Goal: Task Accomplishment & Management: Complete application form

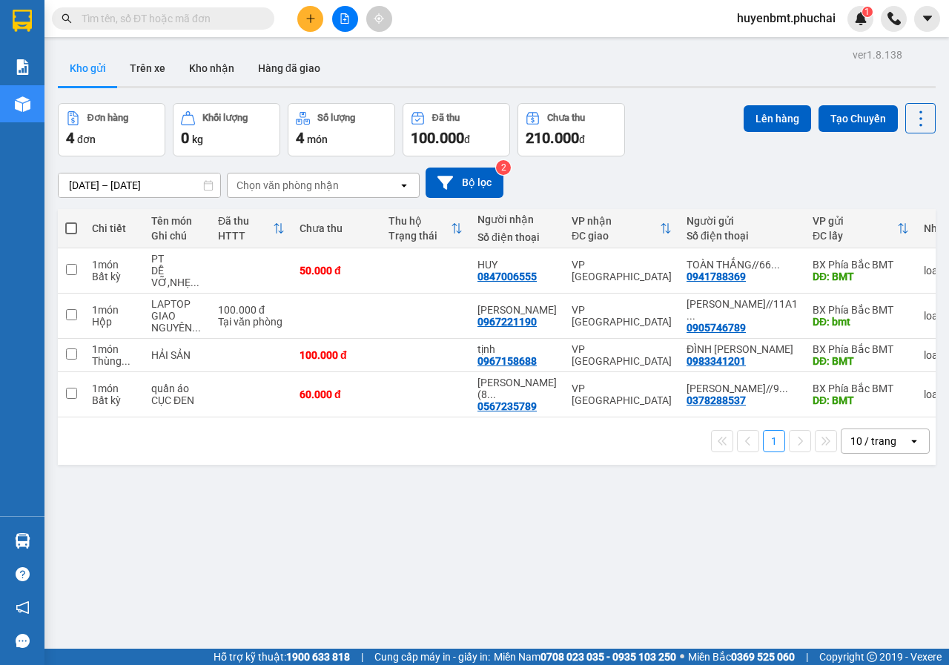
click at [479, 525] on div "ver 1.8.138 Kho gửi Trên xe Kho nhận Hàng đã giao Đơn hàng 4 đơn Khối lượng 0 k…" at bounding box center [496, 376] width 889 height 665
click at [674, 535] on div "ver 1.8.138 Kho gửi Trên xe Kho nhận Hàng đã giao Đơn hàng 4 đơn Khối lượng 0 k…" at bounding box center [496, 376] width 889 height 665
click at [305, 24] on button at bounding box center [310, 19] width 26 height 26
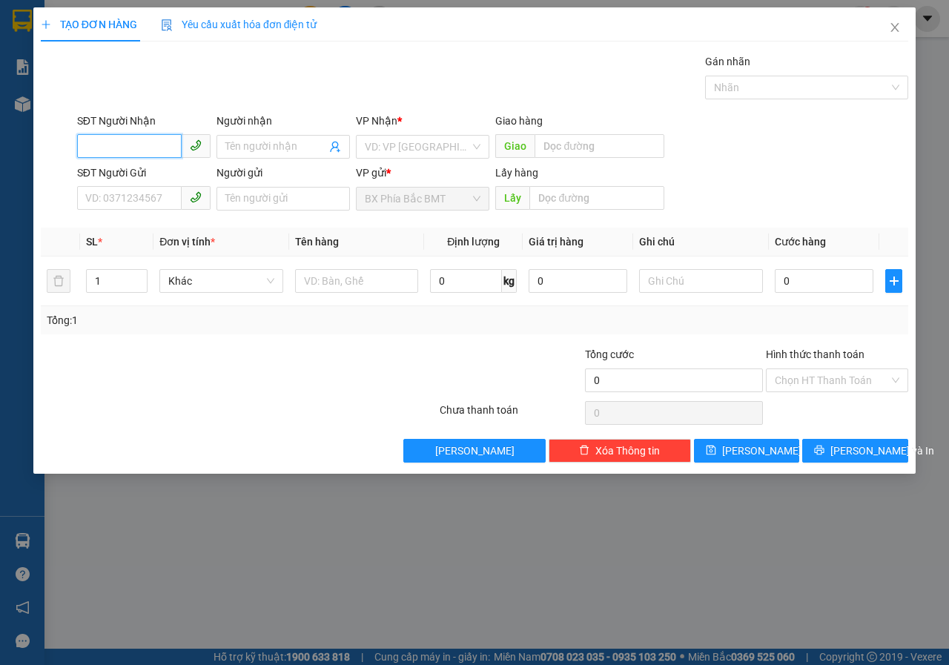
click at [147, 143] on input "SĐT Người Nhận" at bounding box center [129, 146] width 105 height 24
click at [245, 150] on input "Người nhận" at bounding box center [275, 147] width 101 height 16
type input "CHỊ NHÀN"
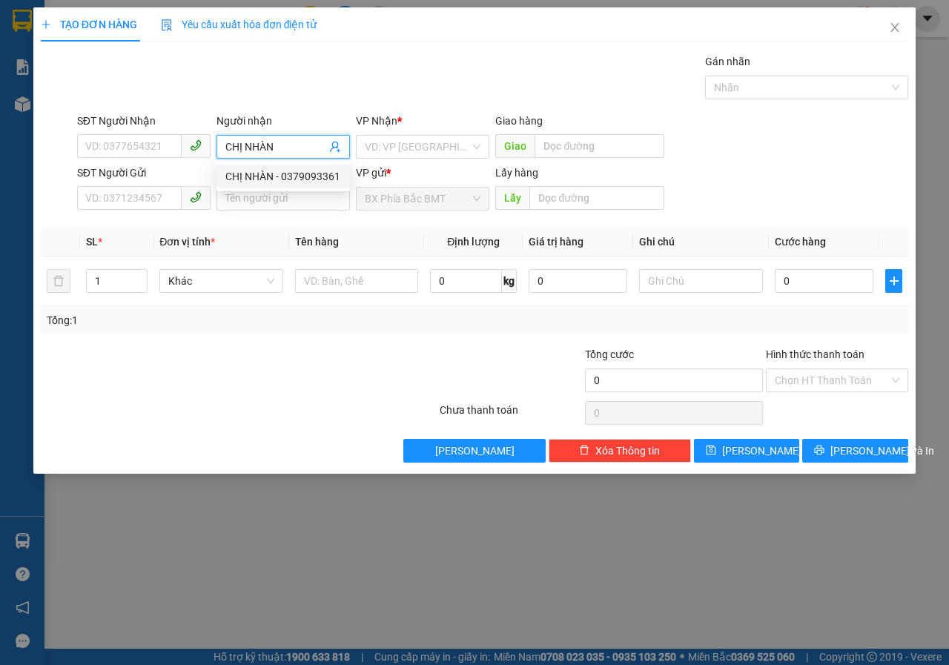
click at [297, 185] on div "CHỊ NHÀN - 0379093361" at bounding box center [282, 177] width 133 height 24
type input "0379093361"
type input "CHỊ NHÀN"
click at [147, 196] on input "SĐT Người Gửi" at bounding box center [129, 198] width 105 height 24
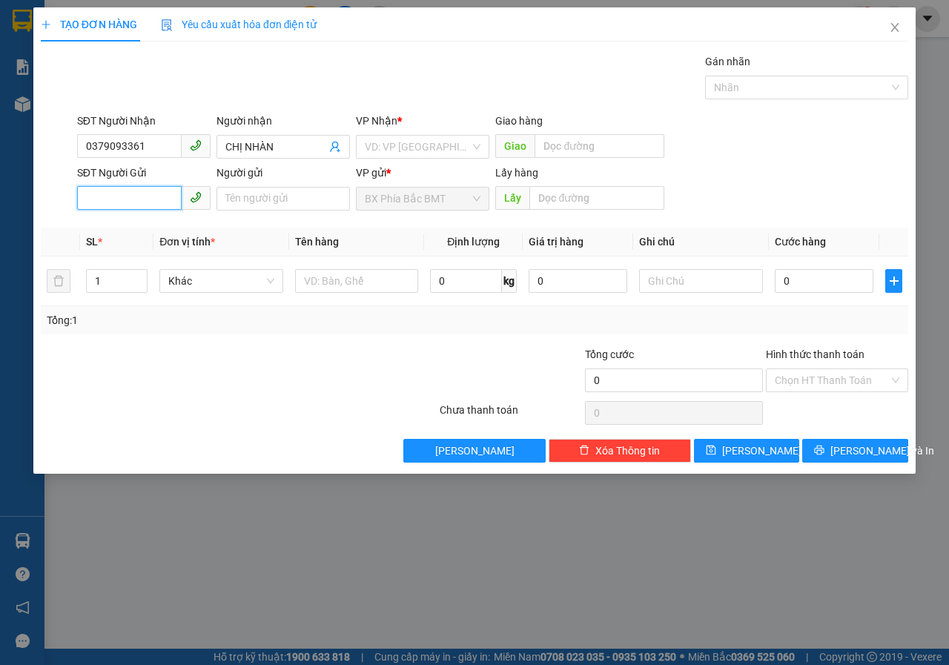
click at [147, 199] on input "SĐT Người Gửi" at bounding box center [129, 198] width 105 height 24
click at [273, 208] on input "Người gửi" at bounding box center [282, 199] width 133 height 24
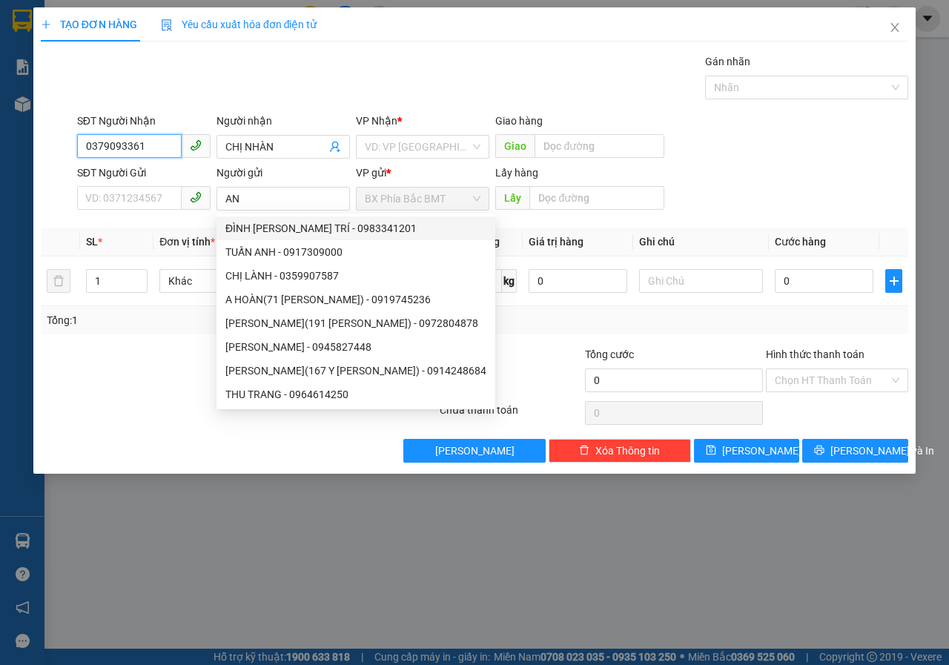
click at [141, 144] on input "0379093361" at bounding box center [129, 146] width 105 height 24
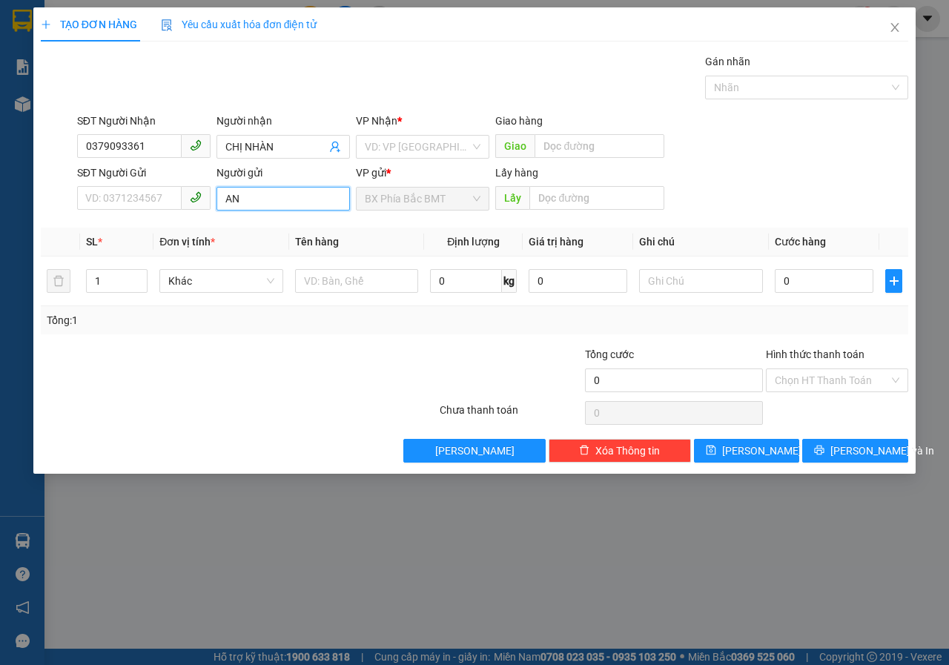
click at [245, 192] on input "AN" at bounding box center [282, 199] width 133 height 24
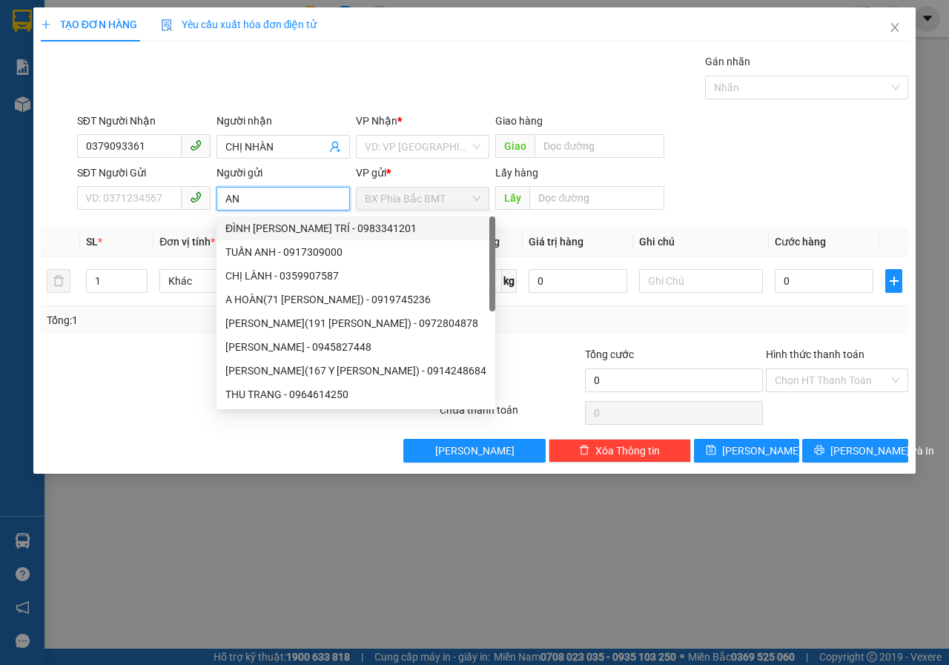
type input "A"
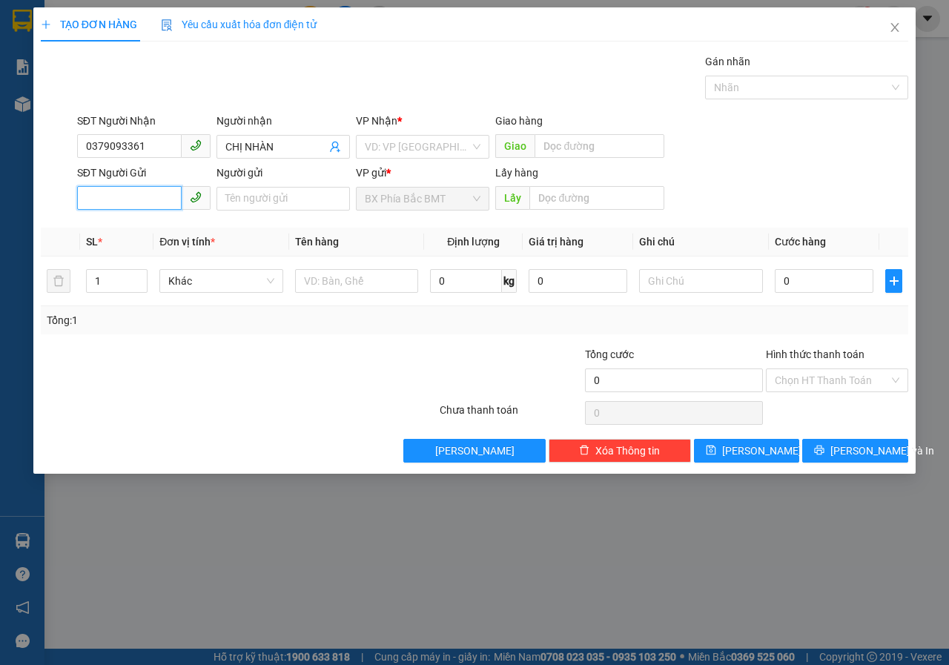
drag, startPoint x: 153, startPoint y: 196, endPoint x: 150, endPoint y: 205, distance: 9.4
click at [153, 196] on input "SĐT Người Gửi" at bounding box center [129, 198] width 105 height 24
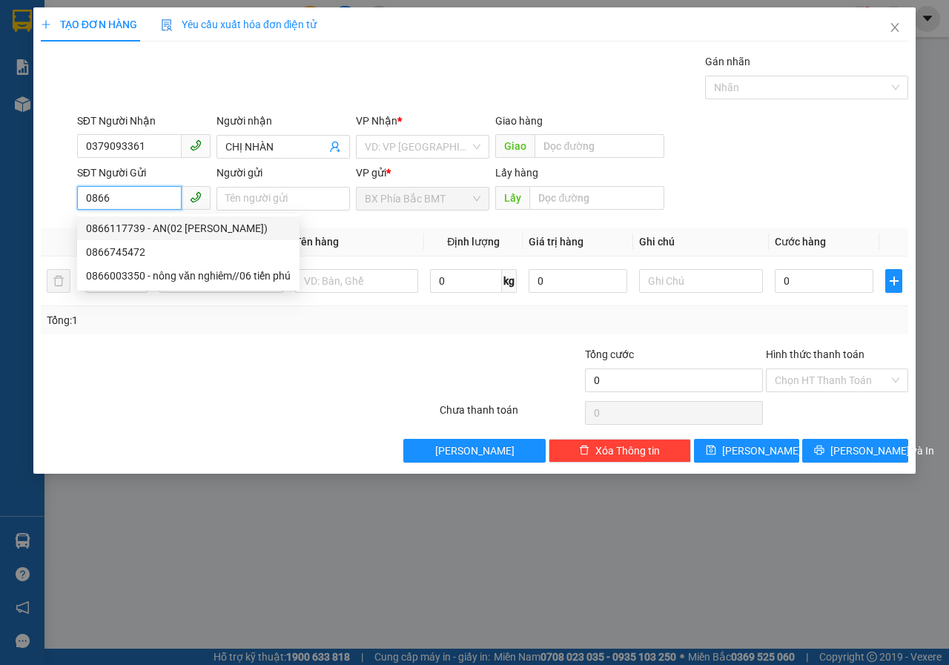
click at [142, 233] on div "0866117739 - AN(02 HOÀNG MINH THẢO)" at bounding box center [188, 228] width 205 height 16
type input "0866117739"
type input "AN(02 HOÀNG MINH THẢO)"
type input "BMT"
type input "50.000"
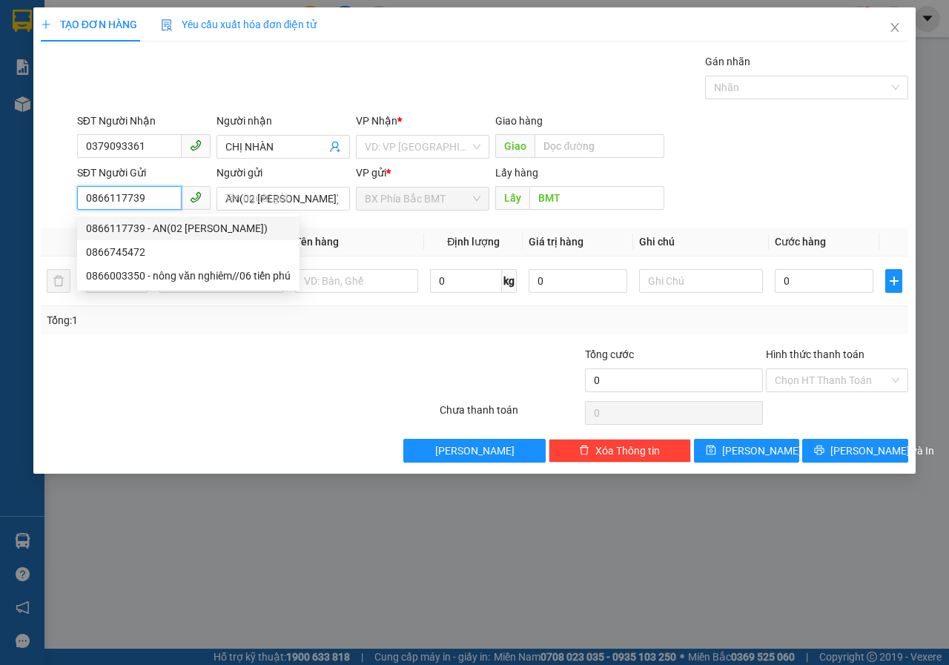
type input "50.000"
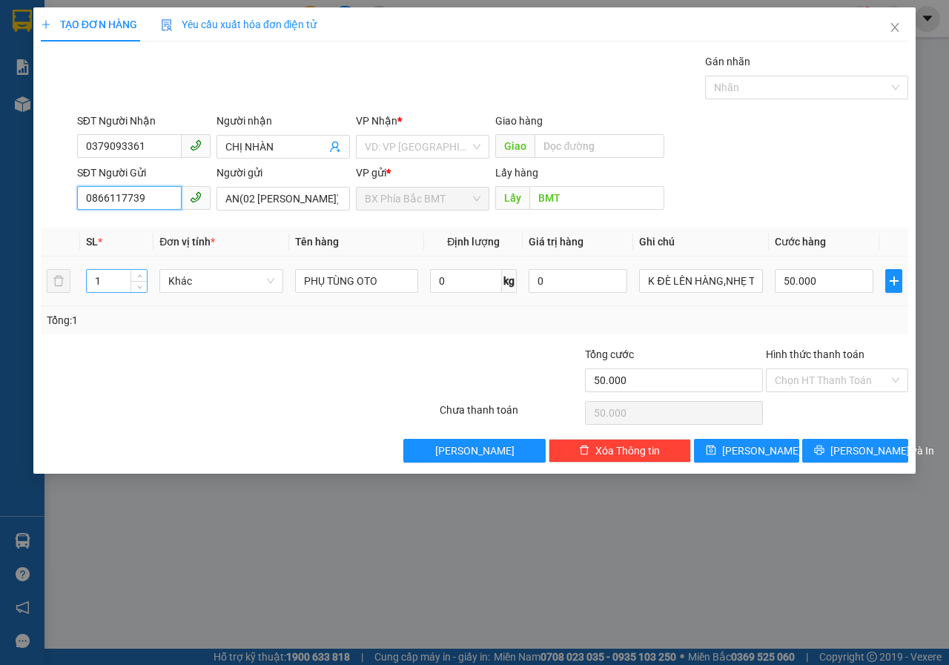
type input "0866117739"
click at [120, 282] on input "1" at bounding box center [117, 281] width 61 height 22
type input "9"
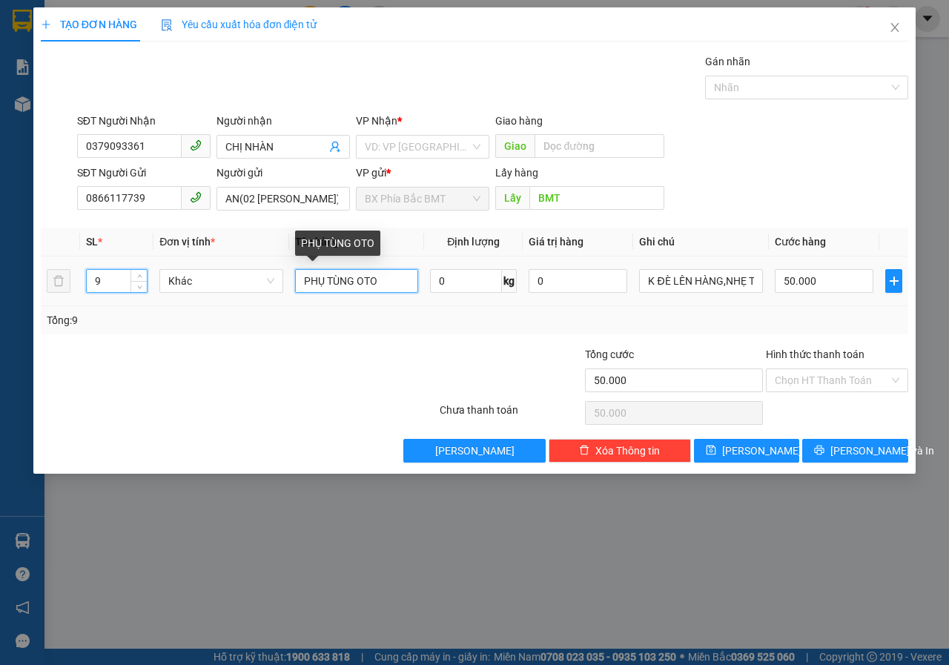
click at [392, 285] on input "PHỤ TÙNG OTO" at bounding box center [357, 281] width 124 height 24
click at [392, 285] on input "PHỤ TÙNG OT" at bounding box center [357, 281] width 124 height 24
type input "P"
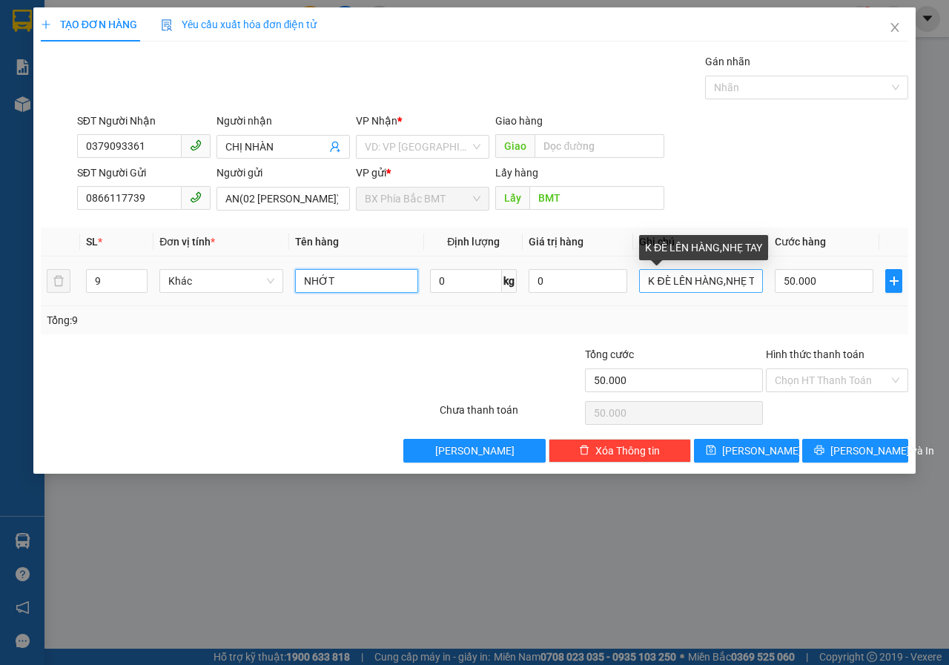
type input "NHỚT"
click at [757, 276] on input "K ĐÈ LÊN HÀNG,NHẸ TAY" at bounding box center [701, 281] width 124 height 24
type input "Y"
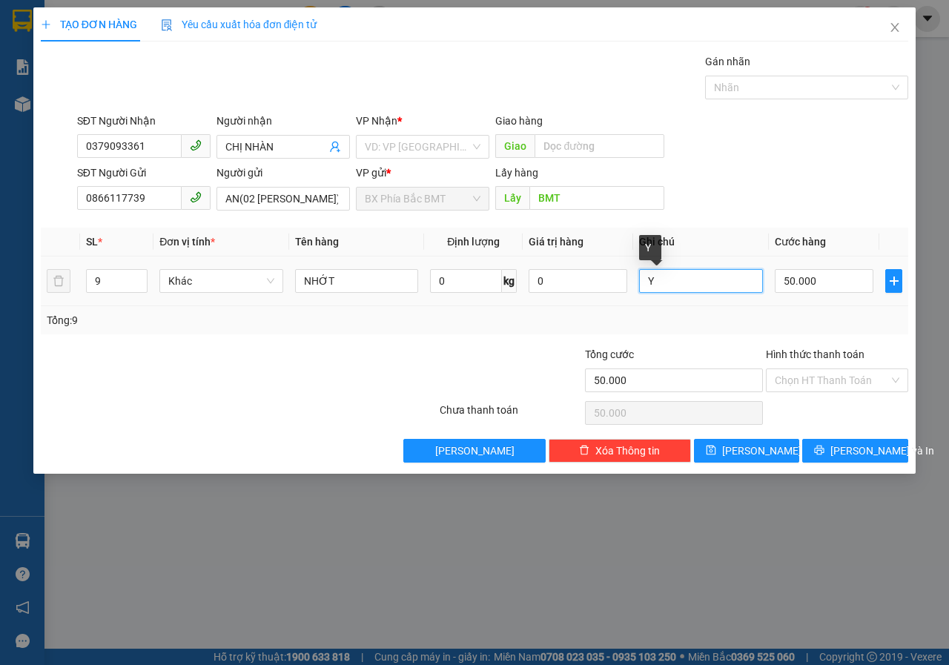
click at [757, 276] on input "Y" at bounding box center [701, 281] width 124 height 24
type input "THÙNG ĐỎ"
click at [838, 285] on input "50.000" at bounding box center [824, 281] width 99 height 24
type input "4"
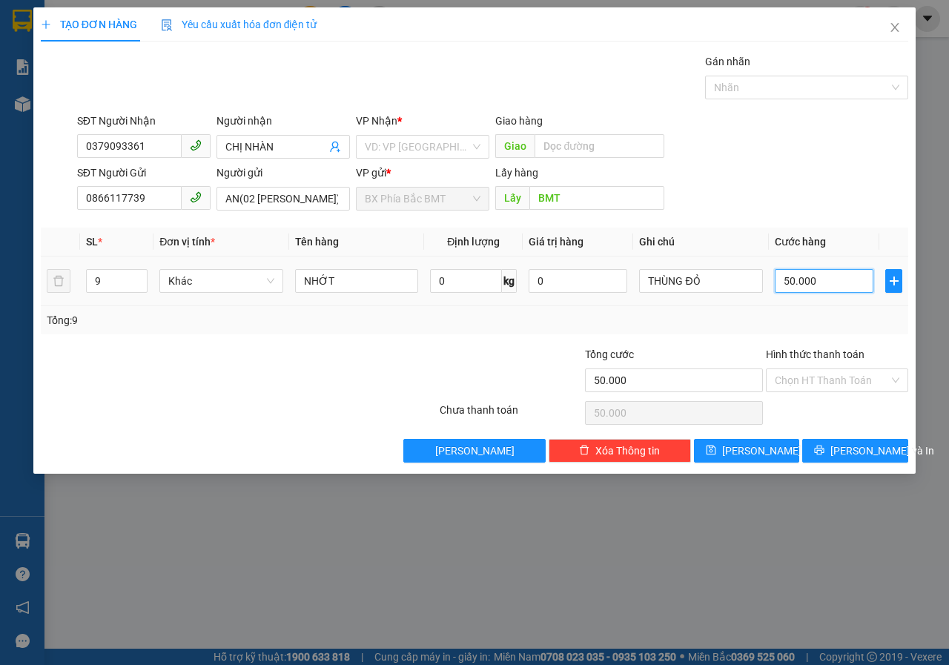
type input "4"
type input "40"
type input "400"
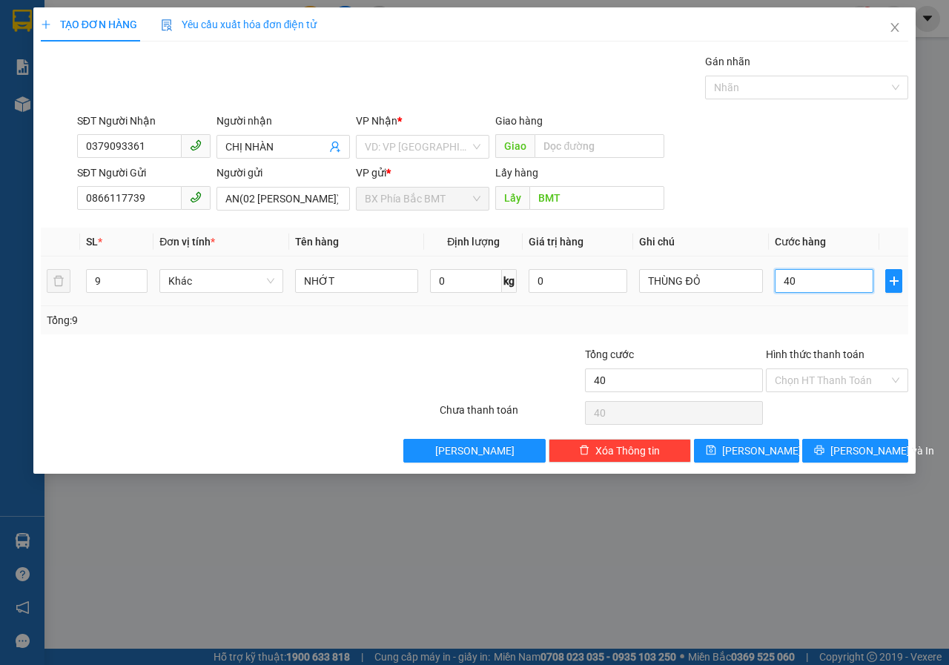
type input "400"
type input "4.000"
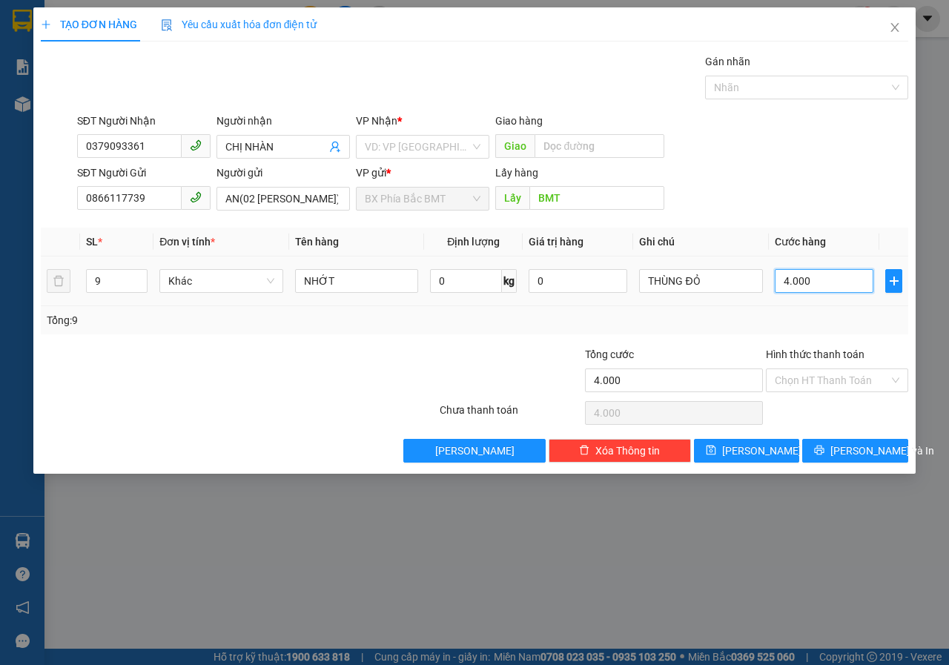
type input "40.000"
type input "400.000"
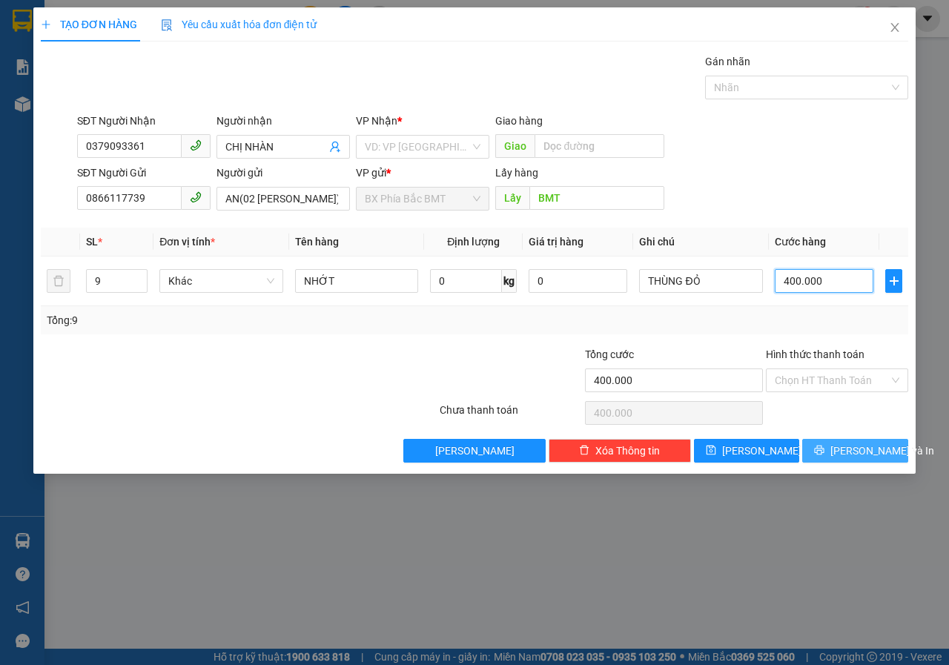
type input "400.000"
click at [858, 451] on span "[PERSON_NAME] và In" at bounding box center [882, 450] width 104 height 16
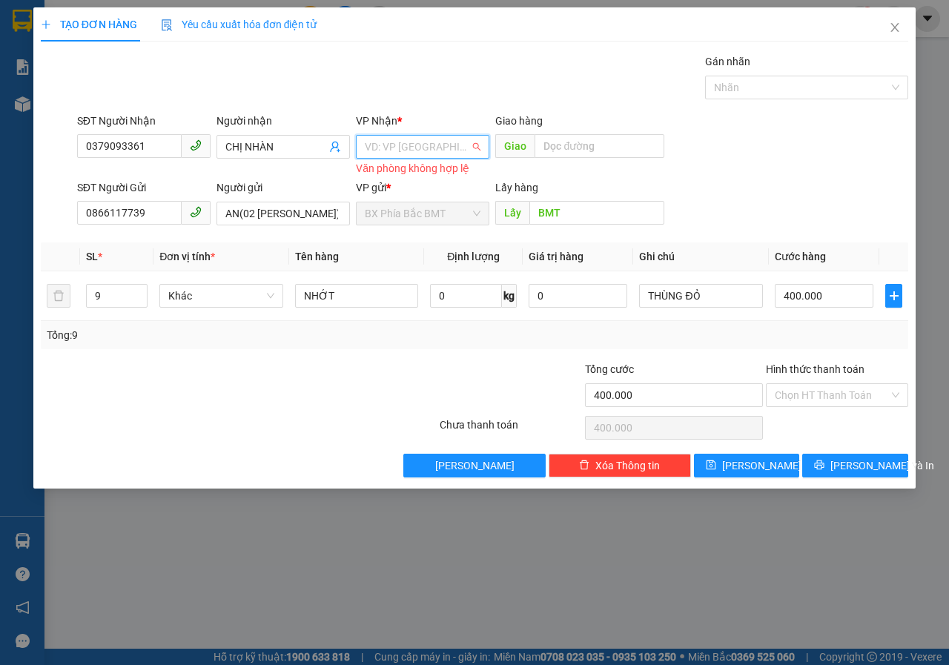
click at [402, 138] on input "search" at bounding box center [417, 147] width 105 height 22
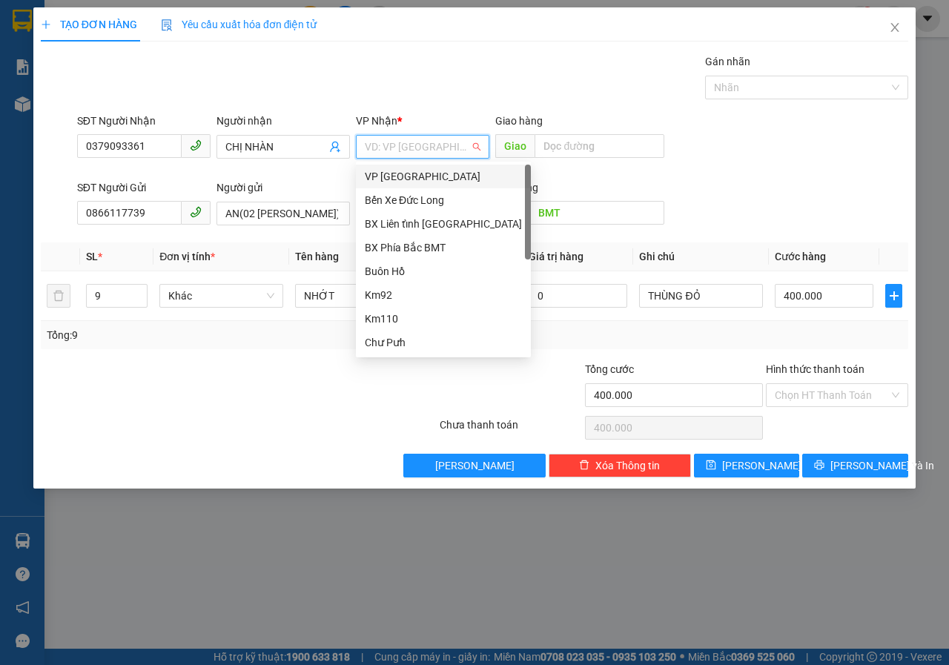
click at [382, 179] on div "VP [GEOGRAPHIC_DATA]" at bounding box center [443, 176] width 157 height 16
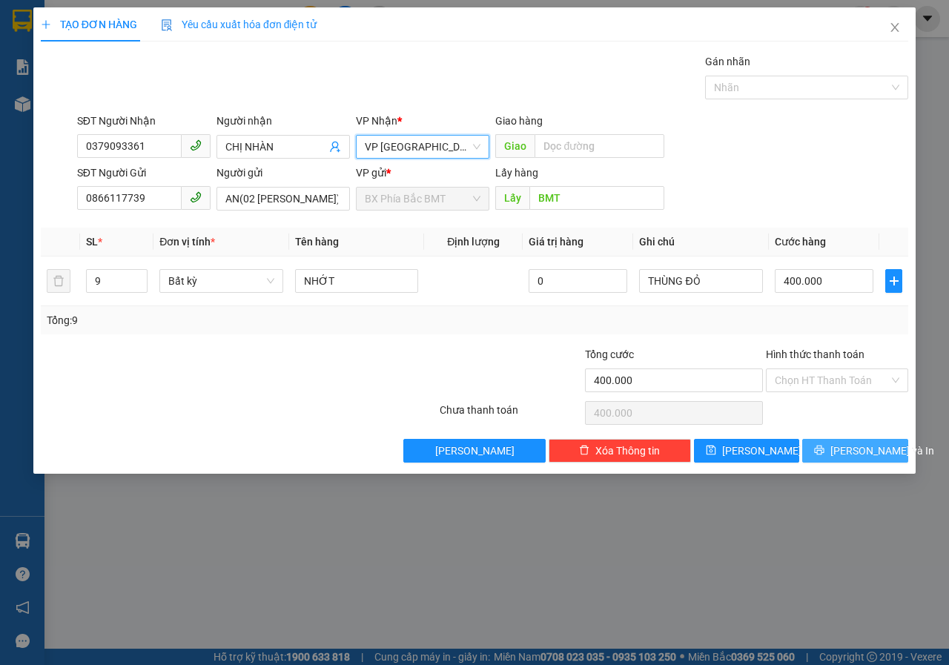
click at [851, 456] on span "[PERSON_NAME] và In" at bounding box center [882, 450] width 104 height 16
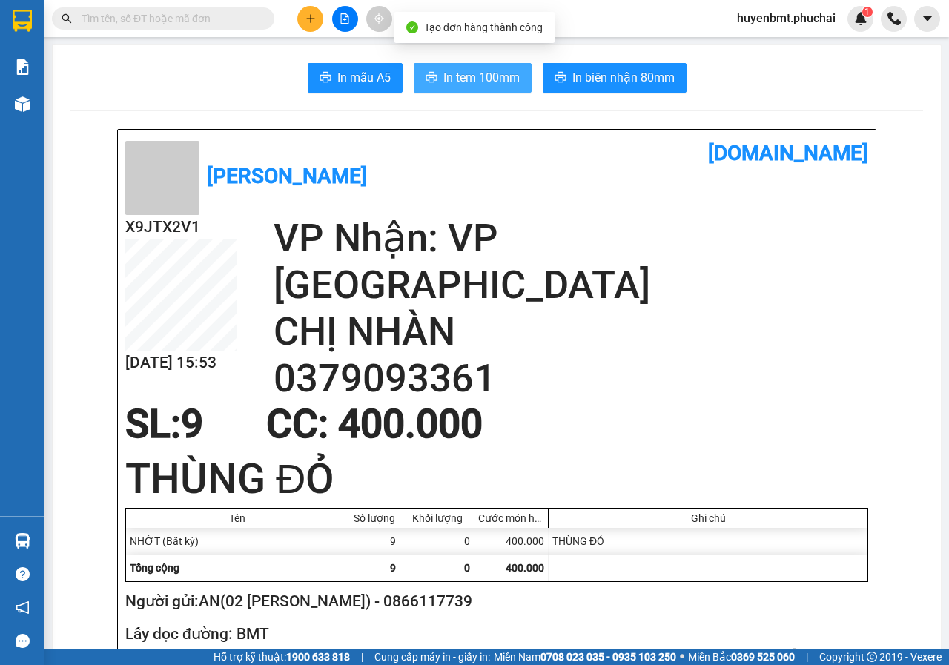
click at [450, 79] on span "In tem 100mm" at bounding box center [481, 77] width 76 height 19
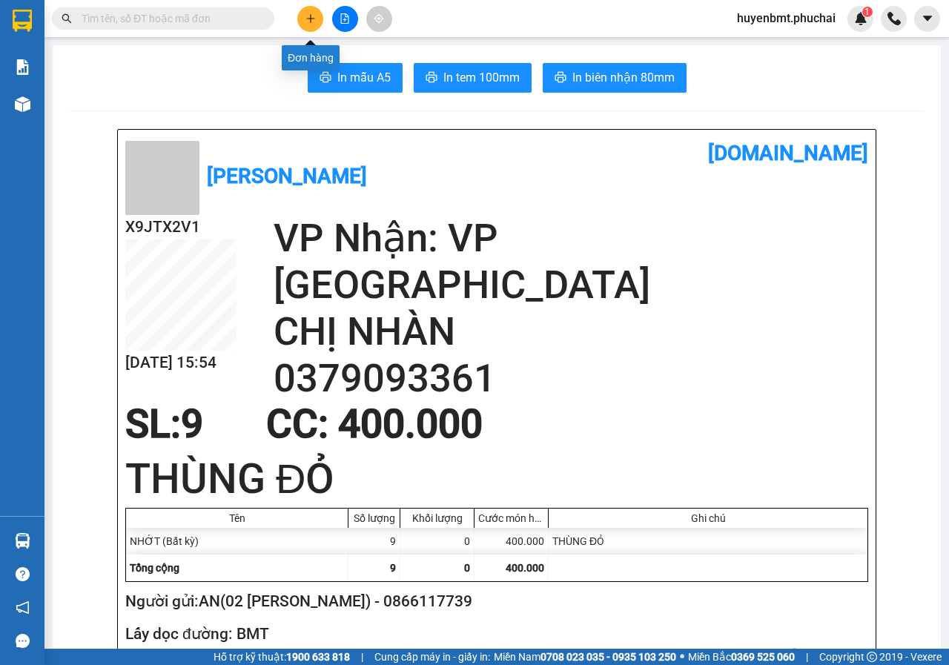
click at [299, 16] on button at bounding box center [310, 19] width 26 height 26
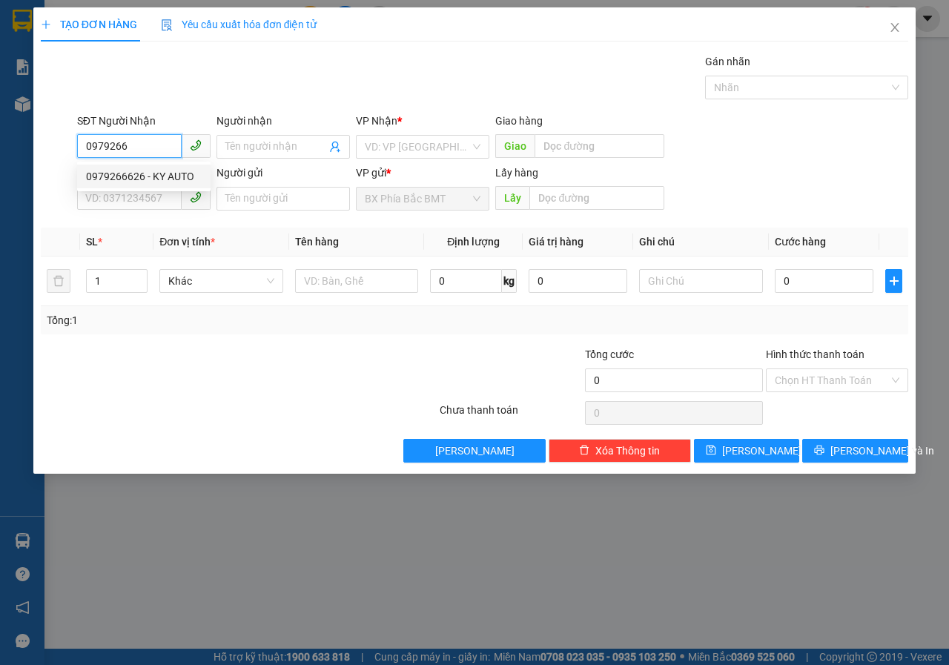
click at [139, 179] on div "0979266626 - KY AUTO" at bounding box center [144, 176] width 116 height 16
type input "0979266626"
type input "KY AUTO"
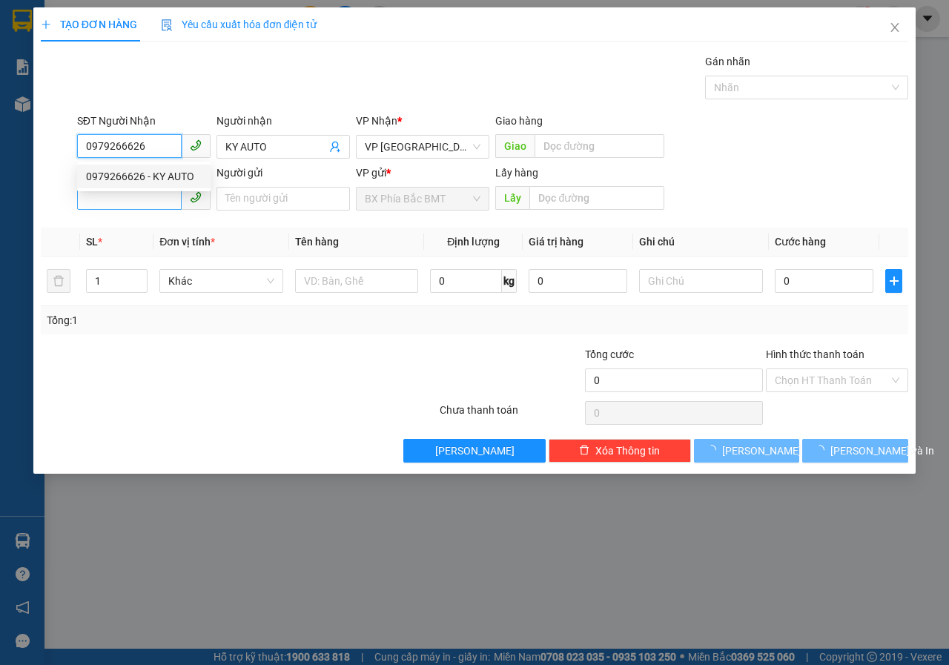
type input "60.000"
type input "0979266626"
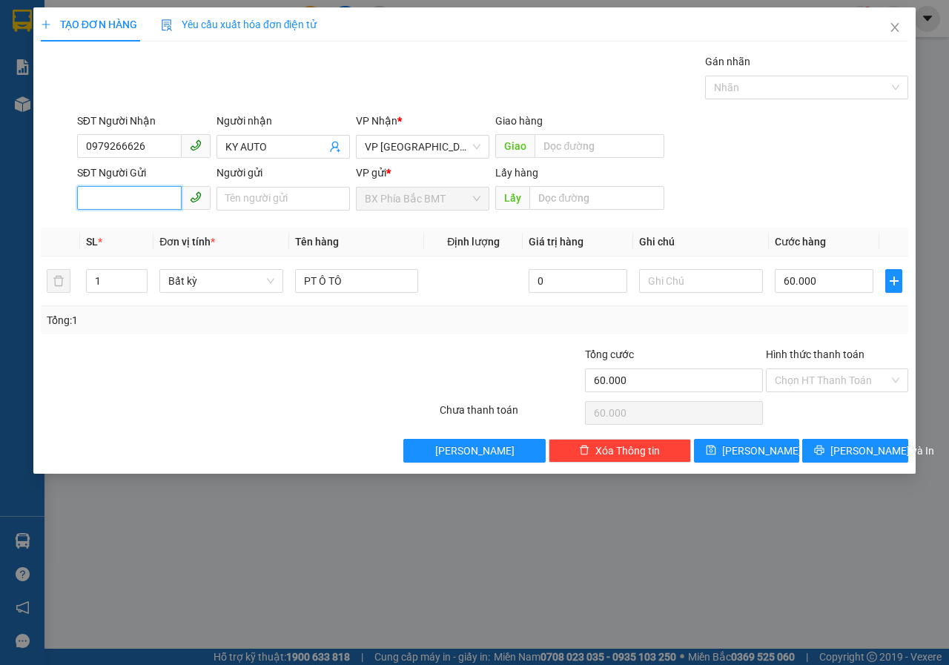
click at [138, 202] on input "SĐT Người Gửi" at bounding box center [129, 198] width 105 height 24
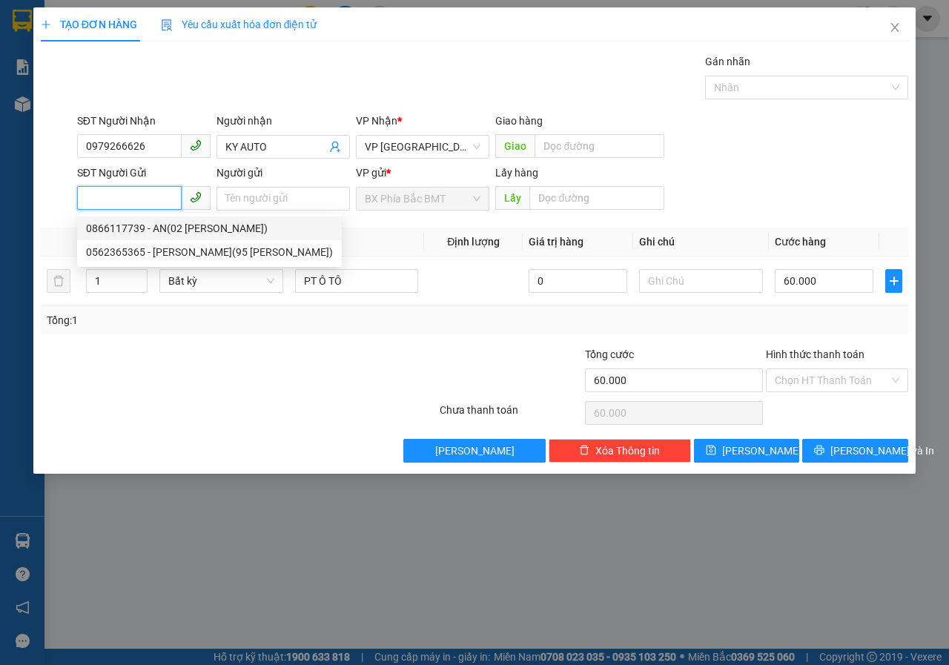
click at [153, 226] on div "0866117739 - AN(02 HOÀNG MINH THẢO)" at bounding box center [209, 228] width 247 height 16
type input "0866117739"
type input "AN(02 HOÀNG MINH THẢO)"
type input "BMT"
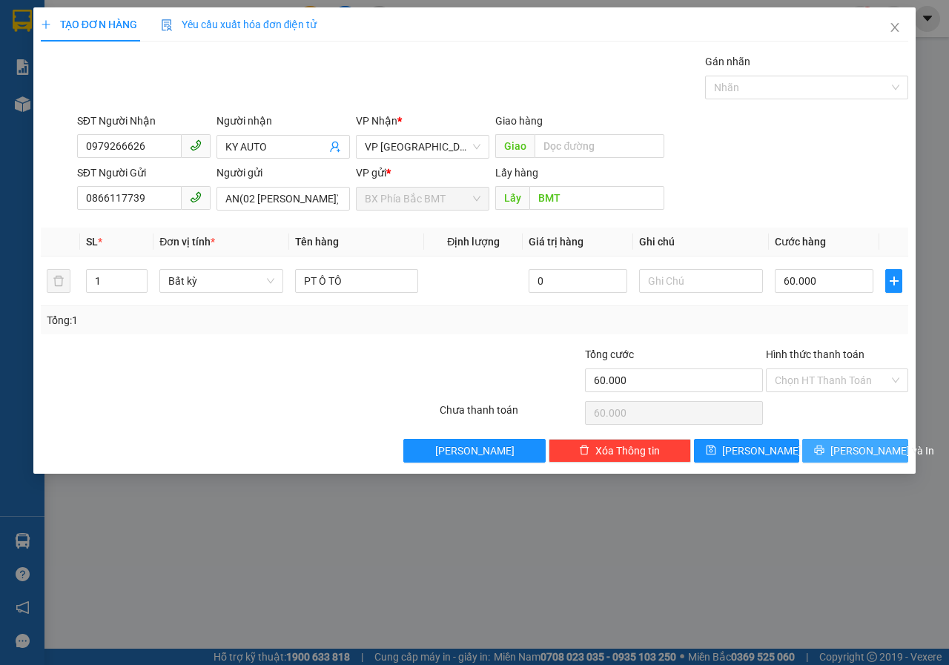
click at [859, 453] on span "[PERSON_NAME] và In" at bounding box center [882, 450] width 104 height 16
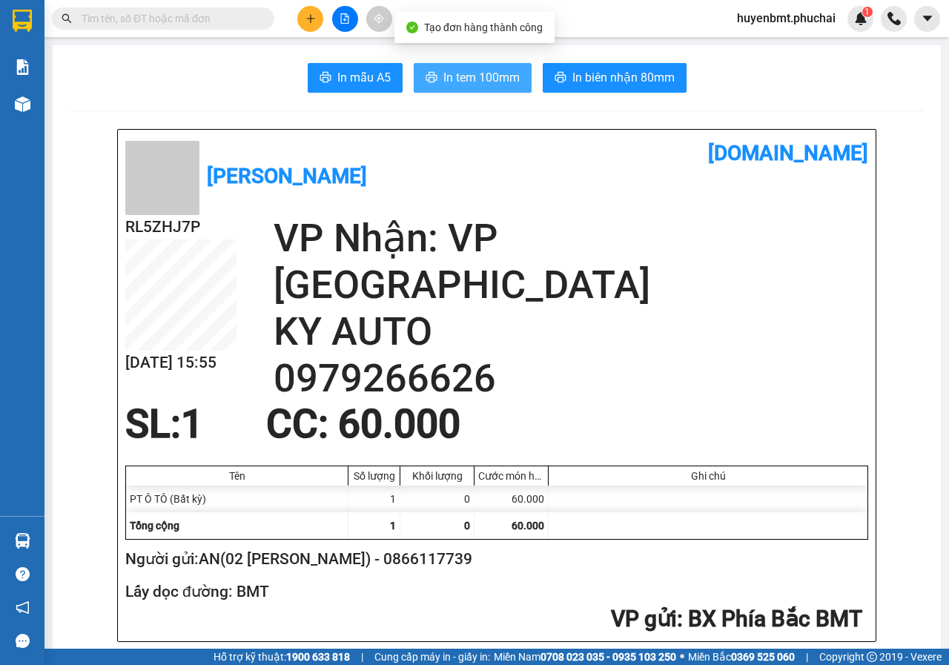
click at [443, 76] on span "In tem 100mm" at bounding box center [481, 77] width 76 height 19
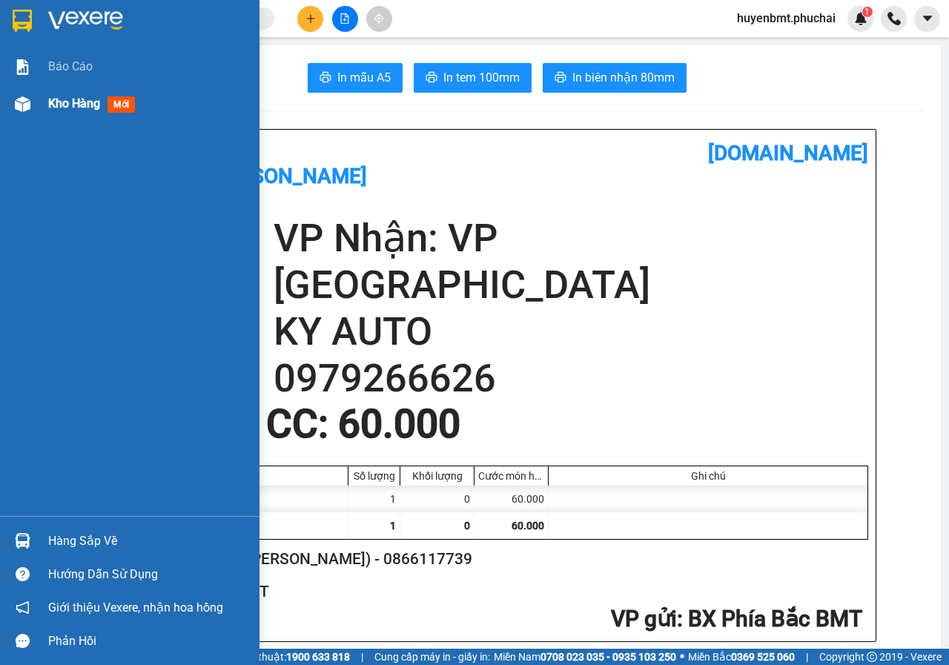
click at [22, 102] on img at bounding box center [23, 104] width 16 height 16
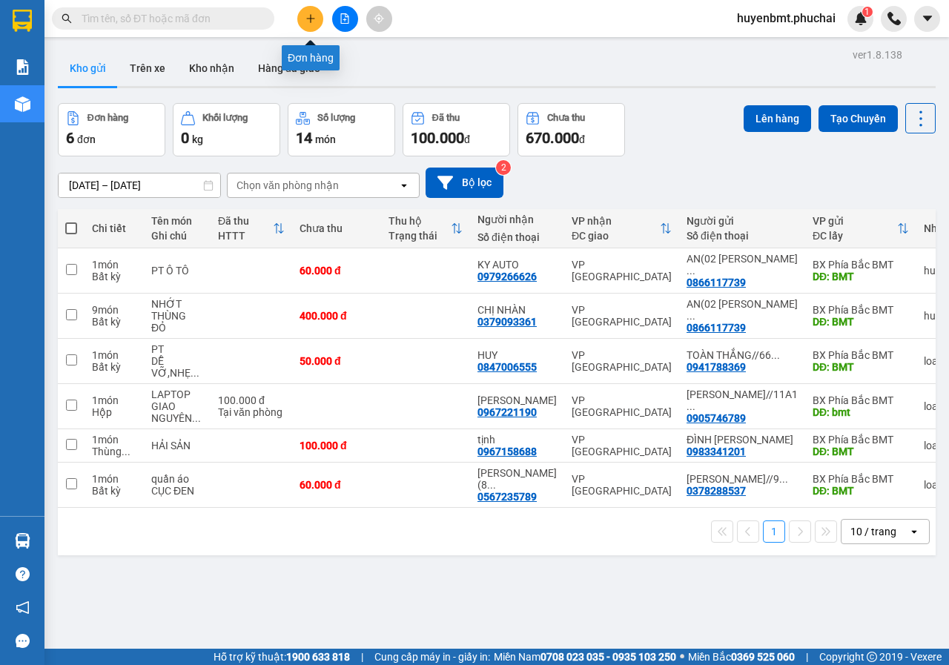
click at [311, 17] on icon "plus" at bounding box center [310, 18] width 10 height 10
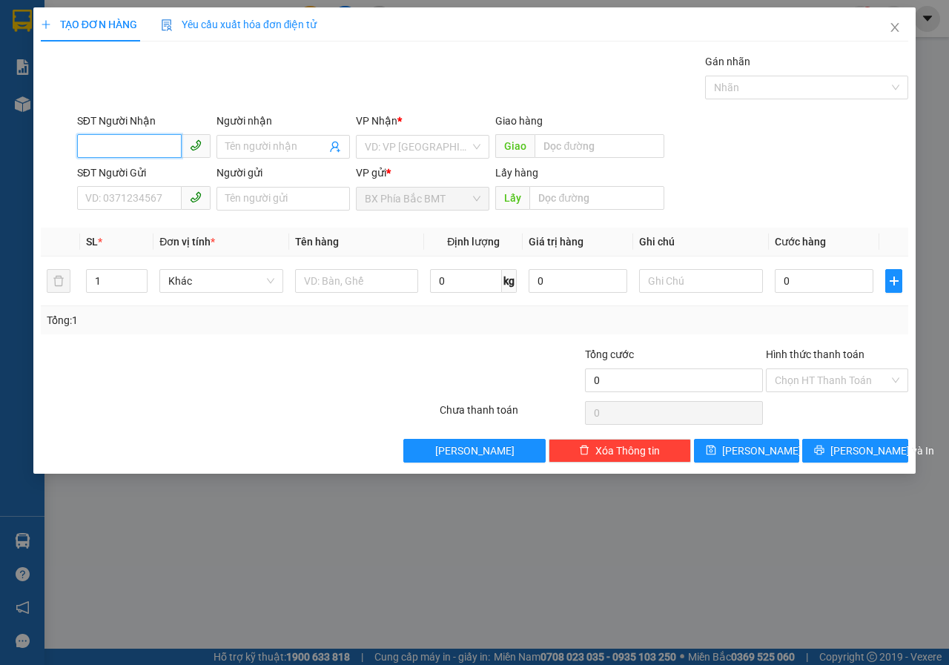
click at [168, 150] on input "SĐT Người Nhận" at bounding box center [129, 146] width 105 height 24
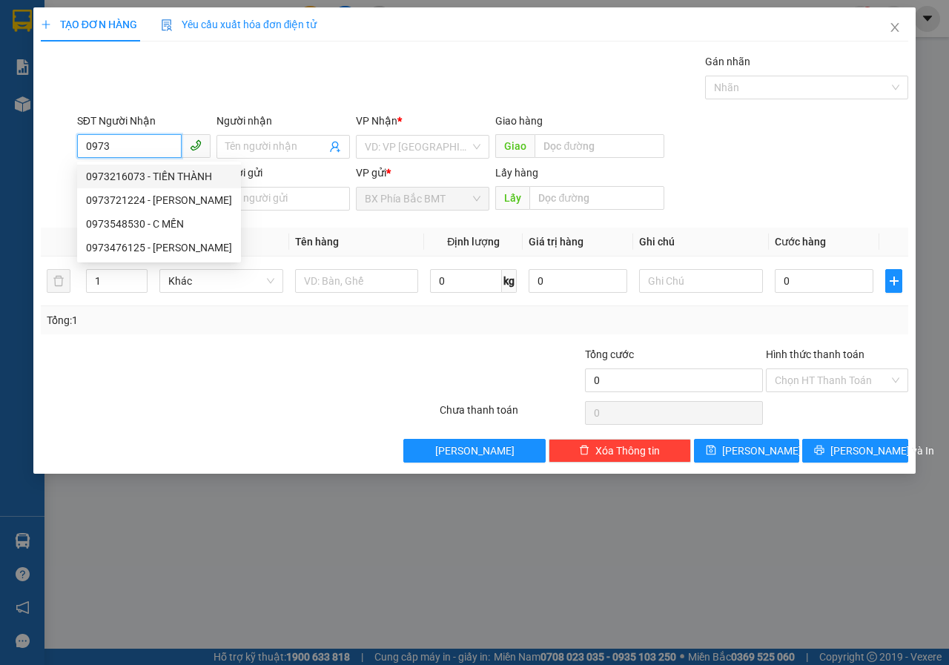
click at [96, 179] on div "0973216073 - TIẾN THÀNH" at bounding box center [159, 176] width 146 height 16
type input "0973216073"
type input "TIẾN THÀNH"
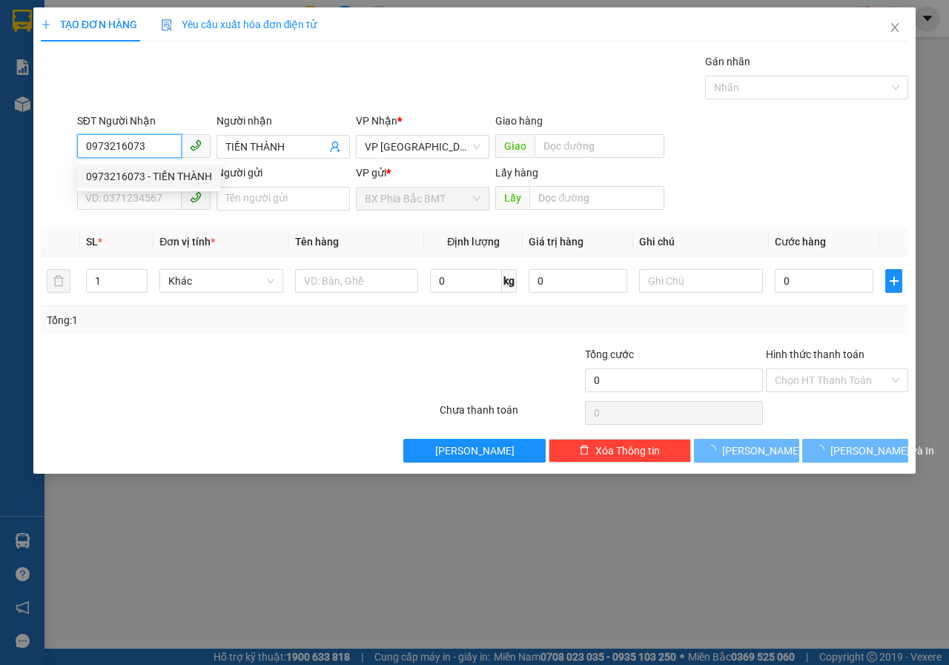
type input "80.000"
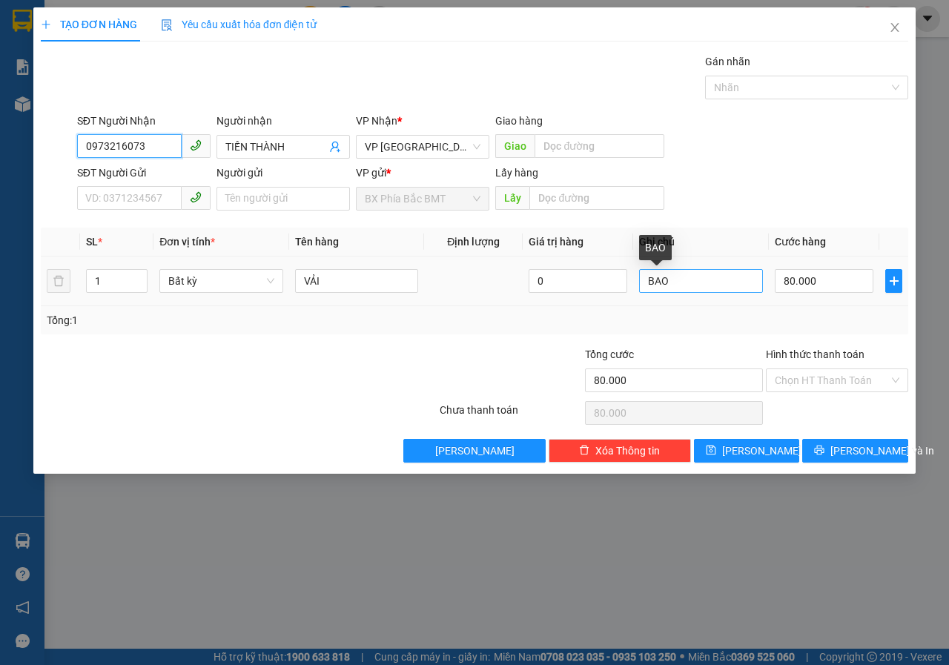
type input "0973216073"
click at [698, 278] on input "BAO" at bounding box center [701, 281] width 124 height 24
type input "B"
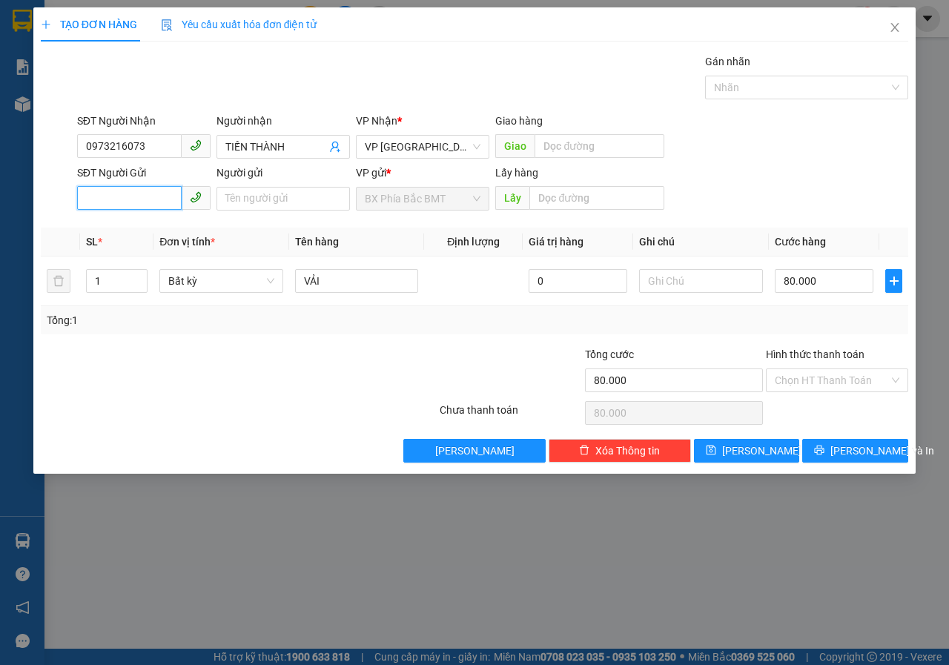
click at [111, 198] on input "SĐT Người Gửi" at bounding box center [129, 198] width 105 height 24
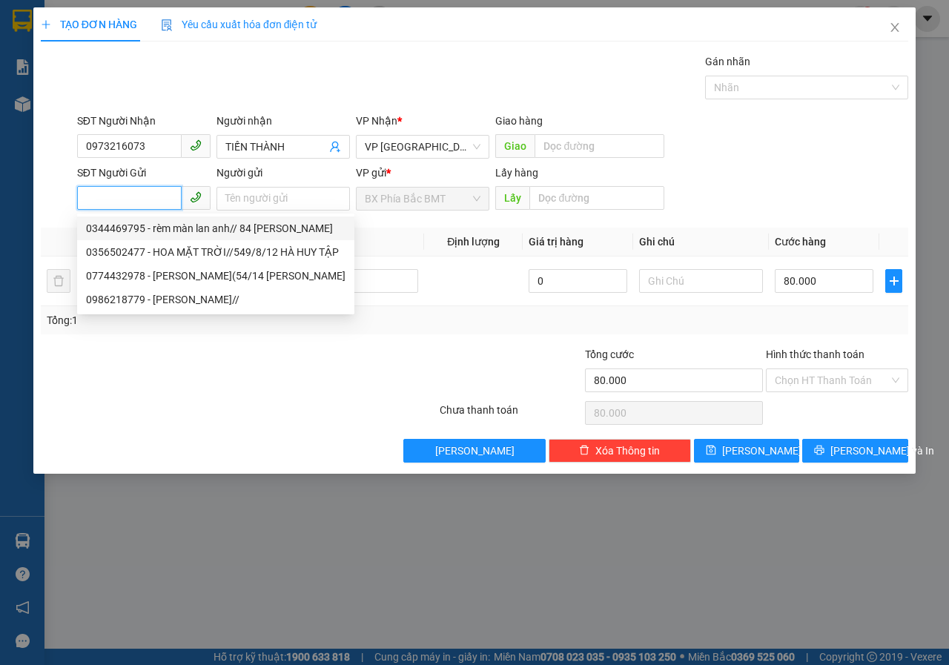
click at [117, 229] on div "0344469795 - rèm màn lan anh// 84 nguyễn văn cừ" at bounding box center [215, 228] width 259 height 16
type input "0344469795"
type input "rèm màn lan anh// 84 nguyễn văn cừ"
type input "bmt"
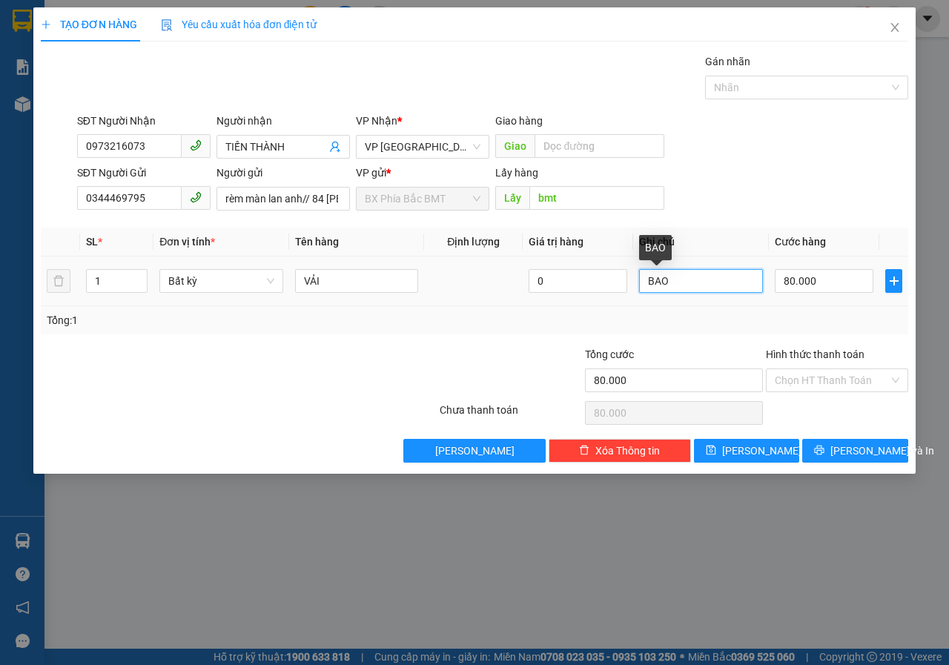
click at [678, 277] on input "BAO" at bounding box center [701, 281] width 124 height 24
type input "B"
click at [820, 265] on td "80.000" at bounding box center [824, 281] width 110 height 50
click at [822, 274] on input "80.000" at bounding box center [824, 281] width 99 height 24
type input "4"
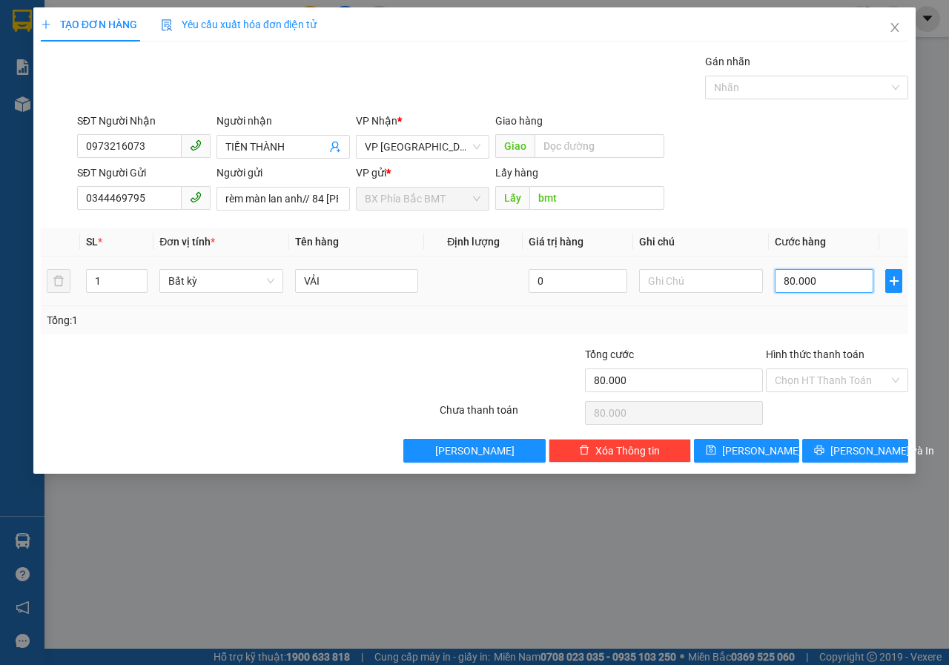
type input "4"
type input "40"
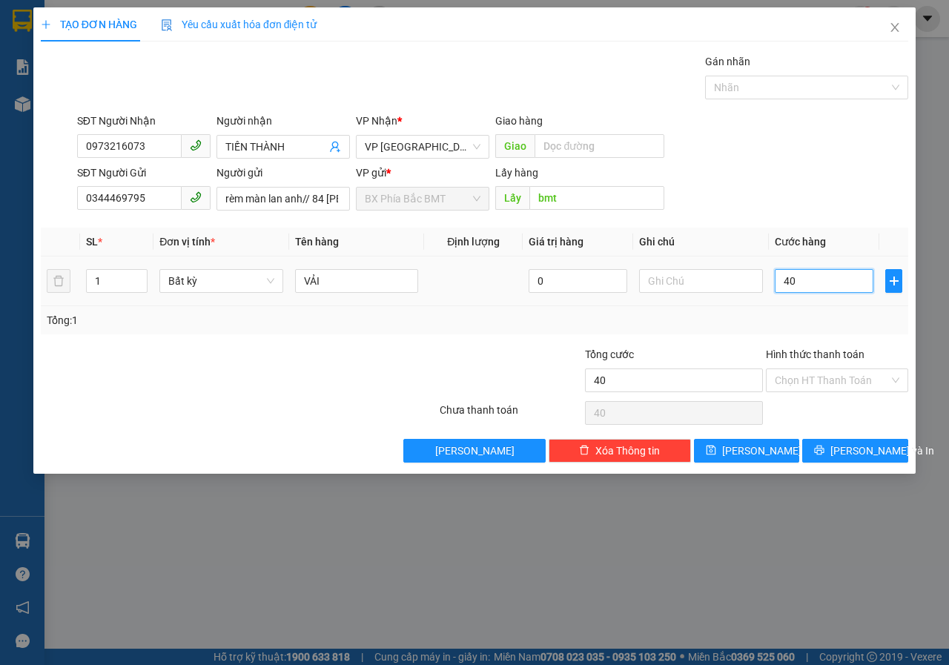
type input "400"
type input "4.000"
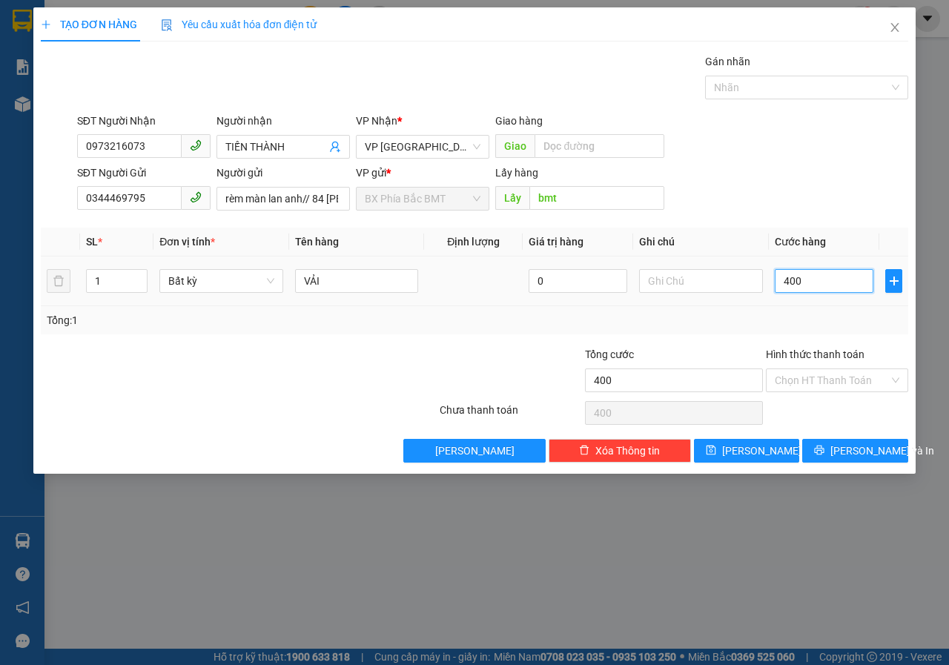
type input "4.000"
type input "40.000"
click at [855, 458] on span "[PERSON_NAME] và In" at bounding box center [882, 450] width 104 height 16
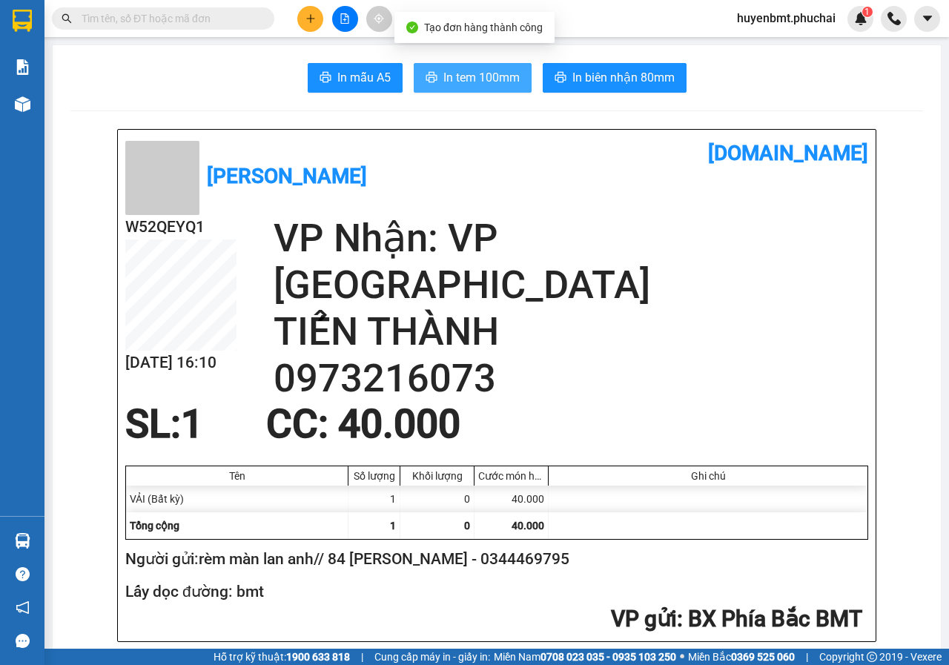
click at [468, 73] on span "In tem 100mm" at bounding box center [481, 77] width 76 height 19
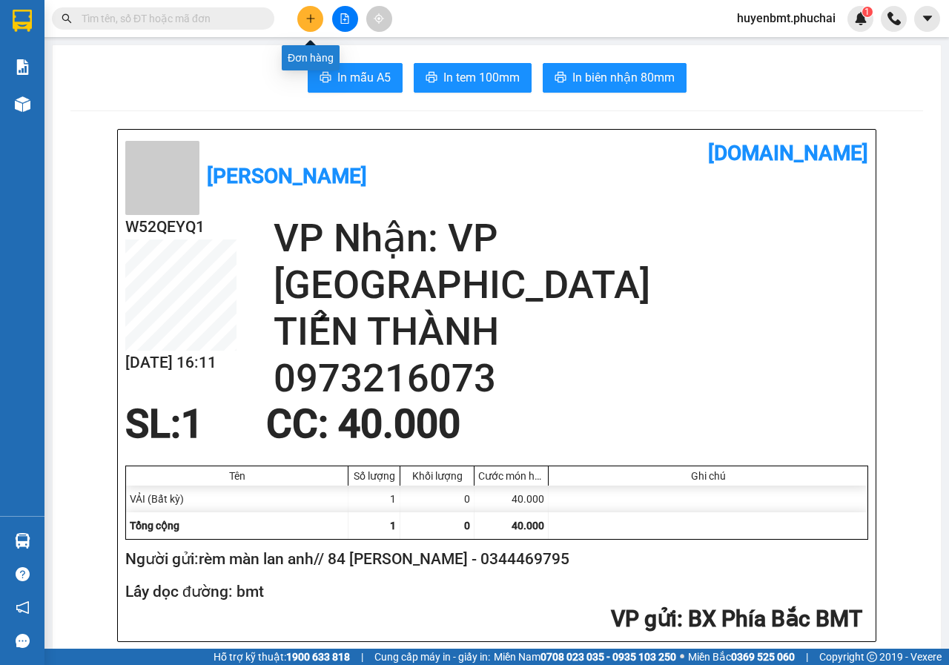
click at [319, 13] on button at bounding box center [310, 19] width 26 height 26
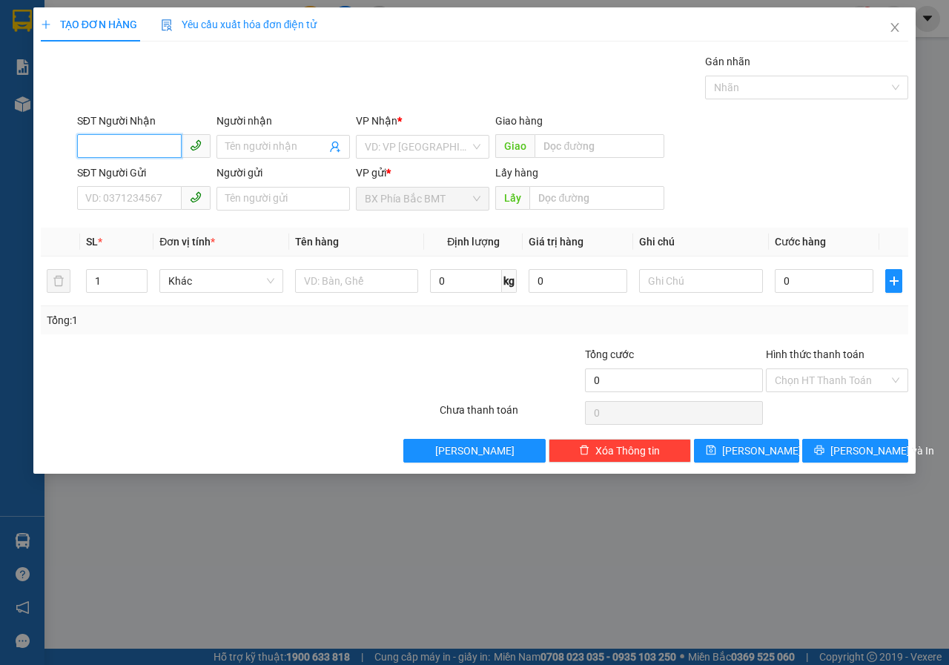
click at [158, 147] on input "SĐT Người Nhận" at bounding box center [129, 146] width 105 height 24
type input "0"
click at [401, 142] on input "search" at bounding box center [417, 147] width 105 height 22
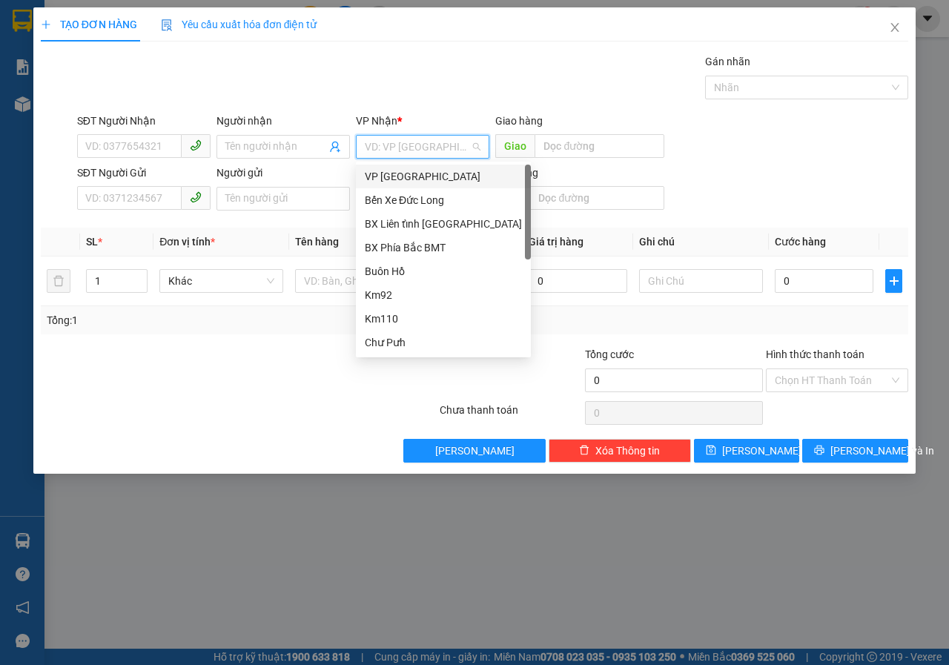
click at [398, 180] on div "VP [GEOGRAPHIC_DATA]" at bounding box center [443, 176] width 157 height 16
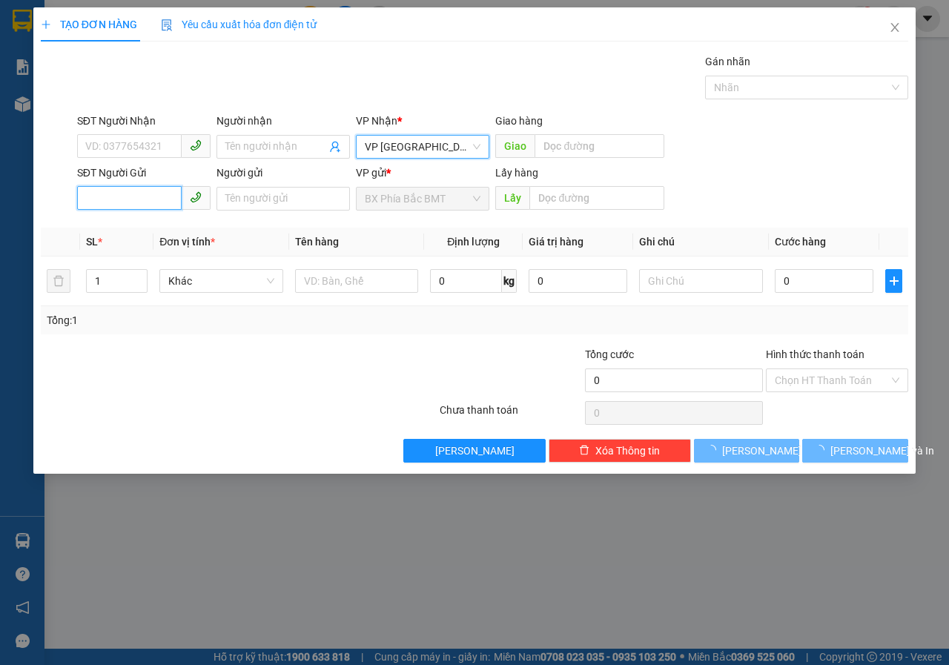
click at [150, 194] on input "SĐT Người Gửi" at bounding box center [129, 198] width 105 height 24
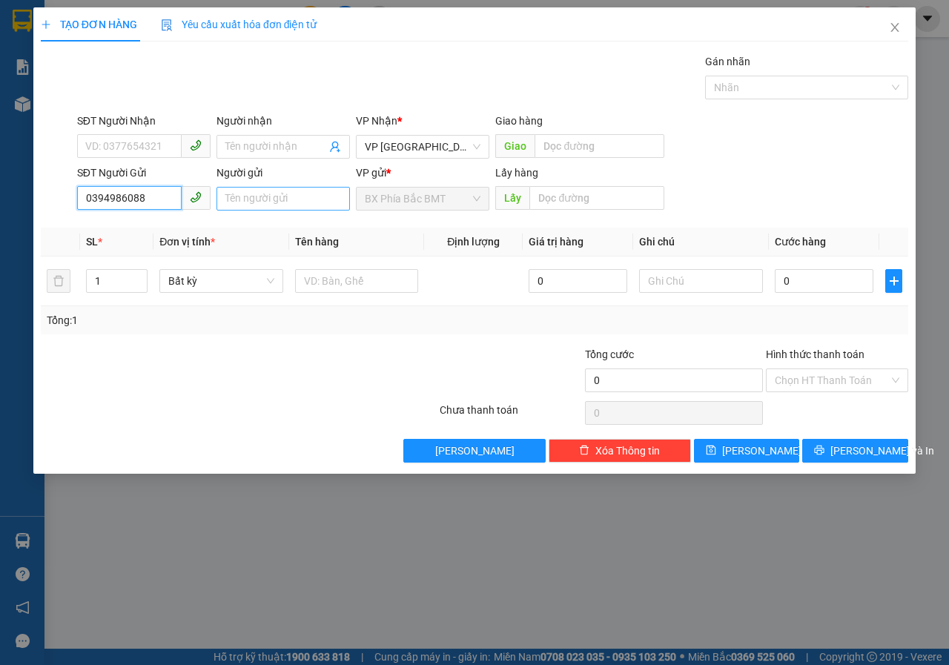
type input "0394986088"
click at [290, 201] on input "Người gửi" at bounding box center [282, 199] width 133 height 24
type input "0942279118-C.VINH TT"
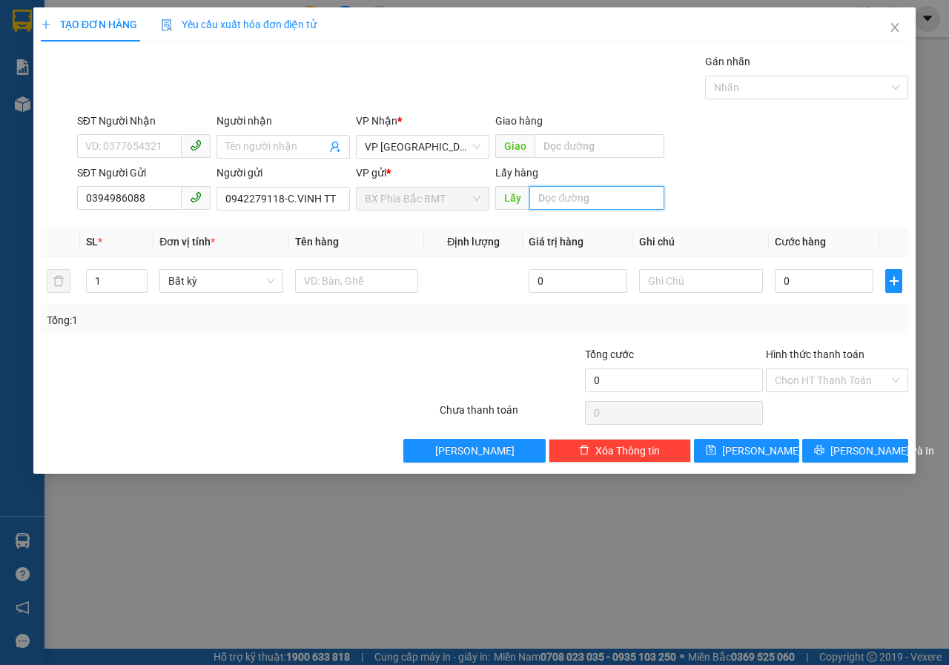
click at [540, 197] on input "text" at bounding box center [596, 198] width 134 height 24
click at [545, 196] on input "text" at bounding box center [596, 198] width 134 height 24
type input "BUÔN HỒ"
click at [743, 451] on button "[PERSON_NAME]" at bounding box center [747, 451] width 106 height 24
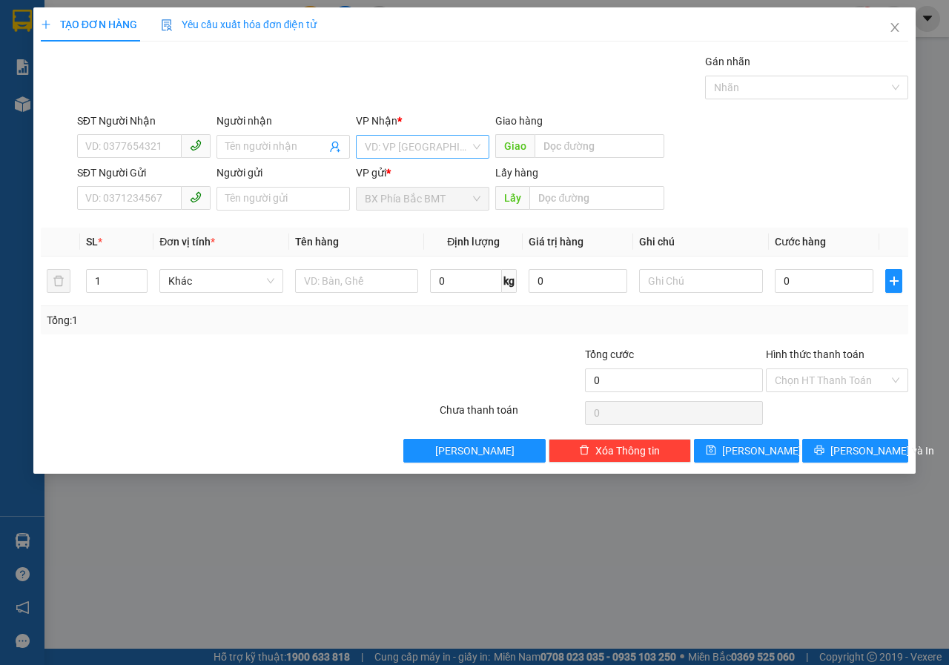
click at [376, 155] on input "search" at bounding box center [417, 147] width 105 height 22
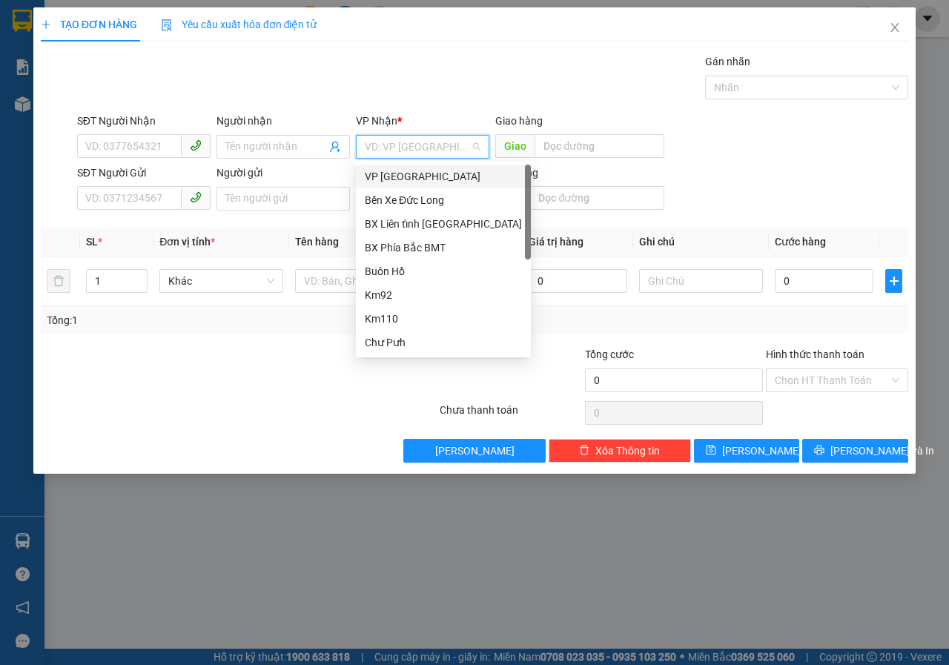
click at [391, 171] on div "VP [GEOGRAPHIC_DATA]" at bounding box center [443, 176] width 157 height 16
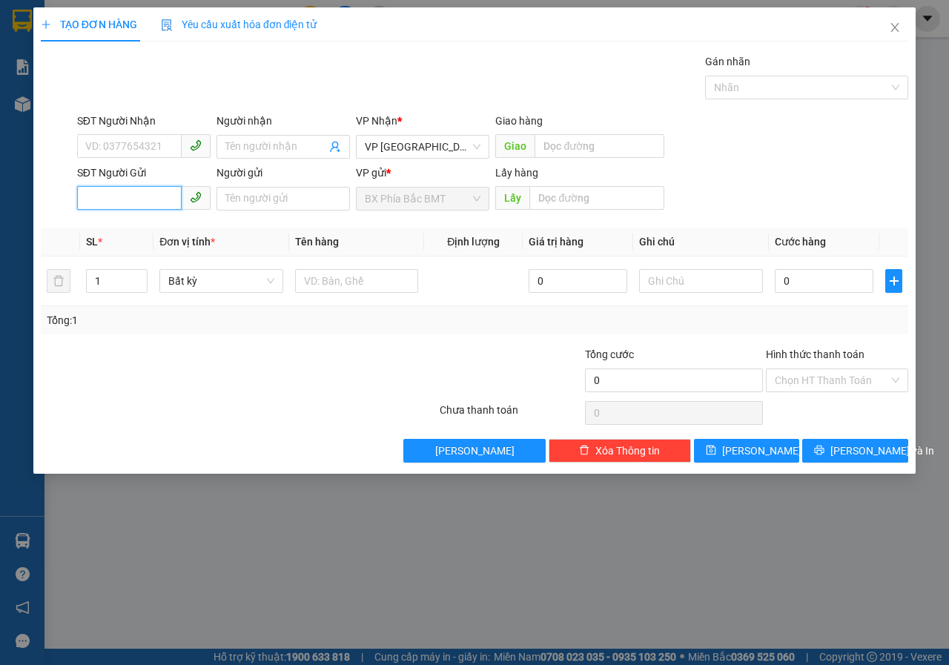
click at [161, 200] on input "SĐT Người Gửi" at bounding box center [129, 198] width 105 height 24
type input "0372028395"
click at [549, 200] on input "text" at bounding box center [596, 198] width 134 height 24
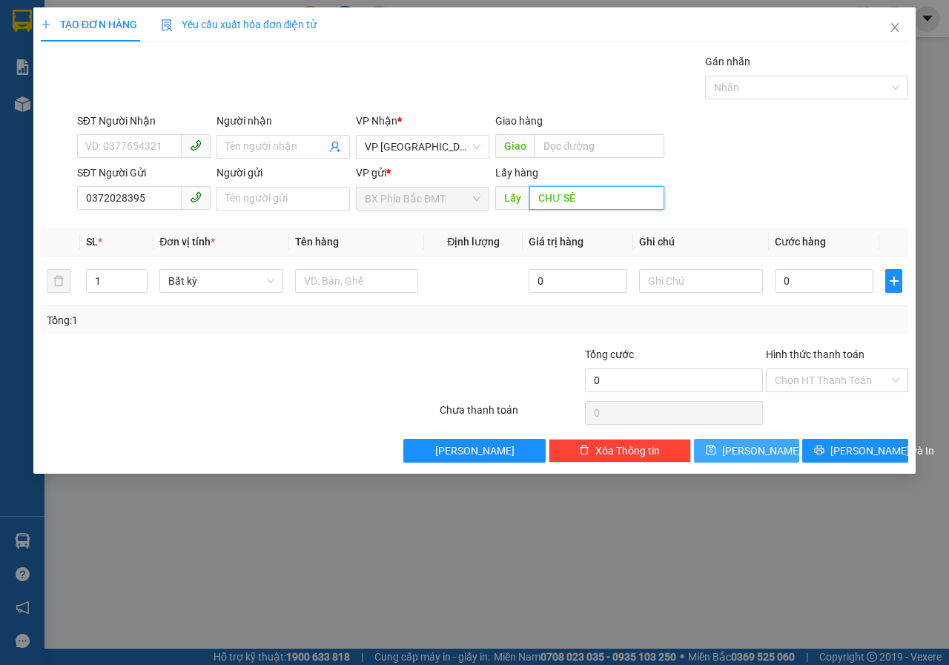
type input "CHƯ SÊ"
click at [771, 452] on button "[PERSON_NAME]" at bounding box center [747, 451] width 106 height 24
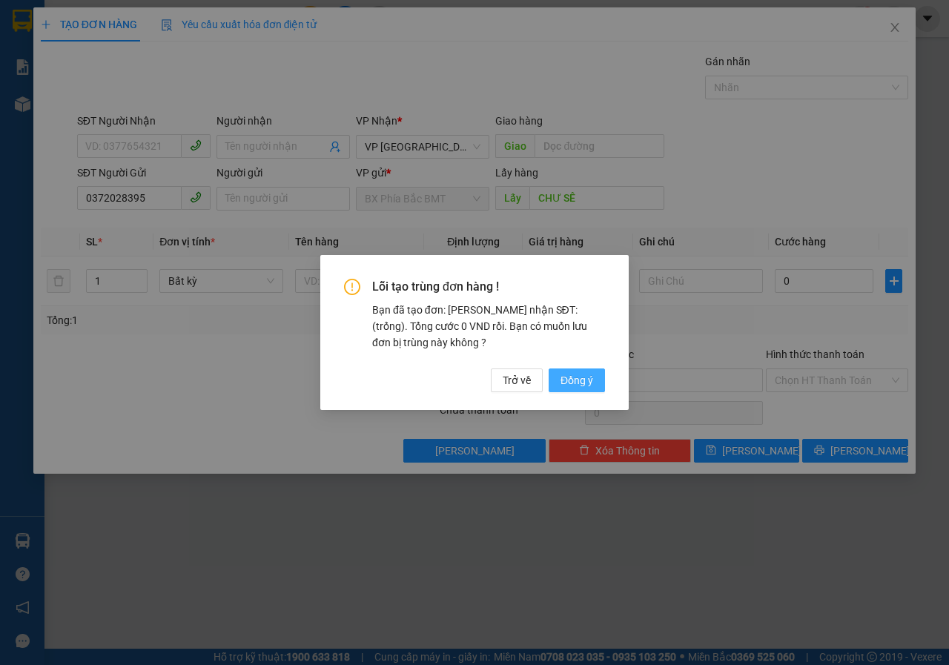
click at [581, 385] on span "Đồng ý" at bounding box center [576, 380] width 33 height 16
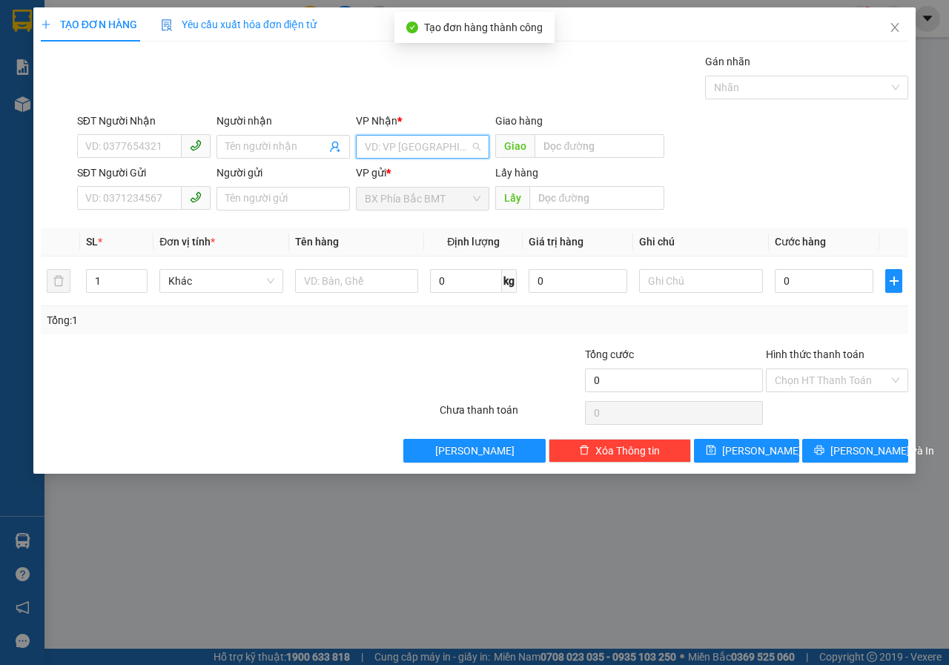
click at [403, 156] on input "search" at bounding box center [417, 147] width 105 height 22
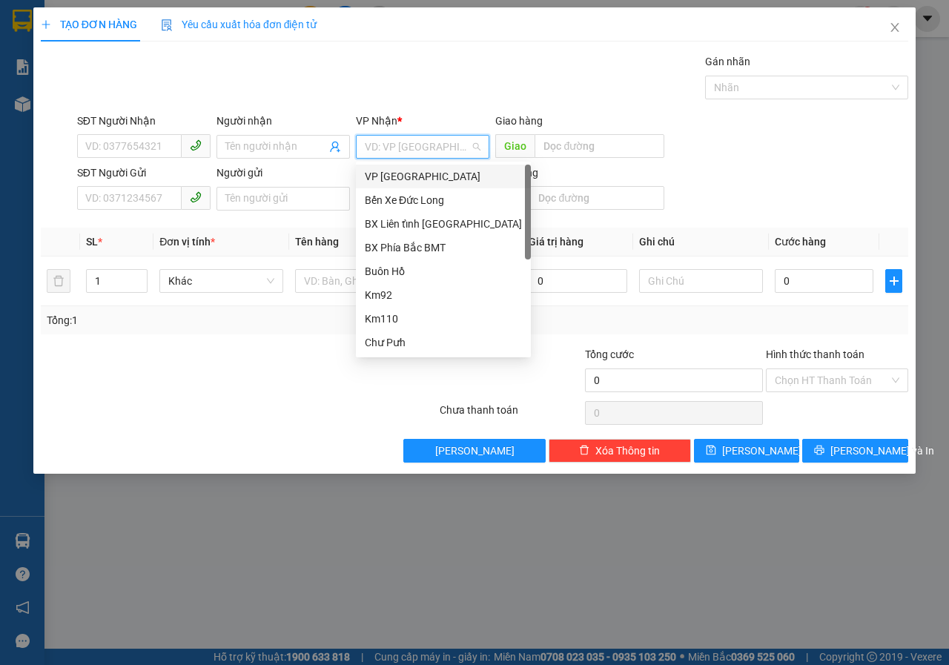
click at [393, 174] on div "VP [GEOGRAPHIC_DATA]" at bounding box center [443, 176] width 157 height 16
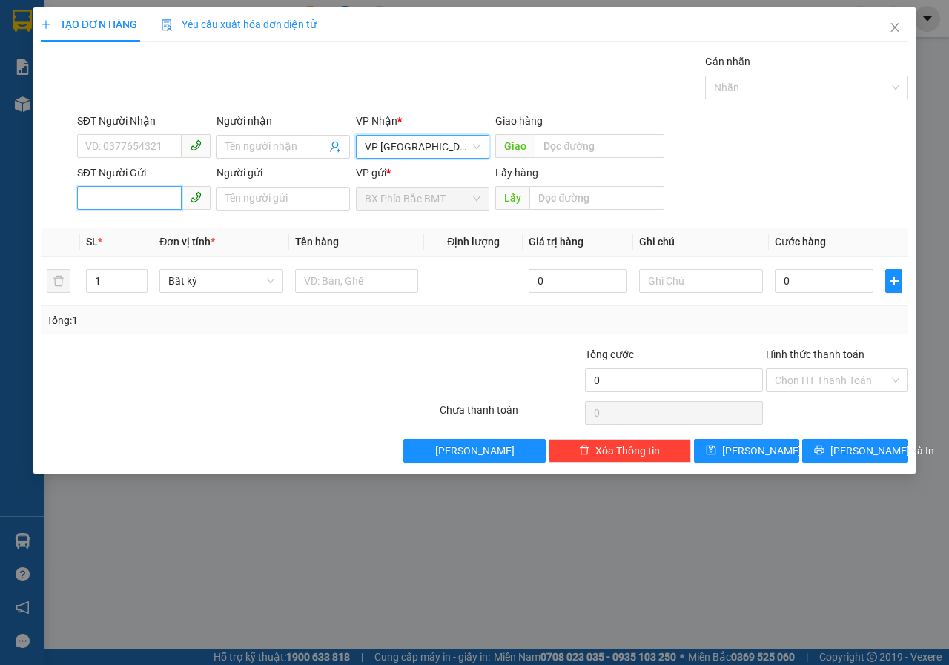
click at [124, 202] on input "SĐT Người Gửi" at bounding box center [129, 198] width 105 height 24
type input "0378694515"
click at [571, 182] on div "Lấy hàng" at bounding box center [579, 176] width 168 height 22
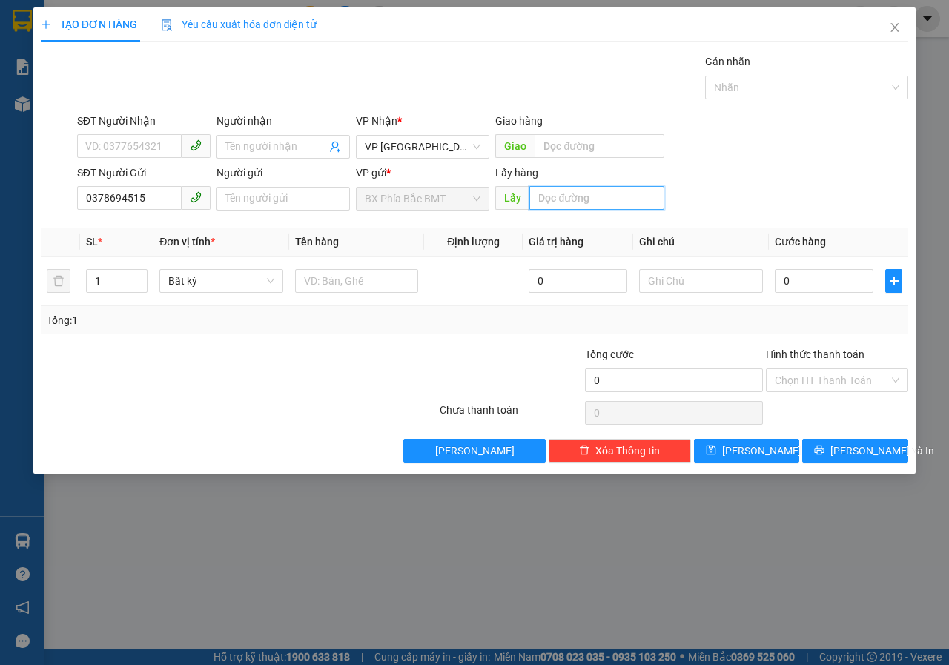
click at [571, 187] on input "text" at bounding box center [596, 198] width 134 height 24
type input "D"
type input "ĐƯỜNG TRÁNH CHƯ SÊ"
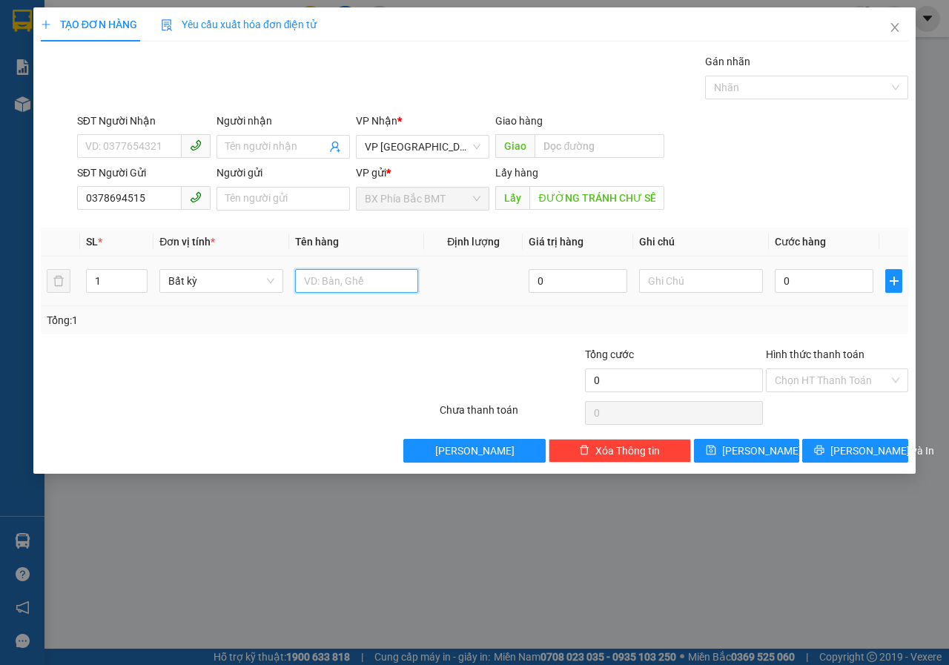
click at [357, 290] on input "text" at bounding box center [357, 281] width 124 height 24
type input "1T SÂM"
click at [730, 452] on button "[PERSON_NAME]" at bounding box center [747, 451] width 106 height 24
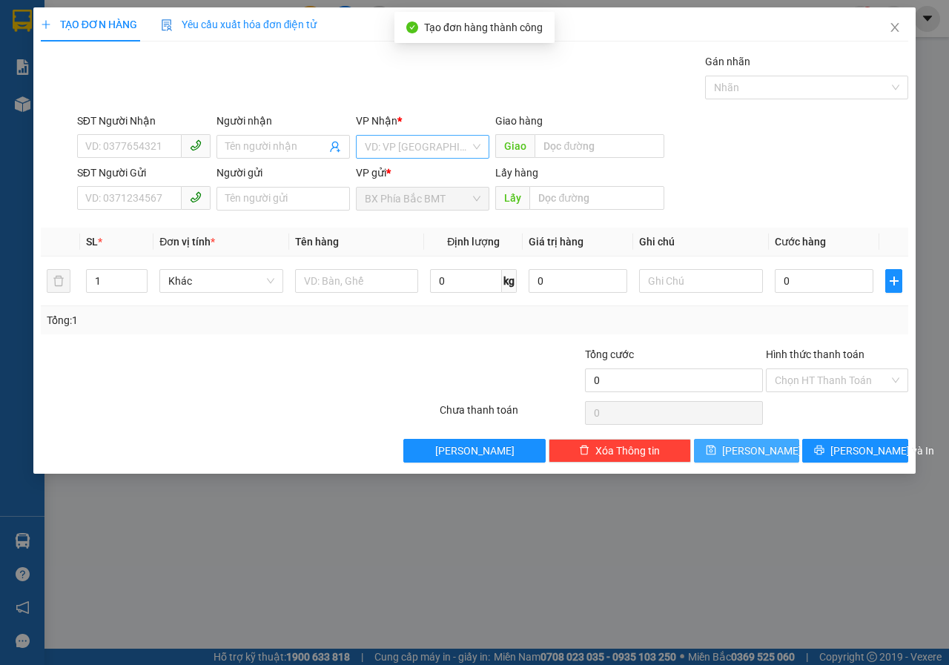
click at [385, 153] on input "search" at bounding box center [417, 147] width 105 height 22
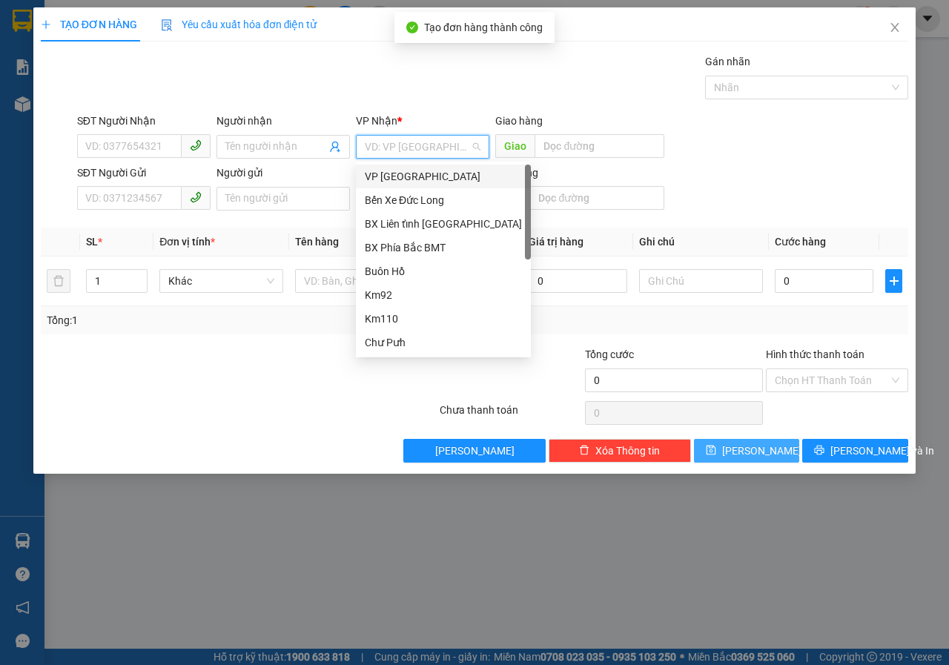
click at [390, 179] on div "VP [GEOGRAPHIC_DATA]" at bounding box center [443, 176] width 157 height 16
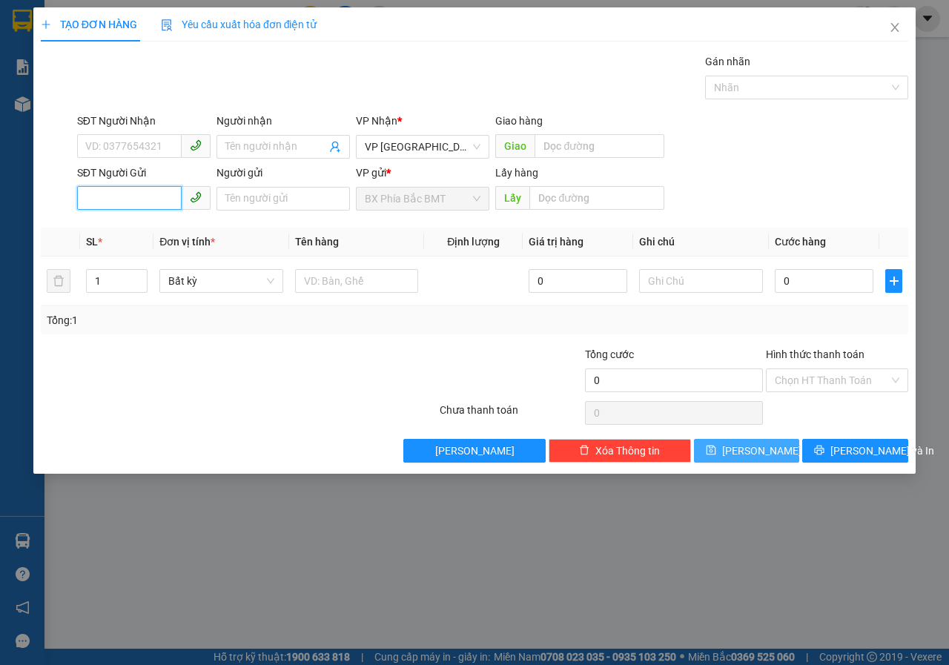
click at [129, 197] on input "SĐT Người Gửi" at bounding box center [129, 198] width 105 height 24
type input "0947446465"
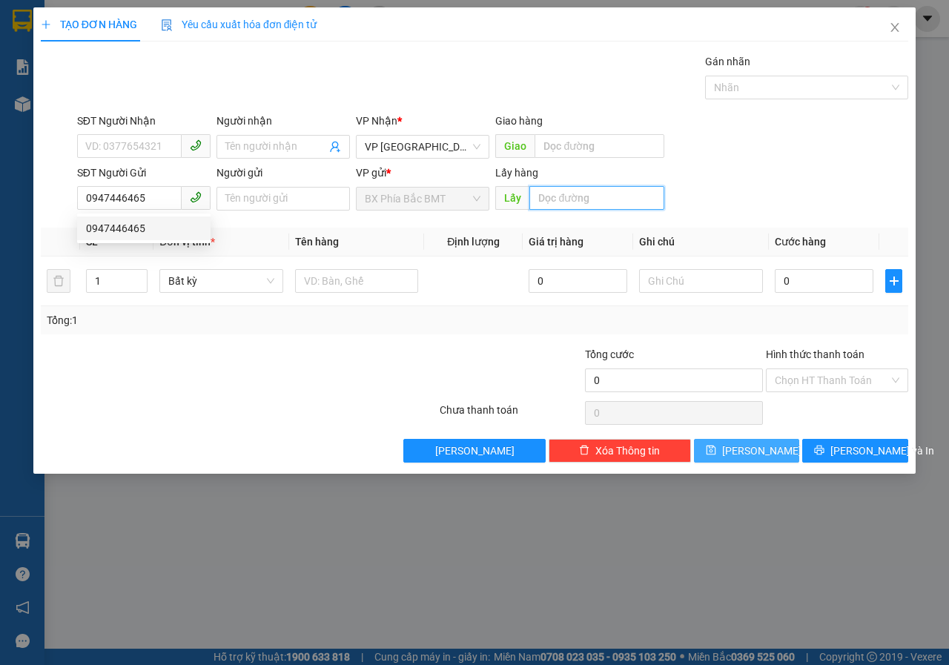
click at [538, 204] on input "text" at bounding box center [596, 198] width 134 height 24
type input "CHƯKPO"
click at [766, 449] on button "[PERSON_NAME]" at bounding box center [747, 451] width 106 height 24
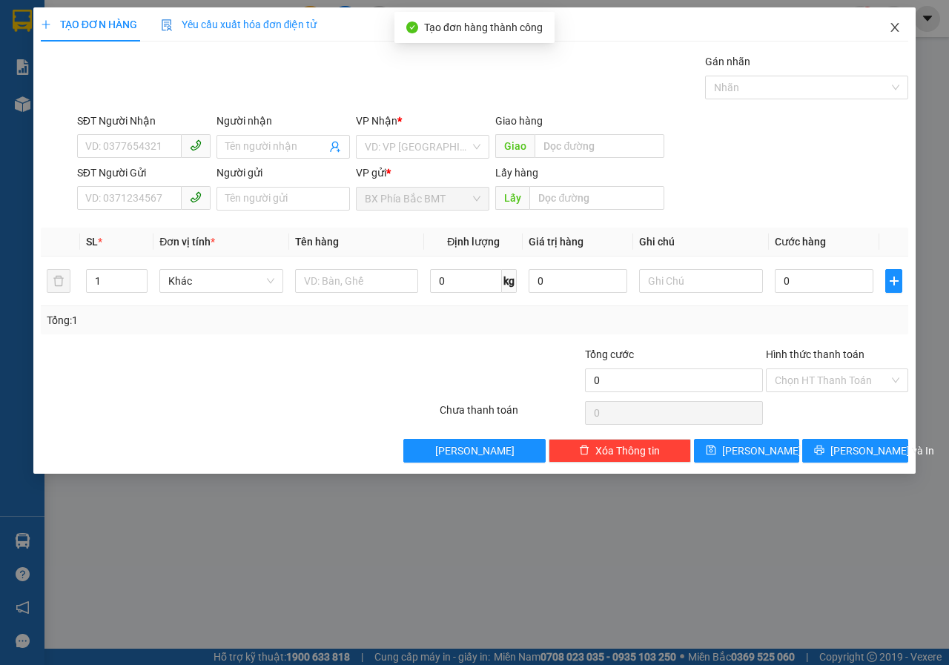
click at [892, 31] on icon "close" at bounding box center [895, 27] width 8 height 9
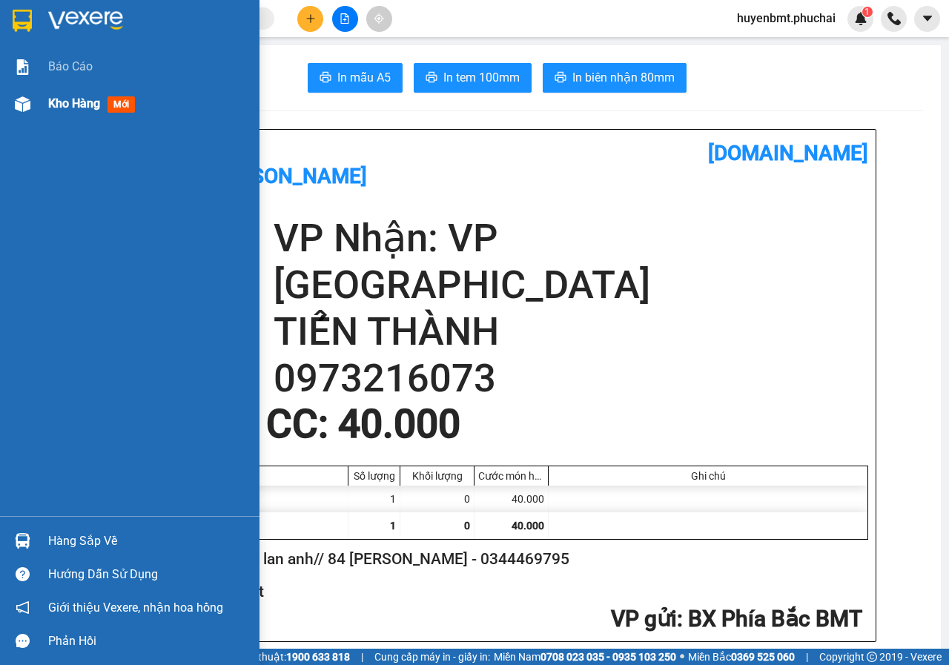
click at [24, 91] on div at bounding box center [23, 104] width 26 height 26
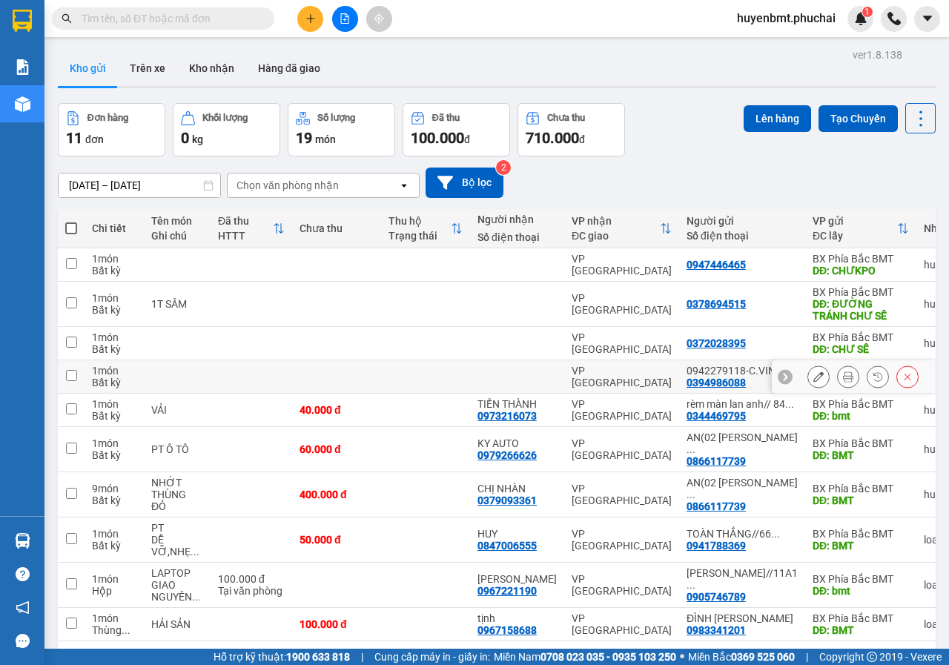
click at [67, 381] on input "checkbox" at bounding box center [71, 375] width 11 height 11
checkbox input "true"
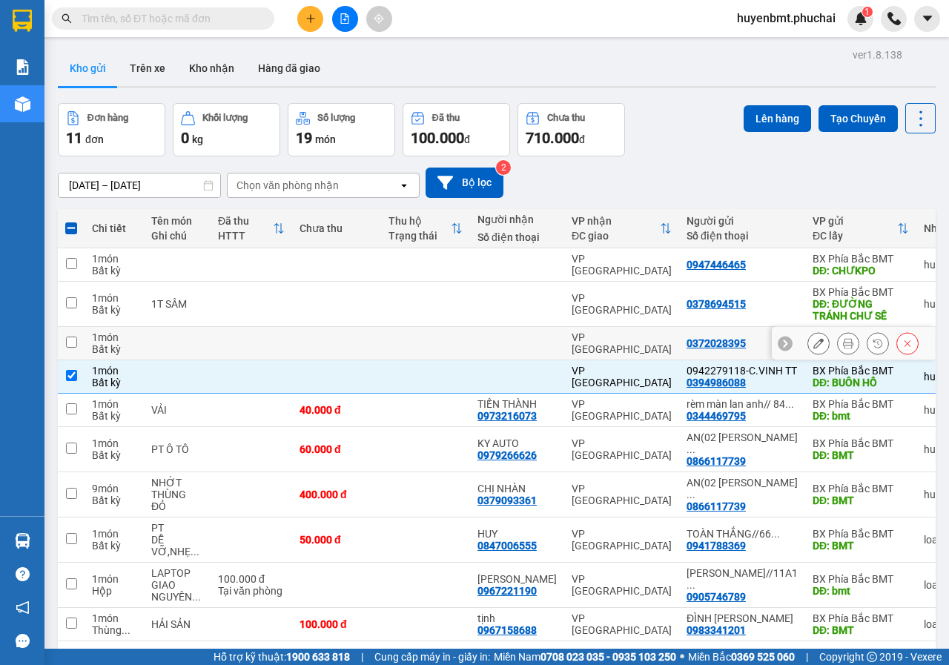
click at [70, 347] on input "checkbox" at bounding box center [71, 341] width 11 height 11
checkbox input "true"
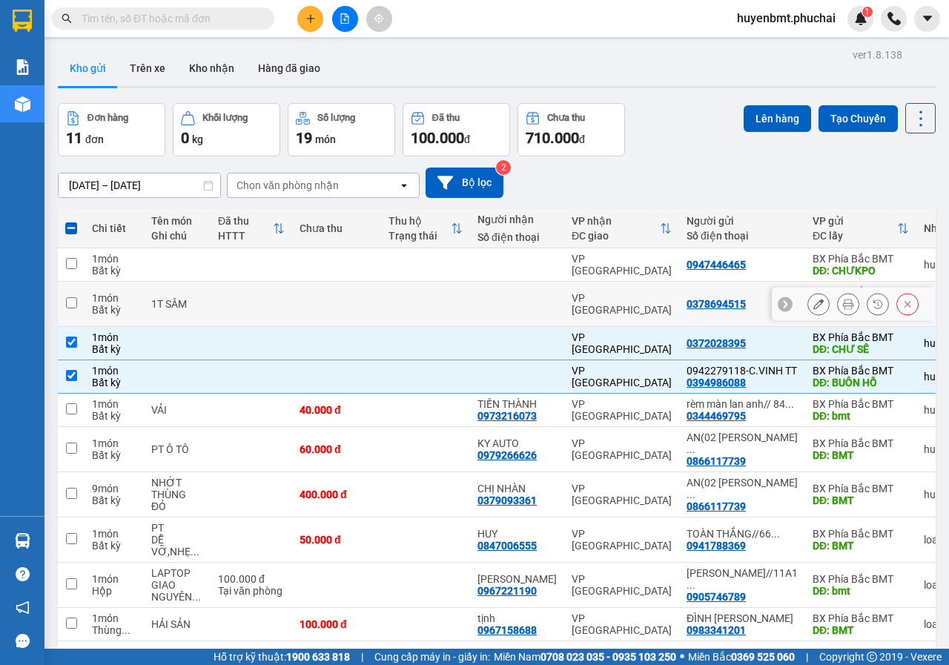
click at [73, 296] on td at bounding box center [71, 304] width 27 height 45
checkbox input "true"
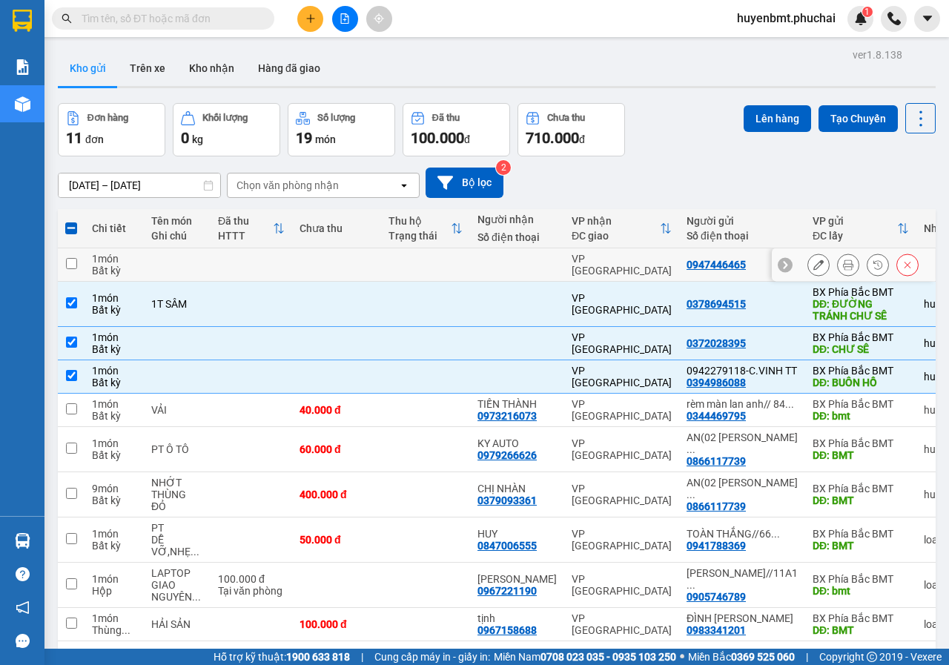
click at [76, 262] on input "checkbox" at bounding box center [71, 263] width 11 height 11
checkbox input "true"
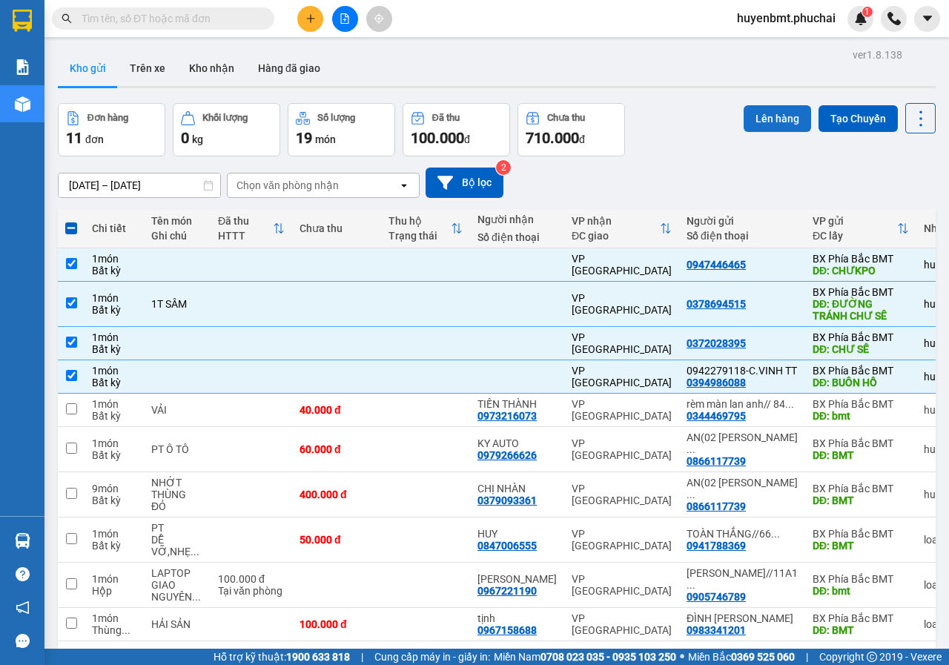
click at [783, 117] on button "Lên hàng" at bounding box center [776, 118] width 67 height 27
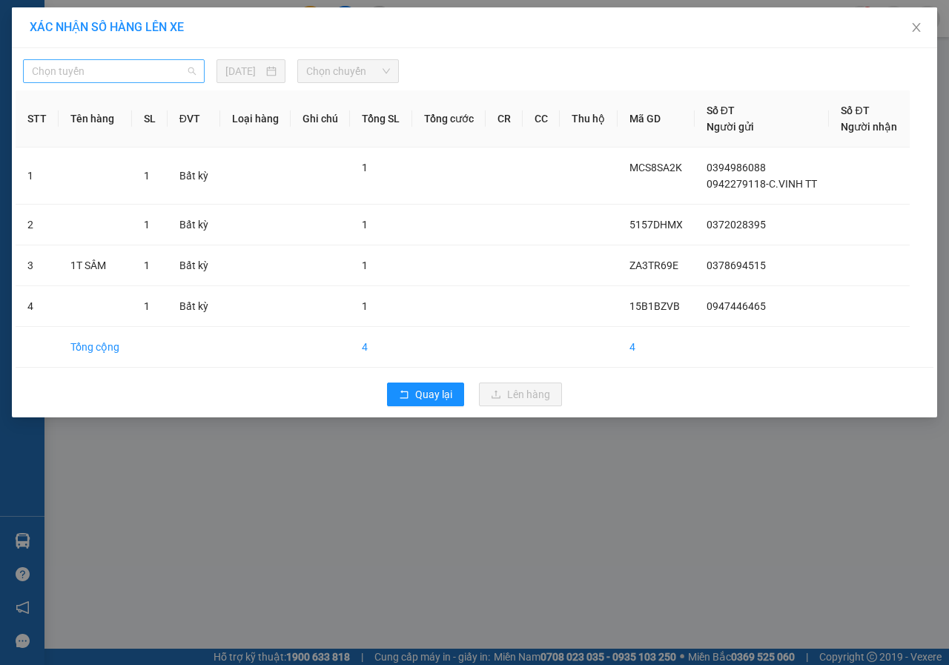
click at [150, 71] on span "Chọn tuyến" at bounding box center [114, 71] width 164 height 22
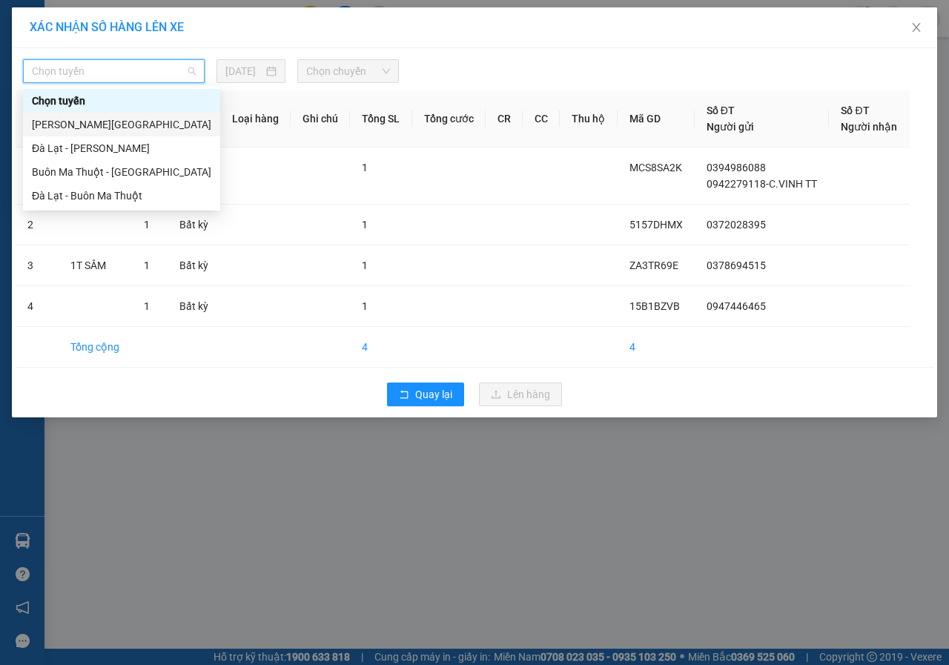
click at [55, 123] on div "[PERSON_NAME][GEOGRAPHIC_DATA]" at bounding box center [121, 124] width 179 height 16
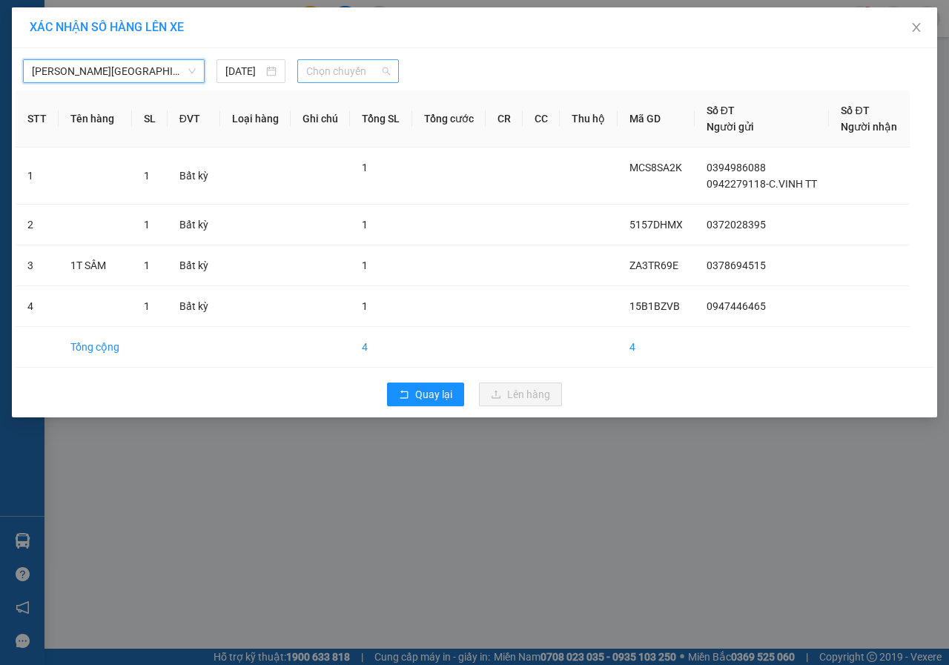
click at [347, 69] on span "Chọn chuyến" at bounding box center [347, 71] width 83 height 22
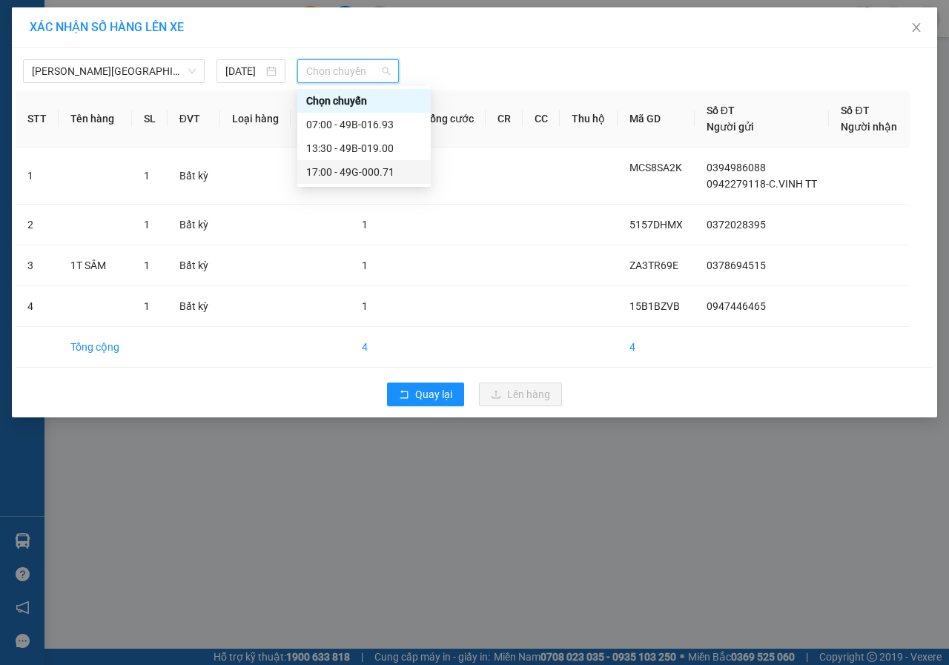
click at [345, 169] on div "17:00 - 49G-000.71" at bounding box center [364, 172] width 116 height 16
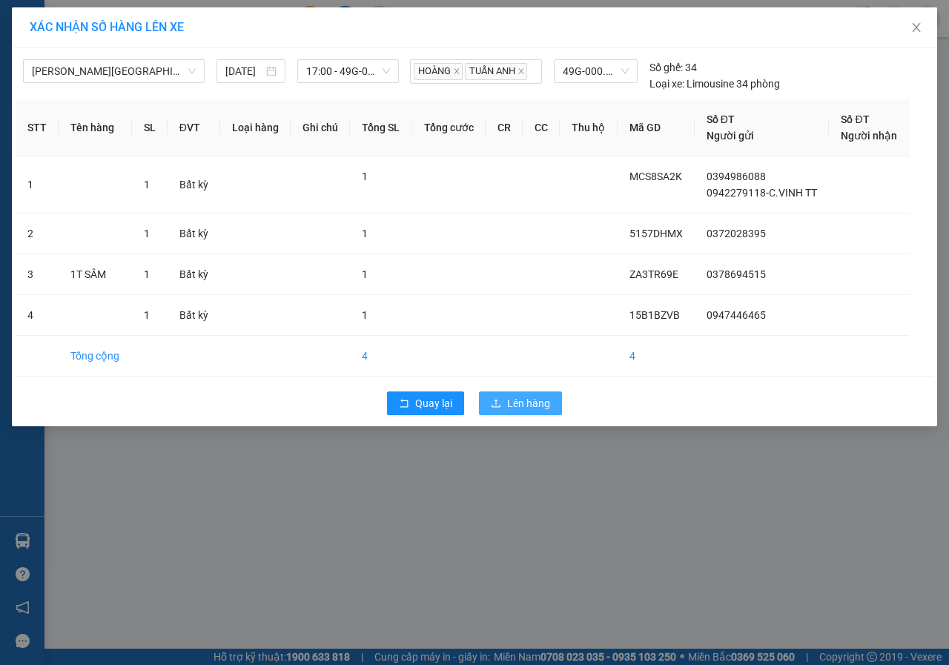
click at [514, 402] on span "Lên hàng" at bounding box center [528, 403] width 43 height 16
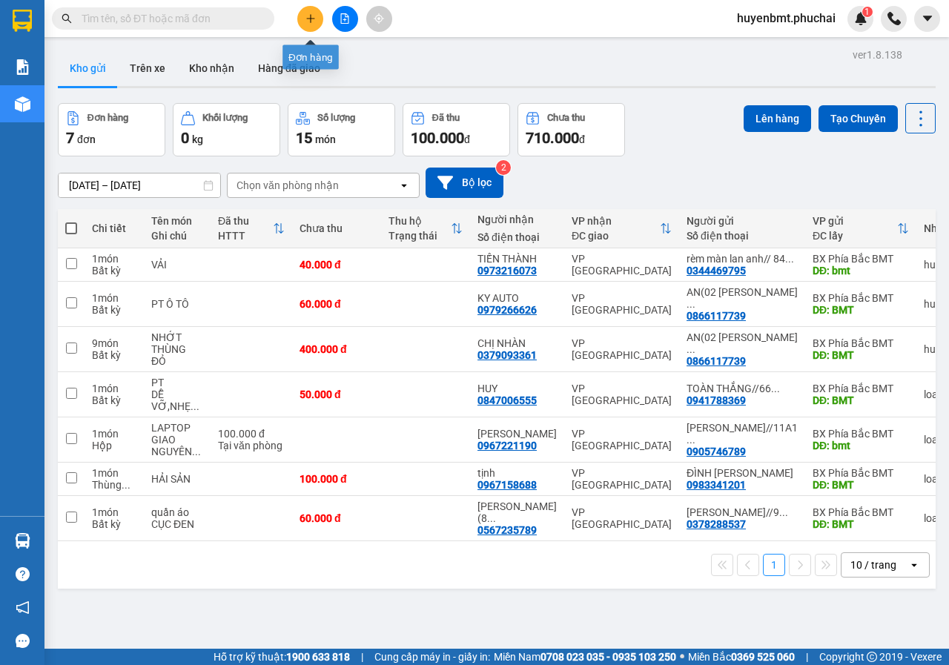
click at [344, 15] on icon "file-add" at bounding box center [344, 18] width 10 height 10
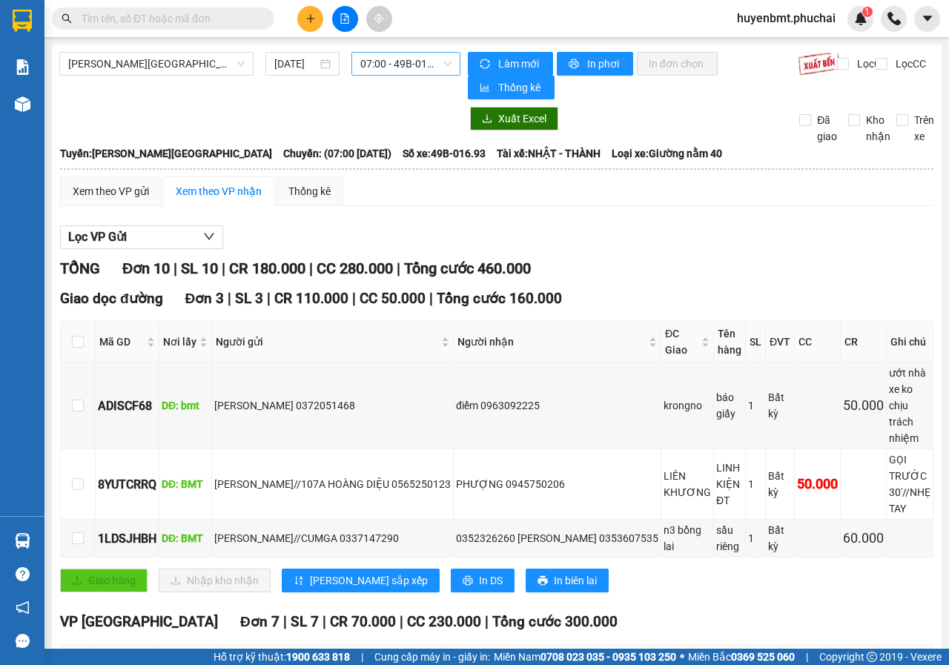
click at [407, 70] on span "07:00 - 49B-016.93" at bounding box center [405, 64] width 90 height 22
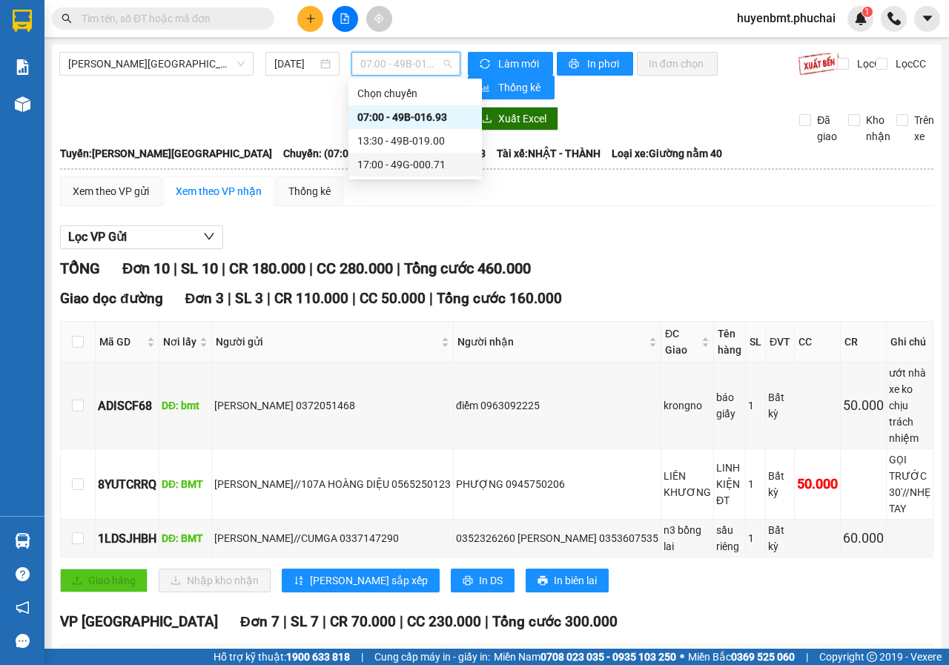
click at [408, 162] on div "17:00 - 49G-000.71" at bounding box center [415, 164] width 116 height 16
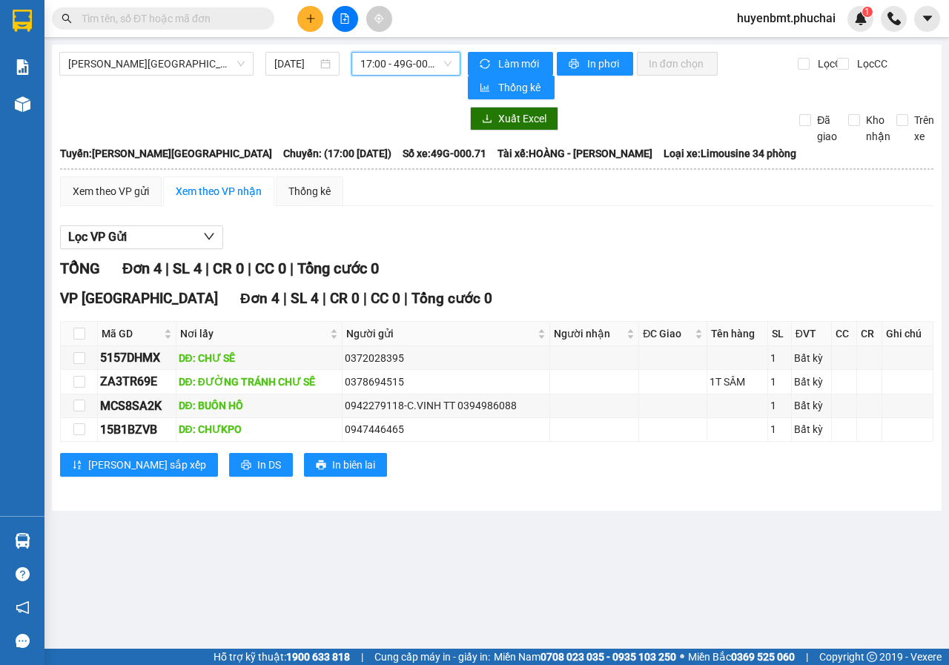
click at [314, 16] on icon "plus" at bounding box center [310, 18] width 10 height 10
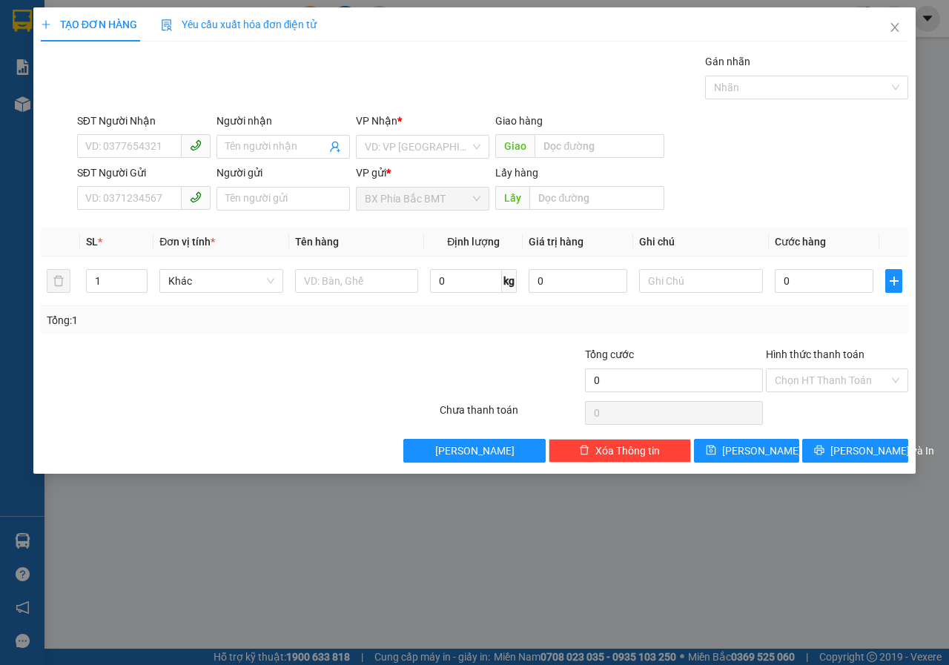
click at [123, 159] on div "SĐT Người Nhận VD: 0377654321" at bounding box center [143, 139] width 133 height 52
click at [130, 154] on input "SĐT Người Nhận" at bounding box center [129, 146] width 105 height 24
click at [133, 175] on div "0962508991 - UYÊN" at bounding box center [144, 176] width 116 height 16
type input "0962508991"
type input "UYÊN"
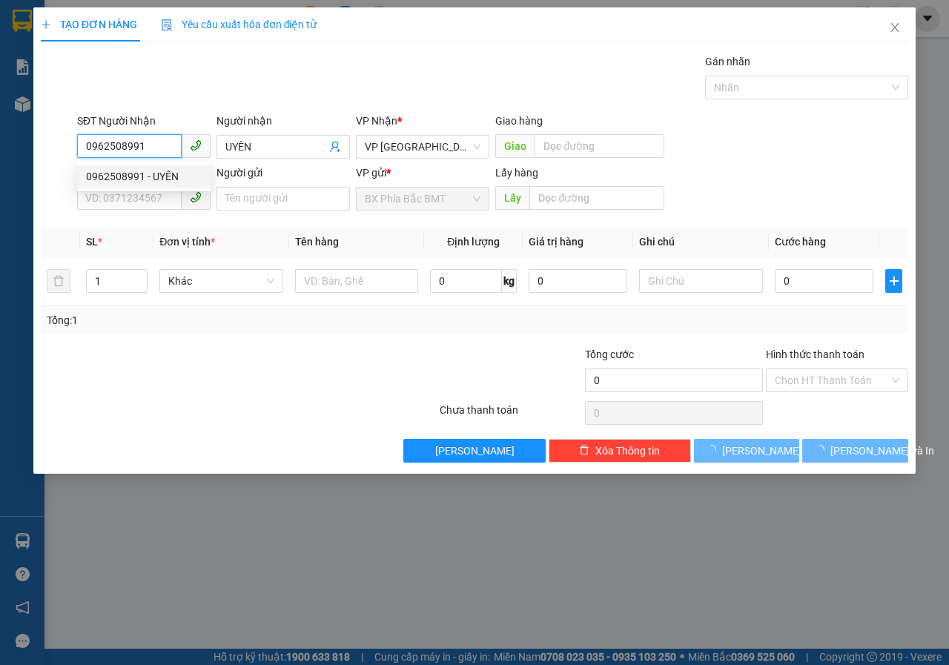
type input "50.000"
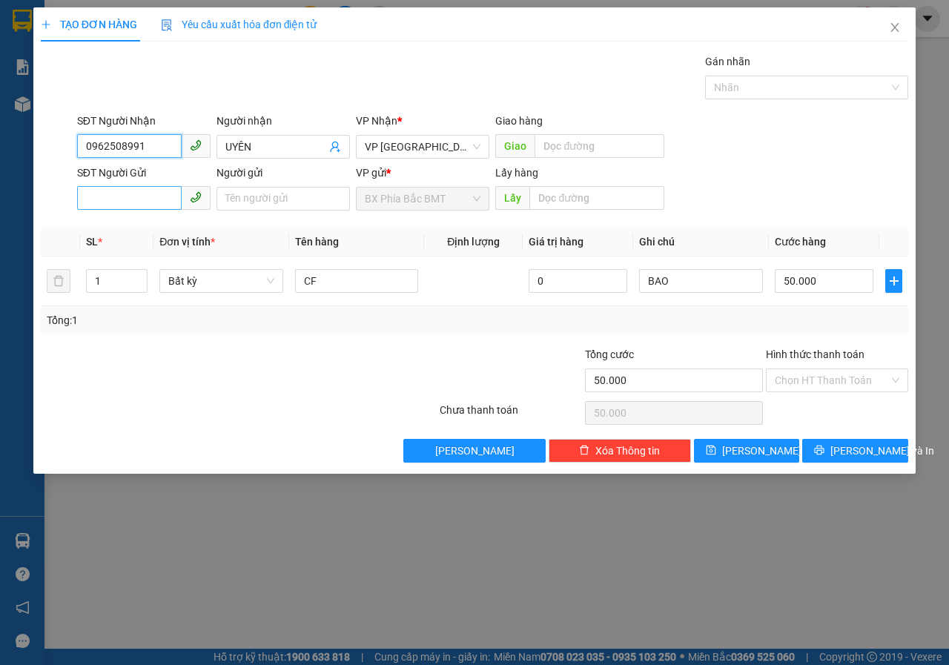
type input "0962508991"
click at [90, 193] on input "SĐT Người Gửi" at bounding box center [129, 198] width 105 height 24
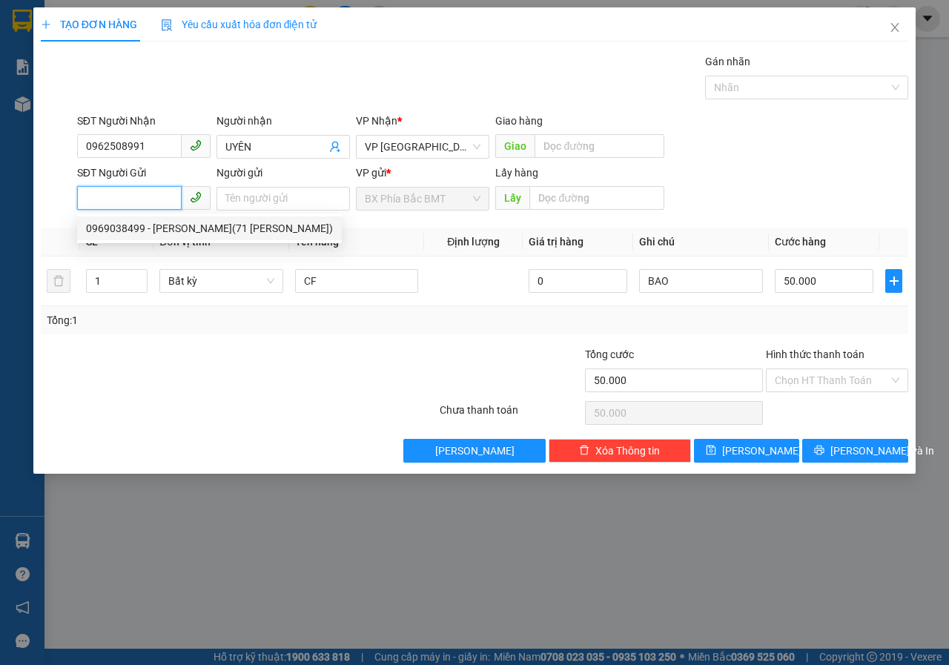
click at [161, 231] on div "0969038499 - MAI LINH(71 NGUYỄN CHÍ THANH)" at bounding box center [209, 228] width 247 height 16
type input "0969038499"
type input "MAI LINH(71 NGUYỄN CHÍ THANH)"
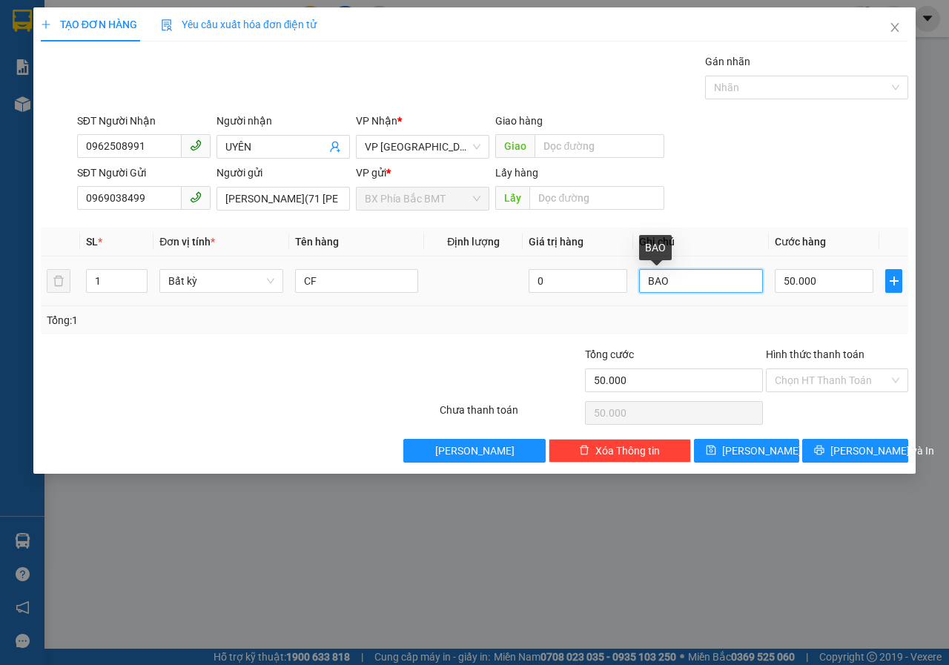
click at [682, 283] on input "BAO" at bounding box center [701, 281] width 124 height 24
type input "B"
type input "20KG(BAO)"
click at [834, 372] on input "Hình thức thanh toán" at bounding box center [832, 380] width 114 height 22
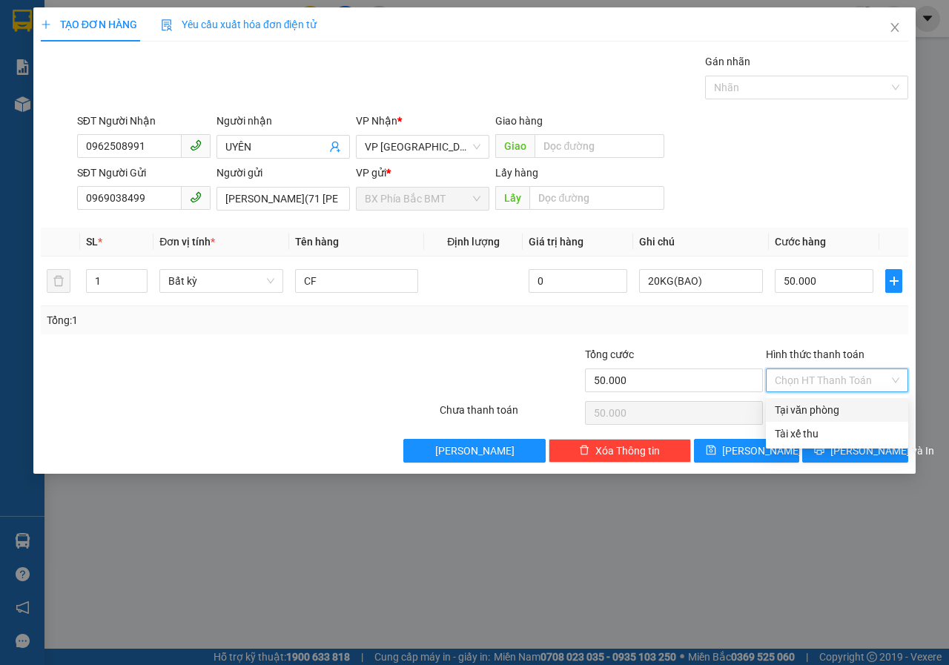
click at [835, 402] on div "Tại văn phòng" at bounding box center [837, 410] width 125 height 16
type input "0"
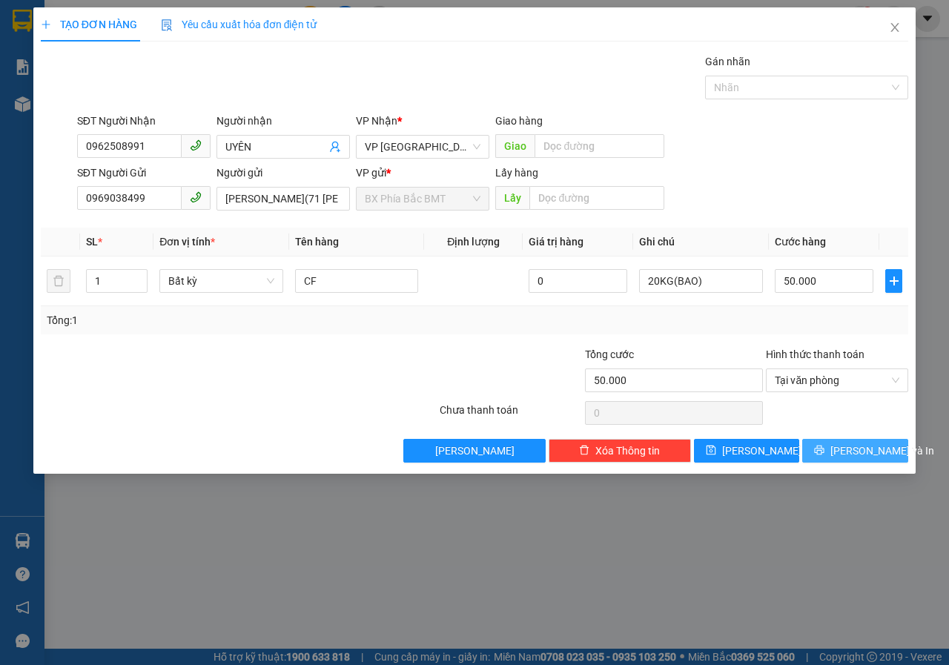
click at [871, 450] on span "[PERSON_NAME] và In" at bounding box center [882, 450] width 104 height 16
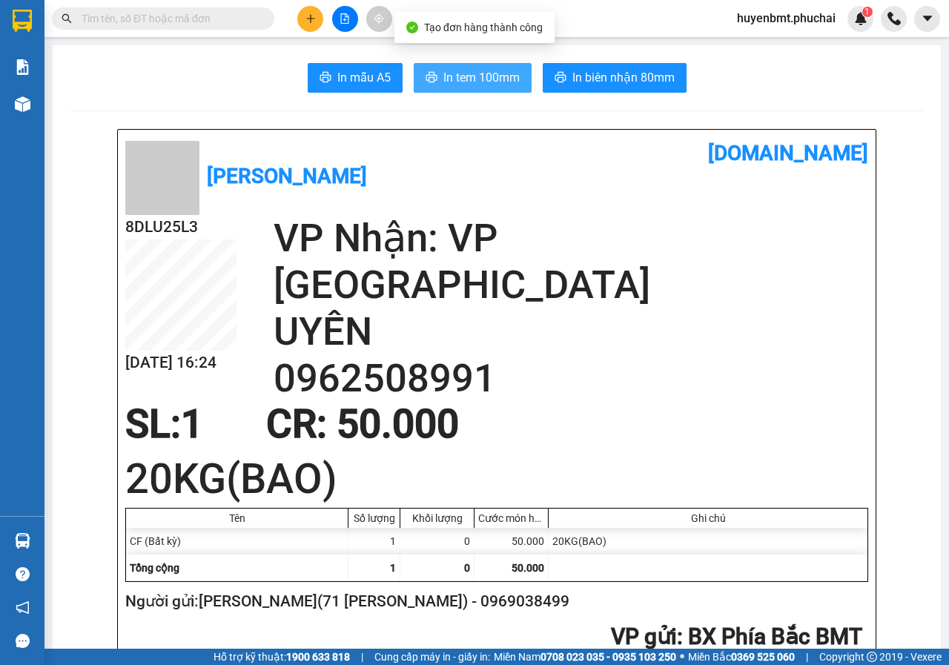
click at [491, 79] on span "In tem 100mm" at bounding box center [481, 77] width 76 height 19
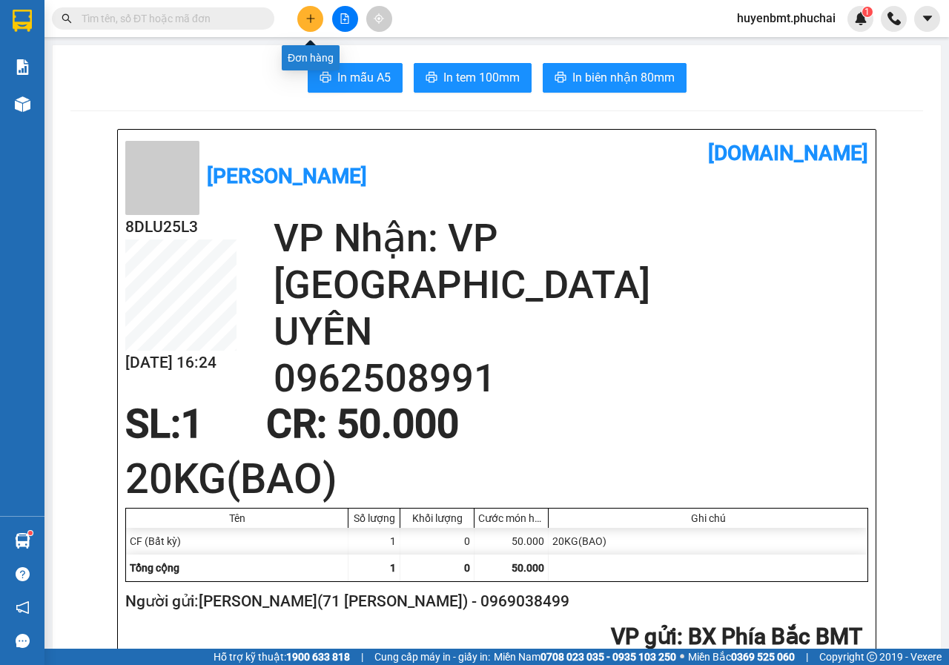
click at [311, 25] on button at bounding box center [310, 19] width 26 height 26
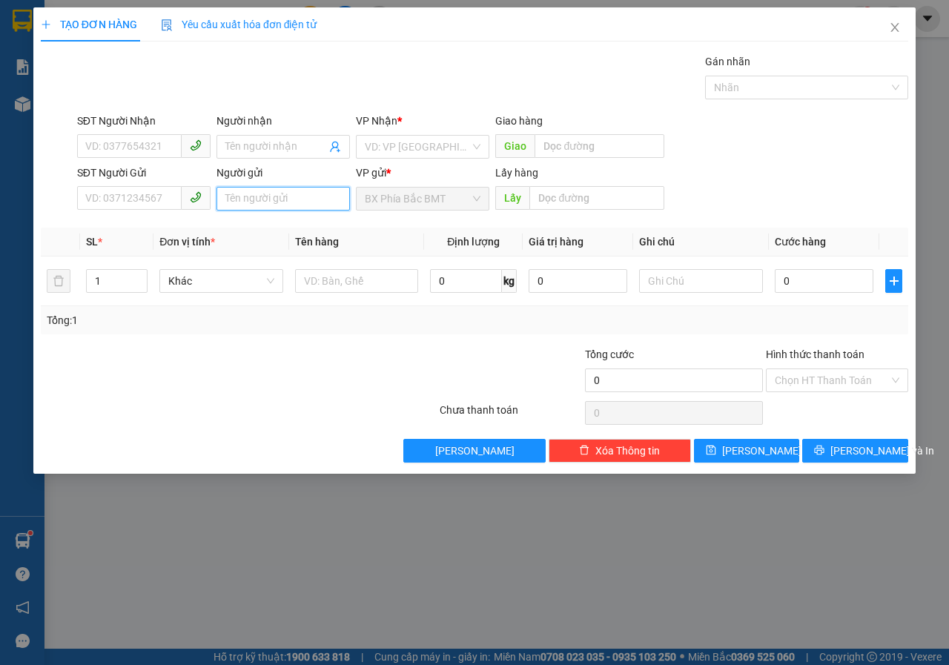
click at [236, 192] on input "Người gửi" at bounding box center [282, 199] width 133 height 24
paste input "0796103233"
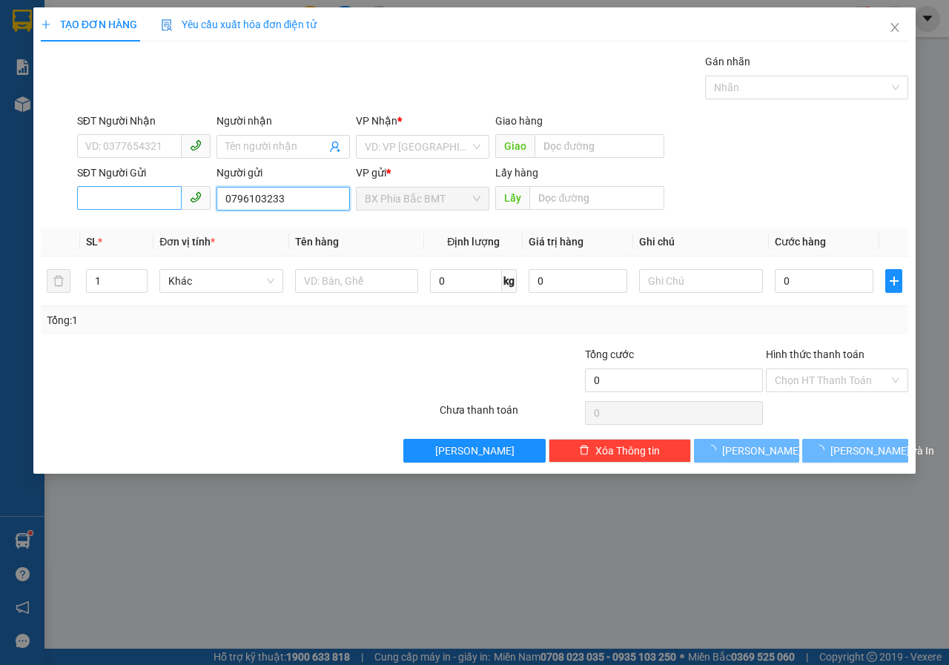
type input "0796103233"
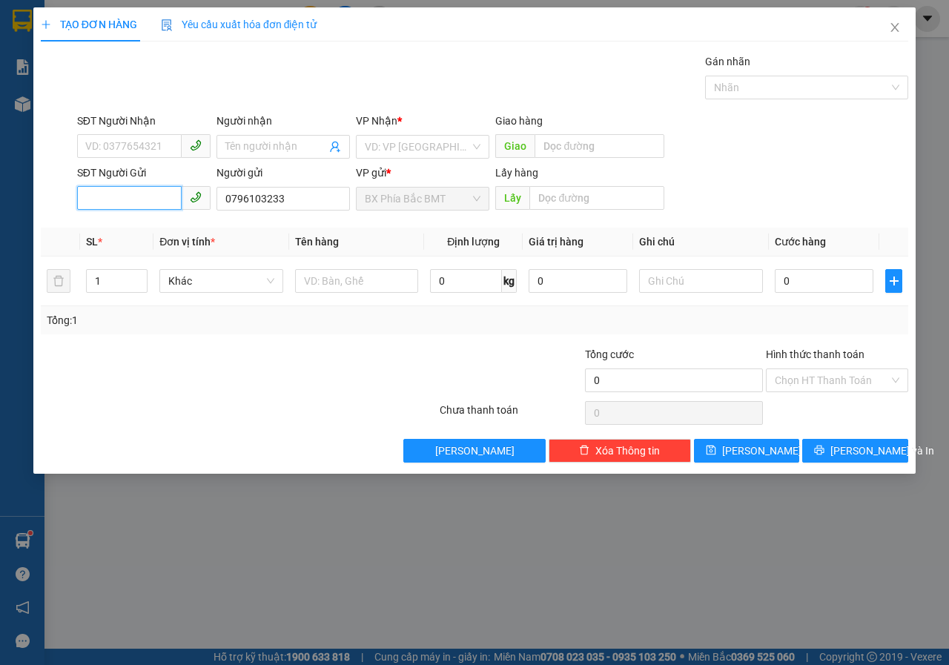
click at [132, 191] on input "SĐT Người Gửi" at bounding box center [129, 198] width 105 height 24
paste input "0796103233"
type input "0796103233"
click at [286, 200] on input "0796103233" at bounding box center [282, 199] width 133 height 24
type input "0"
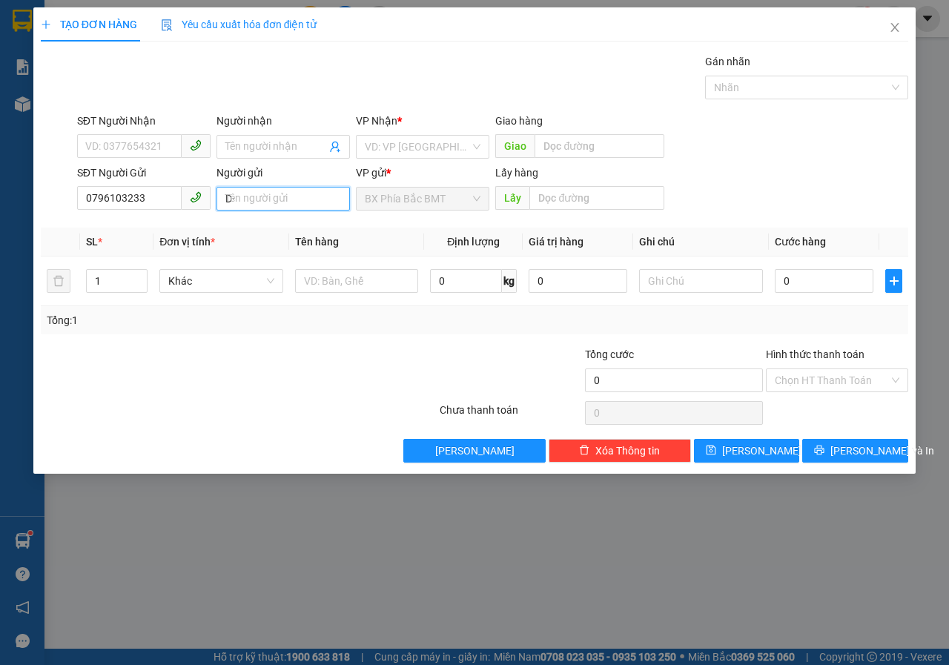
type input "D"
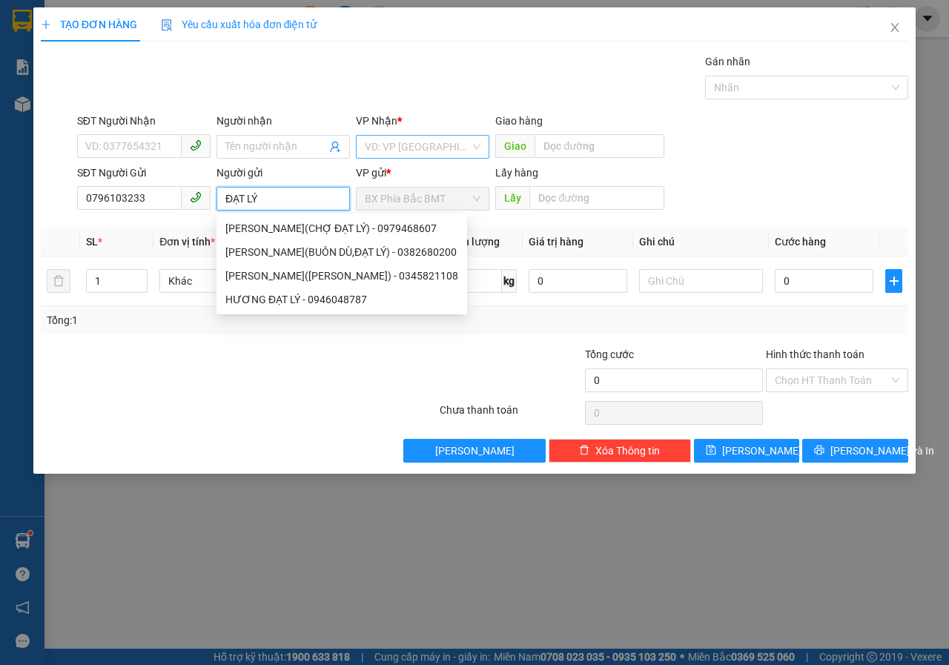
type input "ĐẠT LÝ"
click at [383, 140] on input "search" at bounding box center [417, 147] width 105 height 22
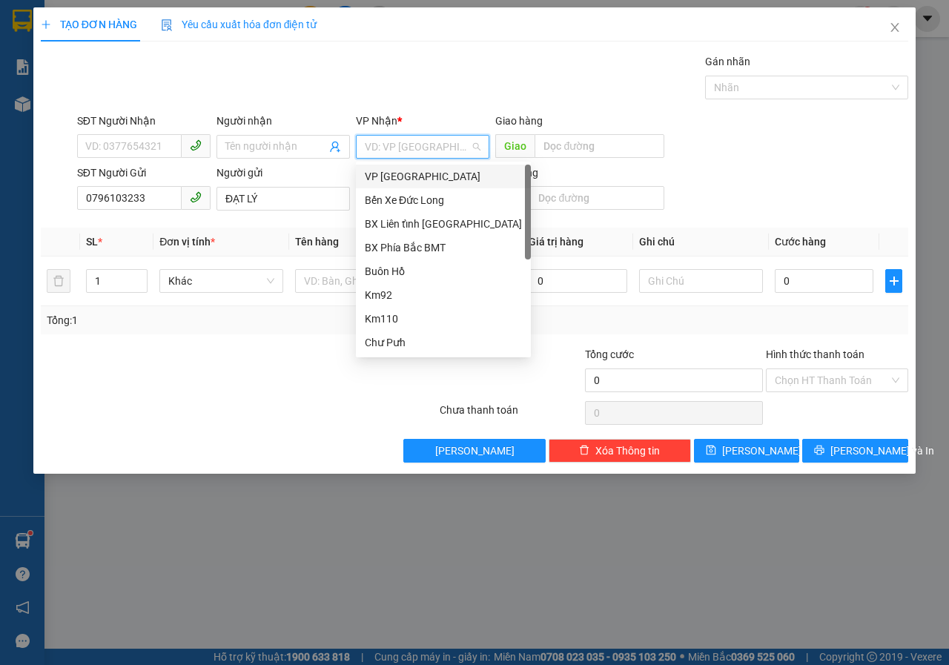
click at [402, 171] on div "VP [GEOGRAPHIC_DATA]" at bounding box center [443, 176] width 157 height 16
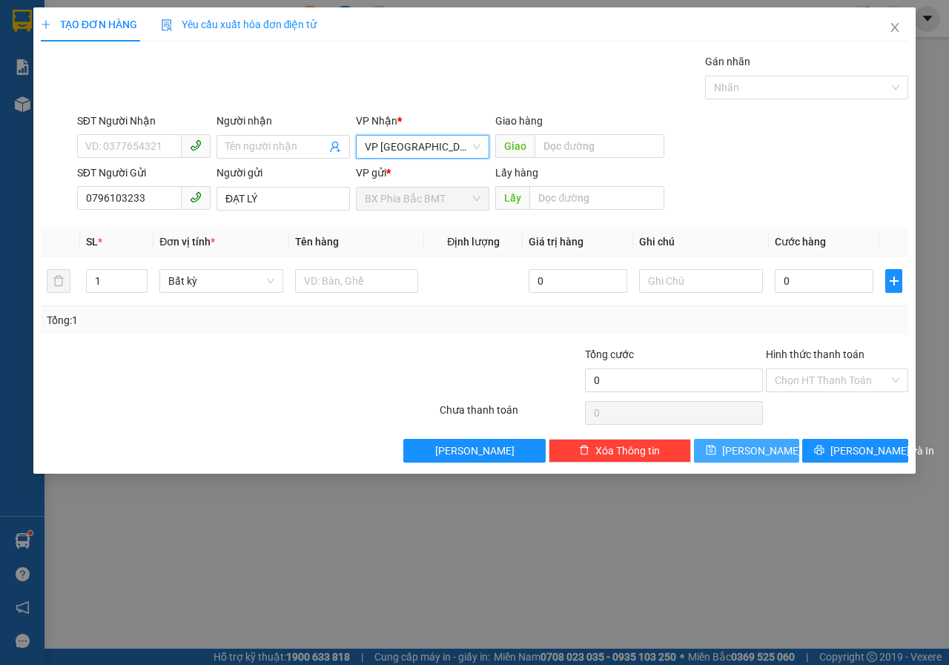
click at [743, 451] on button "[PERSON_NAME]" at bounding box center [747, 451] width 106 height 24
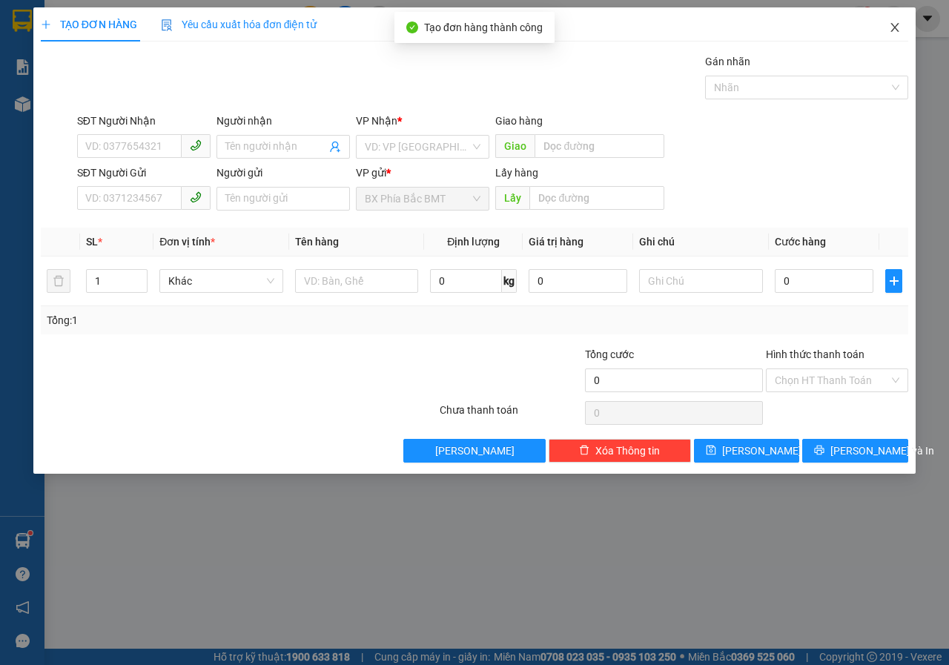
click at [896, 28] on icon "close" at bounding box center [895, 27] width 12 height 12
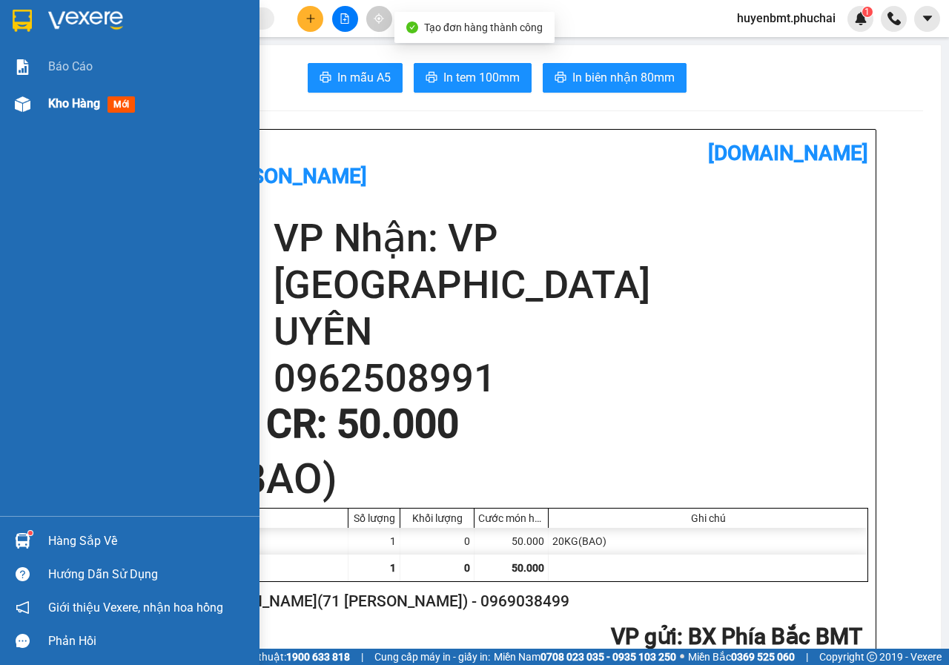
click at [41, 105] on div "Kho hàng mới" at bounding box center [129, 103] width 259 height 37
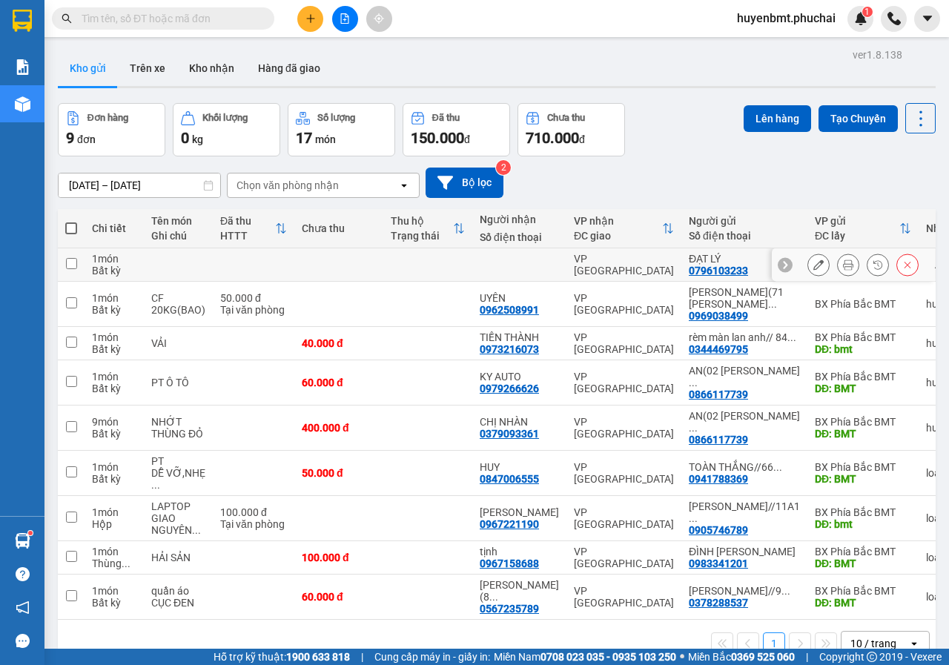
click at [70, 262] on input "checkbox" at bounding box center [71, 263] width 11 height 11
checkbox input "true"
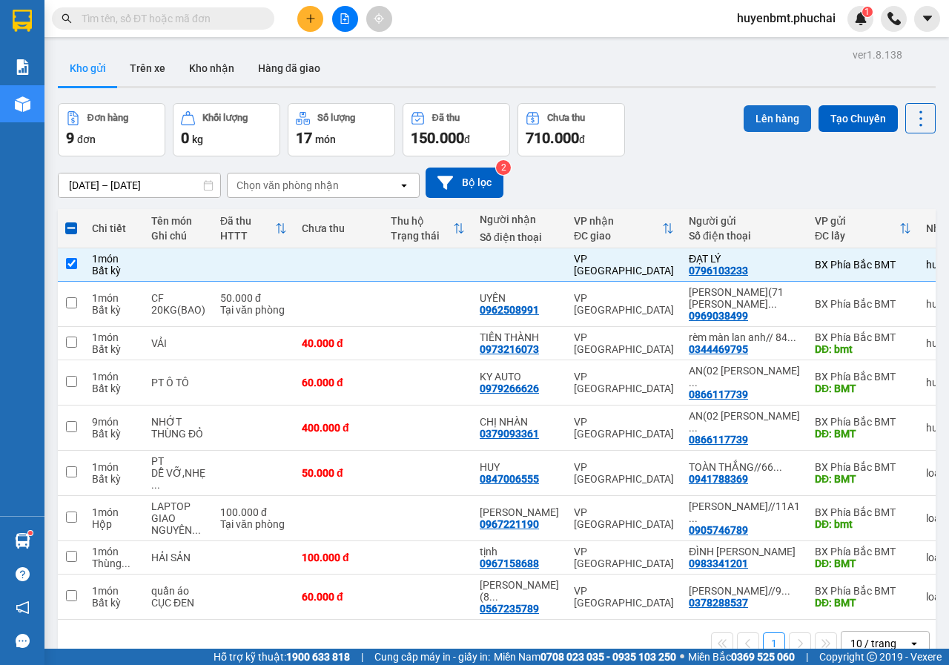
click at [763, 118] on button "Lên hàng" at bounding box center [776, 118] width 67 height 27
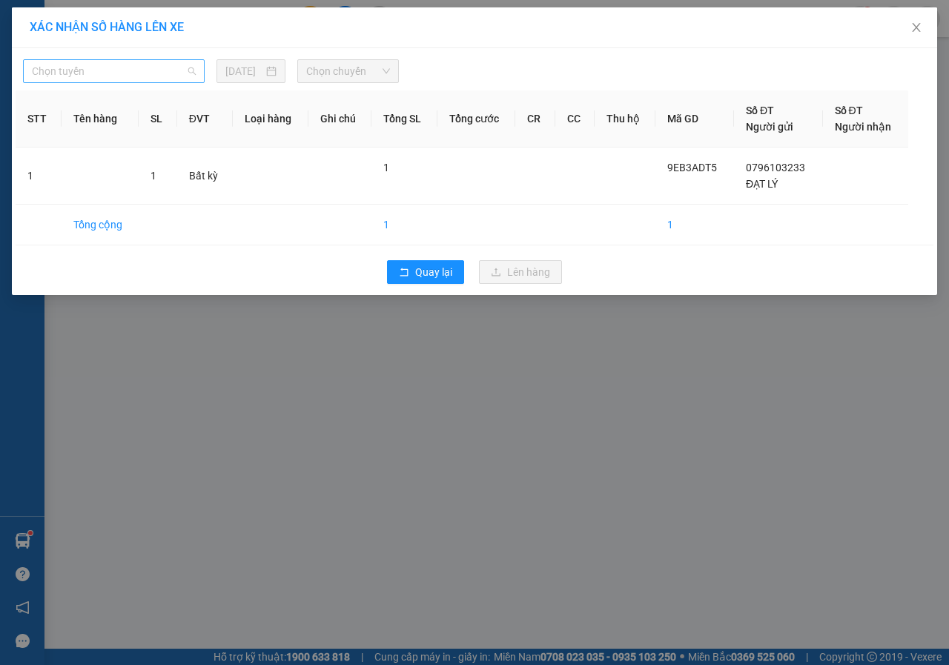
click at [106, 76] on span "Chọn tuyến" at bounding box center [114, 71] width 164 height 22
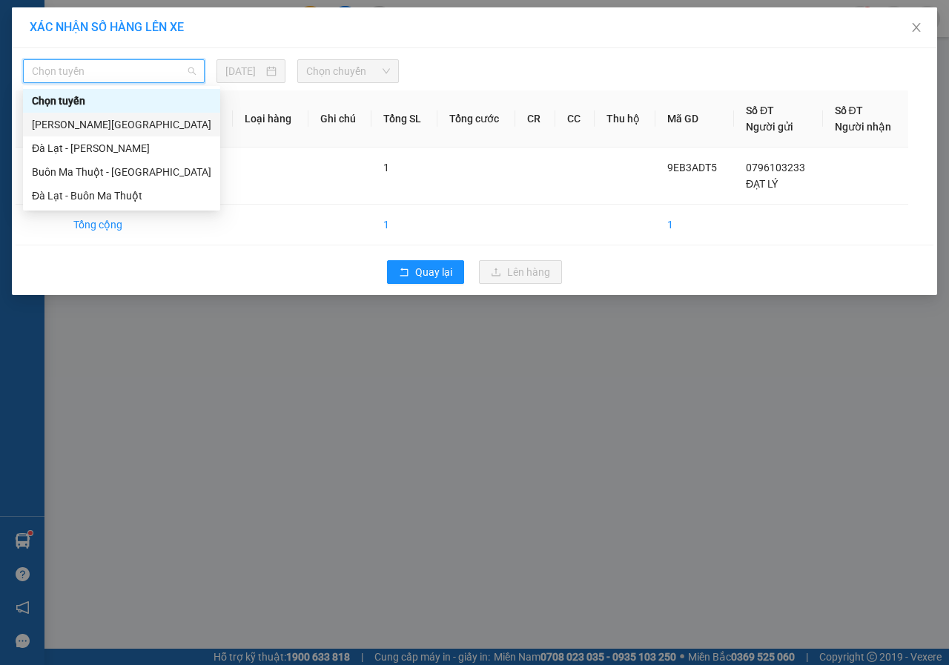
click at [79, 124] on div "[PERSON_NAME][GEOGRAPHIC_DATA]" at bounding box center [121, 124] width 179 height 16
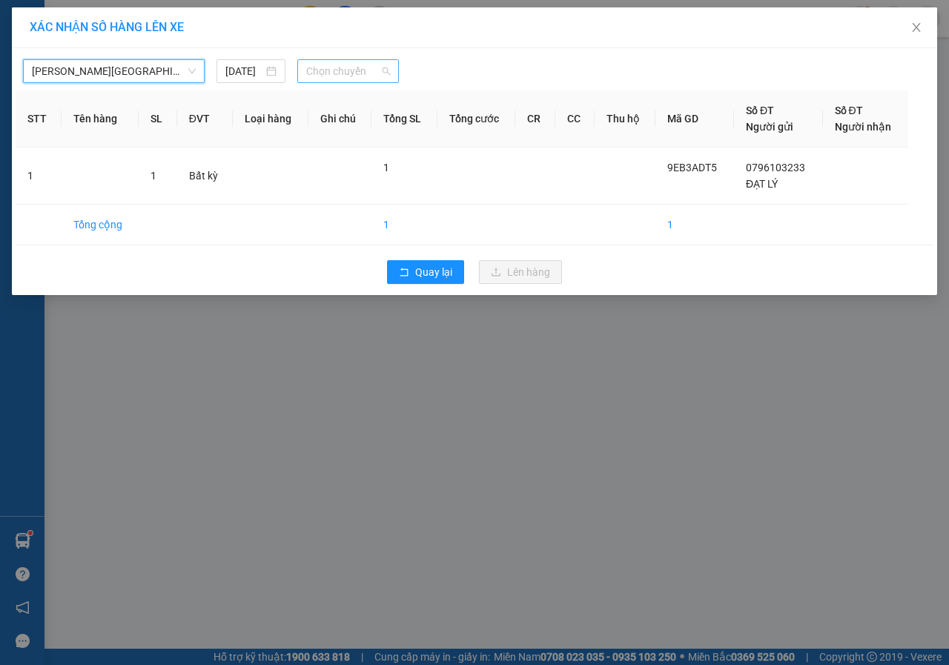
click at [361, 64] on span "Chọn chuyến" at bounding box center [347, 71] width 83 height 22
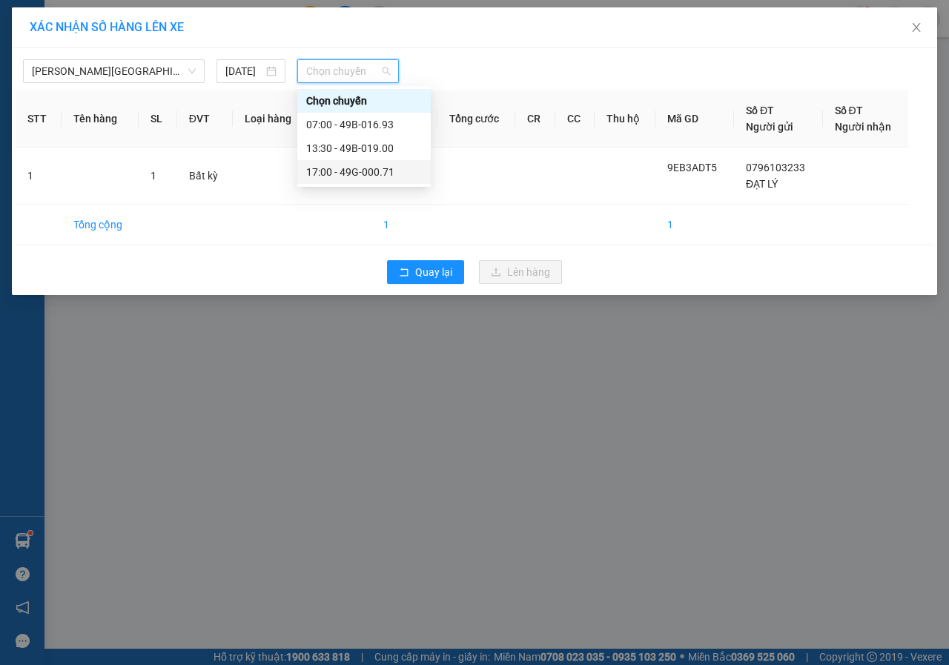
click at [348, 174] on div "17:00 - 49G-000.71" at bounding box center [364, 172] width 116 height 16
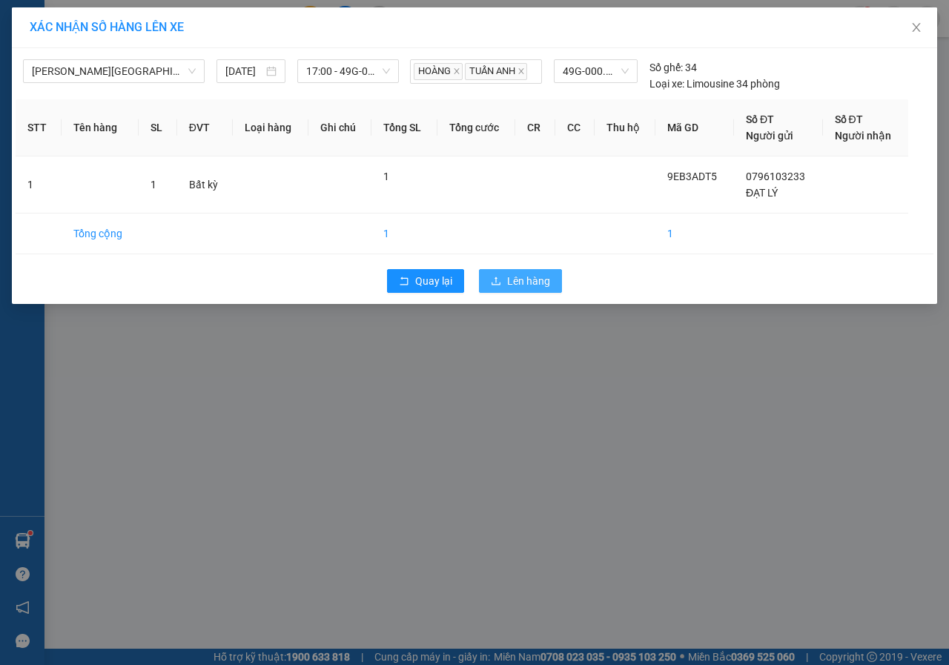
click at [515, 287] on span "Lên hàng" at bounding box center [528, 281] width 43 height 16
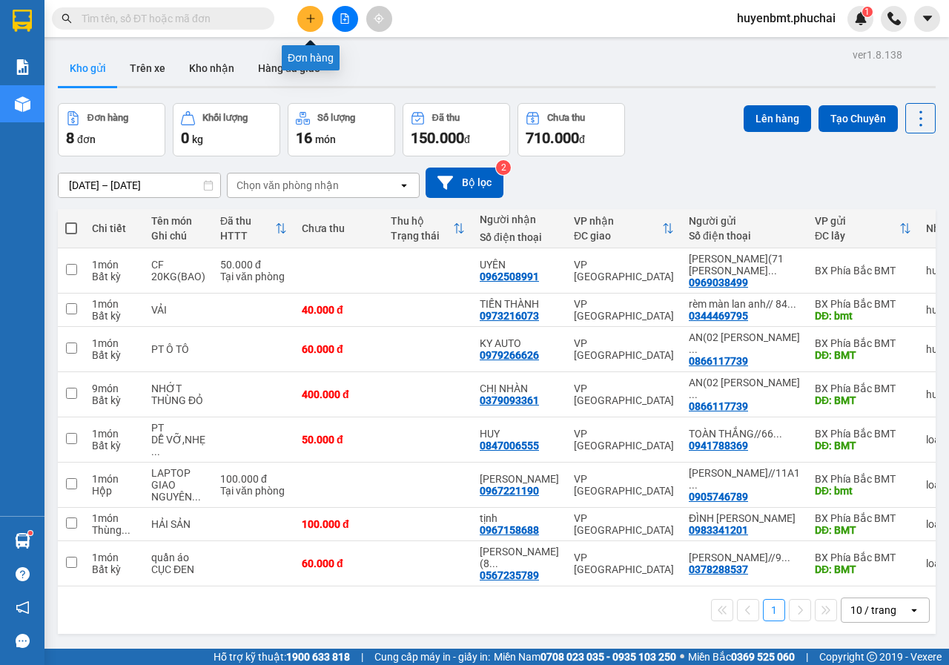
click at [308, 24] on button at bounding box center [310, 19] width 26 height 26
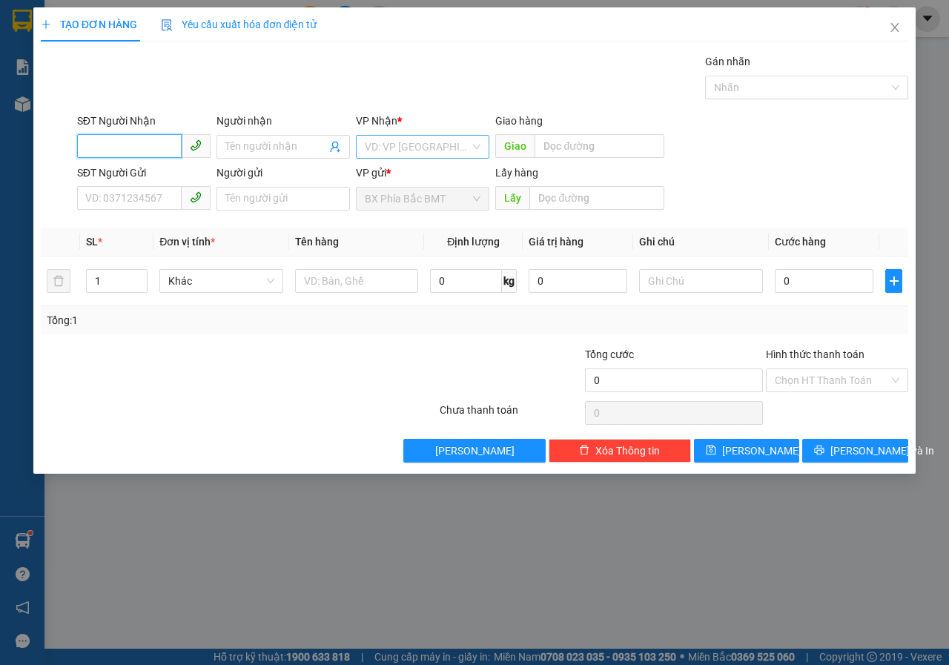
click at [411, 158] on div "VD: VP [GEOGRAPHIC_DATA]" at bounding box center [422, 147] width 133 height 24
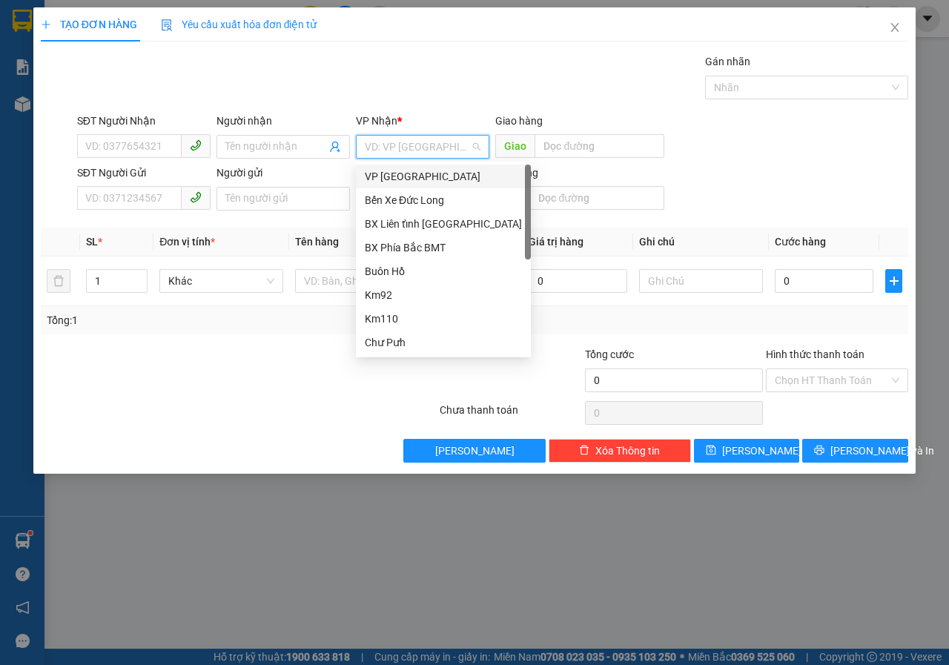
click at [394, 173] on div "VP [GEOGRAPHIC_DATA]" at bounding box center [443, 176] width 157 height 16
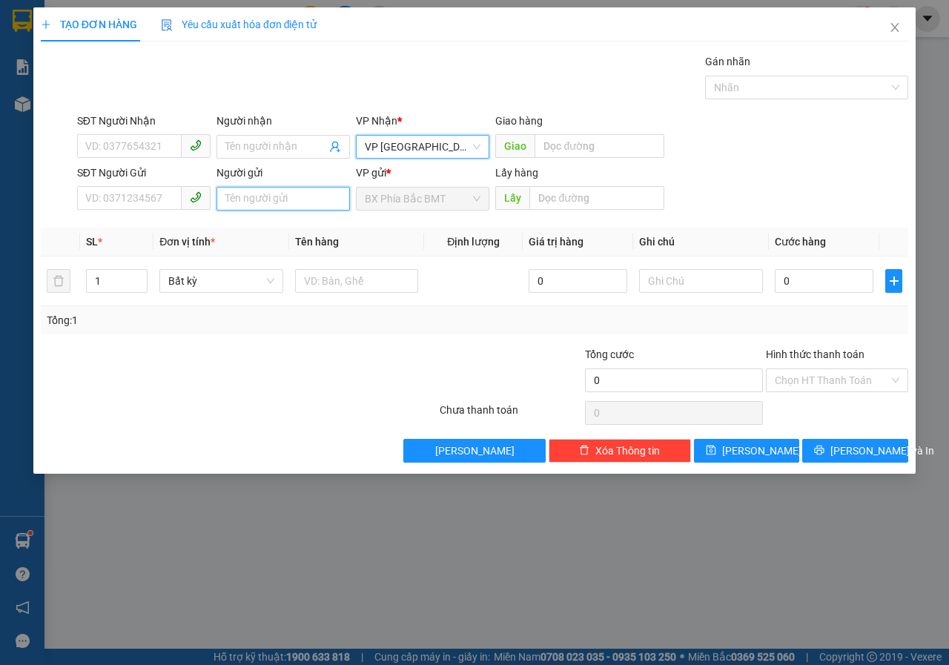
click at [245, 195] on input "Người gửi" at bounding box center [282, 199] width 133 height 24
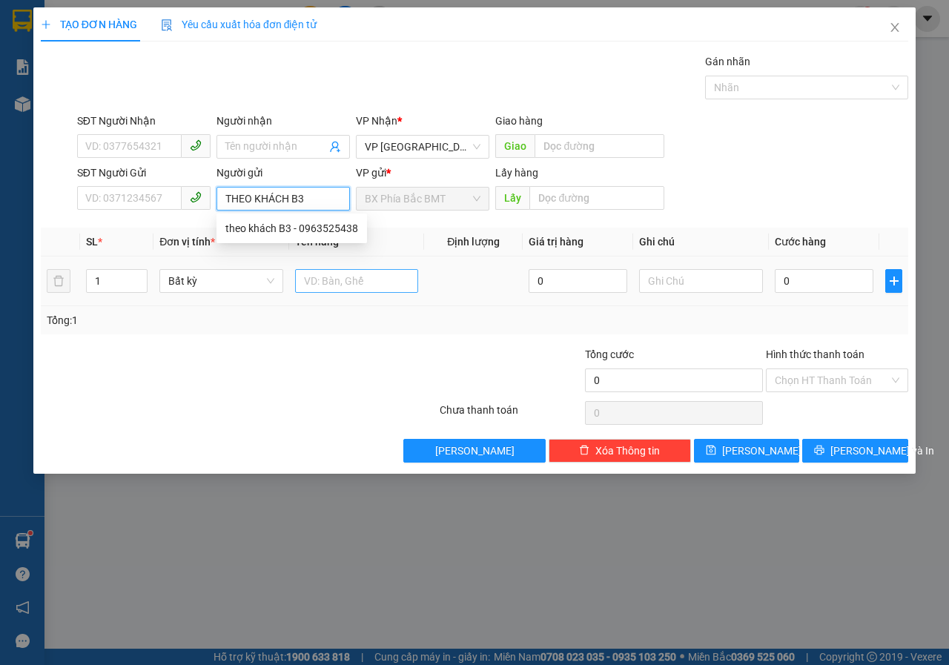
type input "THEO KHÁCH B3"
click at [332, 275] on input "text" at bounding box center [357, 281] width 124 height 24
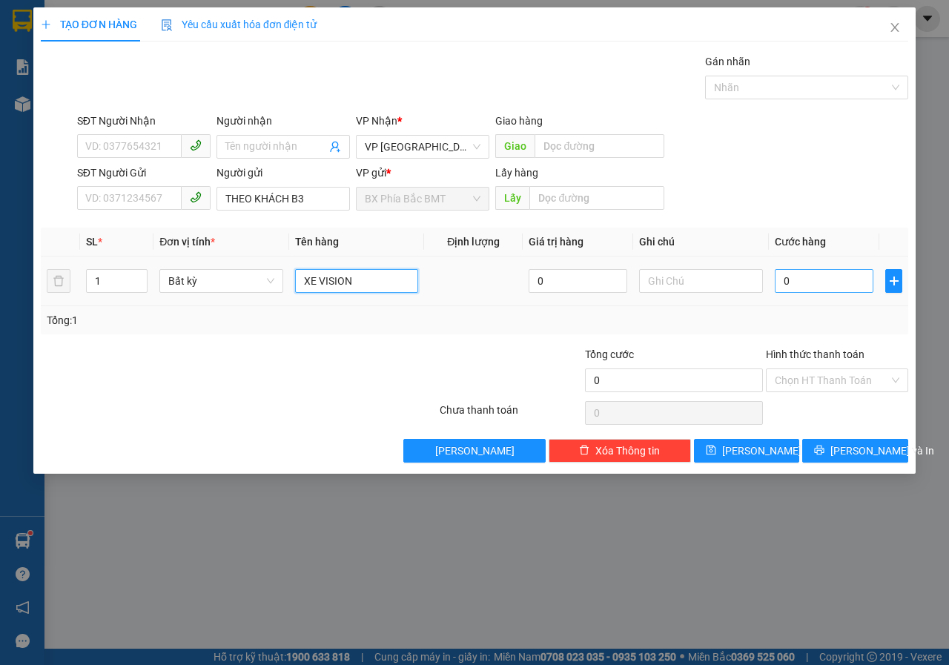
type input "XE VISION"
click at [825, 288] on input "0" at bounding box center [824, 281] width 99 height 24
type input "5"
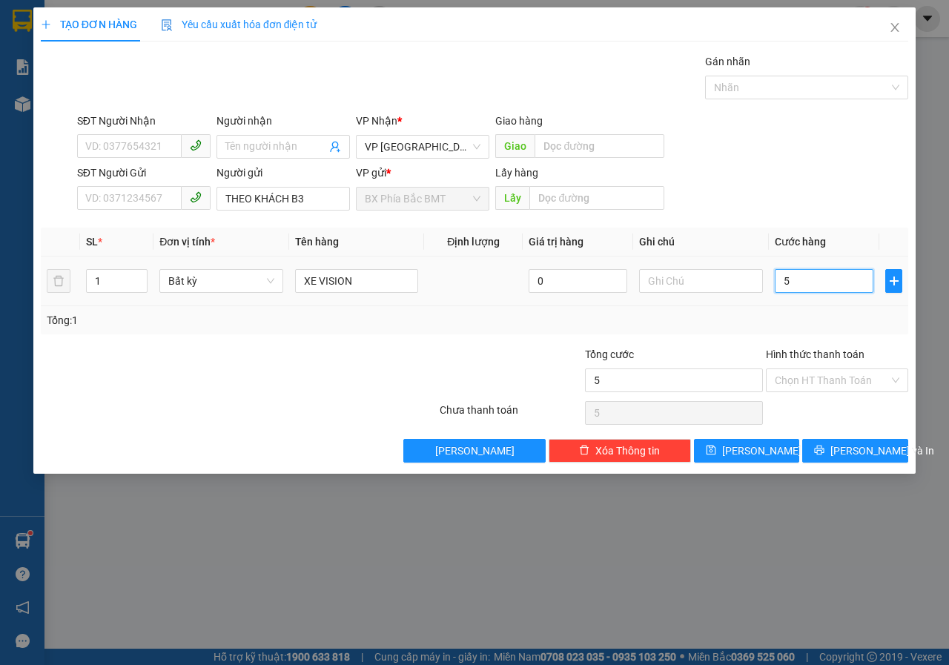
type input "55"
type input "550"
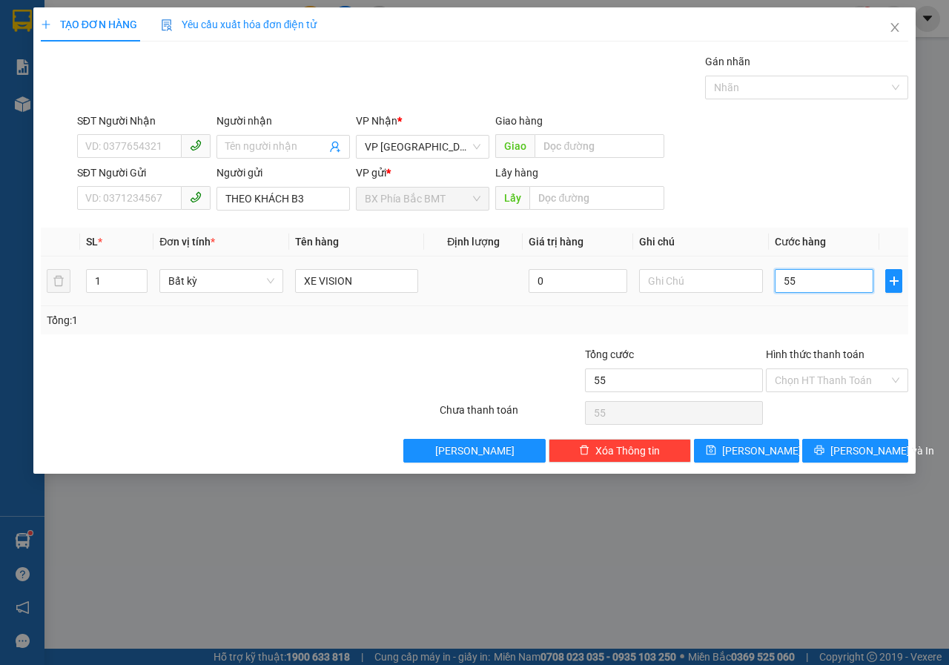
type input "550"
type input "5.500"
type input "55.000"
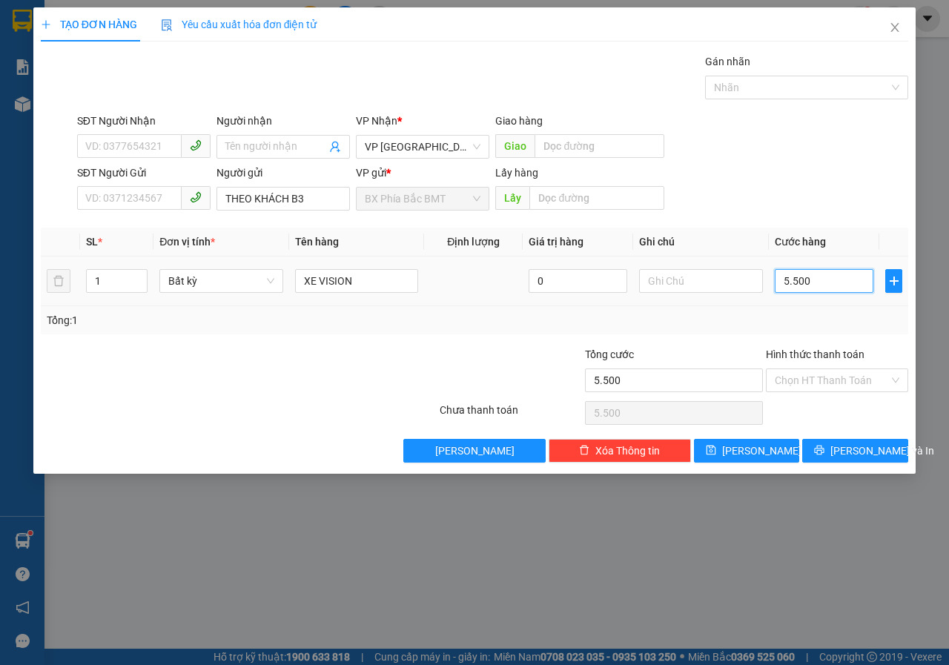
type input "55.000"
type input "550.000"
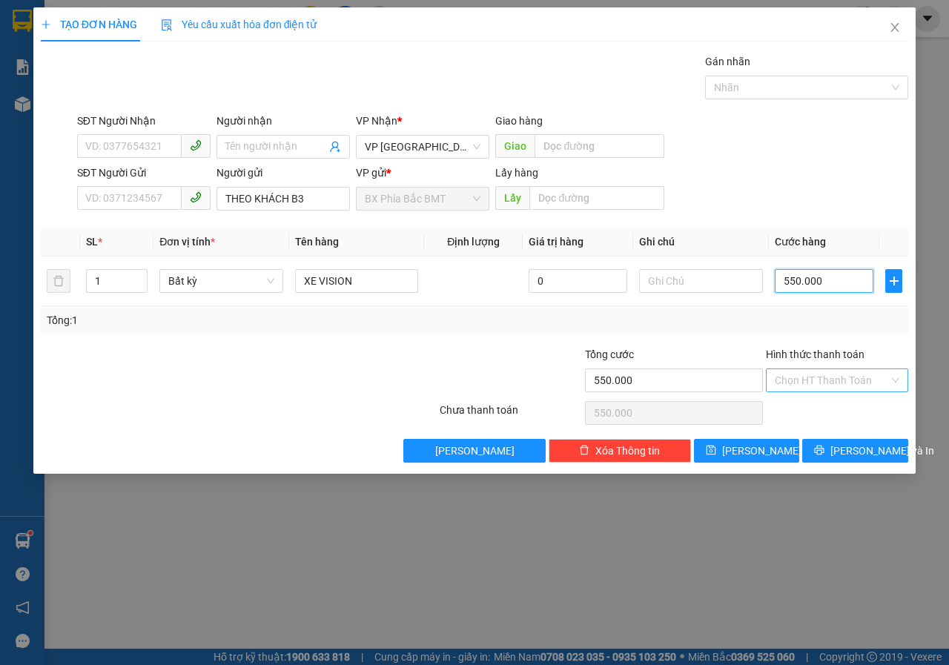
type input "550.000"
click at [860, 385] on input "Hình thức thanh toán" at bounding box center [832, 380] width 114 height 22
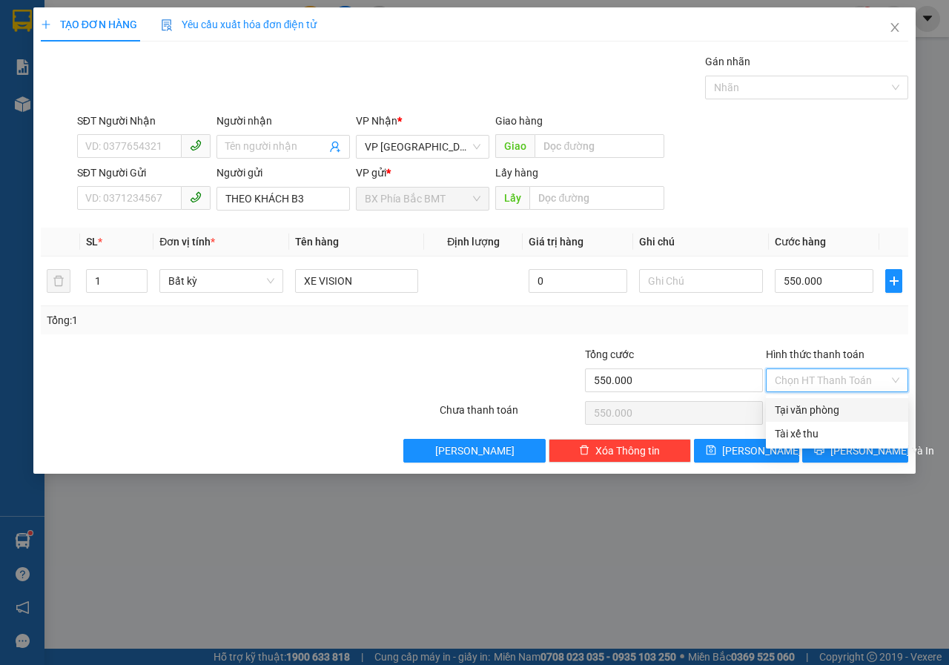
click at [833, 408] on div "Tại văn phòng" at bounding box center [837, 410] width 125 height 16
type input "0"
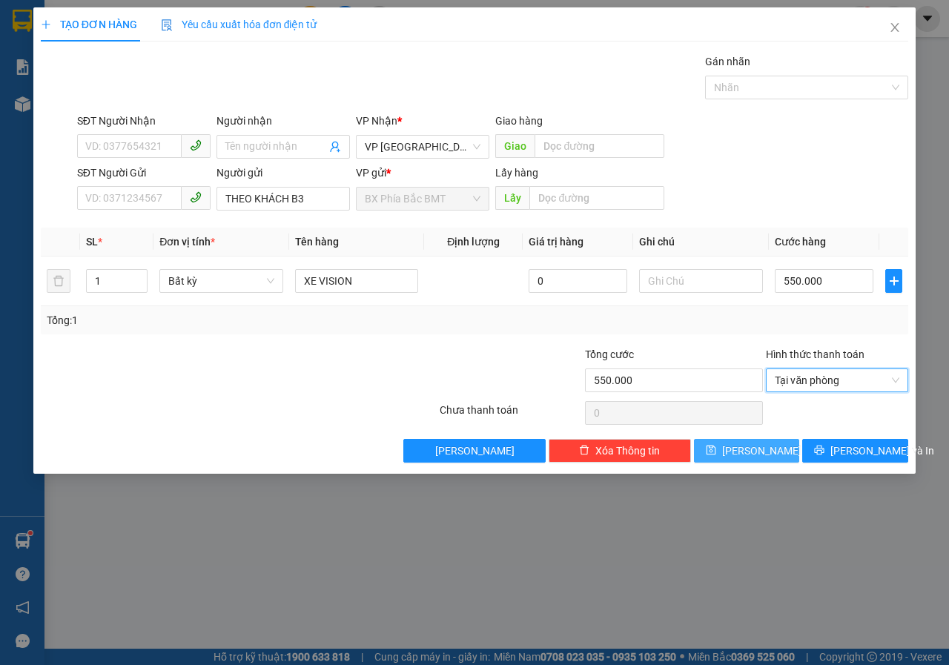
click at [757, 451] on span "[PERSON_NAME]" at bounding box center [761, 450] width 79 height 16
type input "0"
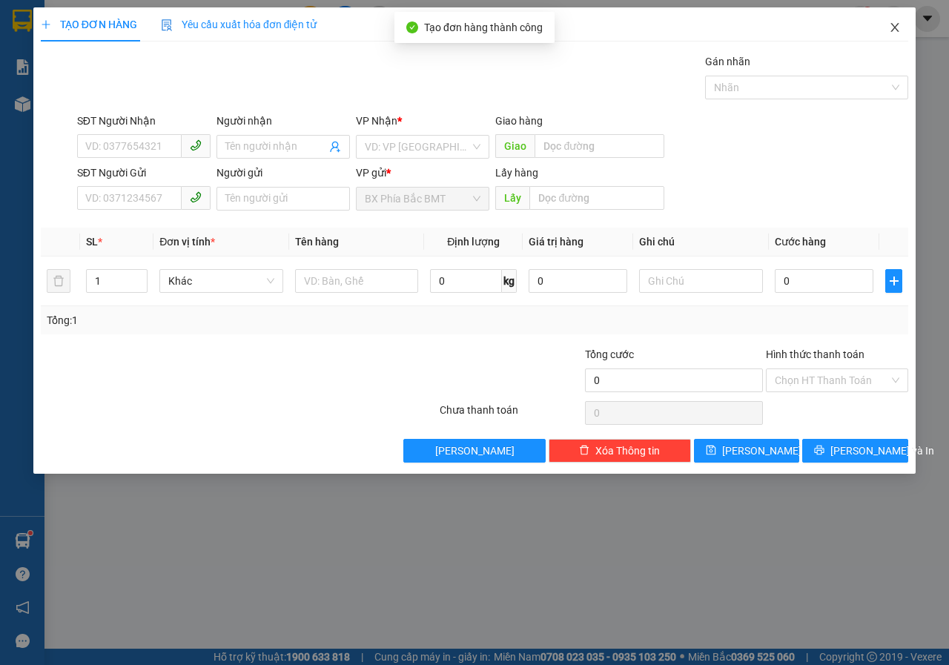
click at [891, 31] on icon "close" at bounding box center [895, 27] width 12 height 12
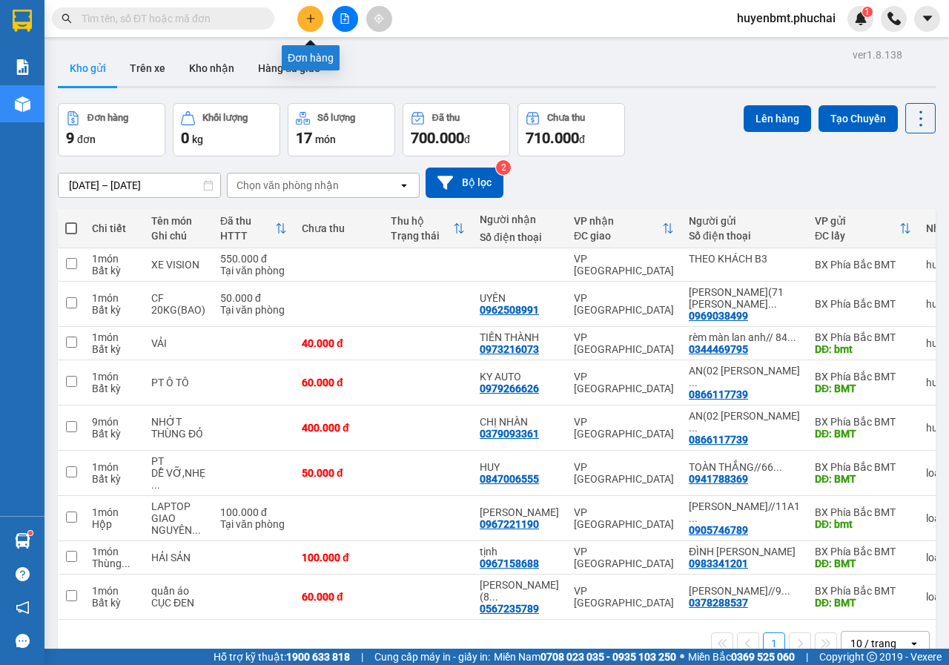
click at [315, 26] on button at bounding box center [310, 19] width 26 height 26
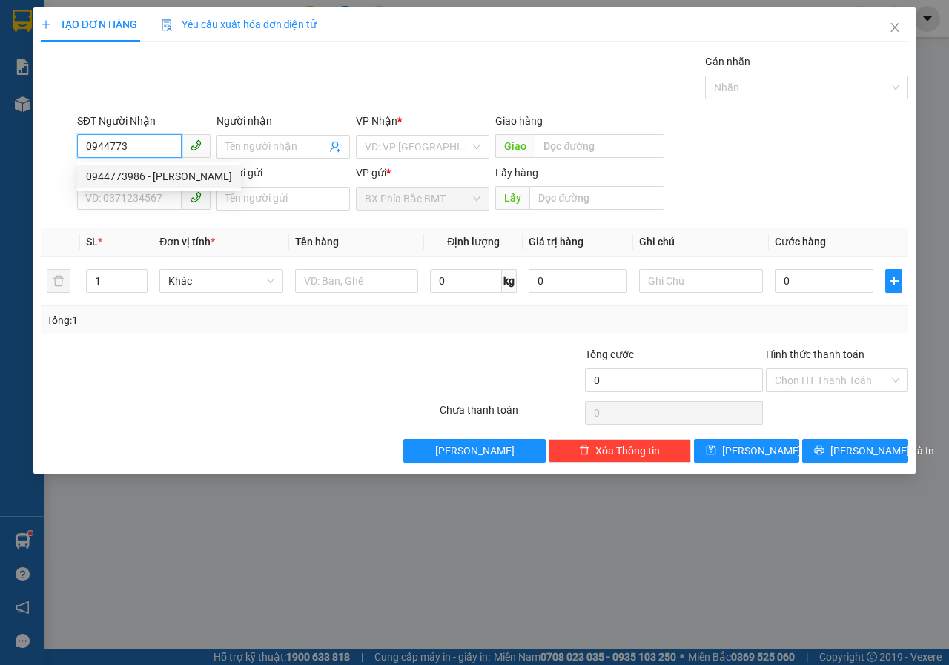
click at [159, 171] on div "0944773986 - BẢO NGỌC" at bounding box center [159, 176] width 146 height 16
type input "0944773986"
type input "[PERSON_NAME]"
type input "140.000"
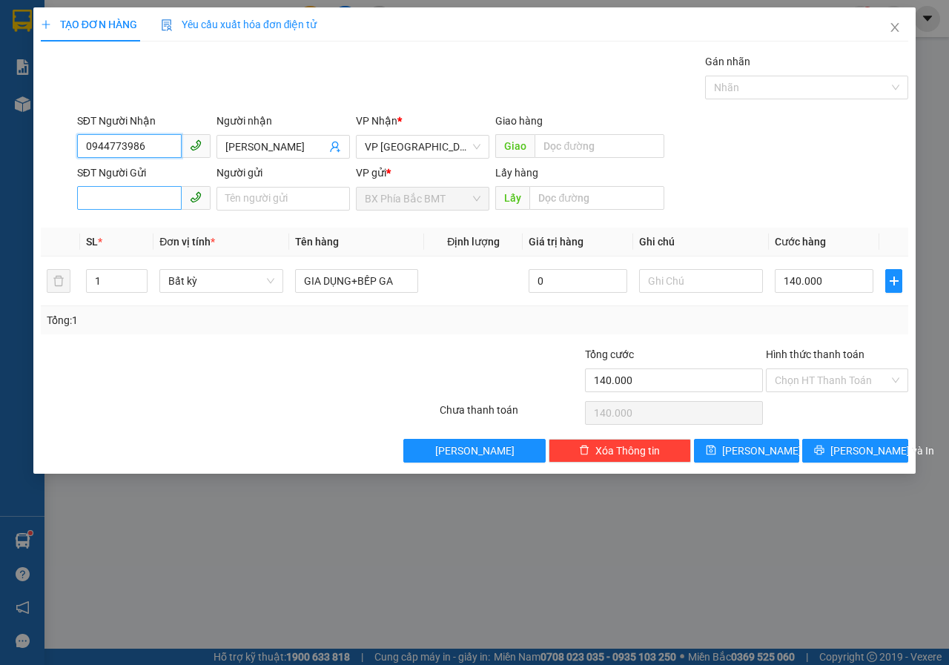
type input "0944773986"
click at [131, 209] on input "SĐT Người Gửi" at bounding box center [129, 198] width 105 height 24
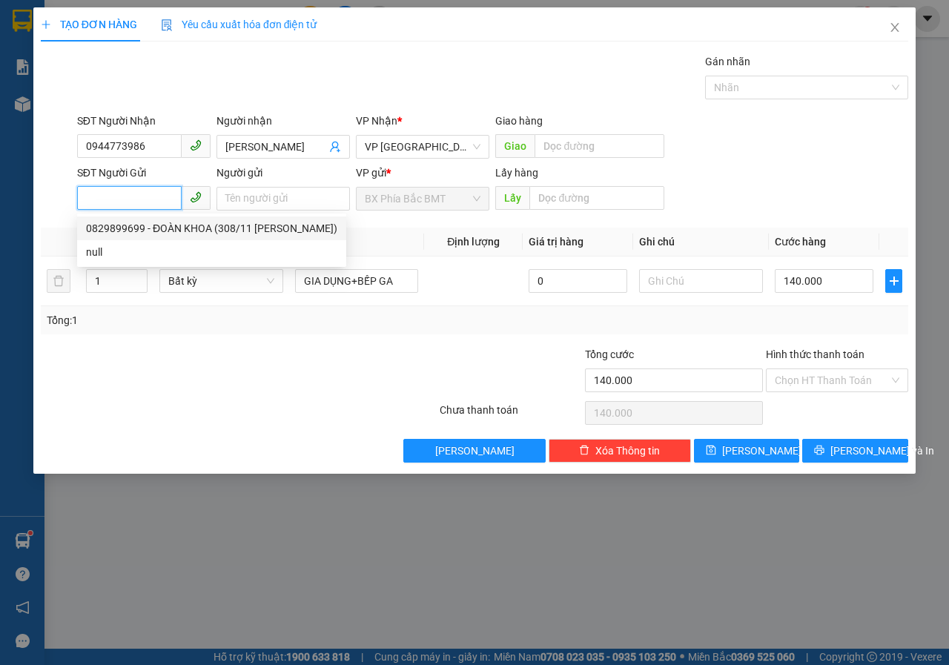
click at [145, 224] on div "0829899699 - ĐOÀN KHOA (308/11 TRẦN PHÚ)" at bounding box center [211, 228] width 251 height 16
type input "0829899699"
type input "ĐOÀN KHOA (308/11 TRẦN PHÚ)"
type input "BMT"
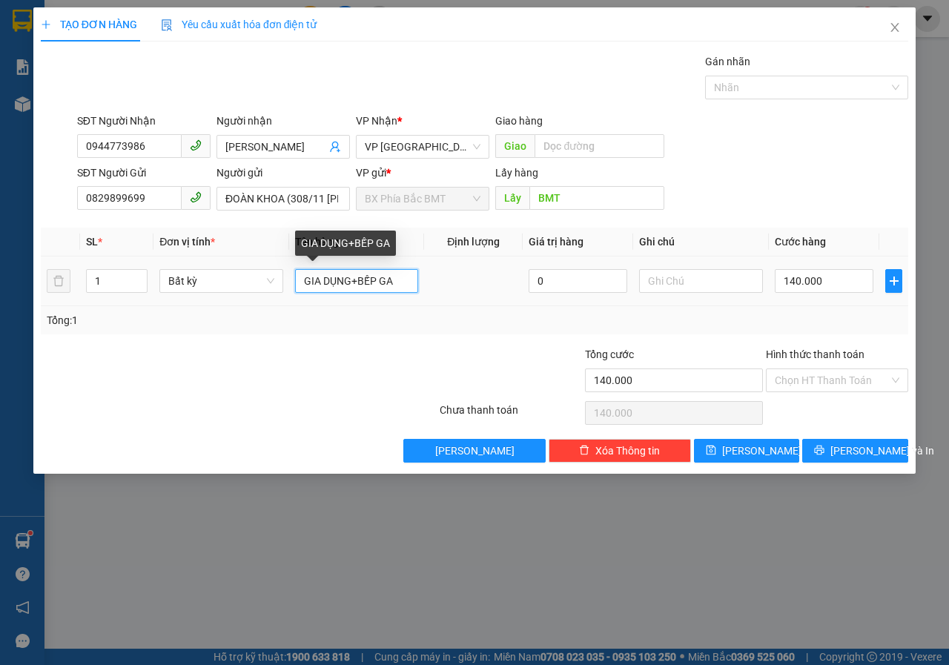
click at [396, 276] on input "GIA DỤNG+BẾP GA" at bounding box center [357, 281] width 124 height 24
type input "GIA DỤNG"
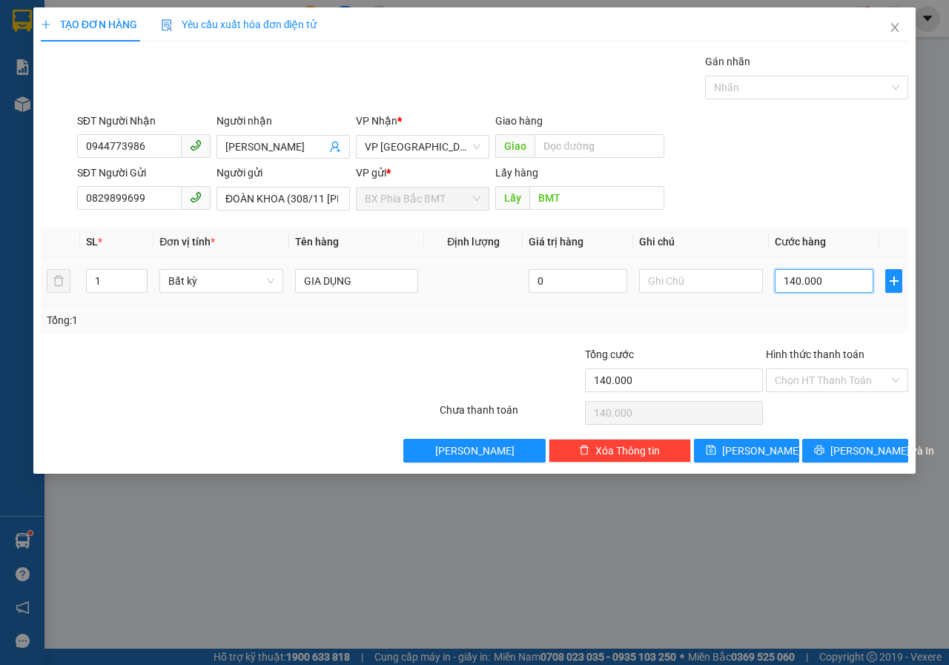
click at [826, 285] on input "140.000" at bounding box center [824, 281] width 99 height 24
type input "6"
type input "60"
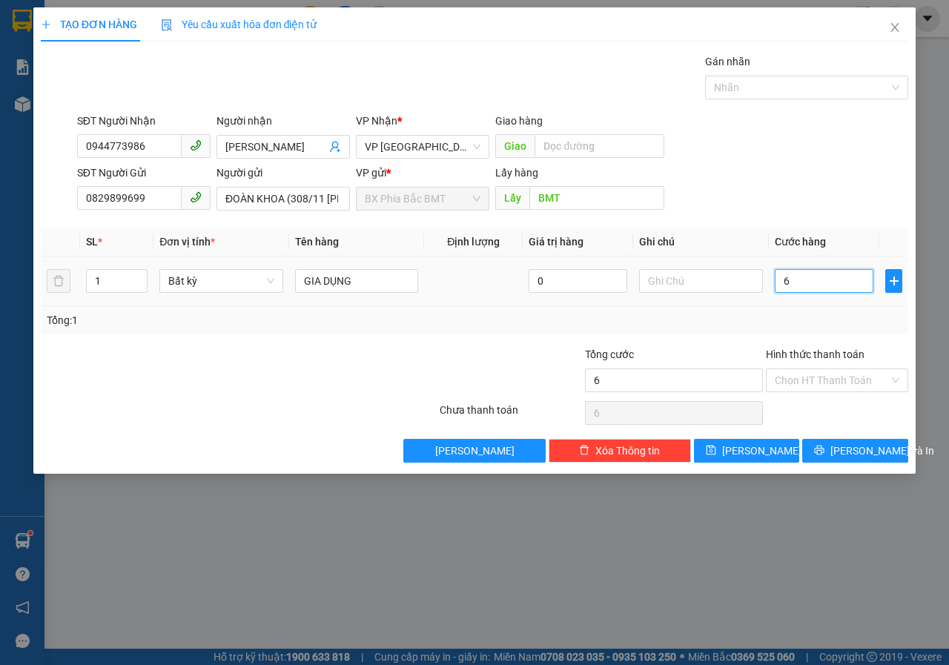
type input "60"
type input "600"
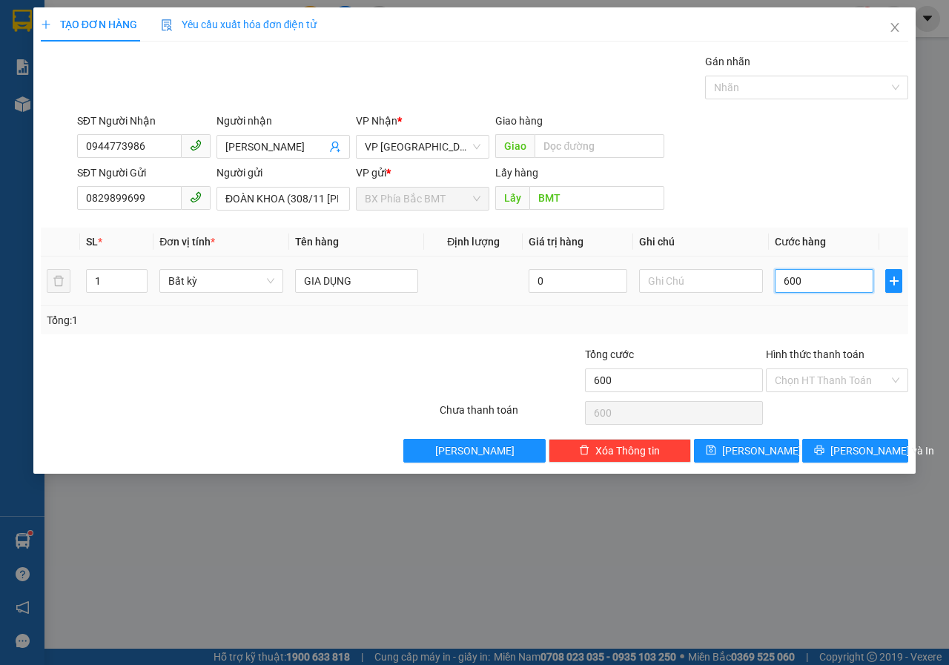
type input "6.000"
type input "60.000"
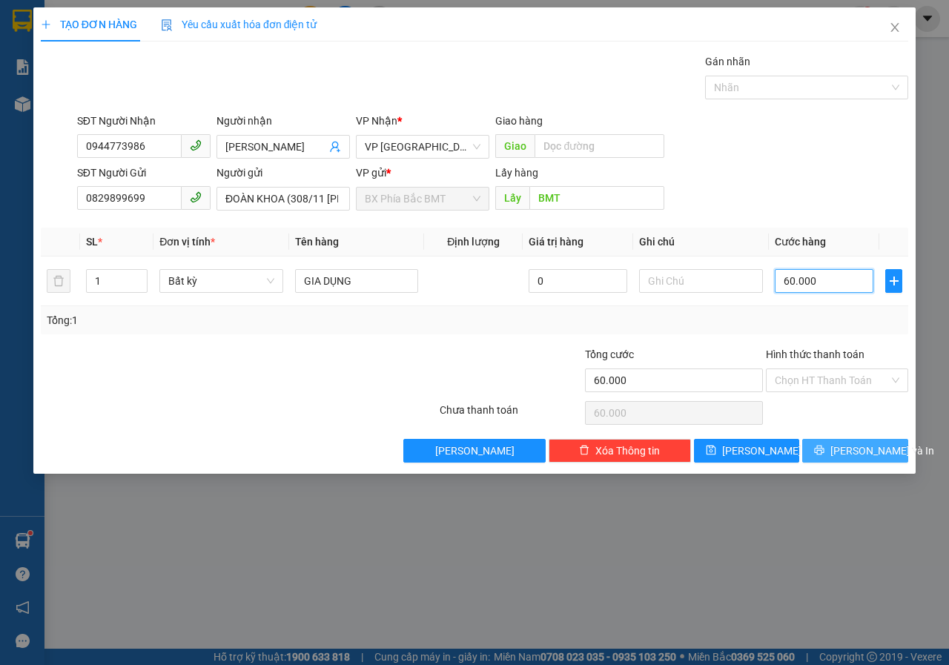
type input "60.000"
click at [840, 445] on button "[PERSON_NAME] và In" at bounding box center [855, 451] width 106 height 24
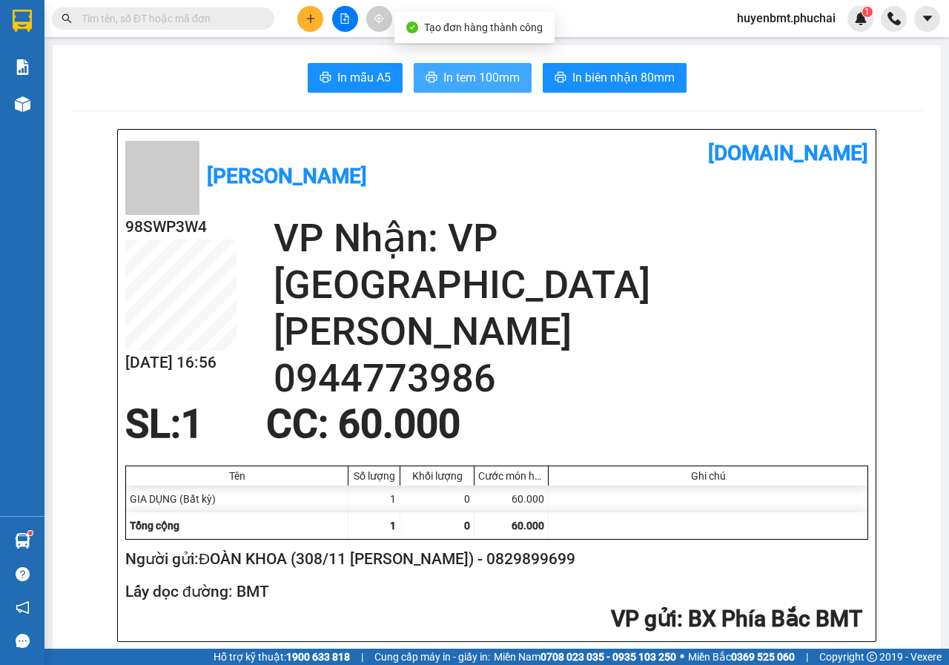
click at [482, 81] on span "In tem 100mm" at bounding box center [481, 77] width 76 height 19
click at [500, 165] on h1 "[DOMAIN_NAME]" at bounding box center [682, 153] width 371 height 33
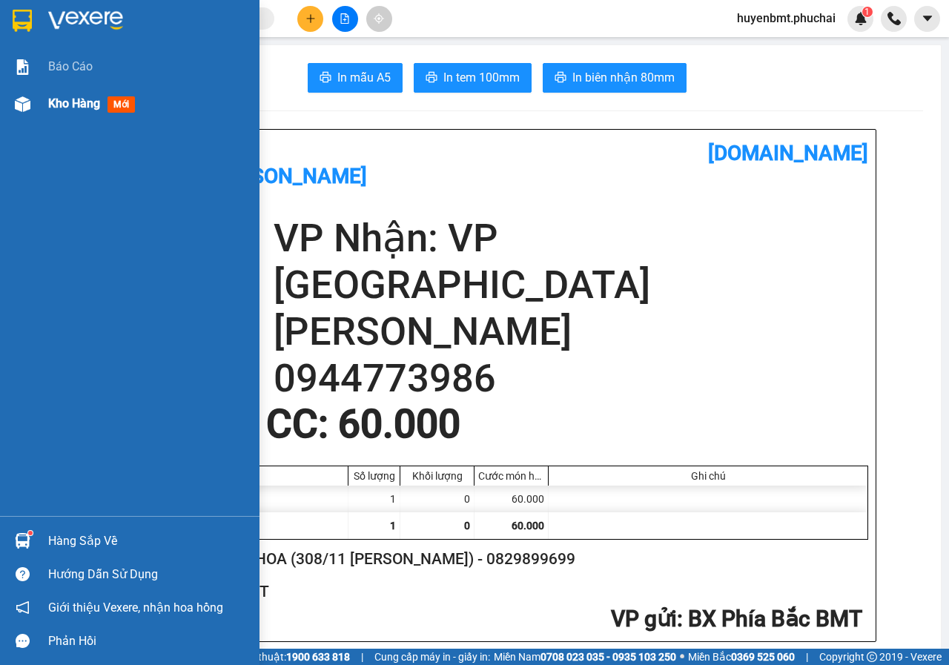
click at [64, 110] on span "Kho hàng" at bounding box center [74, 103] width 52 height 14
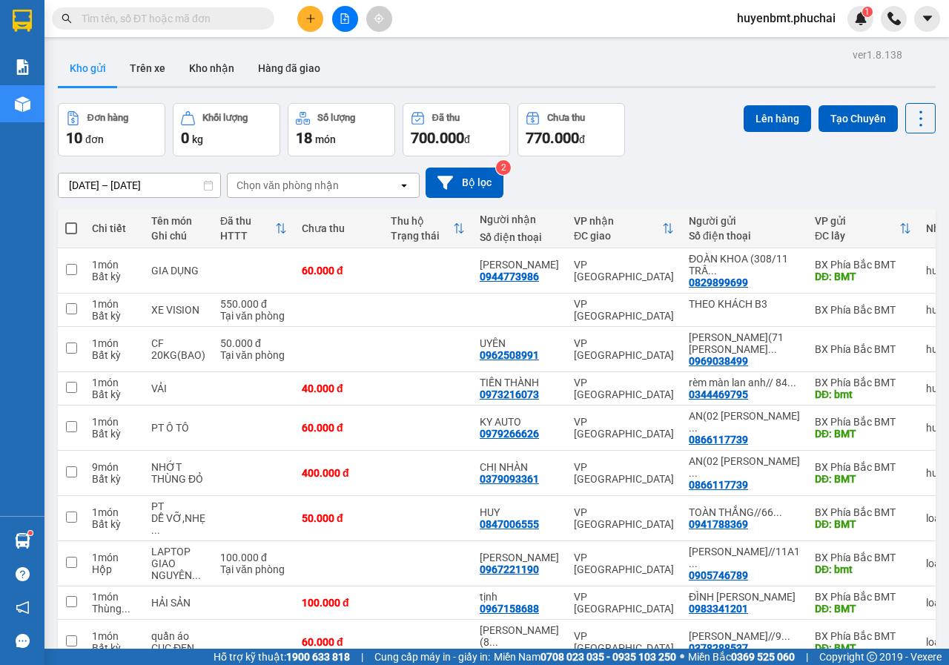
click at [685, 160] on div "12/08/2025 – 14/08/2025 Press the down arrow key to interact with the calendar …" at bounding box center [497, 182] width 878 height 53
click at [669, 176] on div "12/08/2025 – 14/08/2025 Press the down arrow key to interact with the calendar …" at bounding box center [497, 183] width 878 height 30
click at [312, 13] on button at bounding box center [310, 19] width 26 height 26
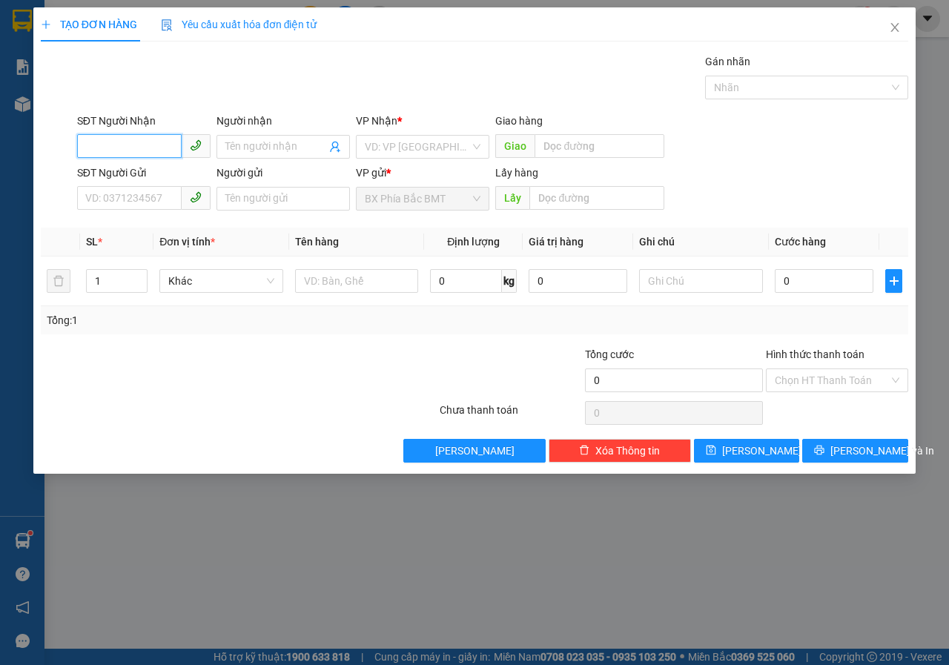
click at [111, 153] on input "SĐT Người Nhận" at bounding box center [129, 146] width 105 height 24
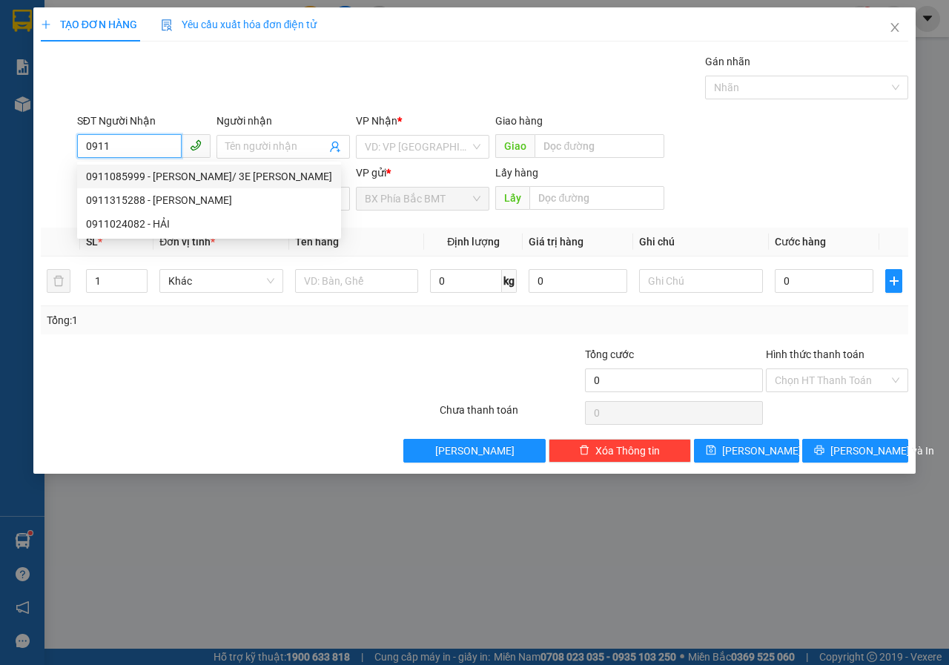
click at [124, 176] on div "0911085999 - MAI XUÂN HẢI/ 3E NGUYỄN CÔNG TRỨ" at bounding box center [209, 176] width 246 height 16
type input "0911085999"
type input "MAI XUÂN HẢI/ 3E NGUYỄN CÔNG TRỨ"
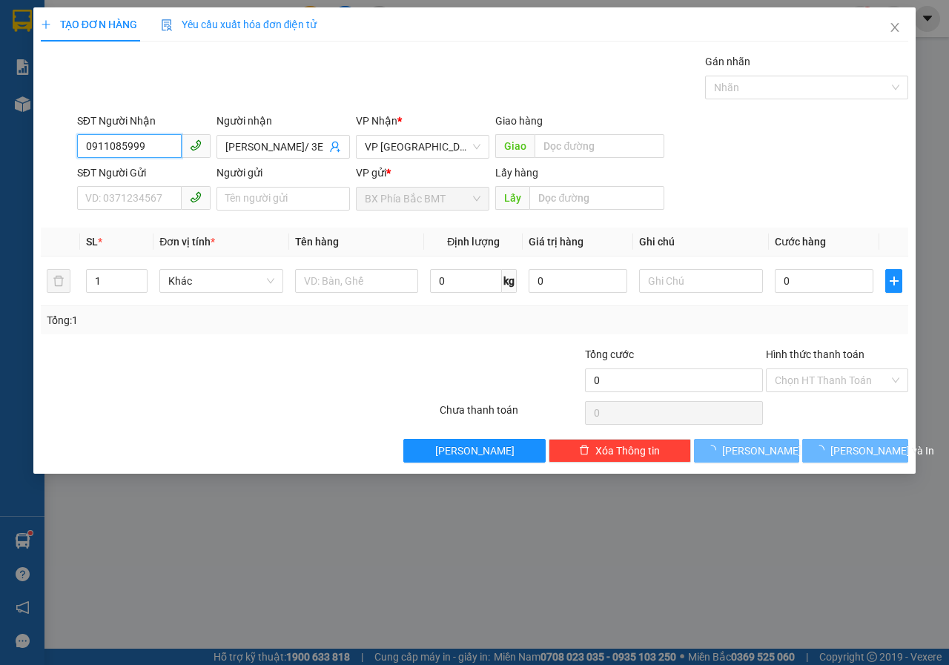
type input "70.000"
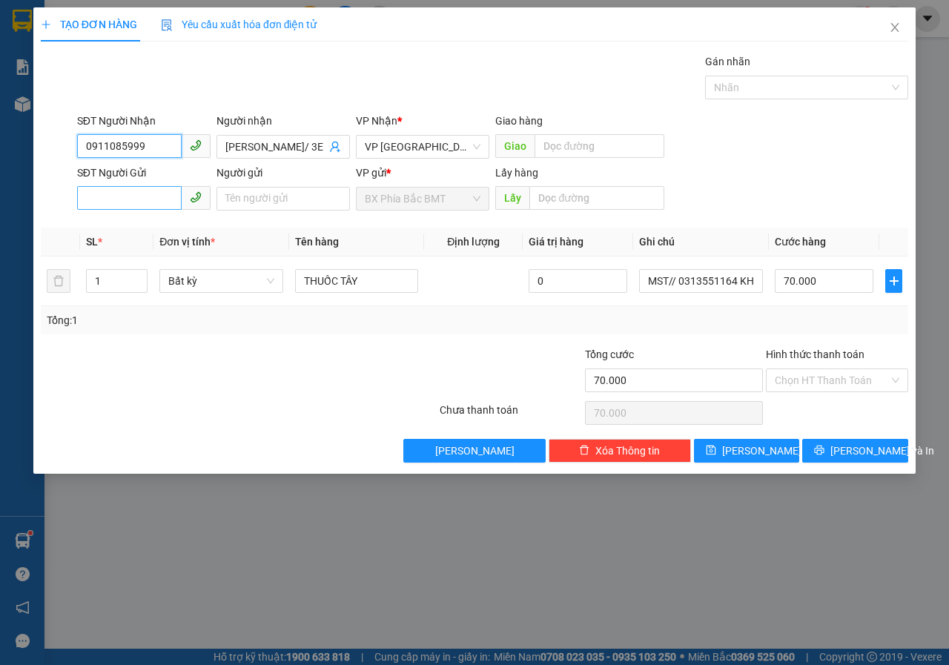
type input "0911085999"
click at [148, 203] on input "SĐT Người Gửi" at bounding box center [129, 198] width 105 height 24
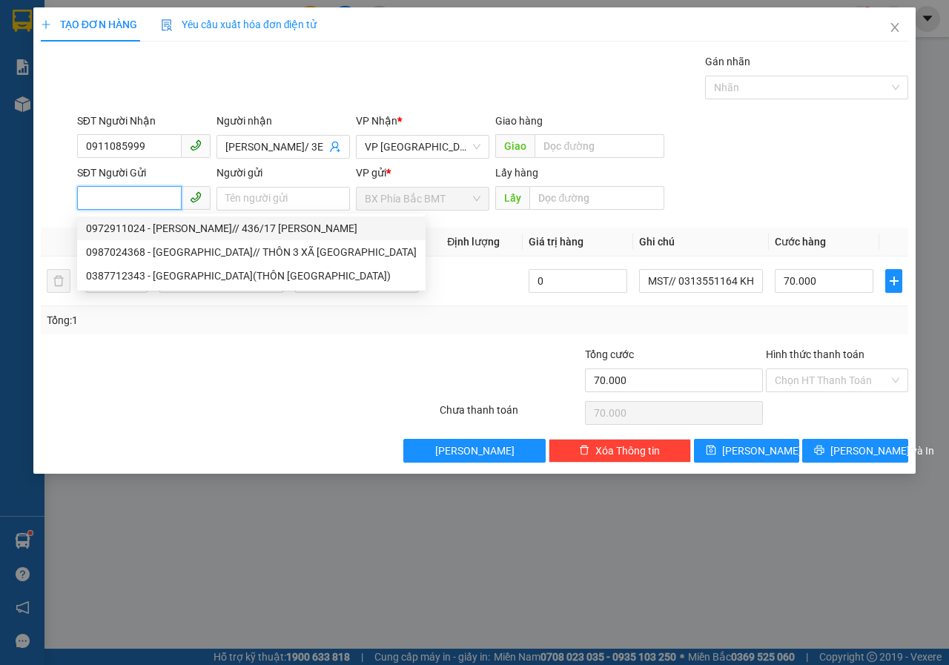
click at [121, 224] on div "0972911024 - PHẠM NGỌC QUANG// 436/17 NGUYỄN VĂN CỪ" at bounding box center [251, 228] width 331 height 16
type input "0972911024"
type input "PHẠM NGỌC QUANG// 436/17 NGUYỄN VĂN CỪ"
type input "BMT"
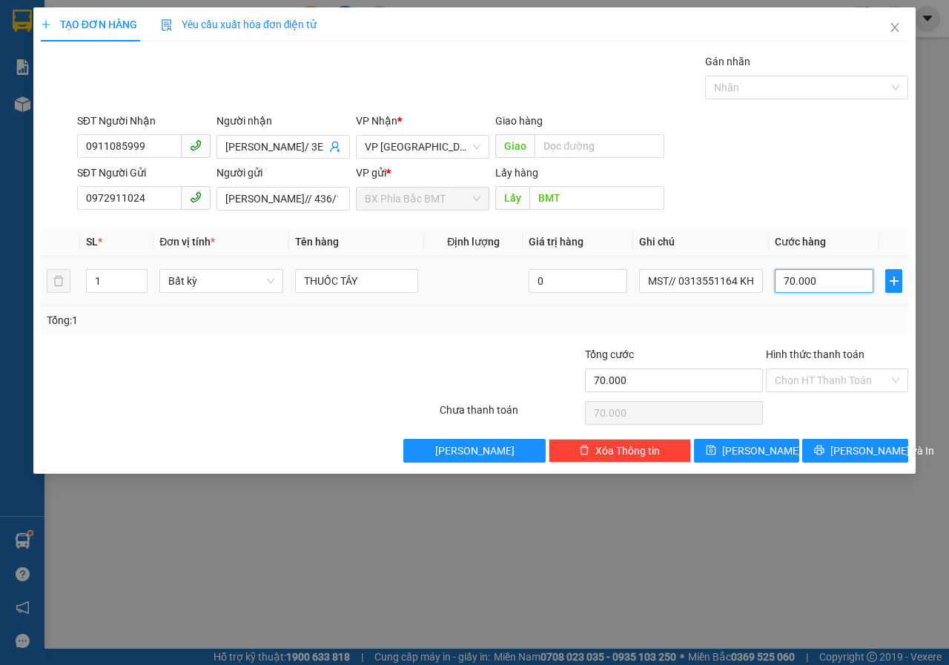
click at [838, 288] on input "70.000" at bounding box center [824, 281] width 99 height 24
type input "4"
type input "40"
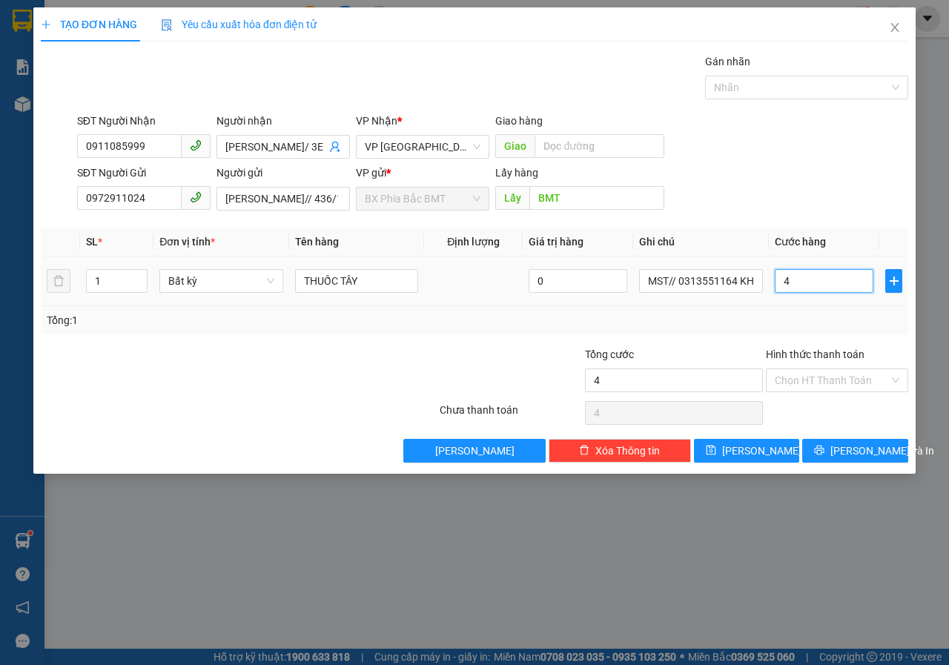
type input "40"
type input "400"
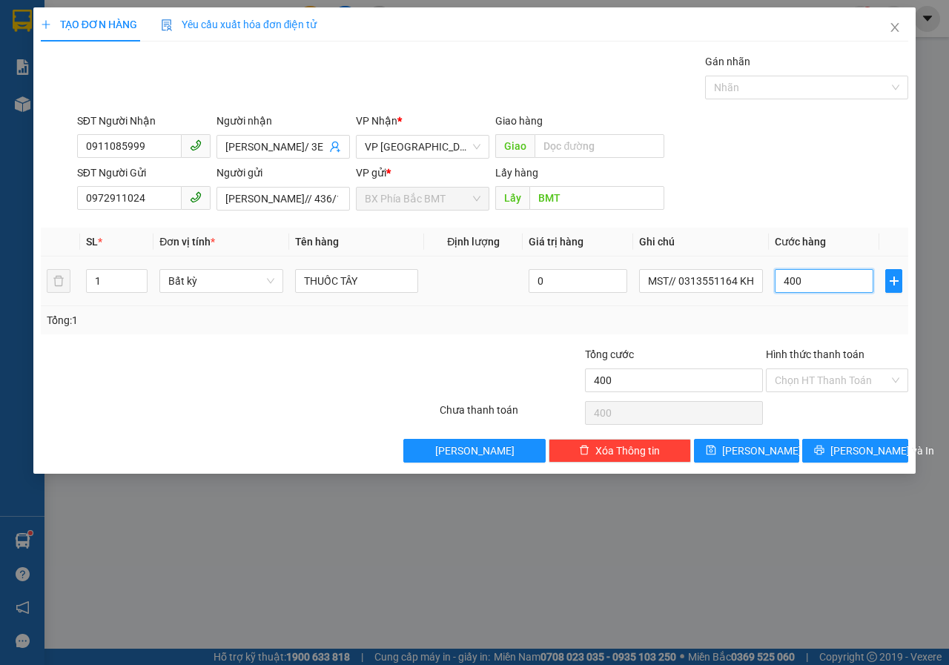
type input "4.000"
type input "40.000"
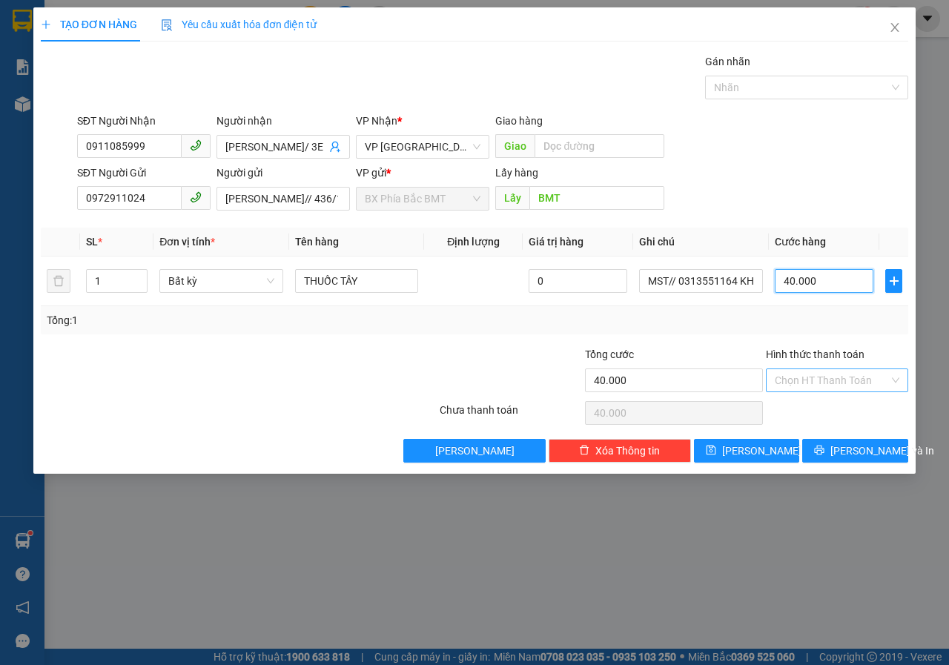
type input "40.000"
click at [800, 386] on input "Hình thức thanh toán" at bounding box center [832, 380] width 114 height 22
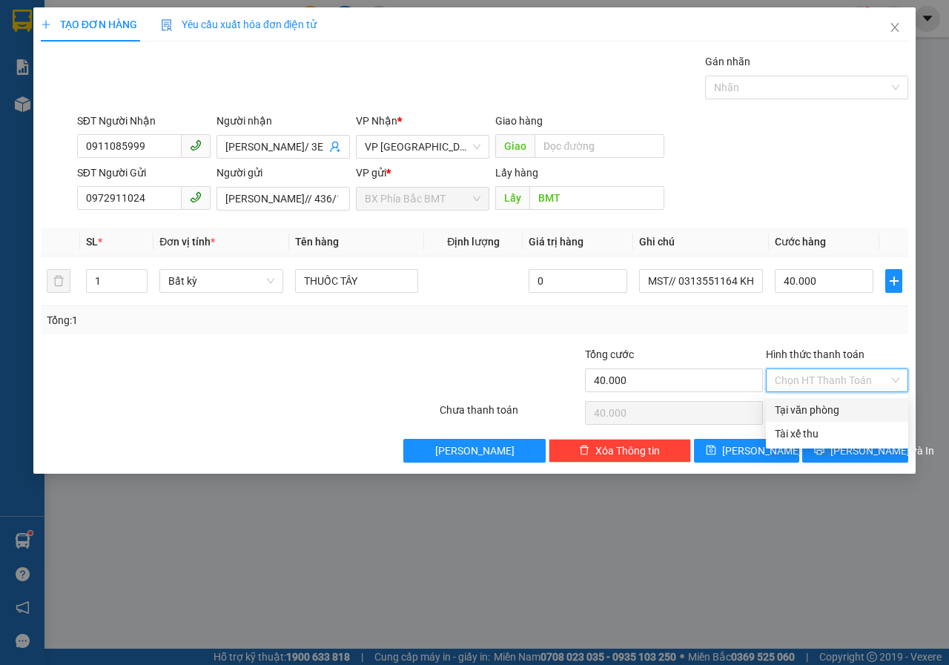
click at [783, 412] on div "Tại văn phòng" at bounding box center [837, 410] width 125 height 16
type input "0"
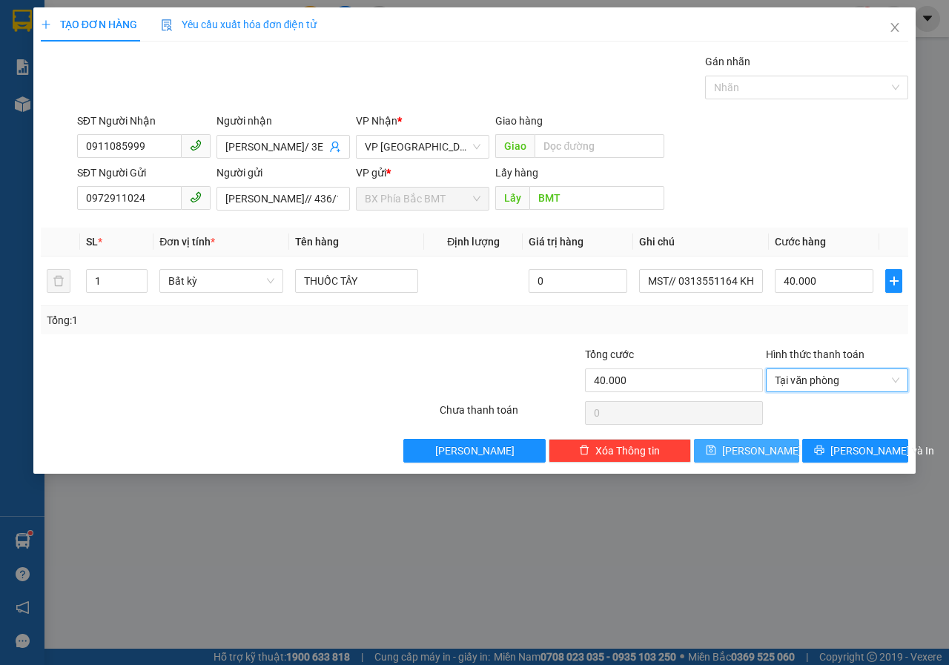
click at [741, 455] on button "[PERSON_NAME]" at bounding box center [747, 451] width 106 height 24
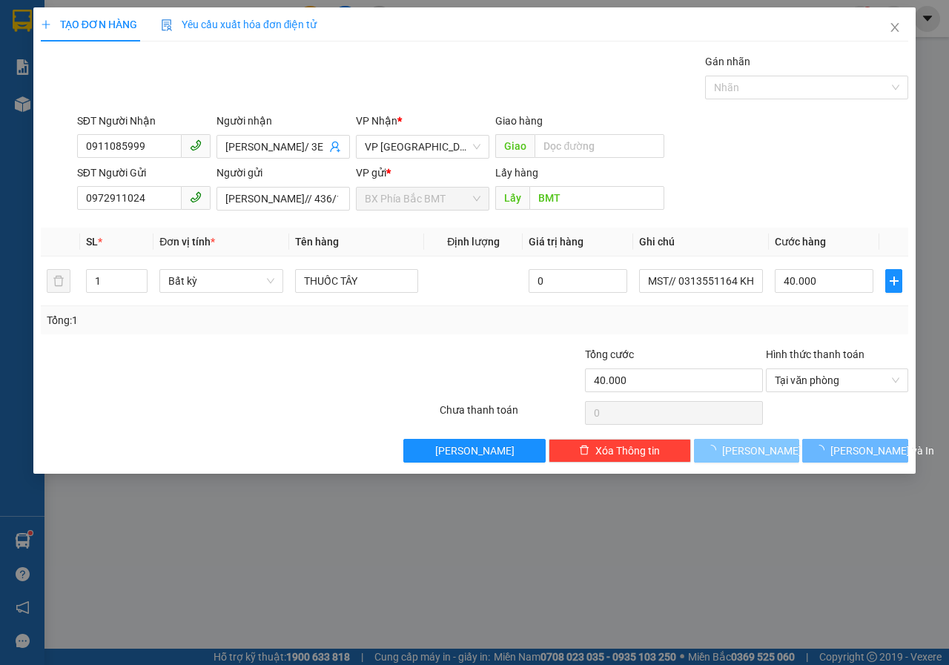
type input "0"
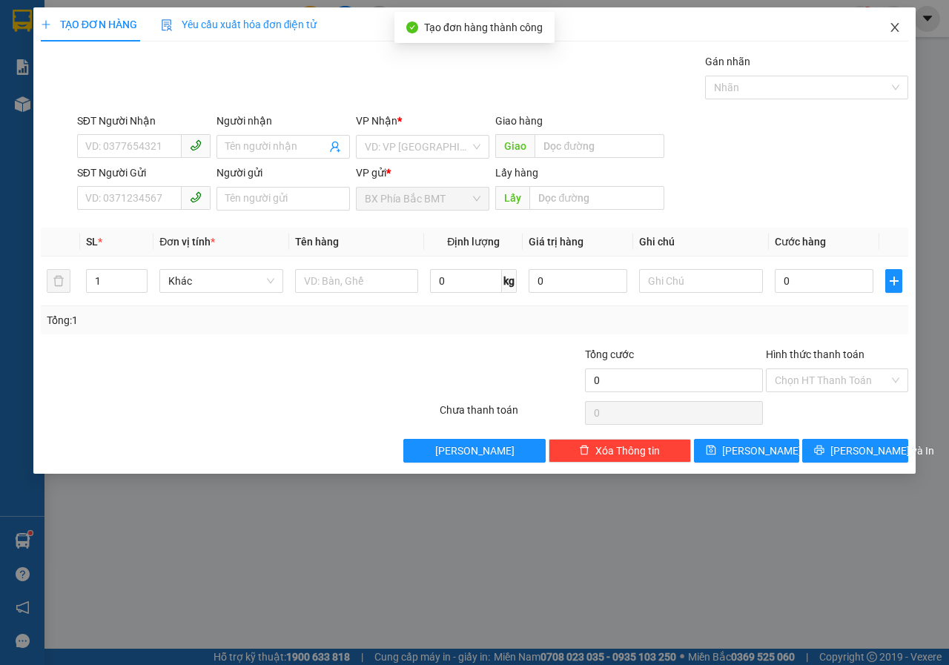
click at [897, 24] on icon "close" at bounding box center [895, 27] width 12 height 12
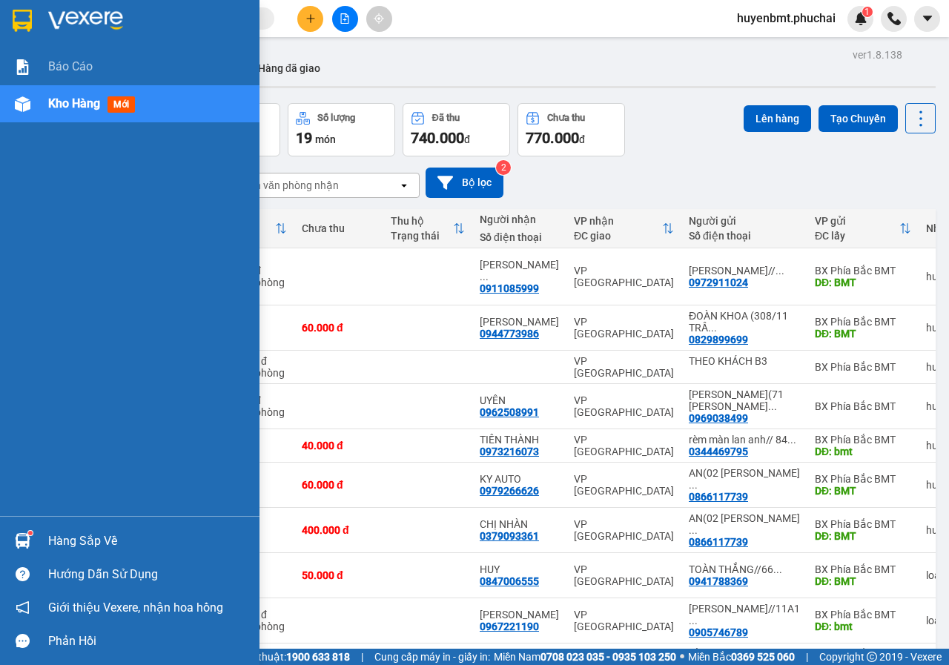
click at [30, 102] on div at bounding box center [23, 104] width 26 height 26
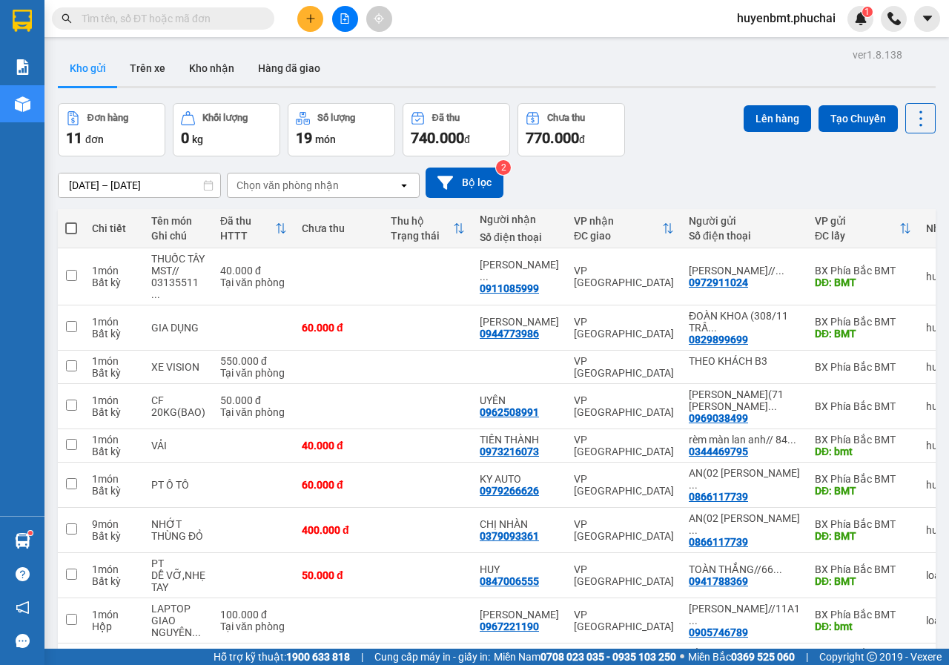
click at [79, 228] on th at bounding box center [71, 228] width 27 height 39
click at [67, 225] on span at bounding box center [71, 228] width 12 height 12
click at [71, 221] on input "checkbox" at bounding box center [71, 221] width 0 height 0
checkbox input "true"
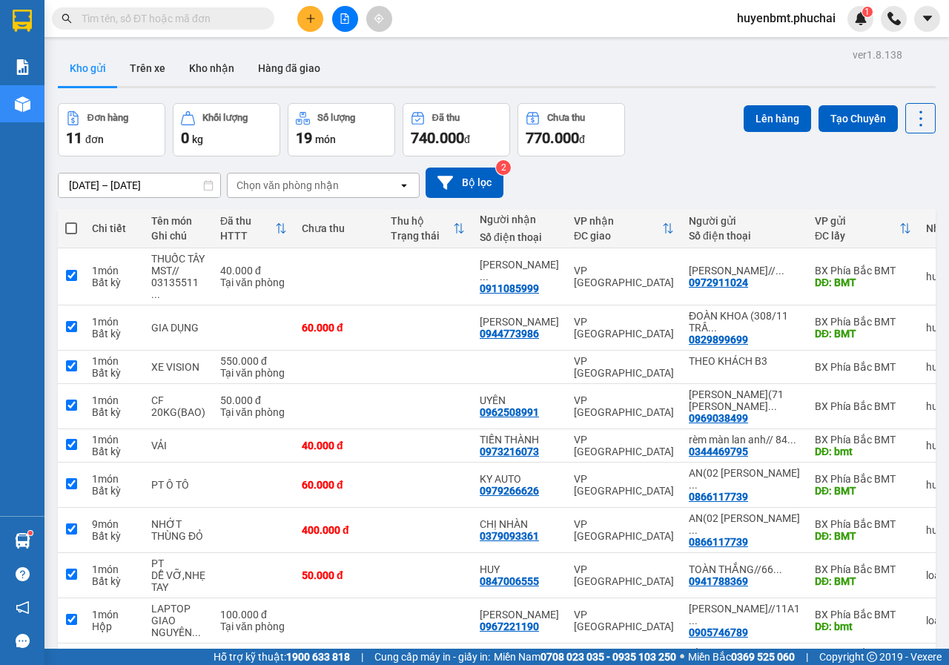
checkbox input "true"
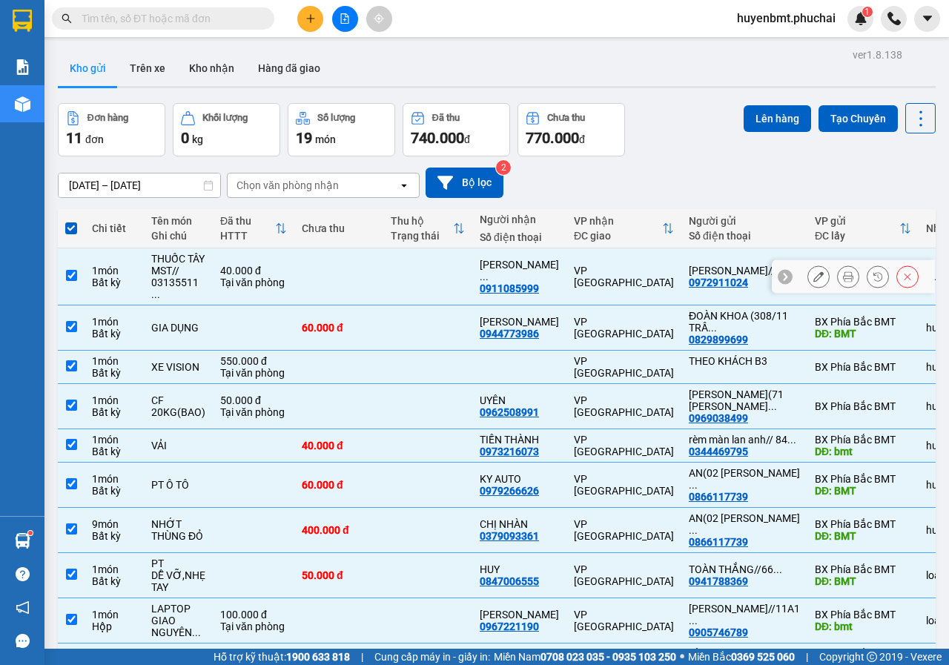
scroll to position [142, 0]
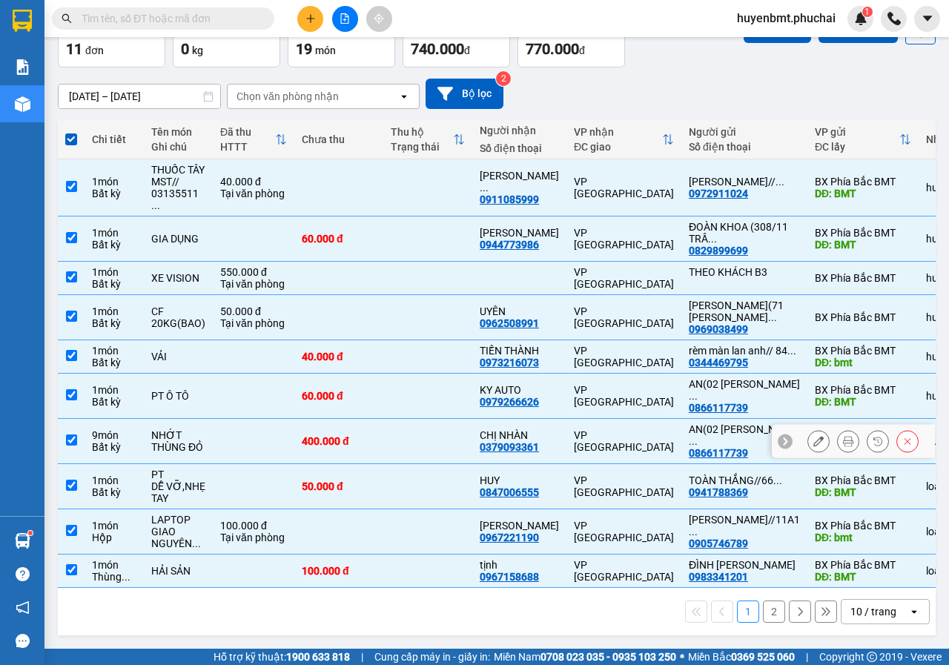
click at [66, 434] on input "checkbox" at bounding box center [71, 439] width 11 height 11
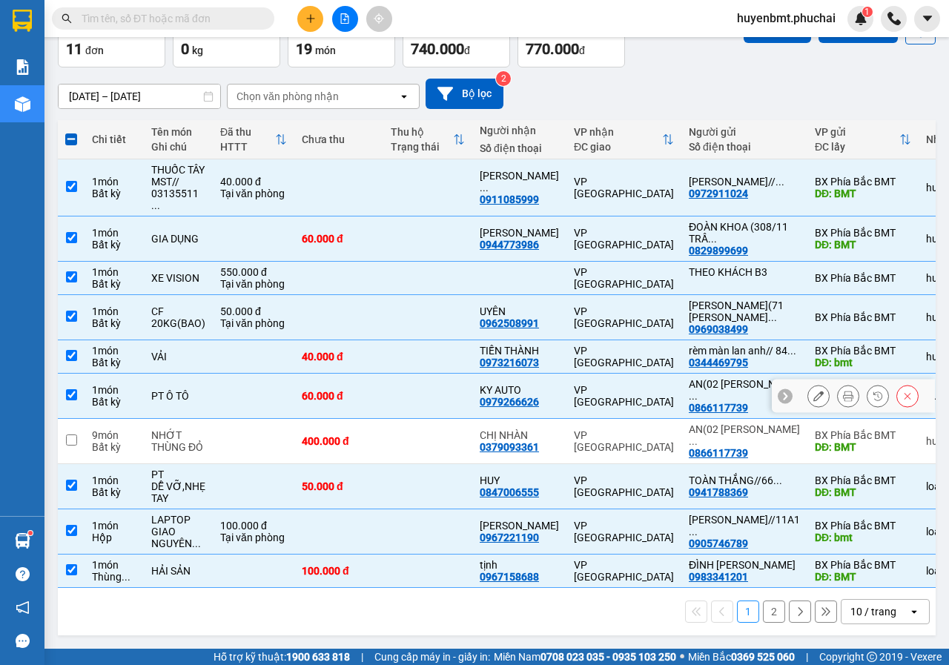
click at [74, 389] on input "checkbox" at bounding box center [71, 394] width 11 height 11
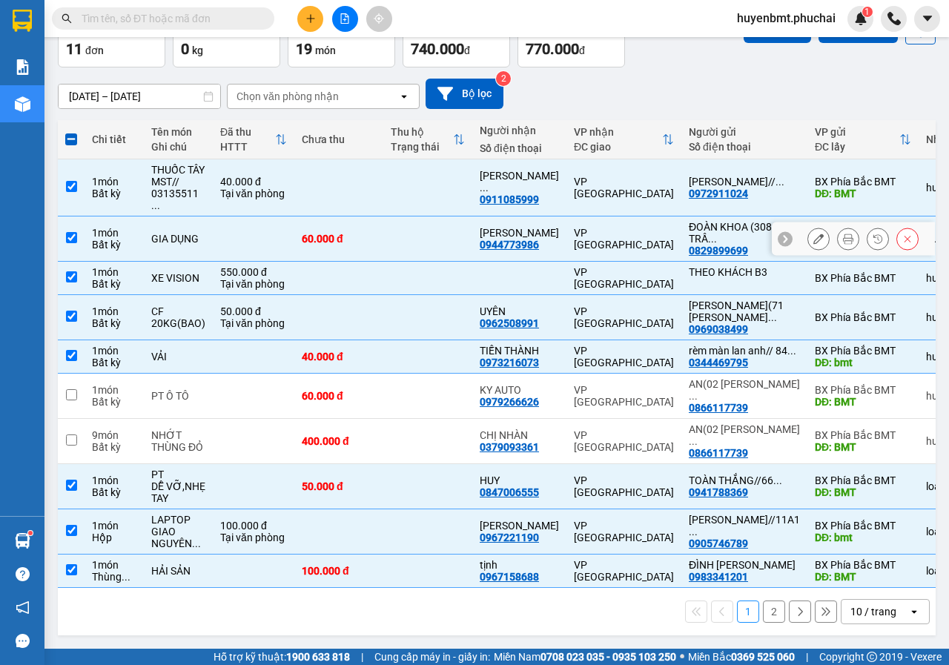
click at [70, 232] on input "checkbox" at bounding box center [71, 237] width 11 height 11
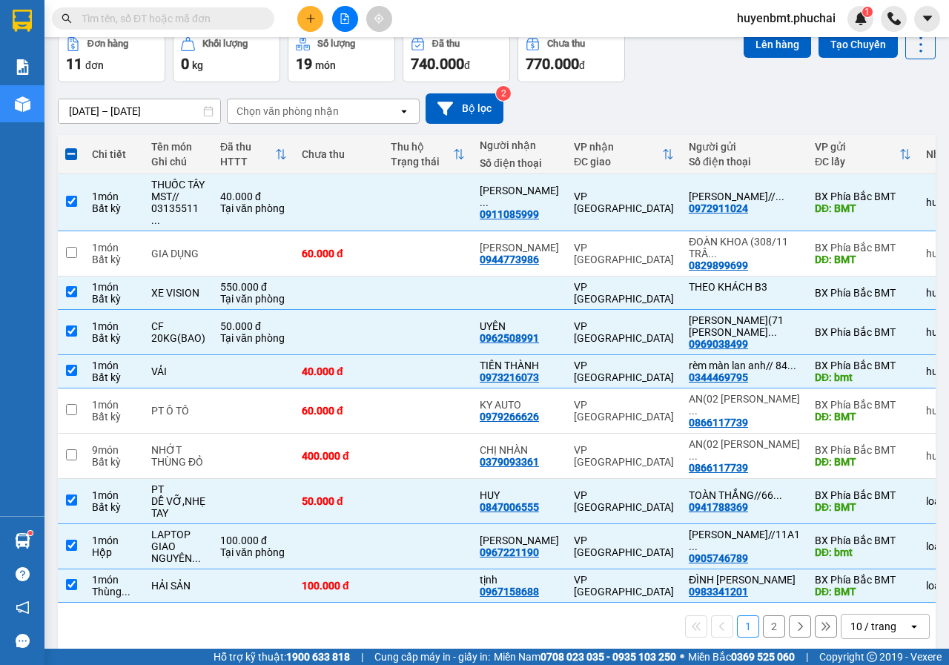
scroll to position [0, 0]
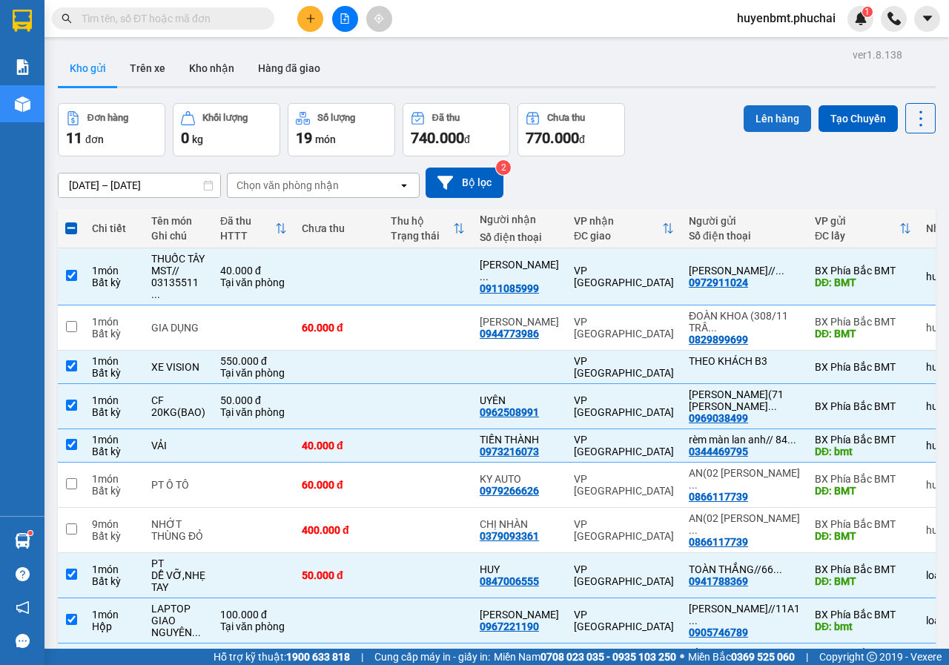
click at [763, 113] on button "Lên hàng" at bounding box center [776, 118] width 67 height 27
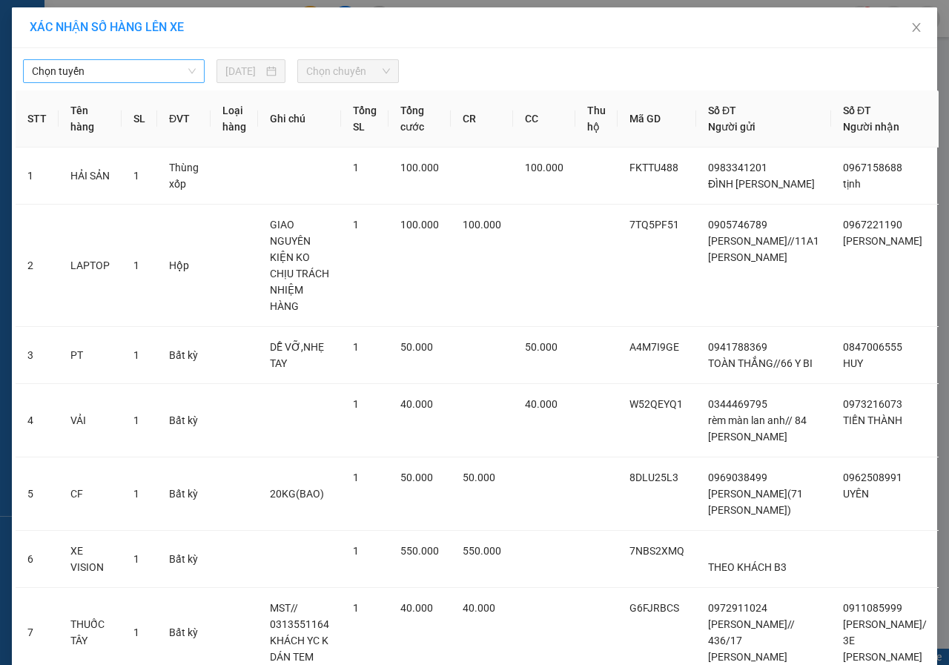
click at [97, 73] on span "Chọn tuyến" at bounding box center [114, 71] width 164 height 22
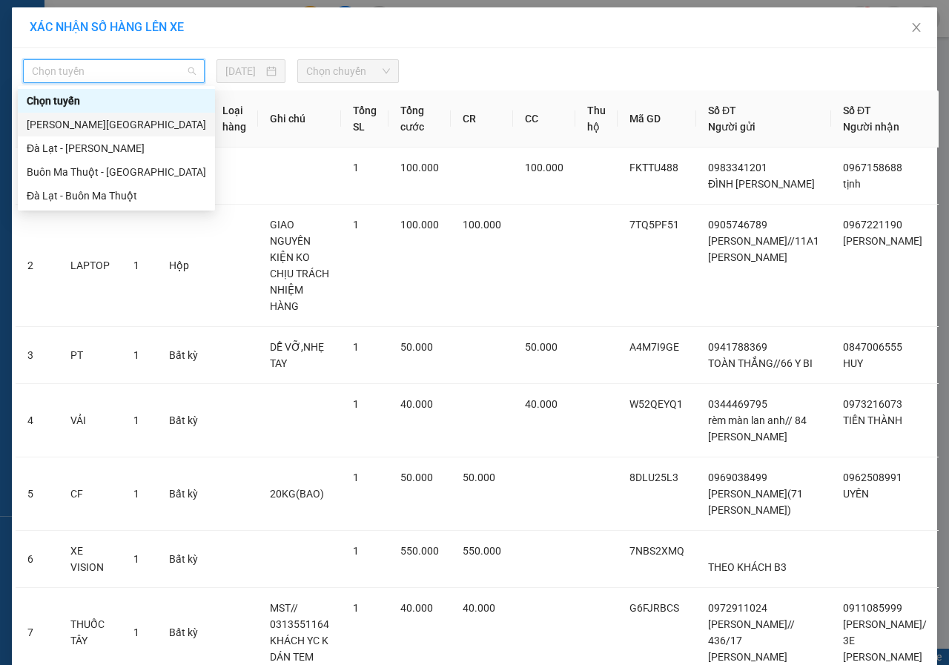
click at [63, 118] on div "[PERSON_NAME][GEOGRAPHIC_DATA]" at bounding box center [116, 124] width 179 height 16
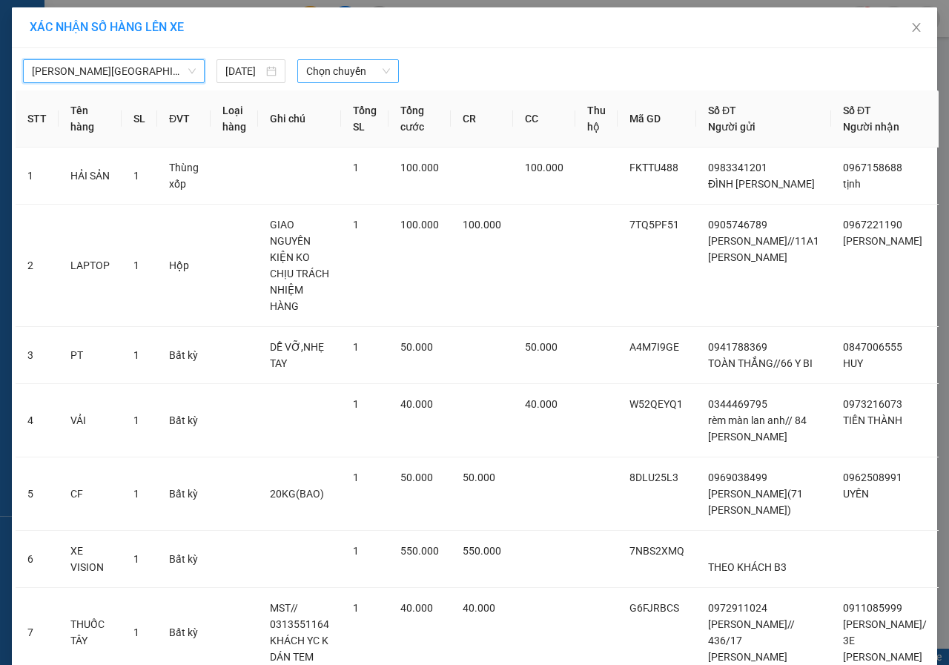
click at [311, 74] on span "Chọn chuyến" at bounding box center [347, 71] width 83 height 22
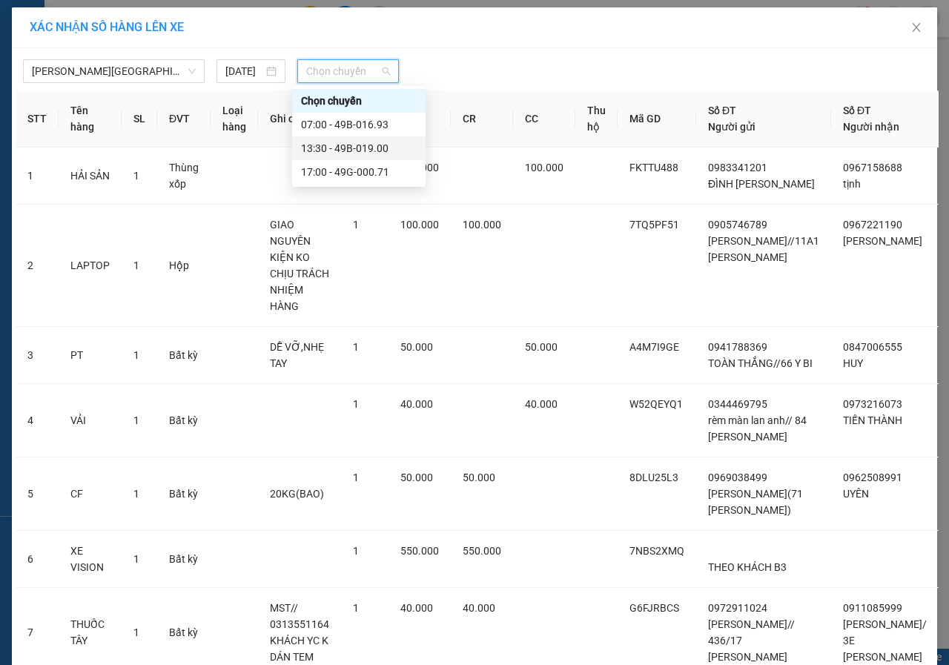
click at [348, 149] on div "13:30 - 49B-019.00" at bounding box center [359, 148] width 116 height 16
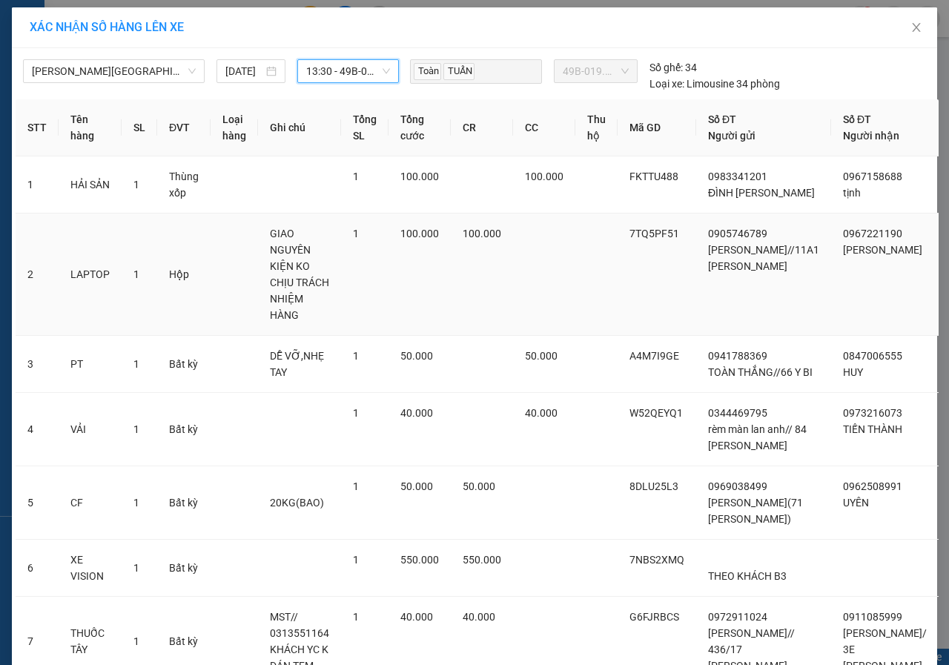
scroll to position [211, 0]
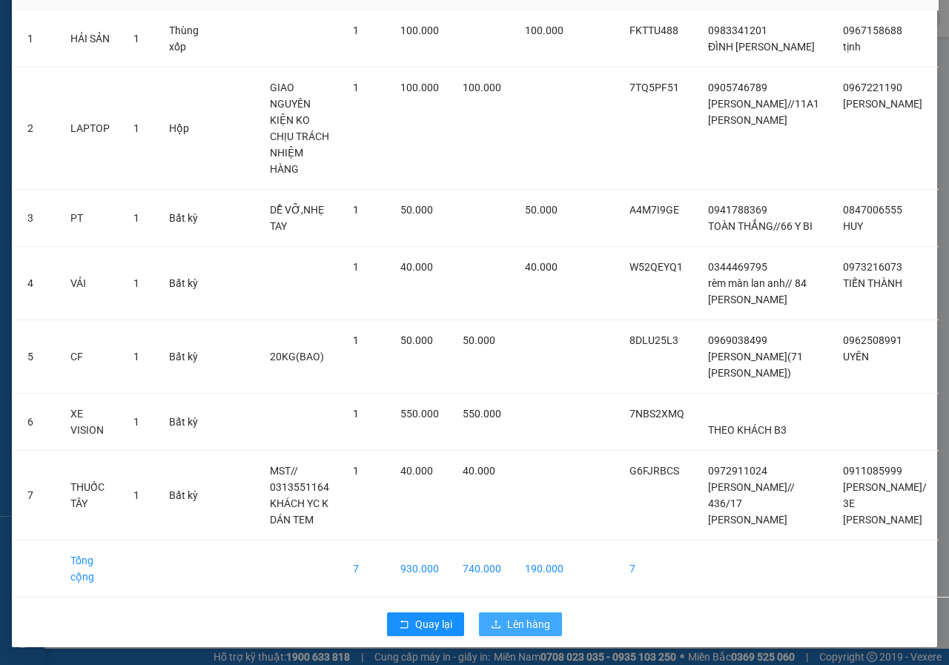
click at [521, 615] on button "Lên hàng" at bounding box center [520, 624] width 83 height 24
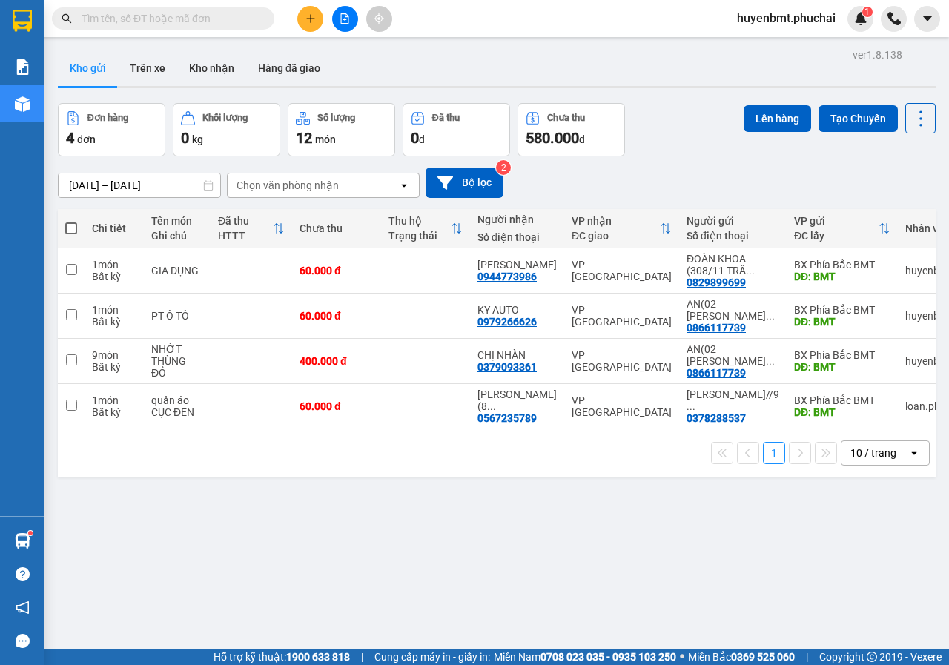
click at [239, 552] on div "ver 1.8.138 Kho gửi Trên xe Kho nhận Hàng đã giao Đơn hàng 4 đơn Khối lượng 0 k…" at bounding box center [496, 376] width 889 height 665
click at [340, 16] on icon "file-add" at bounding box center [344, 18] width 10 height 10
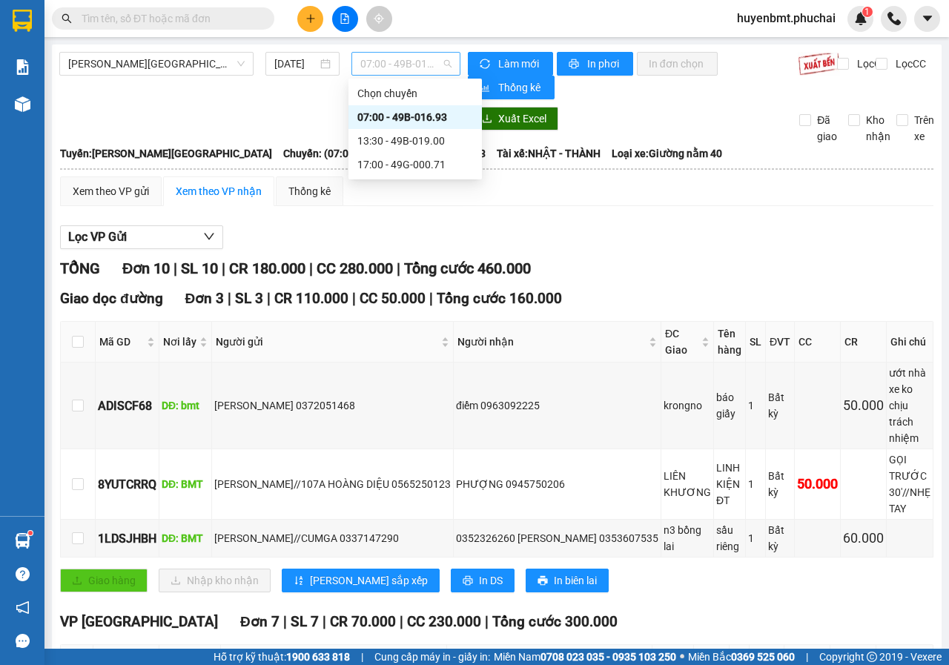
click at [368, 67] on span "07:00 - 49B-016.93" at bounding box center [405, 64] width 90 height 22
click at [394, 144] on div "13:30 - 49B-019.00" at bounding box center [415, 141] width 116 height 16
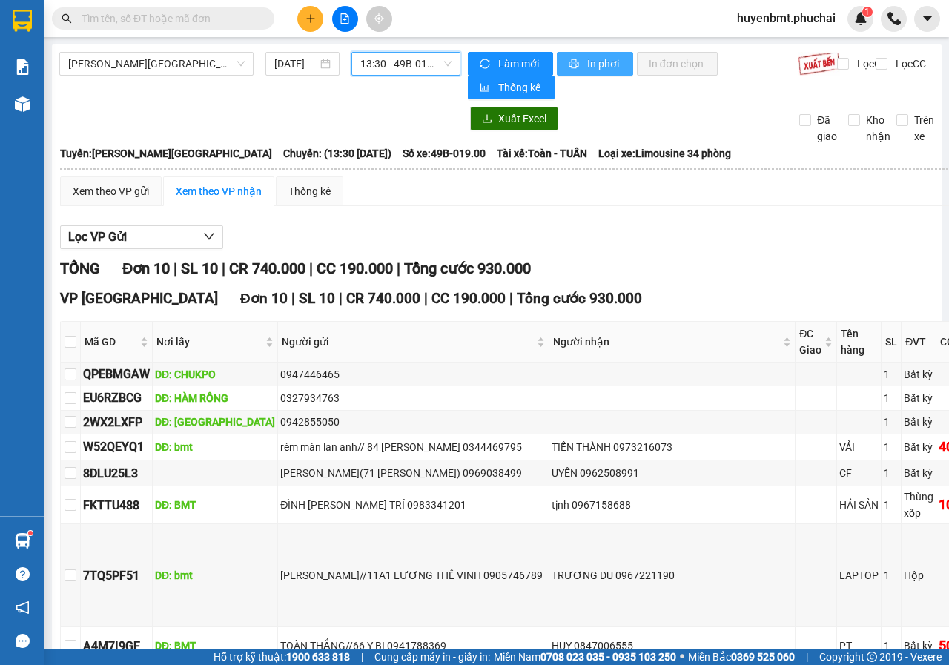
click at [587, 67] on span "In phơi" at bounding box center [604, 64] width 34 height 16
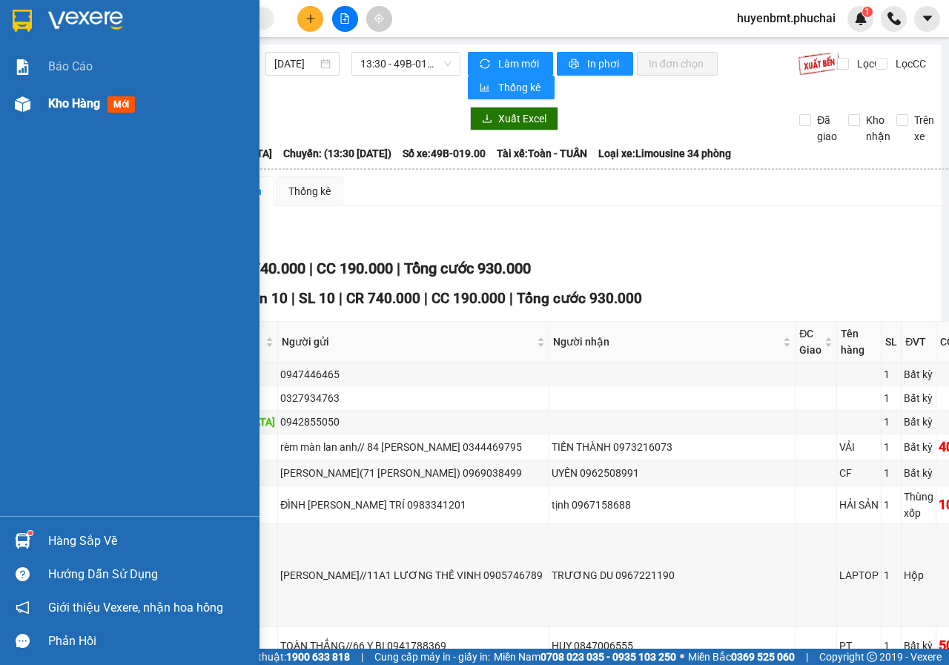
click at [55, 100] on span "Kho hàng" at bounding box center [74, 103] width 52 height 14
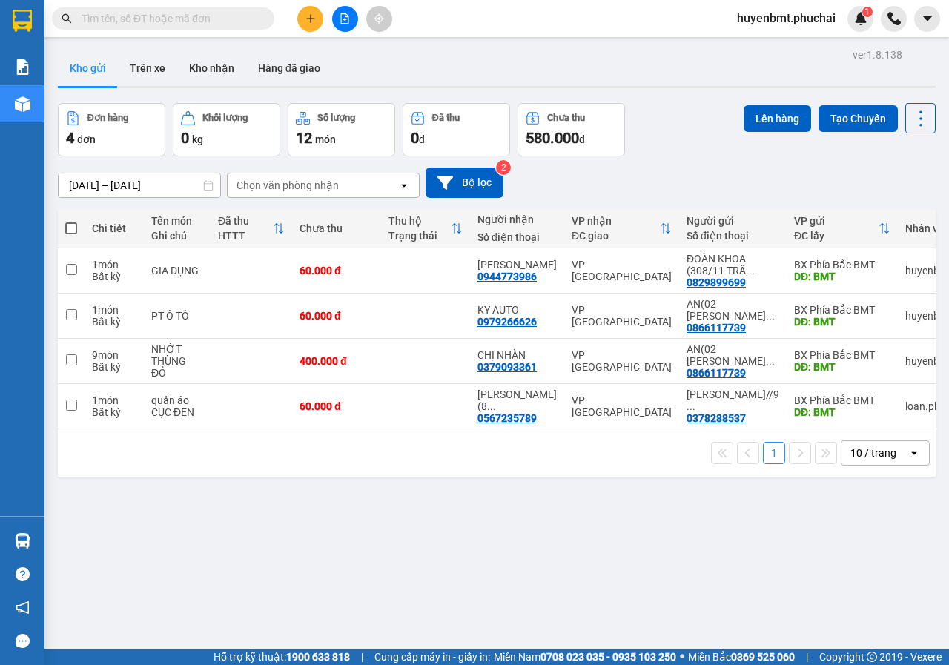
click at [307, 22] on icon "plus" at bounding box center [310, 18] width 10 height 10
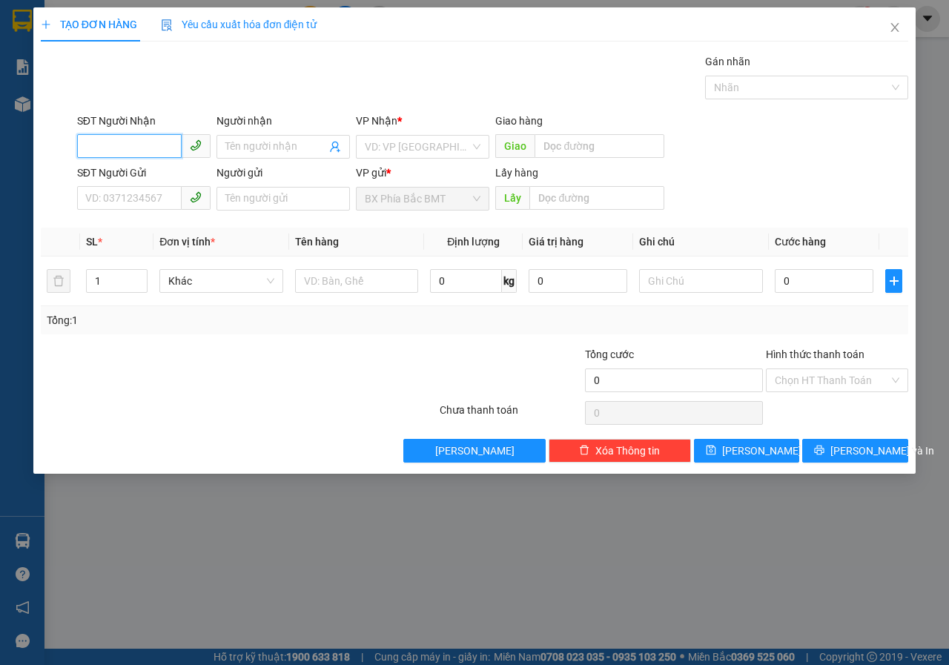
click at [139, 144] on input "SĐT Người Nhận" at bounding box center [129, 146] width 105 height 24
type input "0912334469"
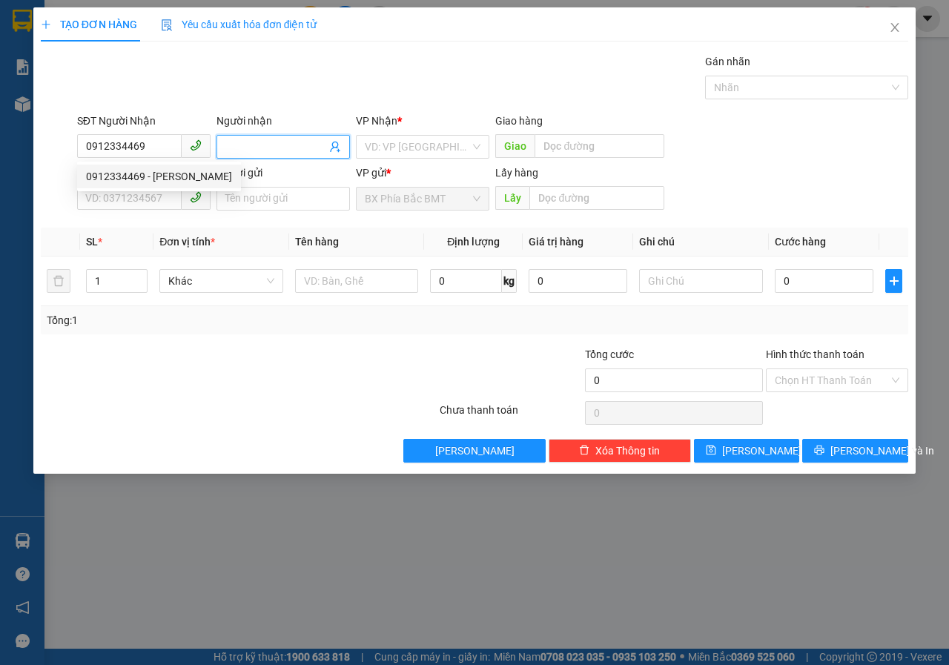
click at [232, 140] on input "Người nhận" at bounding box center [275, 147] width 101 height 16
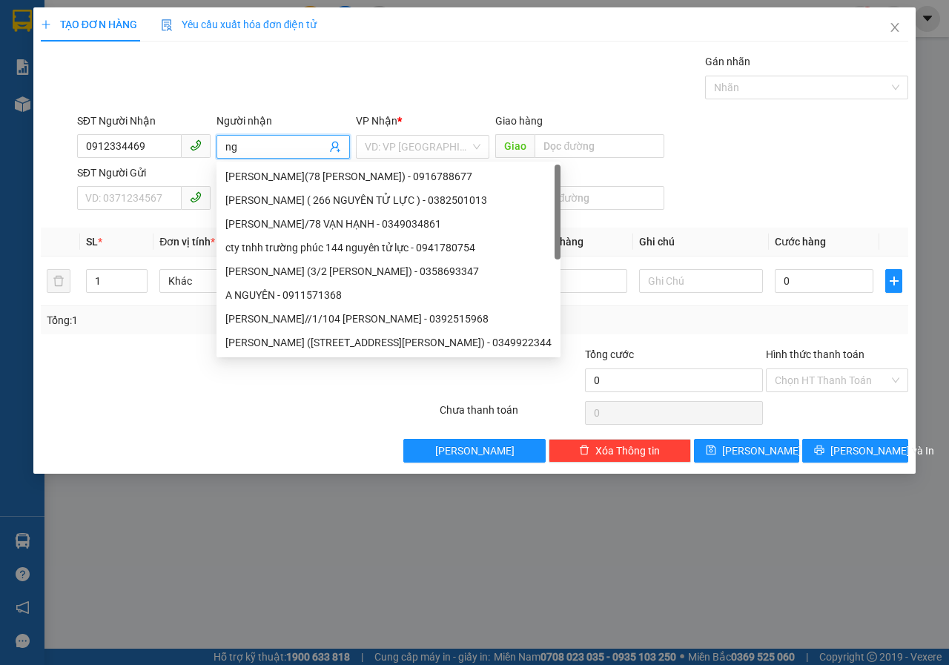
type input "n"
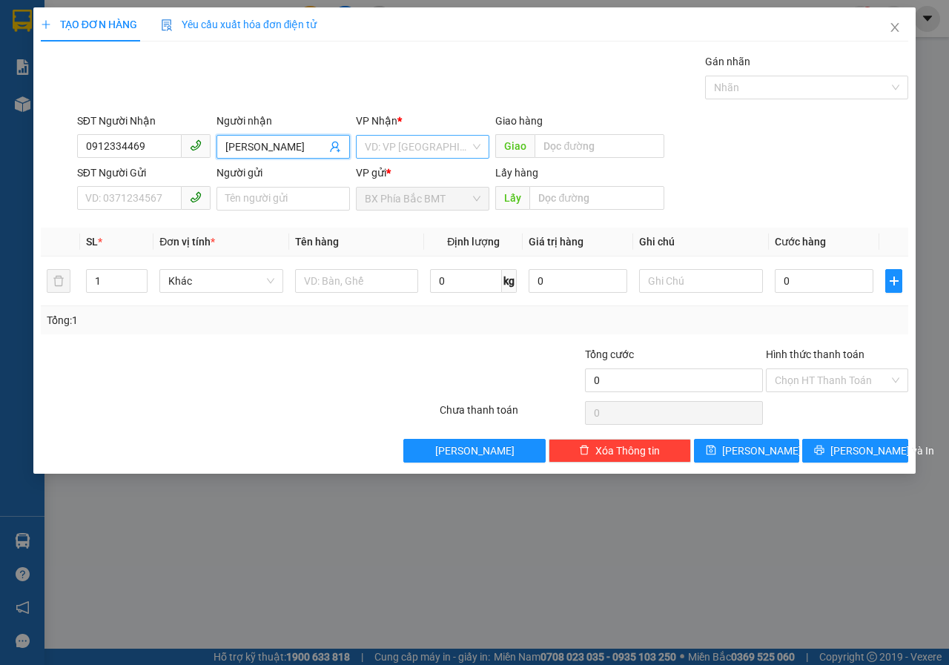
type input "[PERSON_NAME]"
click at [395, 148] on input "search" at bounding box center [417, 147] width 105 height 22
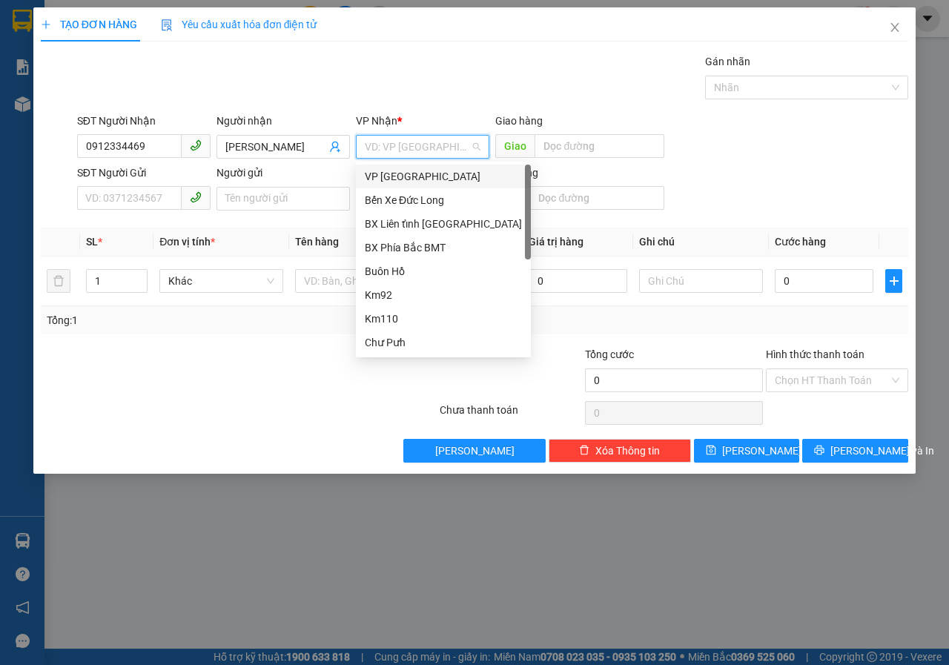
click at [388, 178] on div "VP [GEOGRAPHIC_DATA]" at bounding box center [443, 176] width 157 height 16
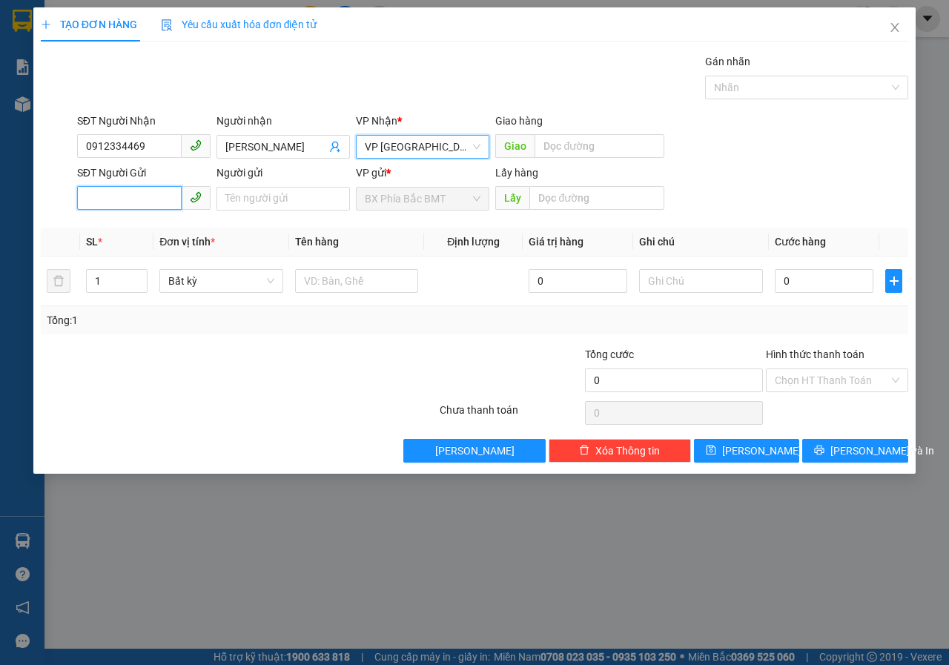
click at [130, 190] on input "SĐT Người Gửi" at bounding box center [129, 198] width 105 height 24
click at [123, 235] on div "0772534879 - thu ba" at bounding box center [144, 228] width 116 height 16
type input "0772534879"
type input "thu ba"
type input "bmt"
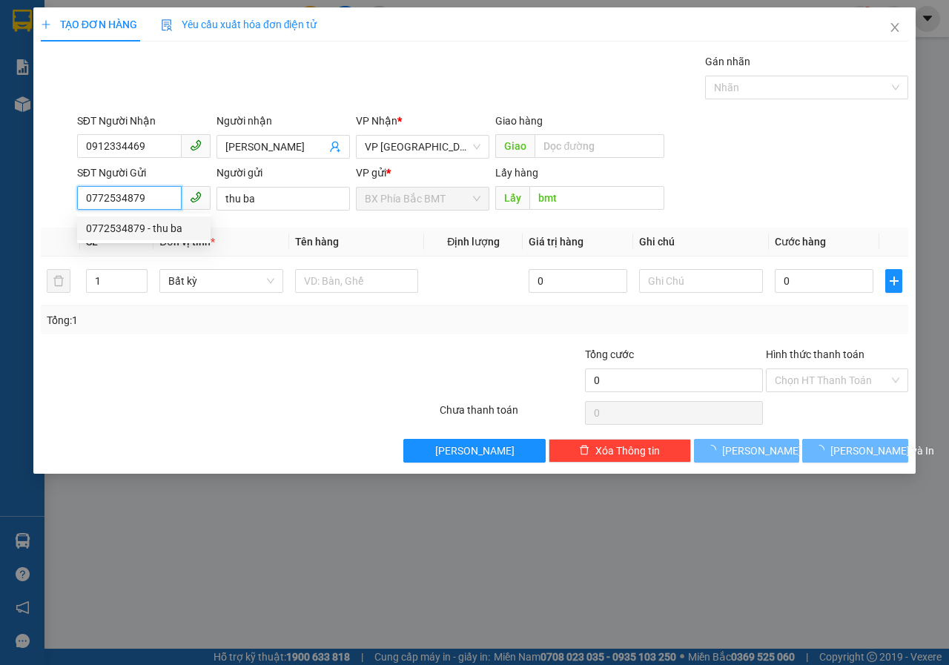
type input "50.000"
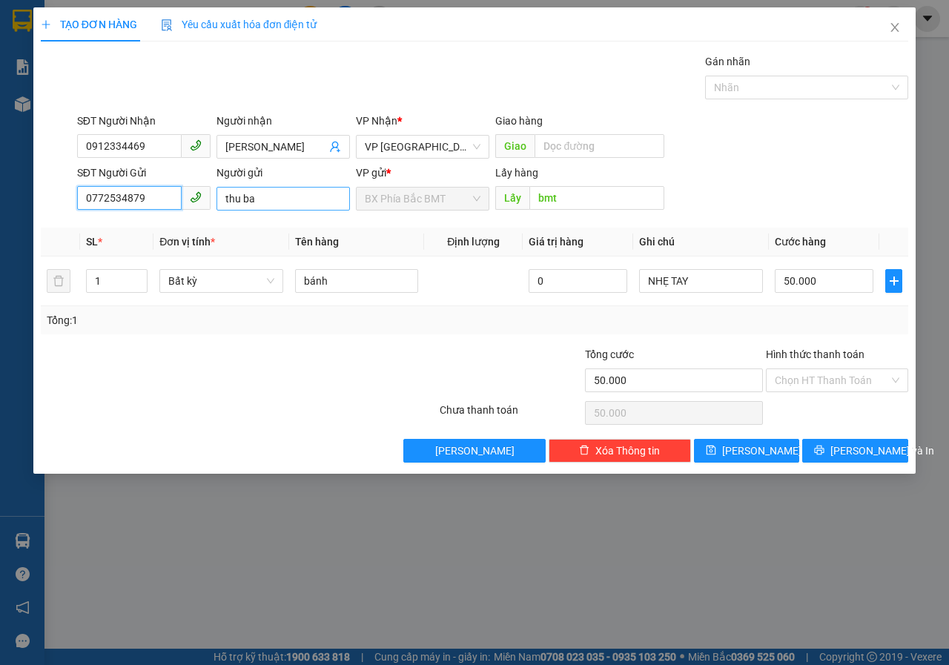
type input "0772534879"
click at [271, 199] on input "thu ba" at bounding box center [282, 199] width 133 height 24
type input "t"
type input "[PERSON_NAME](THÔN 2-ETU)"
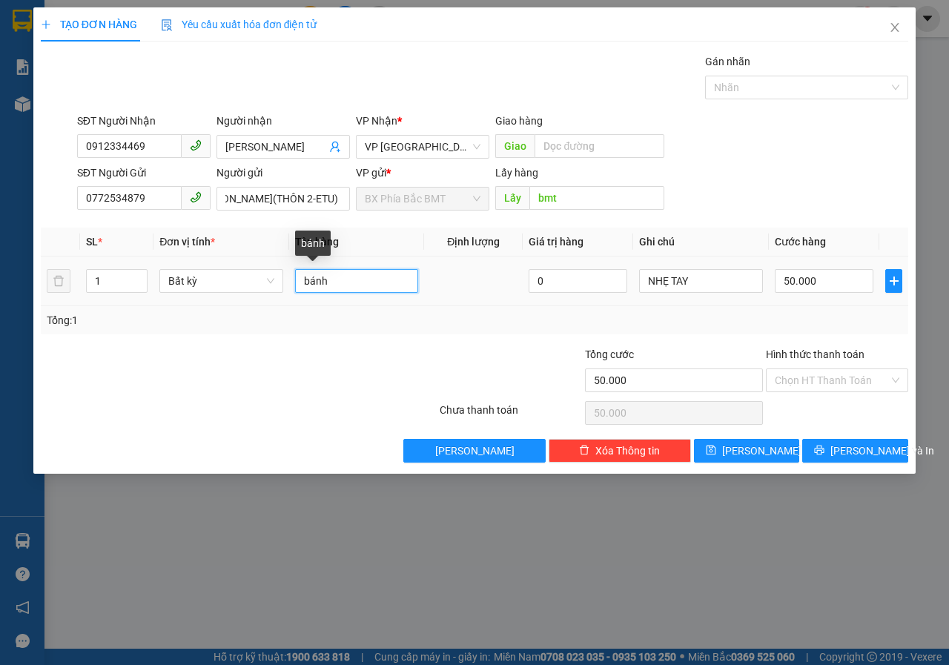
click at [347, 284] on input "bánh" at bounding box center [357, 281] width 124 height 24
type input "b"
type input "SẦU RIÊNG"
click at [835, 282] on input "50.000" at bounding box center [824, 281] width 99 height 24
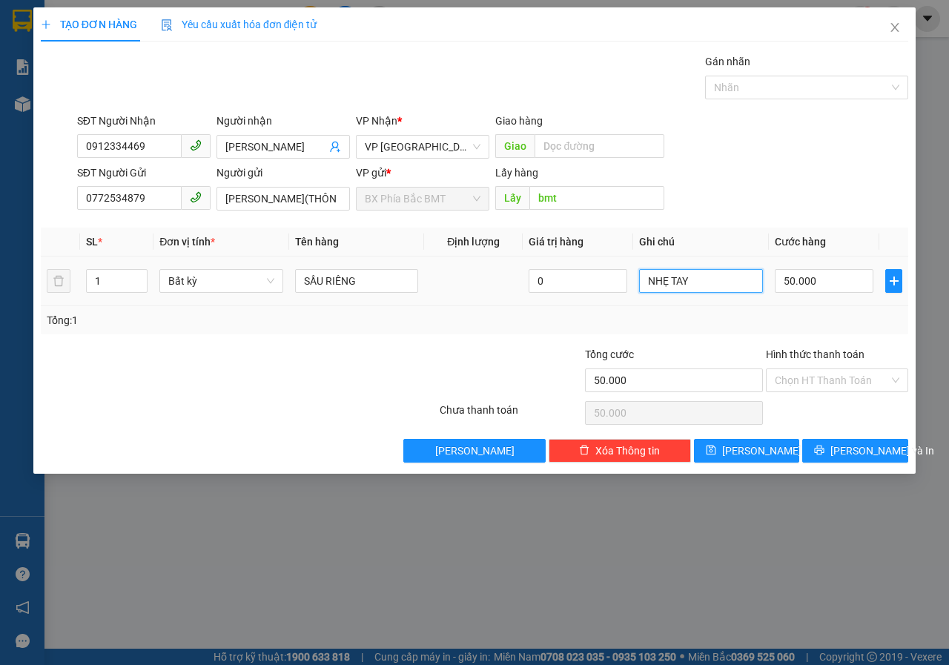
click at [703, 284] on input "NHẸ TAY" at bounding box center [701, 281] width 124 height 24
type input "N"
click at [834, 288] on input "50.000" at bounding box center [824, 281] width 99 height 24
type input "4"
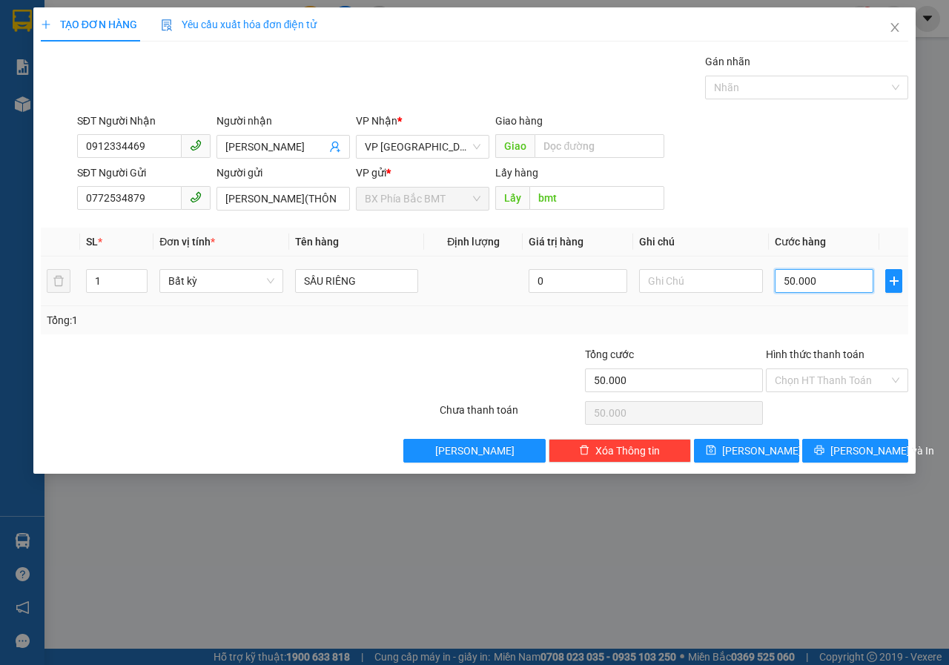
type input "4"
type input "40"
type input "400"
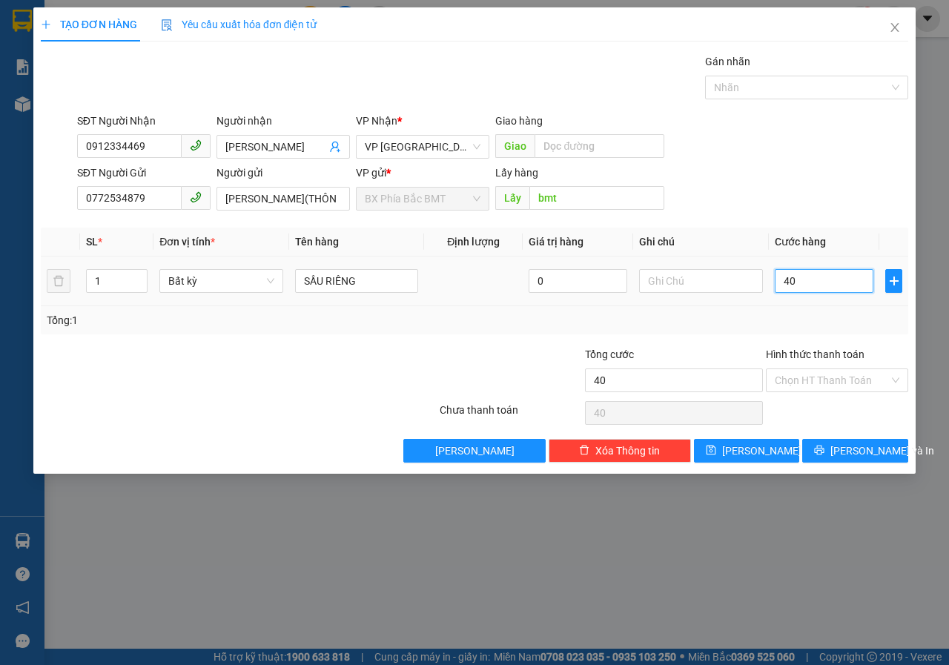
type input "400"
type input "4.000"
type input "40.000"
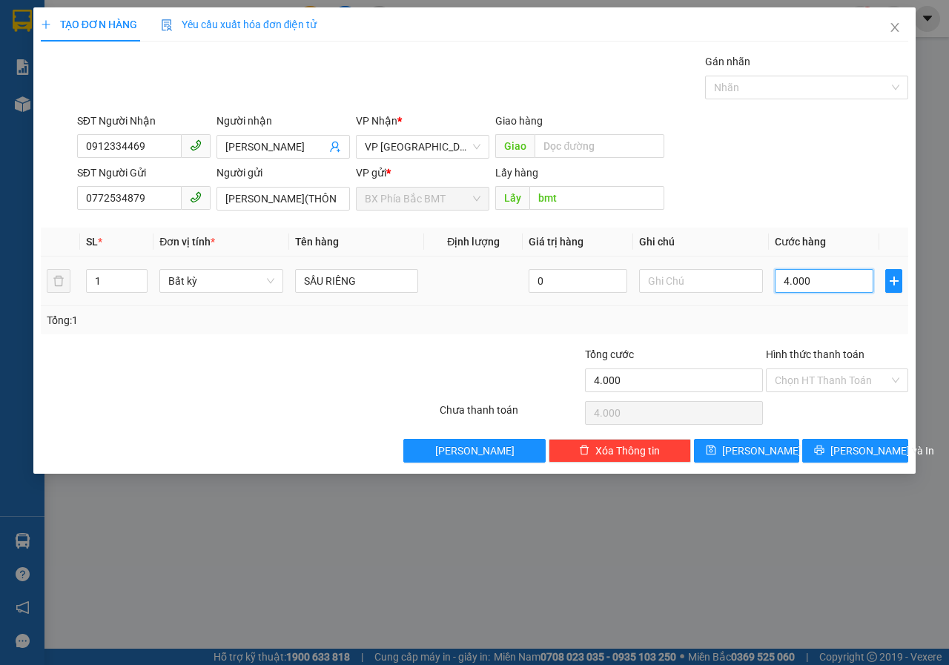
type input "40.000"
click at [856, 385] on input "Hình thức thanh toán" at bounding box center [832, 380] width 114 height 22
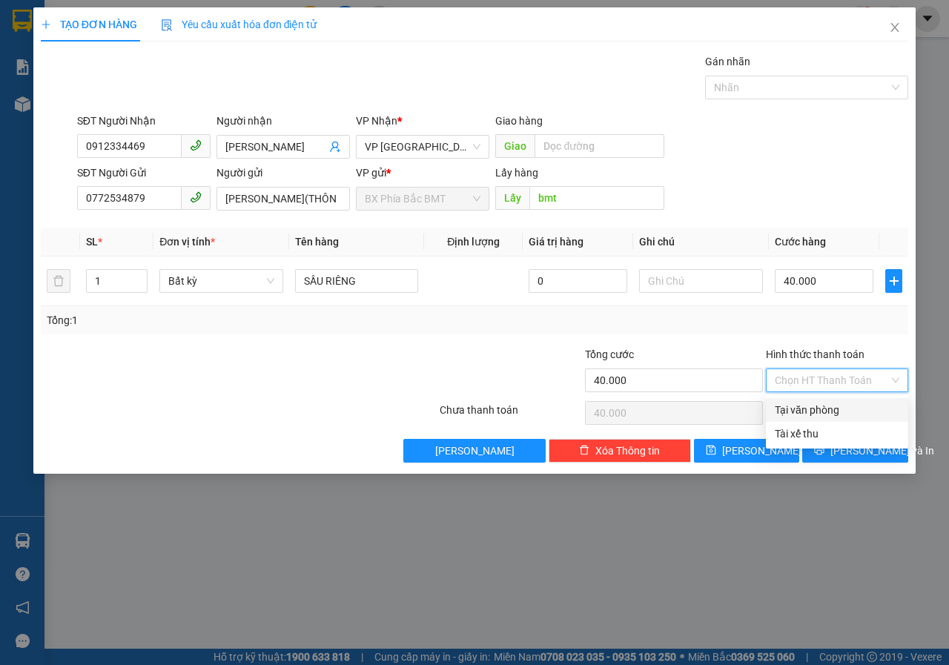
click at [846, 402] on div "Tại văn phòng" at bounding box center [837, 410] width 125 height 16
type input "0"
click at [860, 455] on span "[PERSON_NAME] và In" at bounding box center [882, 450] width 104 height 16
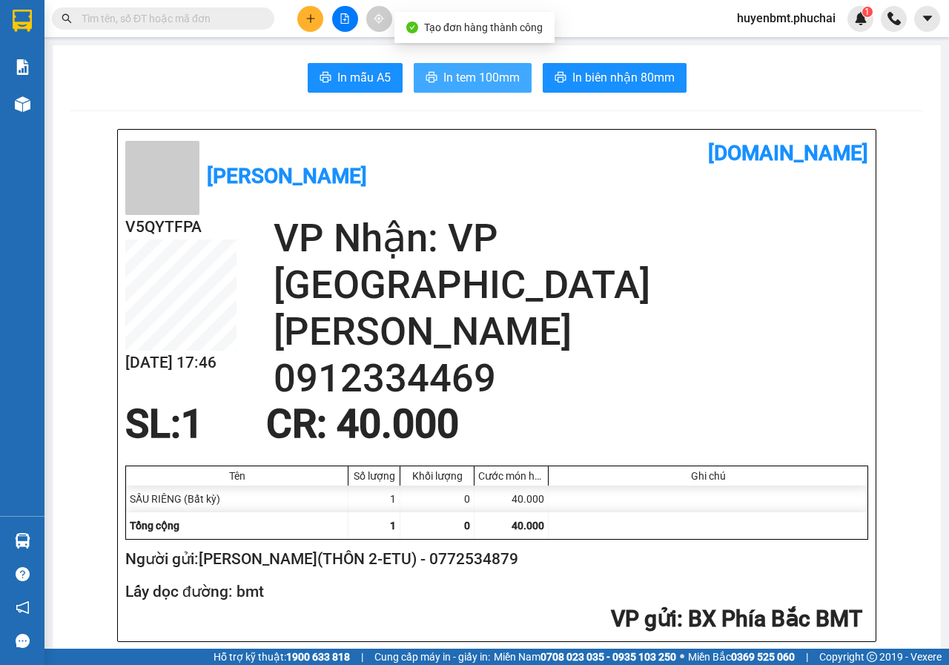
click at [477, 75] on span "In tem 100mm" at bounding box center [481, 77] width 76 height 19
click at [556, 176] on div "[PERSON_NAME] [DOMAIN_NAME]" at bounding box center [496, 176] width 743 height 78
click at [299, 29] on div at bounding box center [344, 19] width 111 height 26
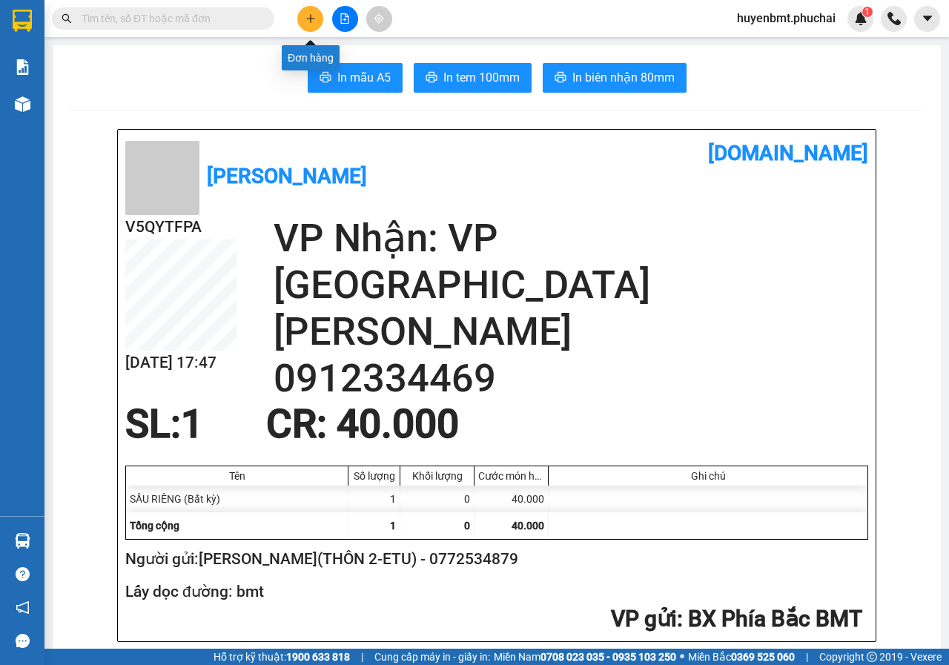
click at [305, 27] on button at bounding box center [310, 19] width 26 height 26
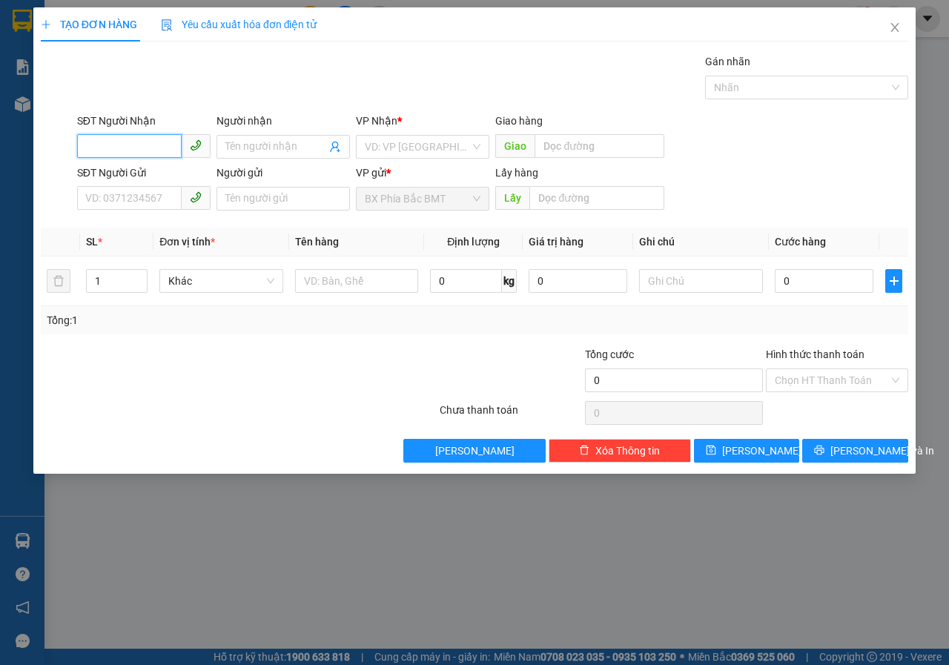
click at [150, 146] on input "SĐT Người Nhận" at bounding box center [129, 146] width 105 height 24
click at [147, 182] on div "0702822988 - [PERSON_NAME]" at bounding box center [159, 176] width 146 height 16
type input "0702822988"
type input "[PERSON_NAME]"
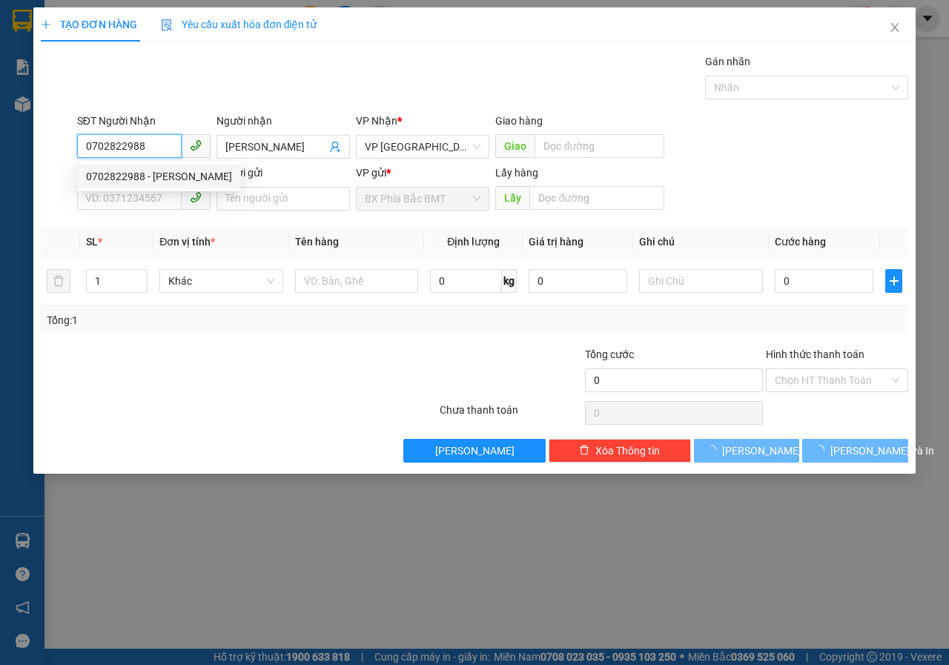
type input "180.000"
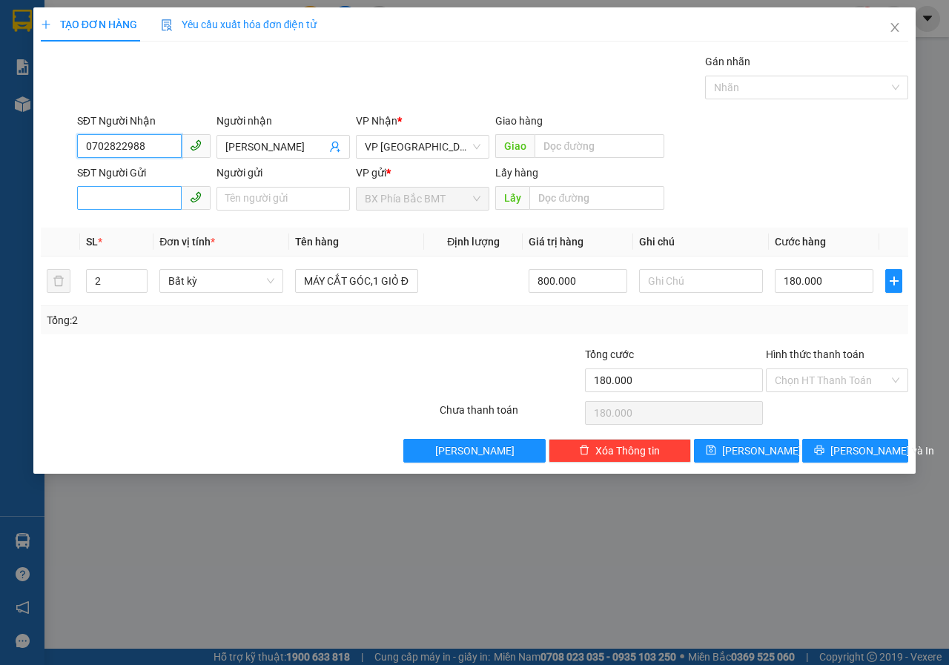
type input "0702822988"
click at [101, 201] on input "SĐT Người Gửi" at bounding box center [129, 198] width 105 height 24
type input "0947305247"
click at [247, 203] on input "Người gửi" at bounding box center [282, 199] width 133 height 24
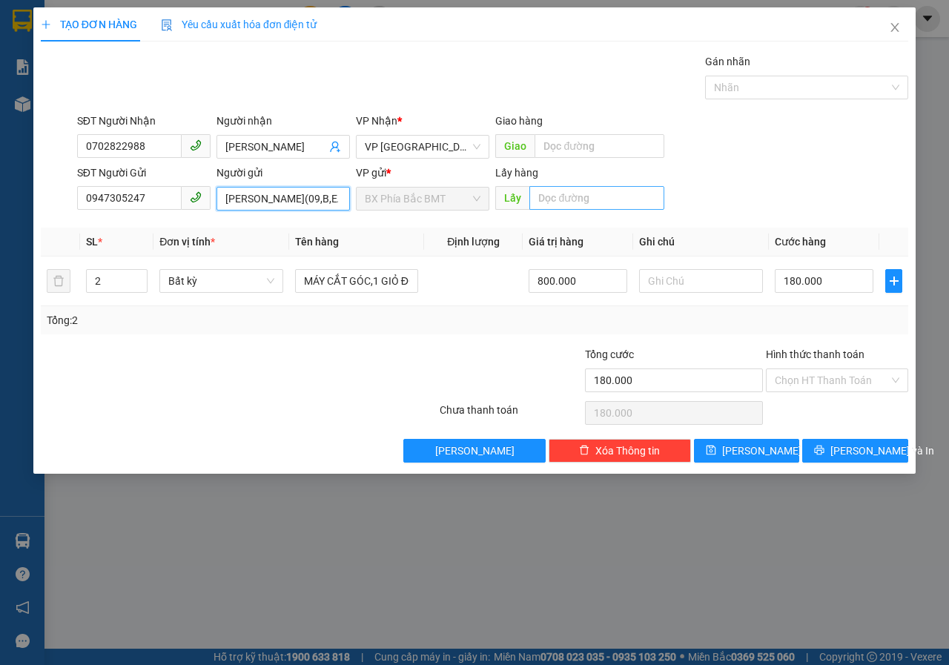
type input "[PERSON_NAME](09,B,EANAO)"
click at [586, 191] on input "text" at bounding box center [596, 198] width 134 height 24
type input "BMT"
click at [102, 287] on input "2" at bounding box center [117, 281] width 61 height 22
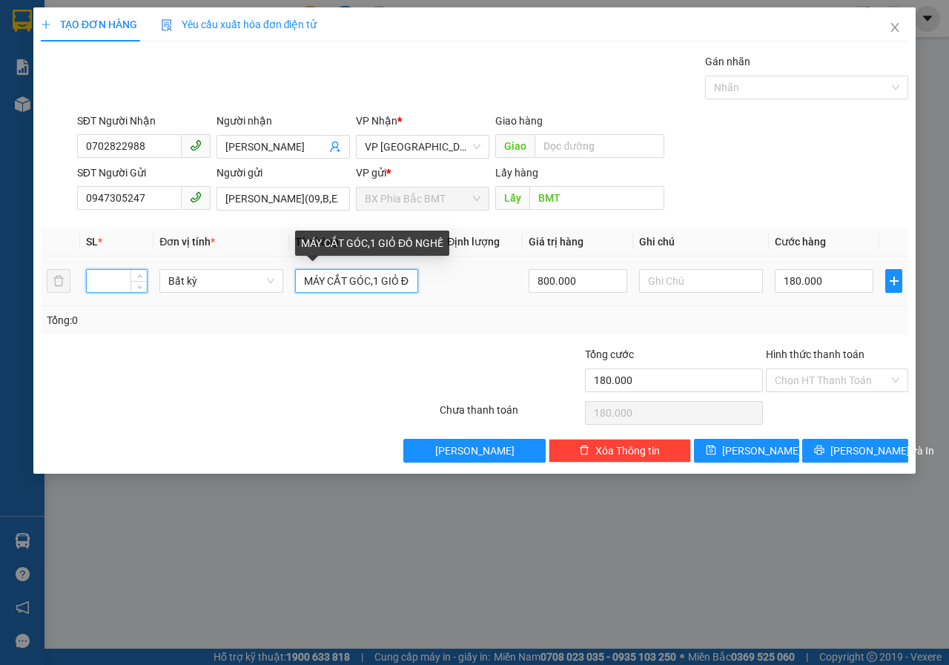
click at [408, 281] on input "MÁY CẮT GÓC,1 GIỎ ĐỒ NGHỀ" at bounding box center [357, 281] width 124 height 24
type input "0"
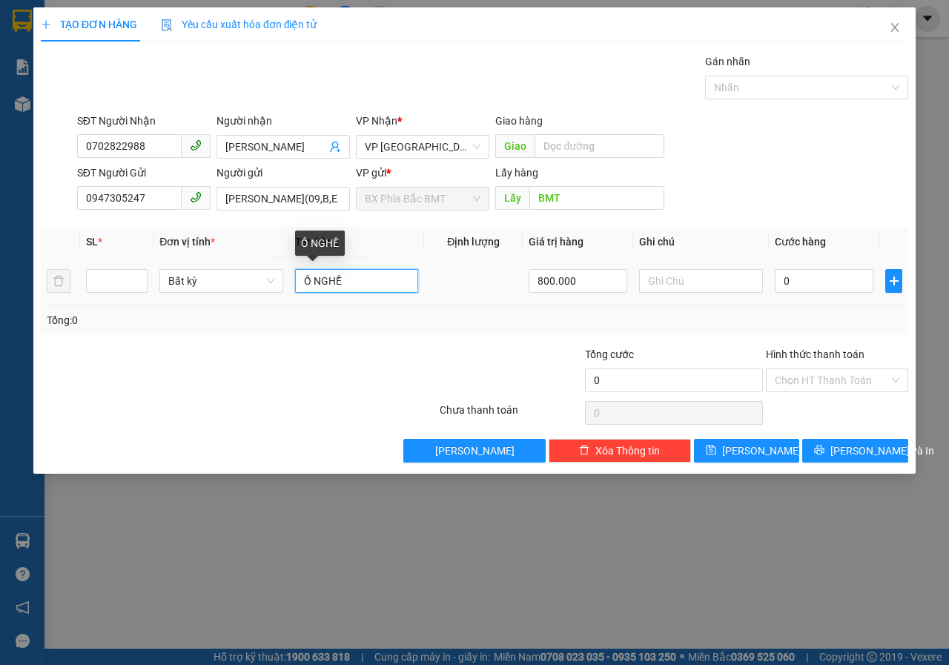
click at [408, 281] on input "Ồ NGHỀ" at bounding box center [357, 281] width 124 height 24
type input "Ồ"
type input "SẦU RIÊNG"
click at [602, 285] on input "800.000" at bounding box center [577, 281] width 99 height 24
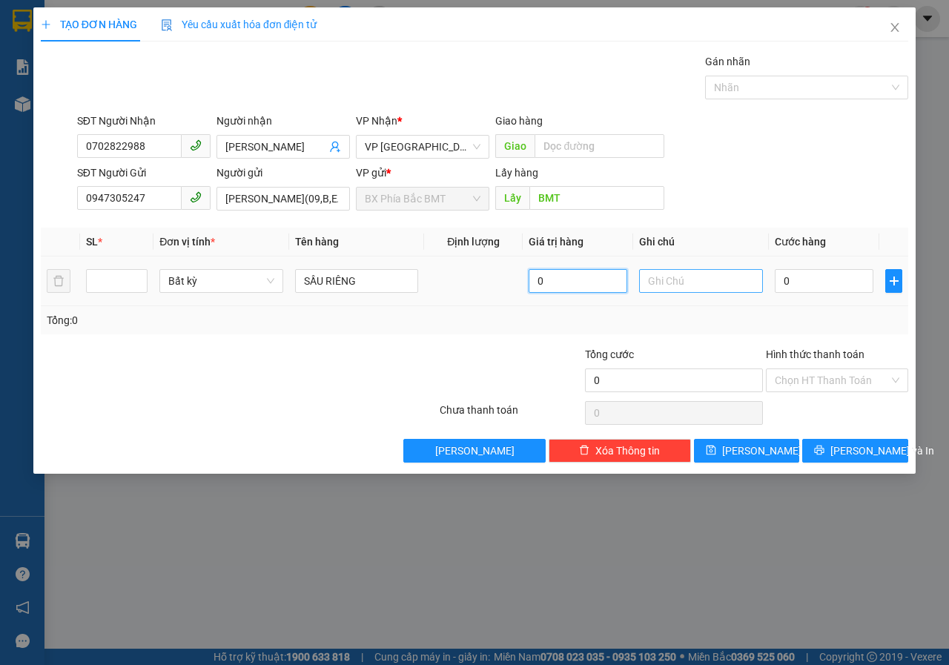
type input "0"
click at [691, 279] on input "text" at bounding box center [701, 281] width 124 height 24
click at [794, 287] on input "0" at bounding box center [824, 281] width 99 height 24
click at [684, 287] on input "BAO" at bounding box center [701, 281] width 124 height 24
type input "BAO 18KG"
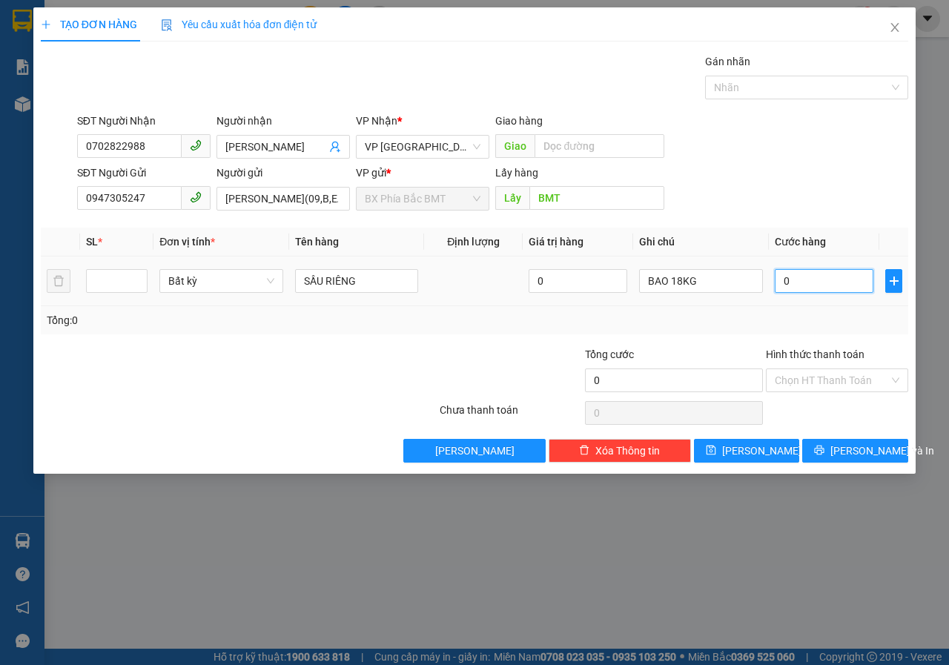
click at [815, 284] on input "0" at bounding box center [824, 281] width 99 height 24
type input "6"
type input "60"
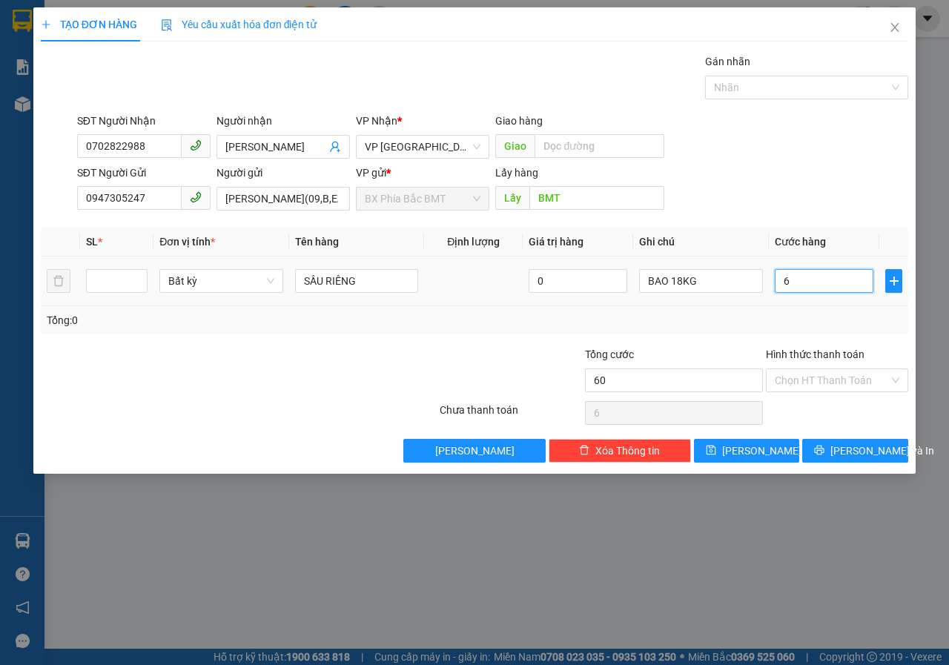
type input "60"
type input "600"
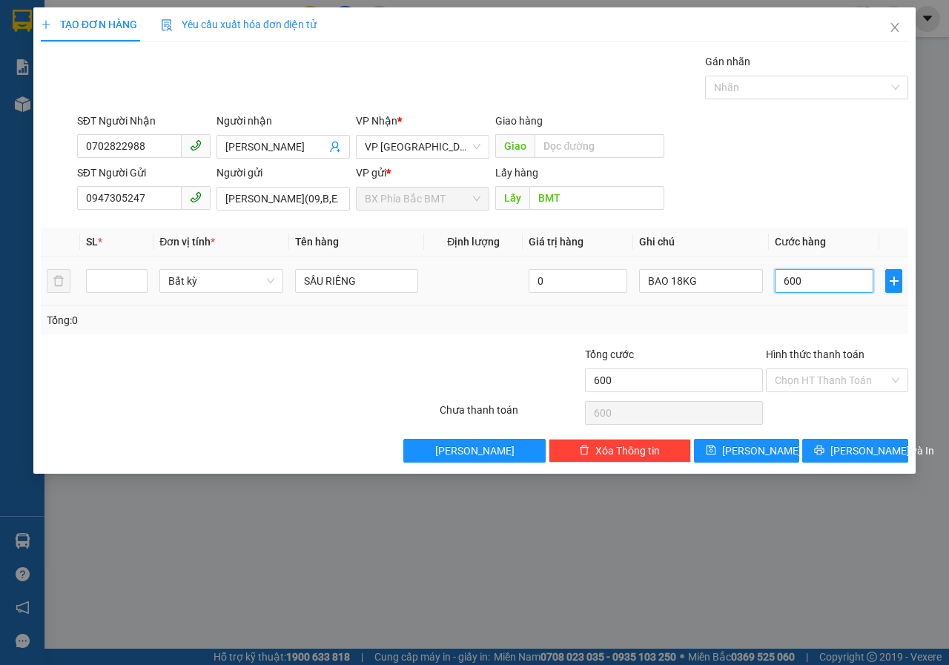
type input "6.000"
type input "60.000"
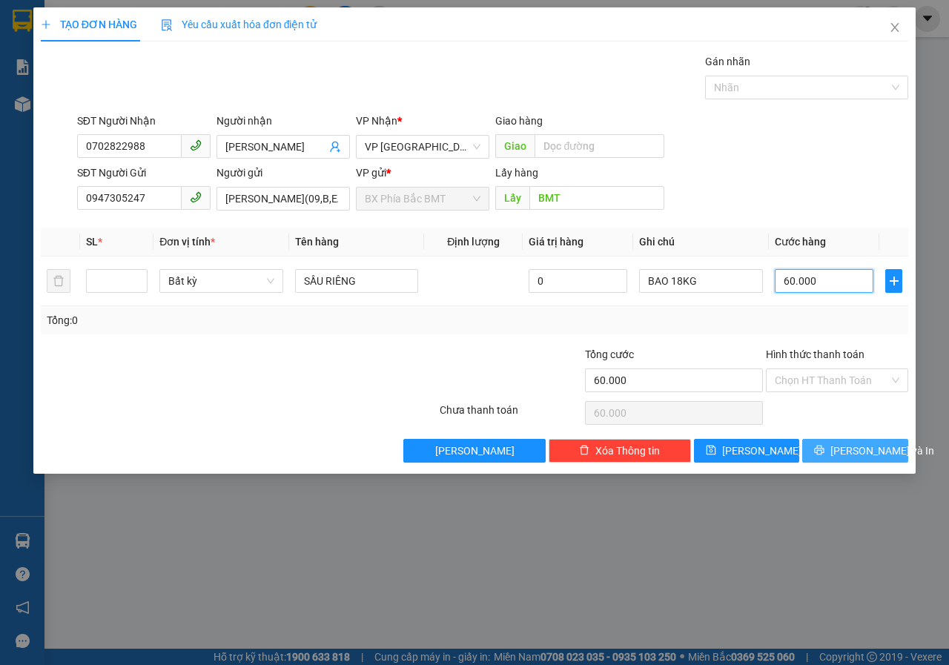
type input "60.000"
click at [843, 442] on span "[PERSON_NAME] và In" at bounding box center [882, 450] width 104 height 16
click at [841, 448] on button "[PERSON_NAME] và In" at bounding box center [855, 451] width 106 height 24
click at [122, 288] on input "number" at bounding box center [117, 281] width 61 height 22
type input "1"
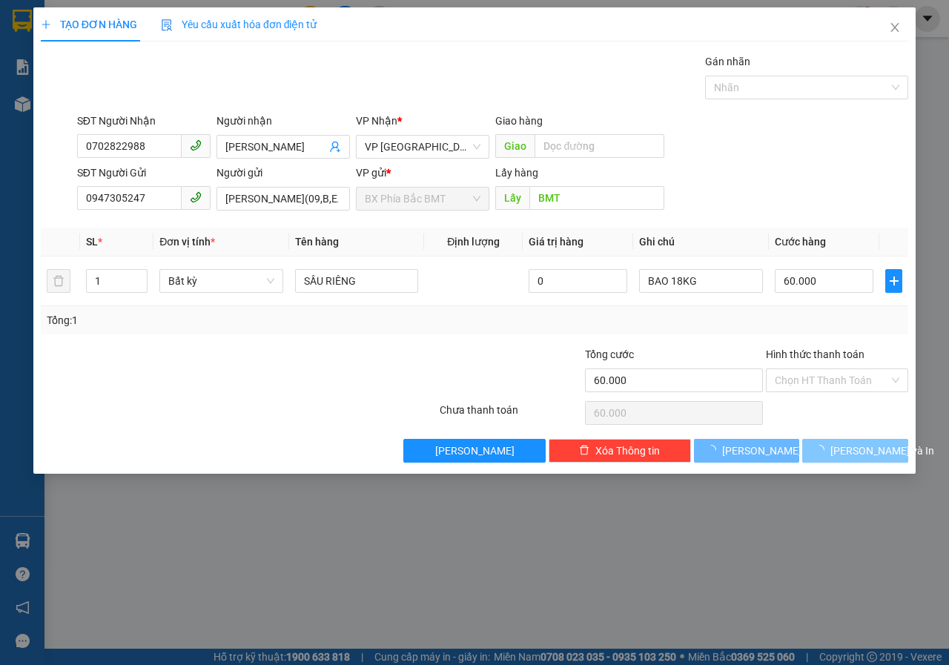
click at [844, 454] on span "[PERSON_NAME] và In" at bounding box center [882, 450] width 104 height 16
type input "0"
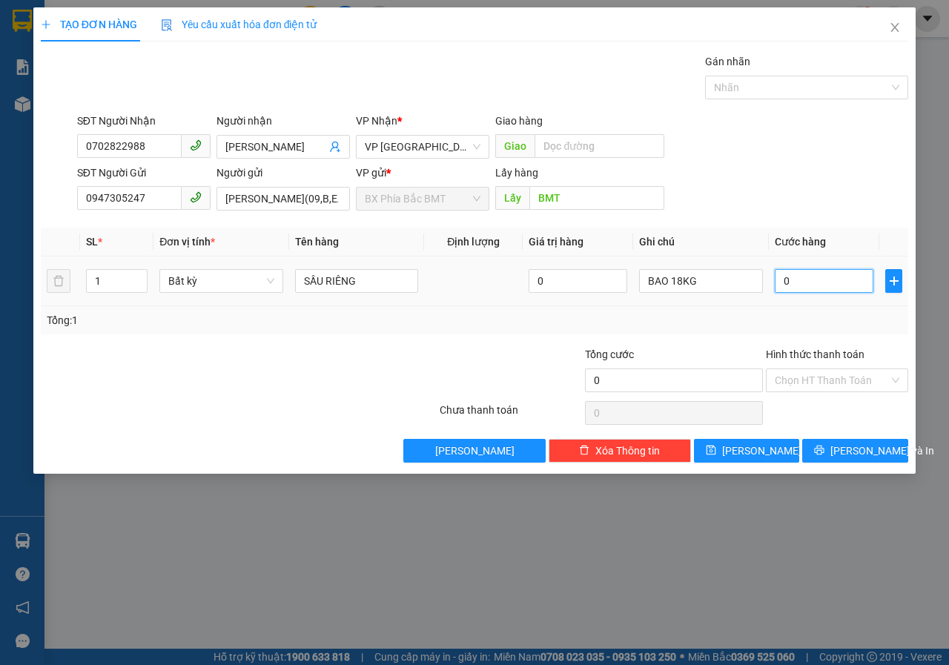
click at [818, 282] on input "0" at bounding box center [824, 281] width 99 height 24
type input "6"
type input "60"
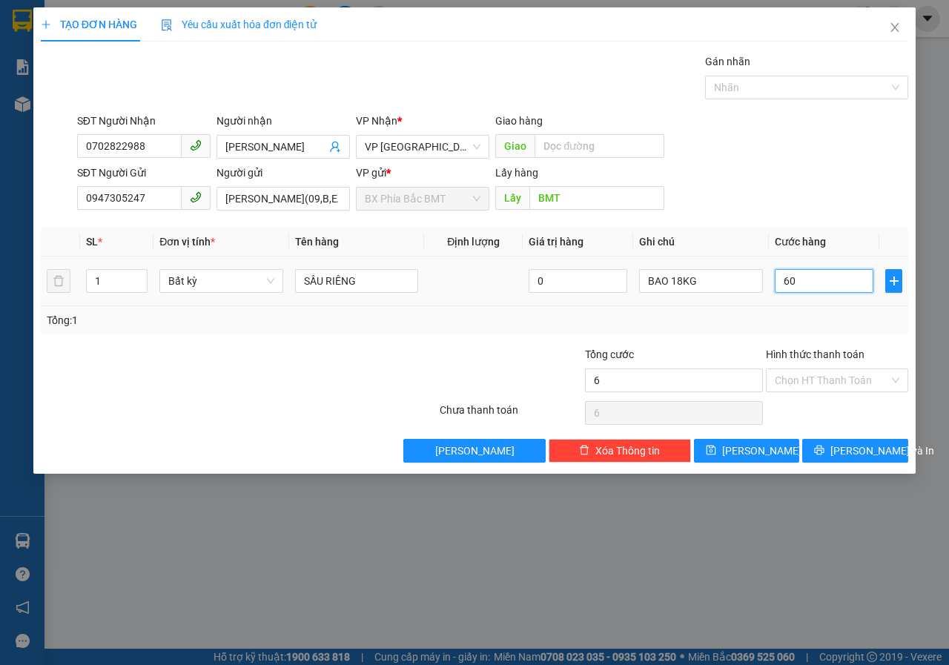
type input "60"
type input "600"
type input "6.000"
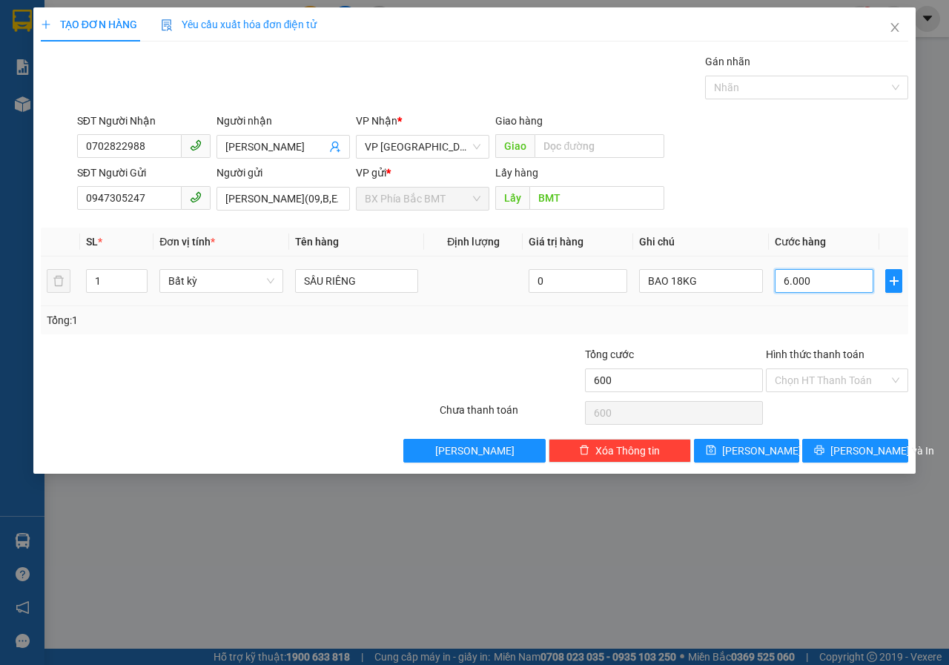
type input "6.000"
type input "60.000"
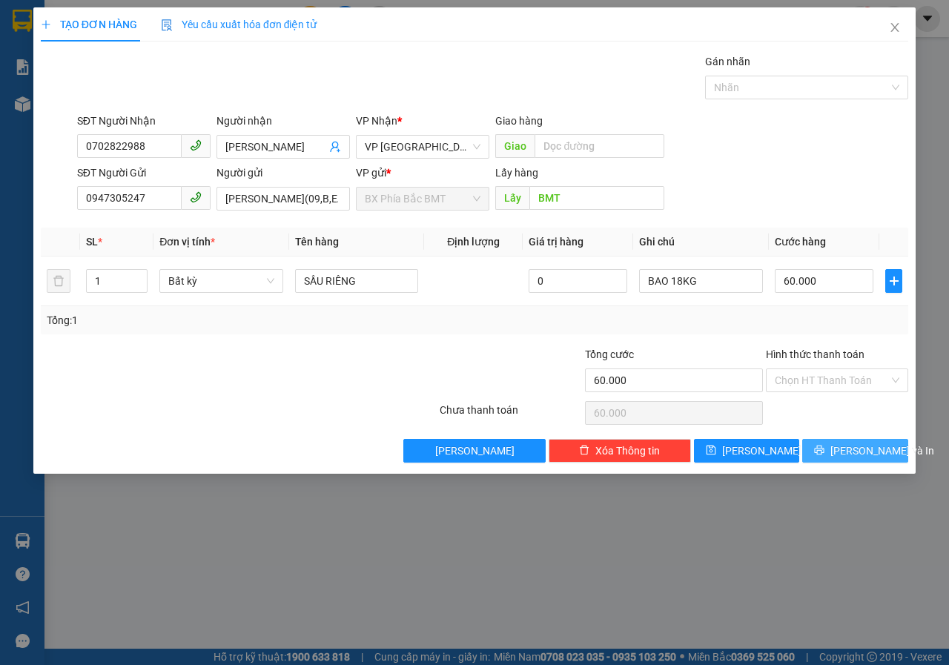
click at [856, 445] on span "[PERSON_NAME] và In" at bounding box center [882, 450] width 104 height 16
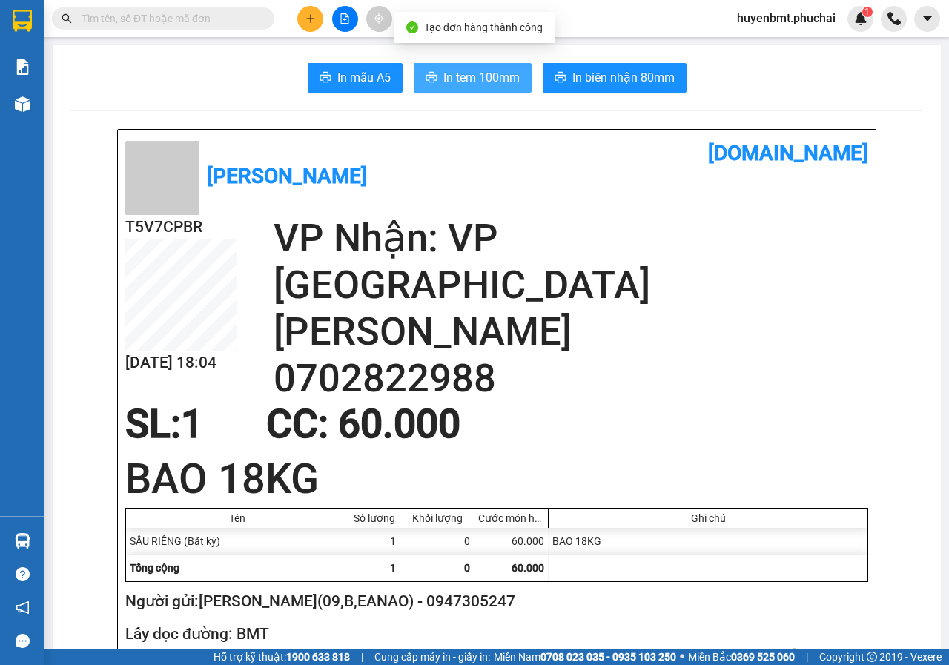
click at [453, 77] on span "In tem 100mm" at bounding box center [481, 77] width 76 height 19
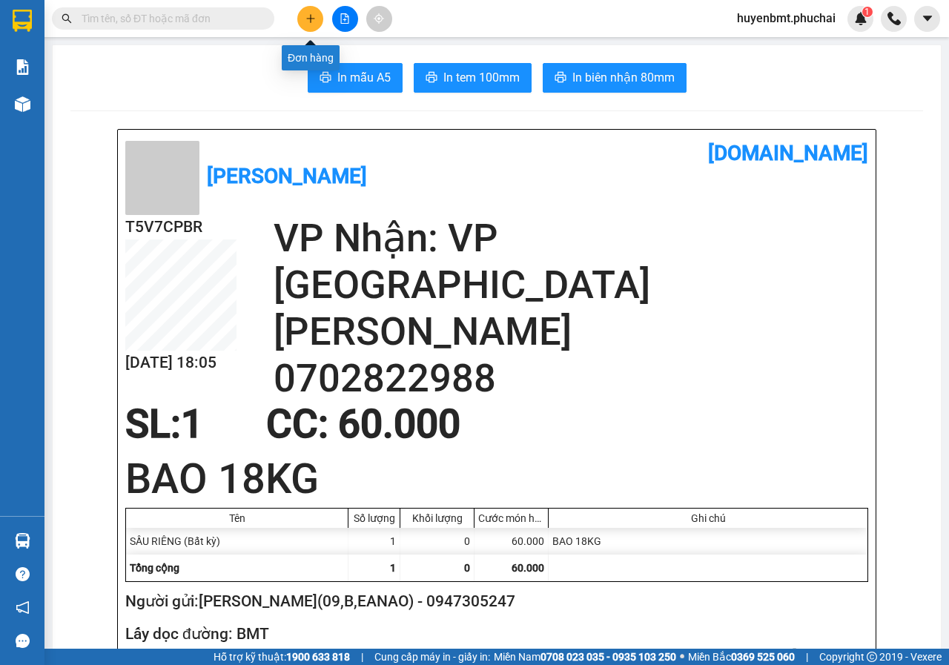
click at [305, 12] on button at bounding box center [310, 19] width 26 height 26
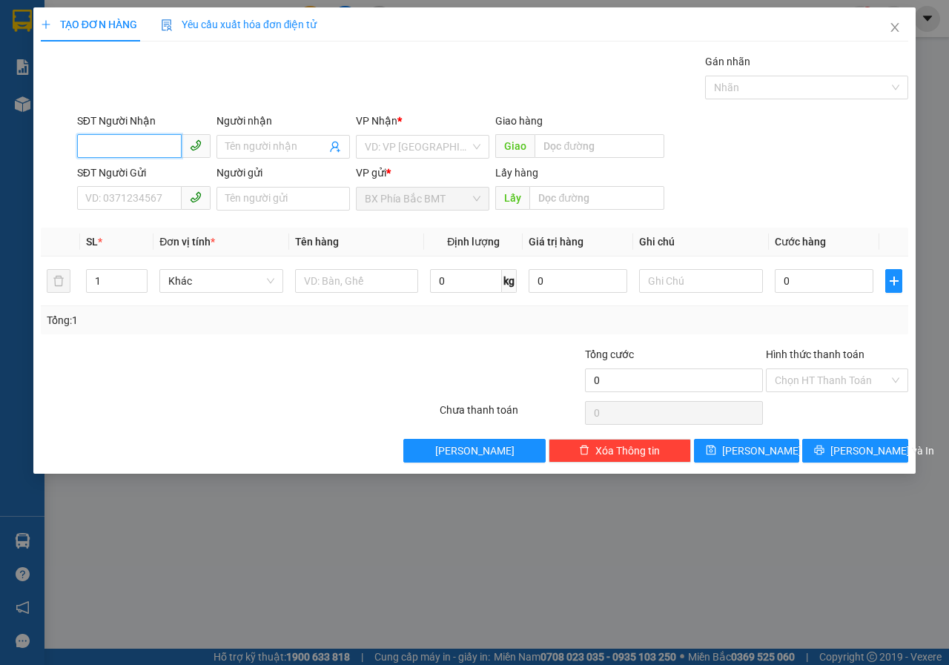
click at [113, 138] on input "SĐT Người Nhận" at bounding box center [129, 146] width 105 height 24
type input "0948576841"
click at [220, 182] on div "0948576841 - [PERSON_NAME] 54 [PERSON_NAME]" at bounding box center [207, 176] width 242 height 16
type input "[PERSON_NAME] 54 ĐA PHÚ"
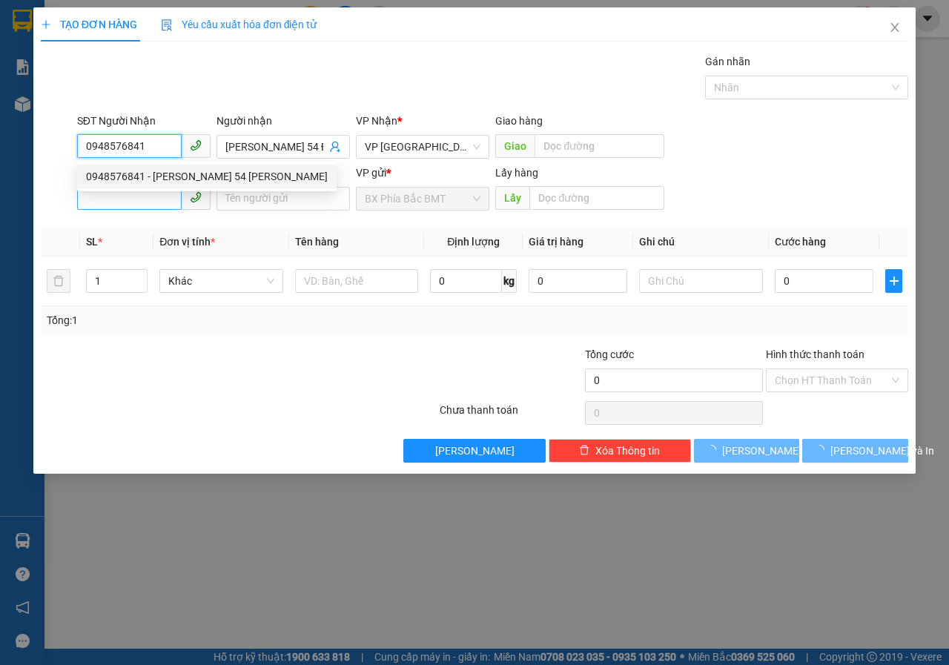
type input "50.000"
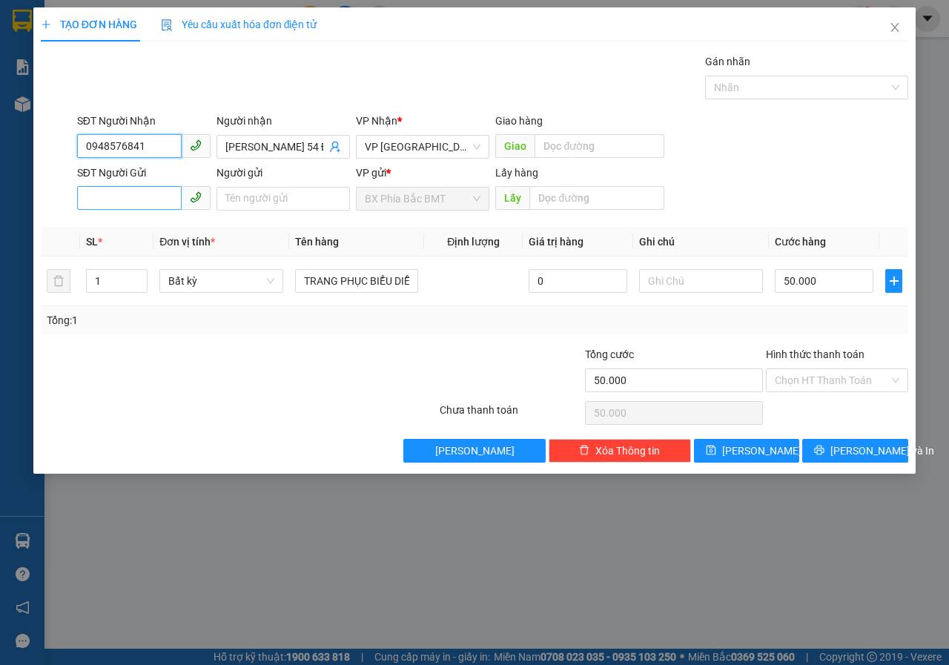
type input "0948576841"
click at [130, 202] on input "SĐT Người Gửi" at bounding box center [129, 198] width 105 height 24
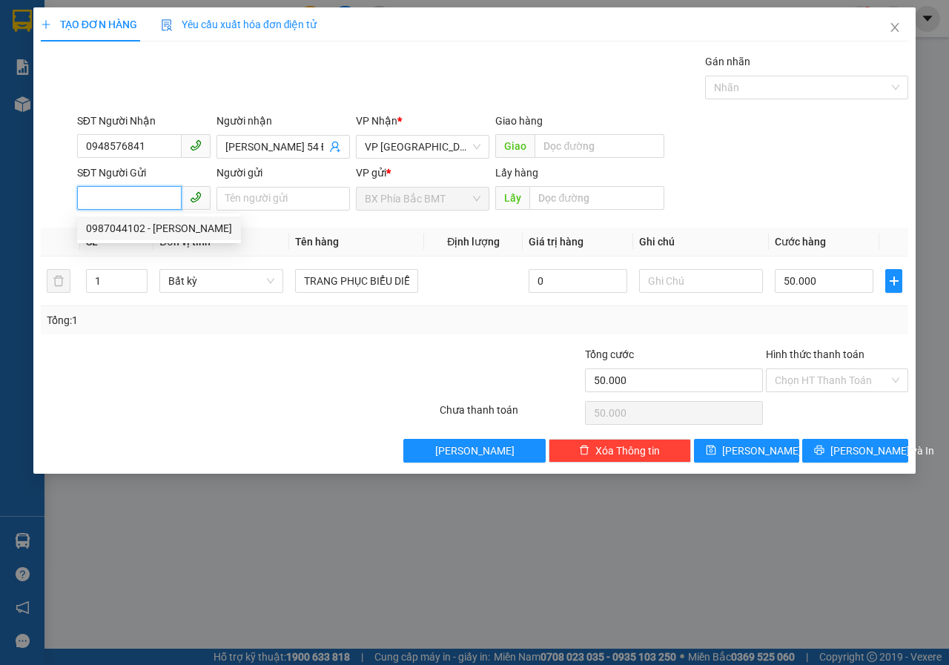
click at [162, 234] on div "0987044102 - [PERSON_NAME]" at bounding box center [159, 228] width 146 height 16
type input "0987044102"
type input "[PERSON_NAME]"
type input "BMT"
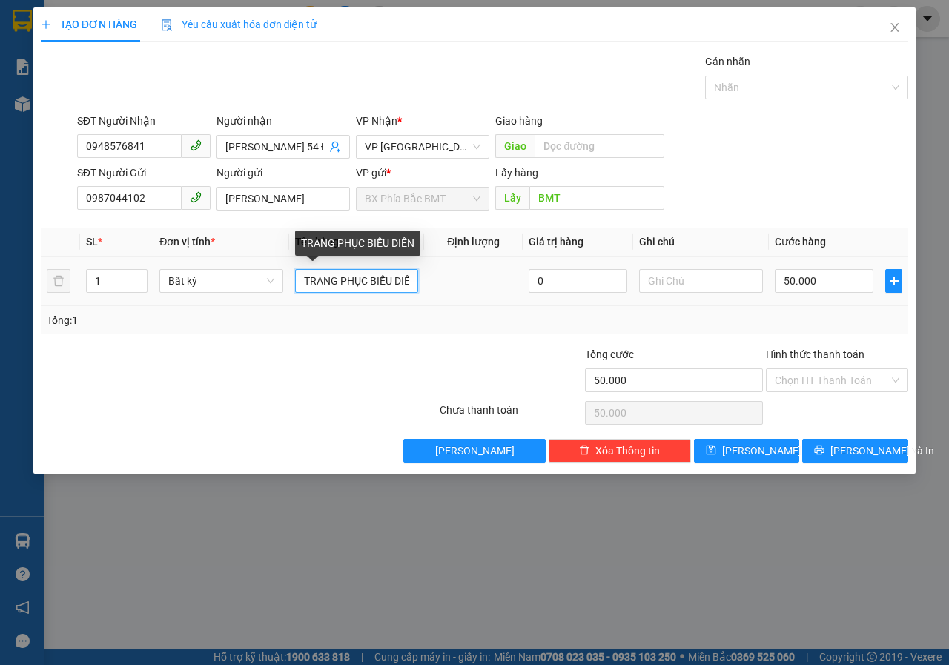
click at [413, 284] on input "TRANG PHỤC BIỂU DIỄN" at bounding box center [357, 281] width 124 height 24
type input "T"
type input "RUỘT GỐI"
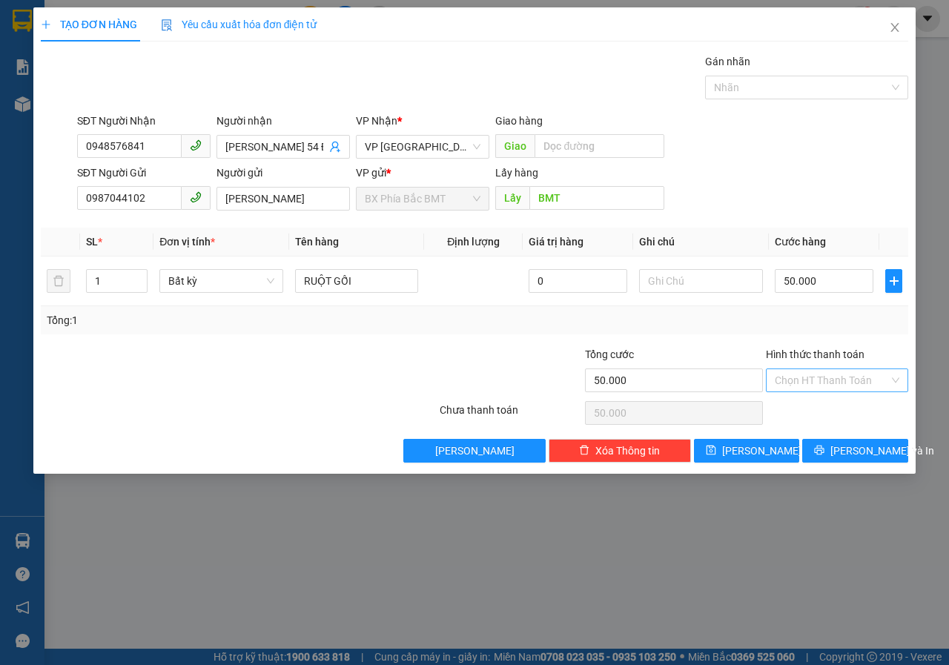
click at [809, 385] on input "Hình thức thanh toán" at bounding box center [832, 380] width 114 height 22
click at [808, 406] on div "Tại văn phòng" at bounding box center [837, 410] width 125 height 16
type input "0"
click at [839, 457] on button "[PERSON_NAME] và In" at bounding box center [855, 451] width 106 height 24
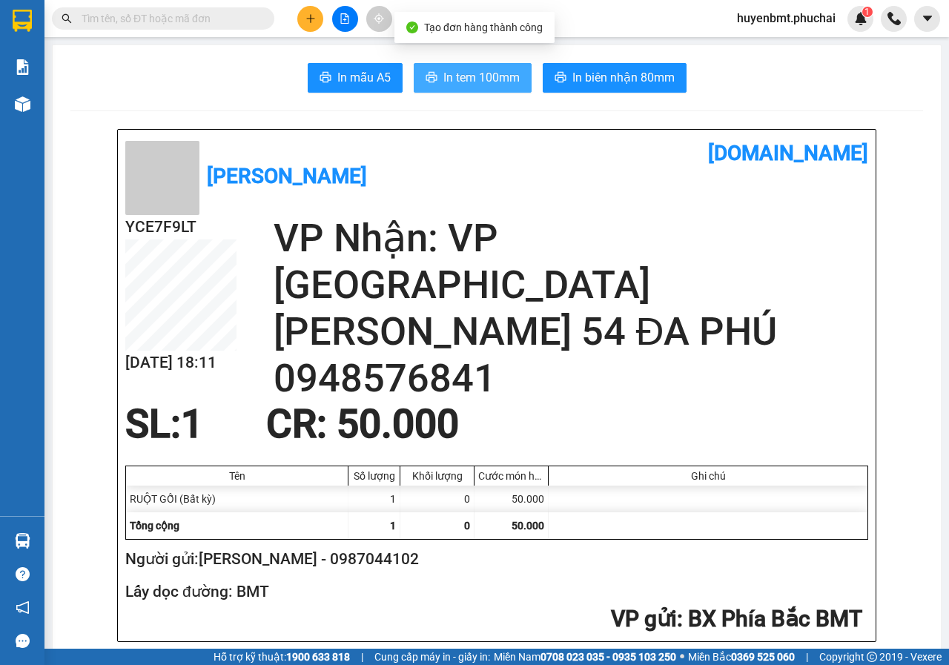
click at [465, 81] on span "In tem 100mm" at bounding box center [481, 77] width 76 height 19
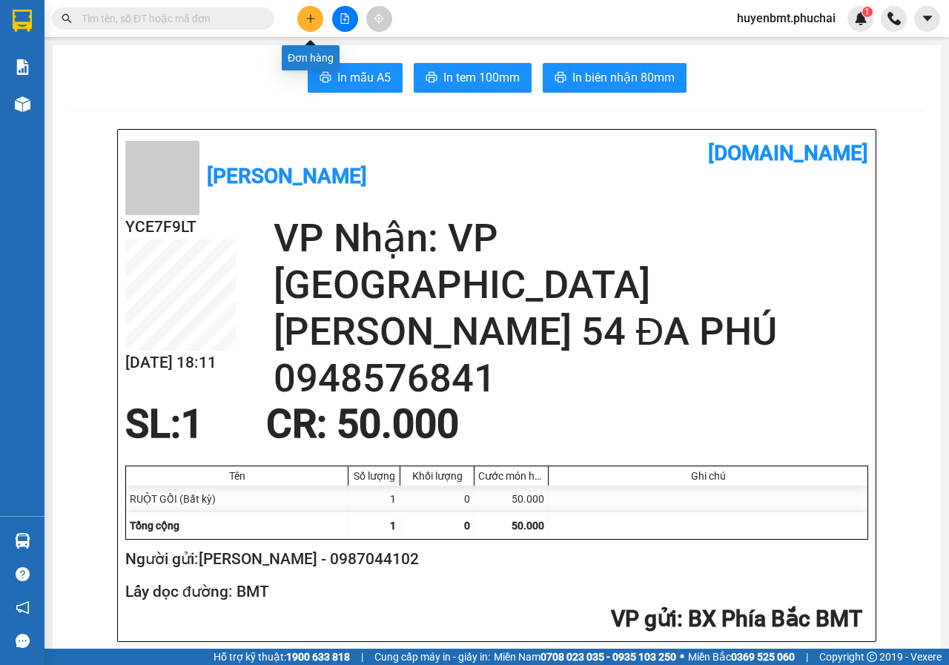
click at [310, 21] on icon "plus" at bounding box center [310, 18] width 10 height 10
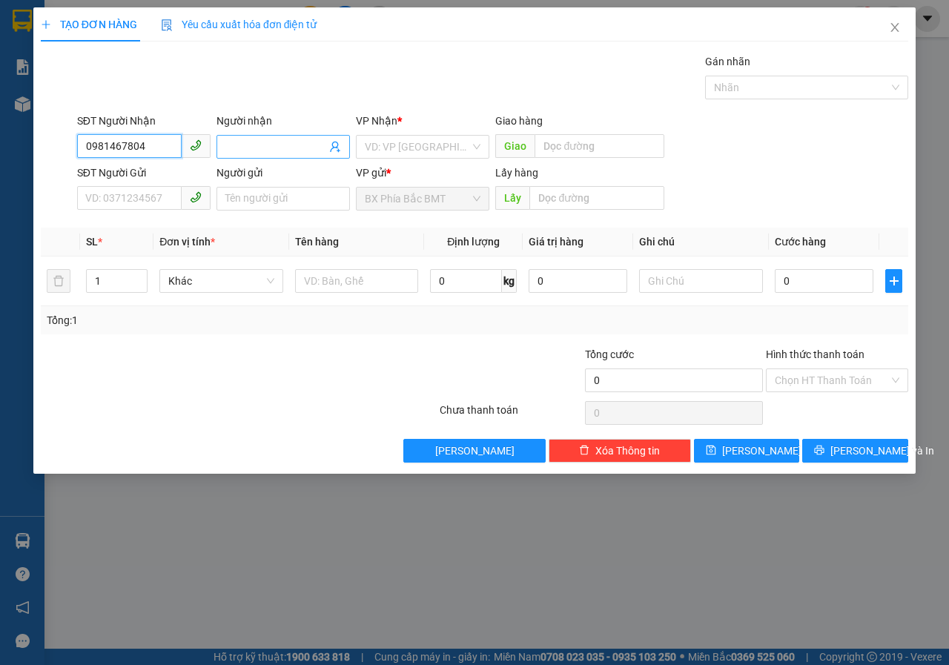
type input "0981467804"
click at [233, 150] on input "Người nhận" at bounding box center [275, 147] width 101 height 16
type input "PHƯƠNG(0899900380)"
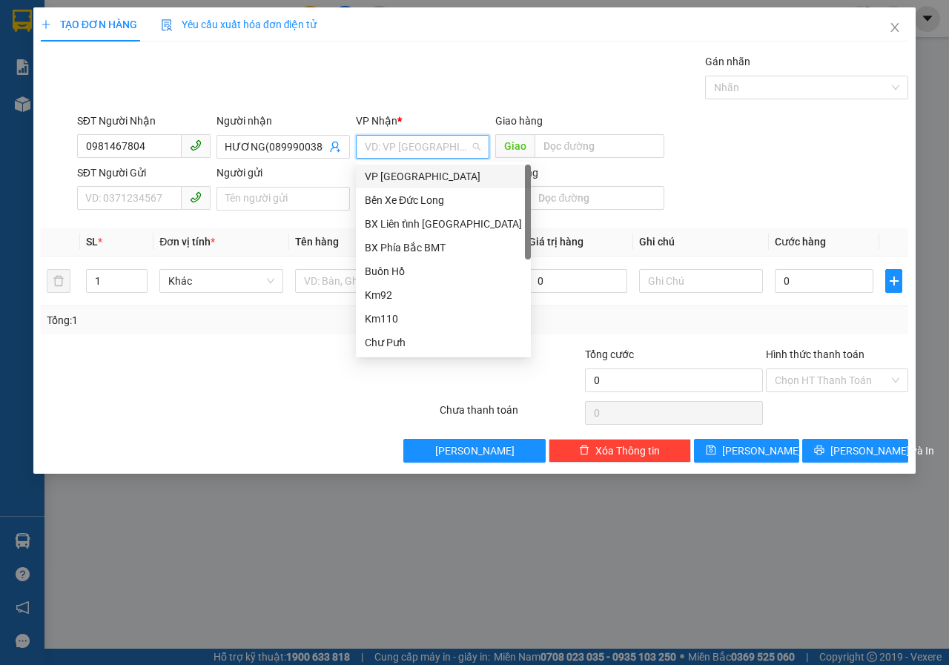
scroll to position [0, 0]
click at [404, 150] on input "search" at bounding box center [417, 147] width 105 height 22
click at [396, 182] on div "VP [GEOGRAPHIC_DATA]" at bounding box center [443, 176] width 157 height 16
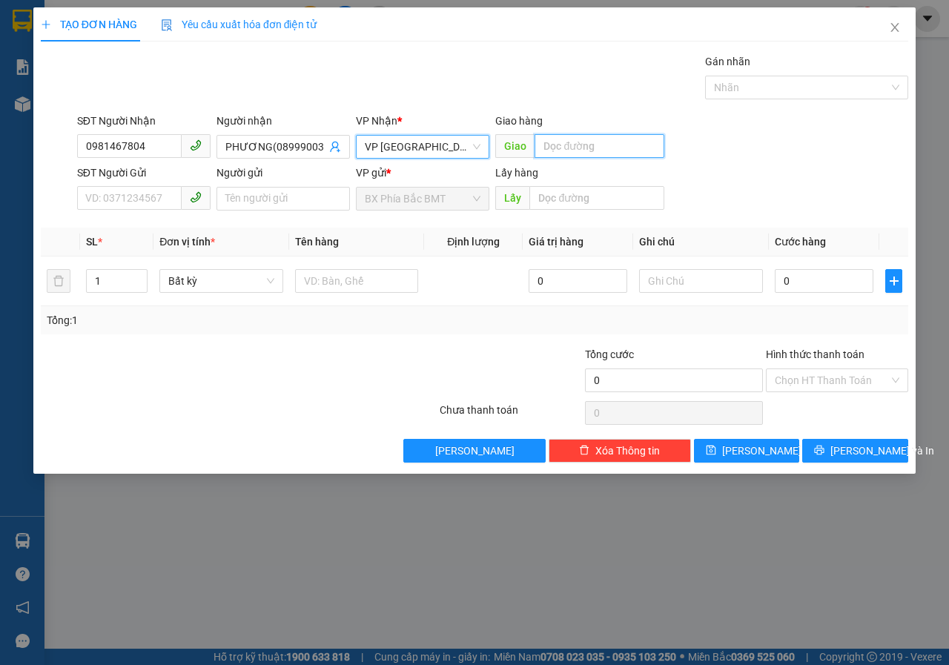
click at [604, 147] on input "text" at bounding box center [598, 146] width 129 height 24
type input "PHI NÔM"
click at [168, 207] on input "SĐT Người Gửi" at bounding box center [129, 198] width 105 height 24
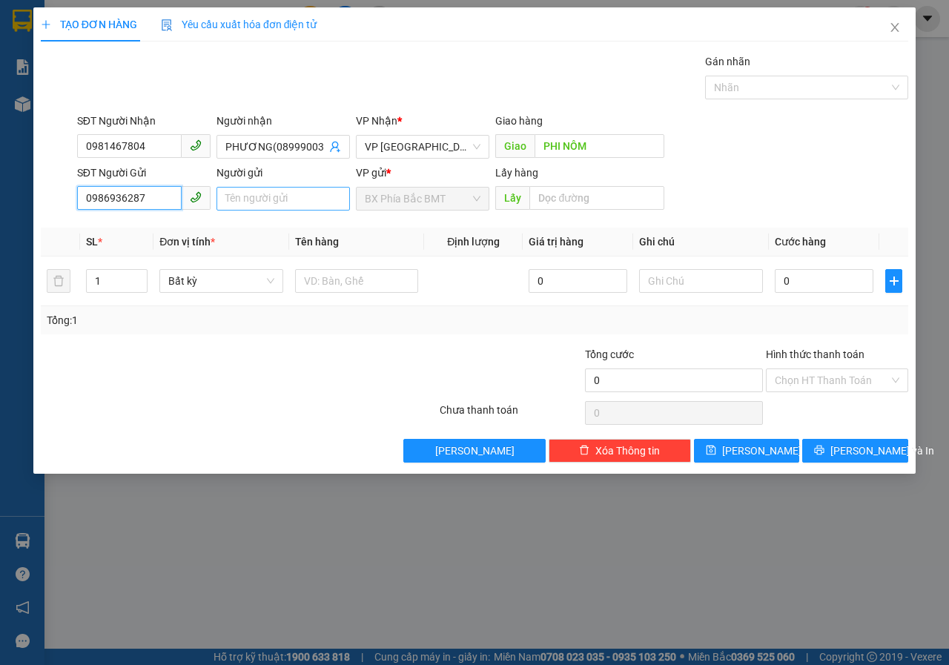
type input "0986936287"
click at [243, 202] on input "Người gửi" at bounding box center [282, 199] width 133 height 24
type input "[PERSON_NAME] NGA(B.KROA B,CUÔR ĐĂNG)"
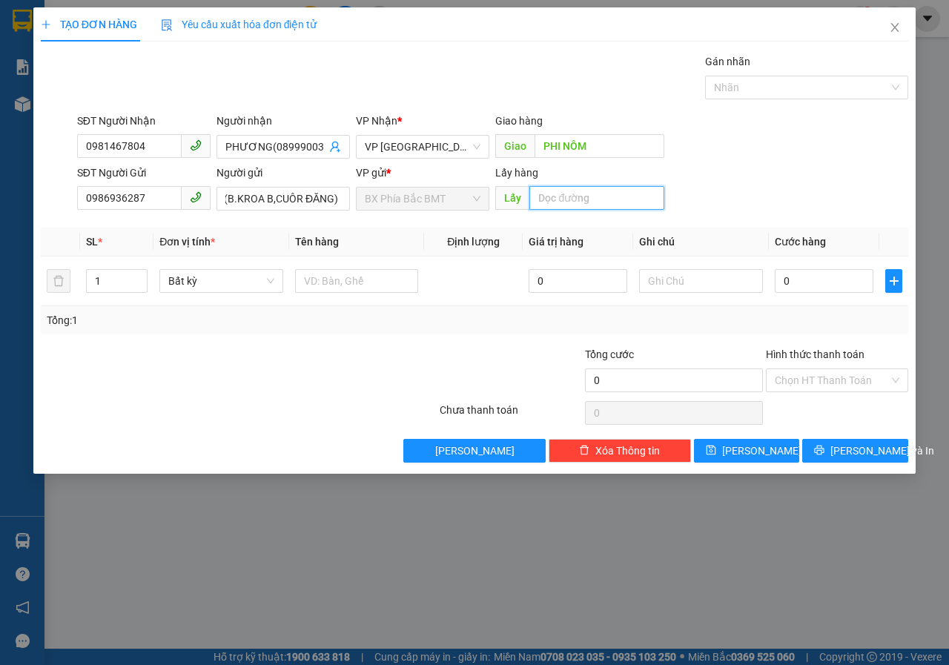
scroll to position [0, 0]
click at [583, 192] on input "text" at bounding box center [596, 198] width 134 height 24
type input "BMT"
click at [332, 279] on input "text" at bounding box center [357, 281] width 124 height 24
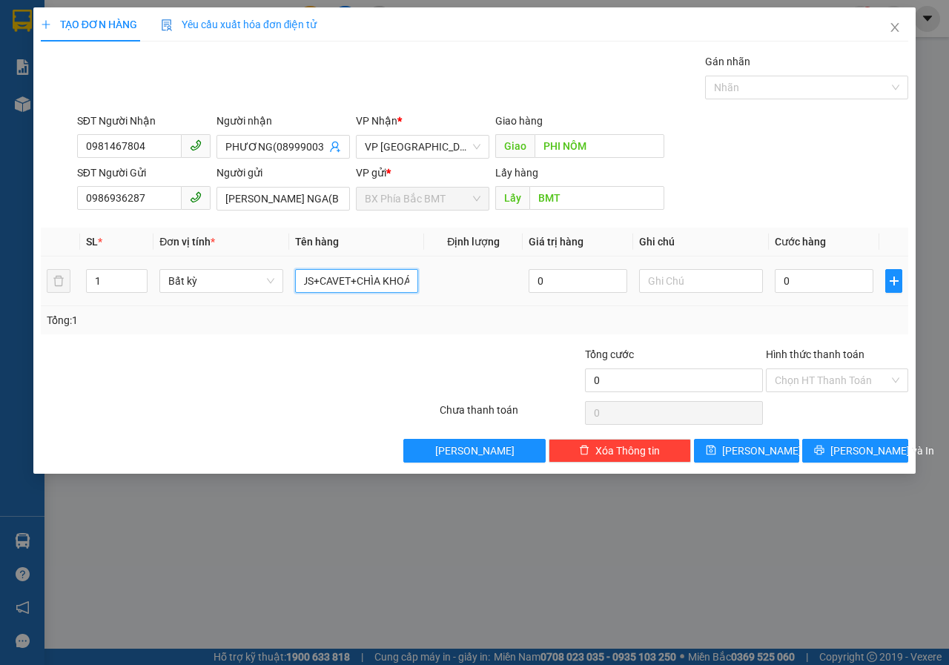
scroll to position [0, 62]
type input "XE MÁY SIRIUS+CAVET+CHÌA KHOÁ)"
click at [115, 291] on input "1" at bounding box center [117, 281] width 61 height 22
type input "2"
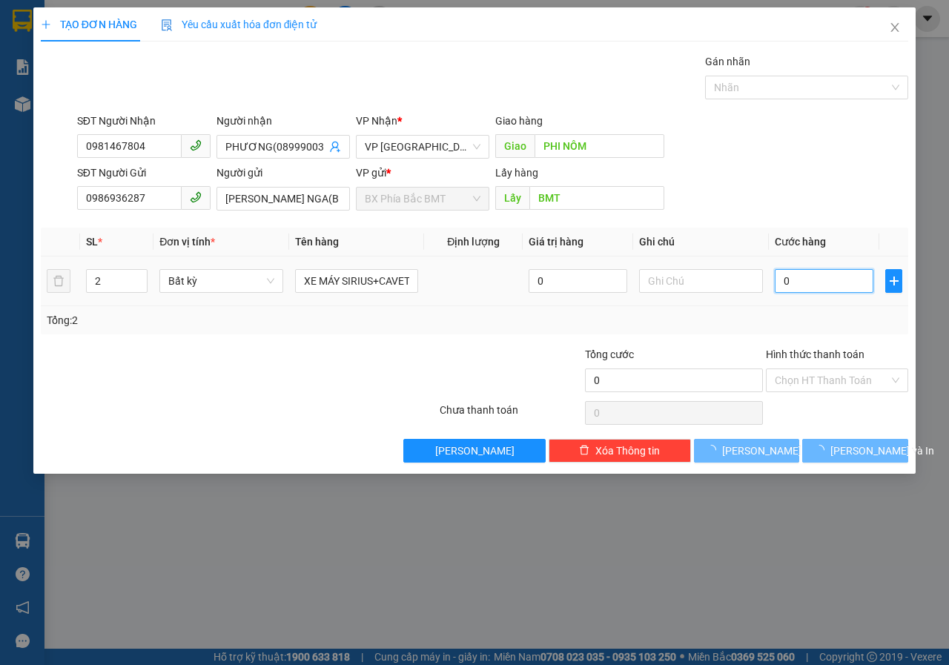
click at [820, 283] on input "0" at bounding box center [824, 281] width 99 height 24
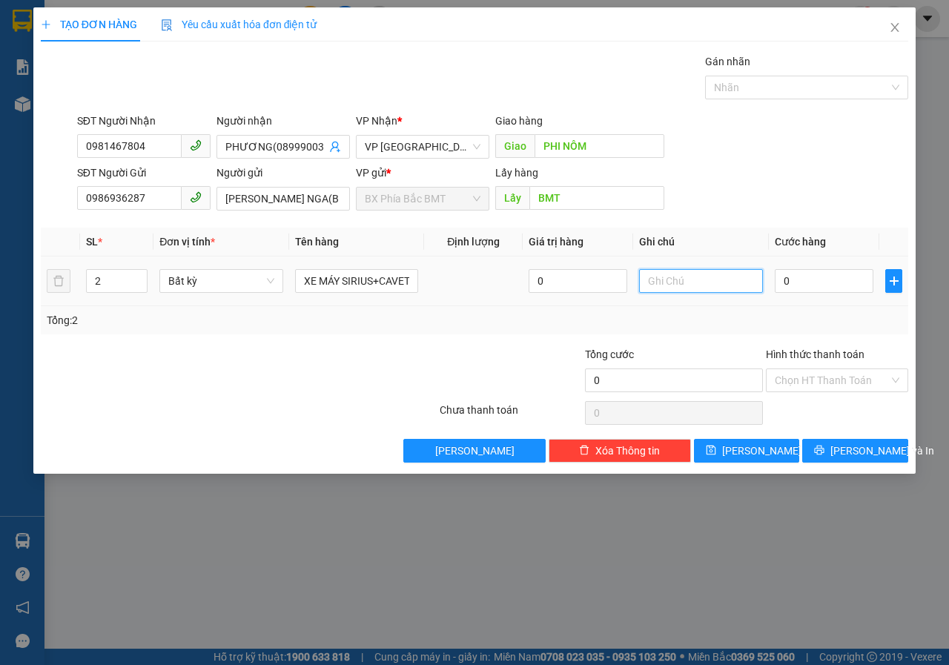
click at [691, 277] on input "text" at bounding box center [701, 281] width 124 height 24
type input "D"
type input "ĐI SÁNG 15/8"
click at [815, 288] on input "0" at bounding box center [824, 281] width 99 height 24
type input "4"
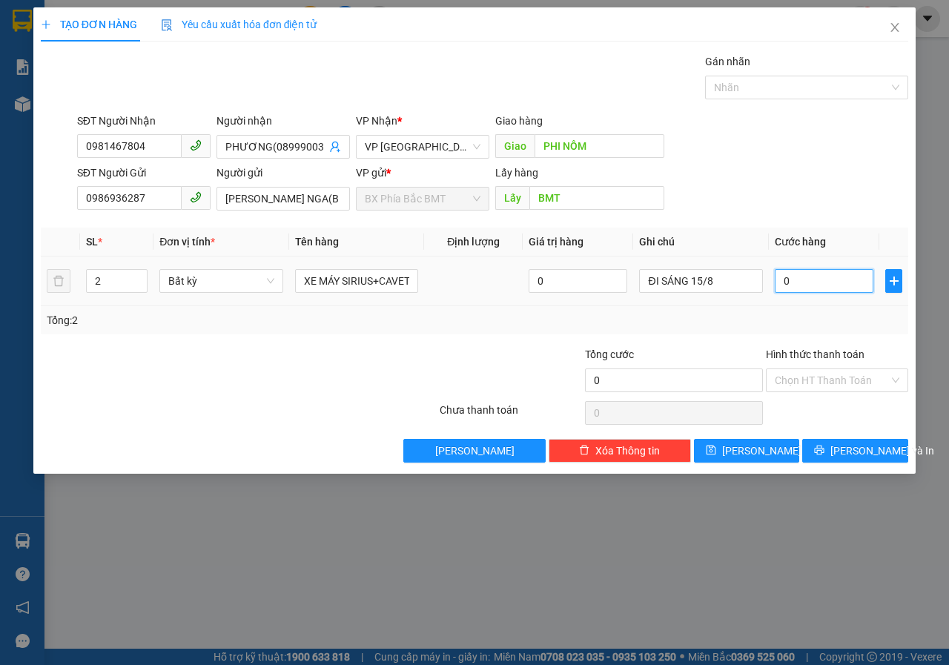
type input "4"
type input "40"
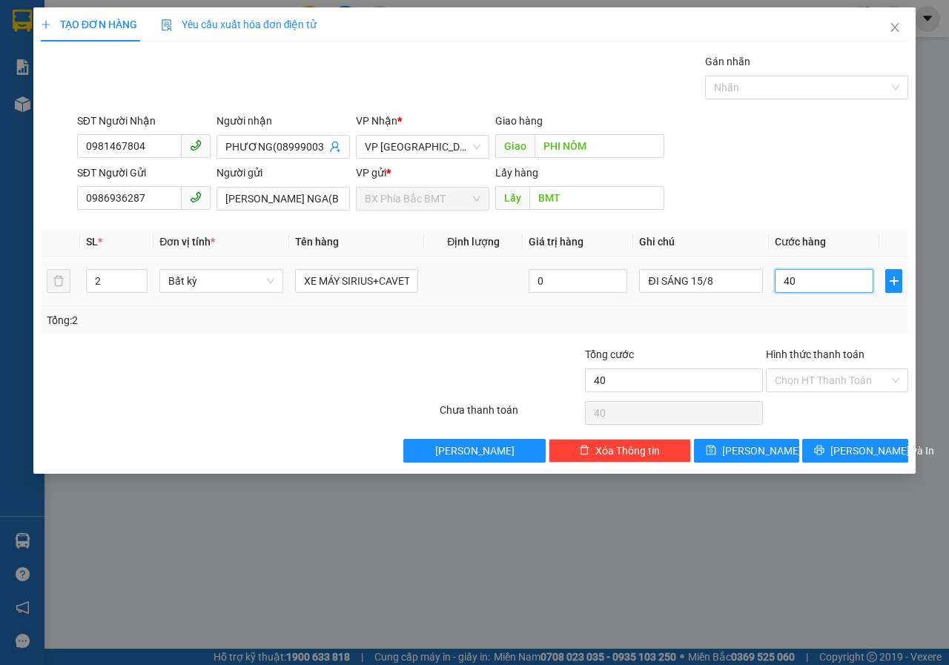
type input "400"
type input "4.000"
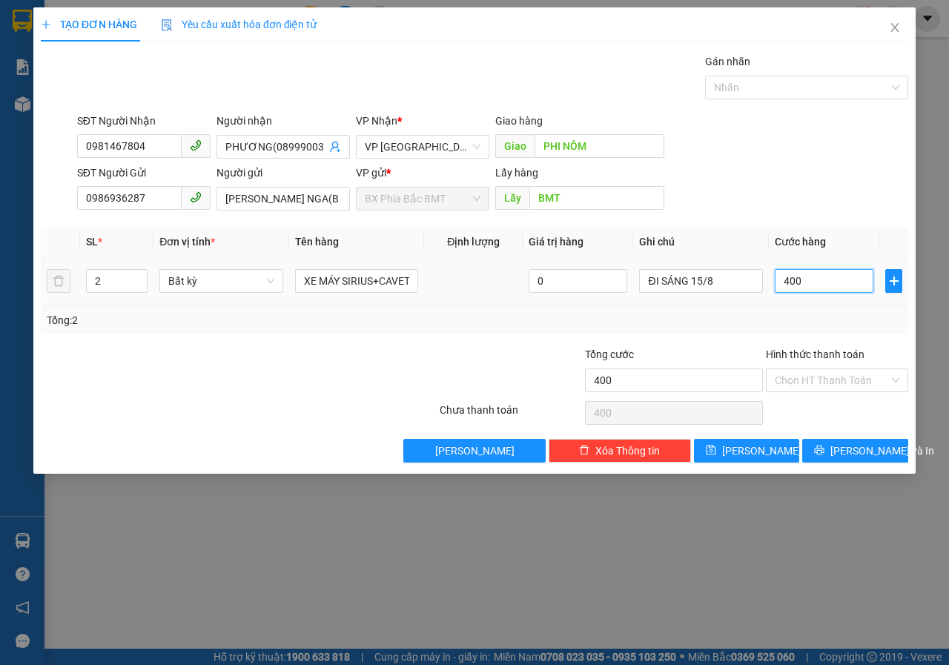
type input "4.000"
type input "40.000"
type input "400.000"
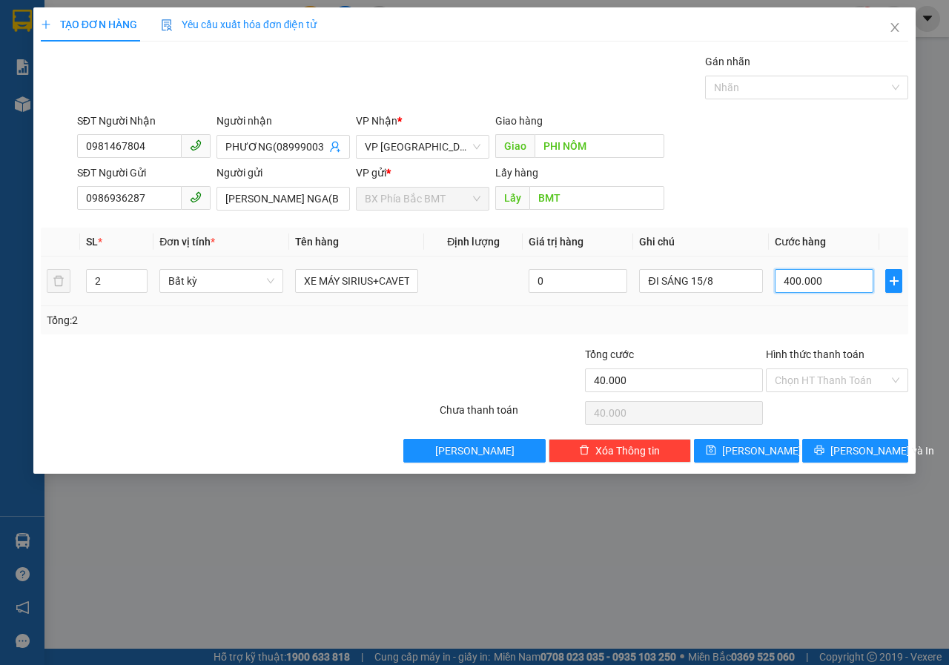
type input "400.000"
click at [835, 388] on input "Hình thức thanh toán" at bounding box center [832, 380] width 114 height 22
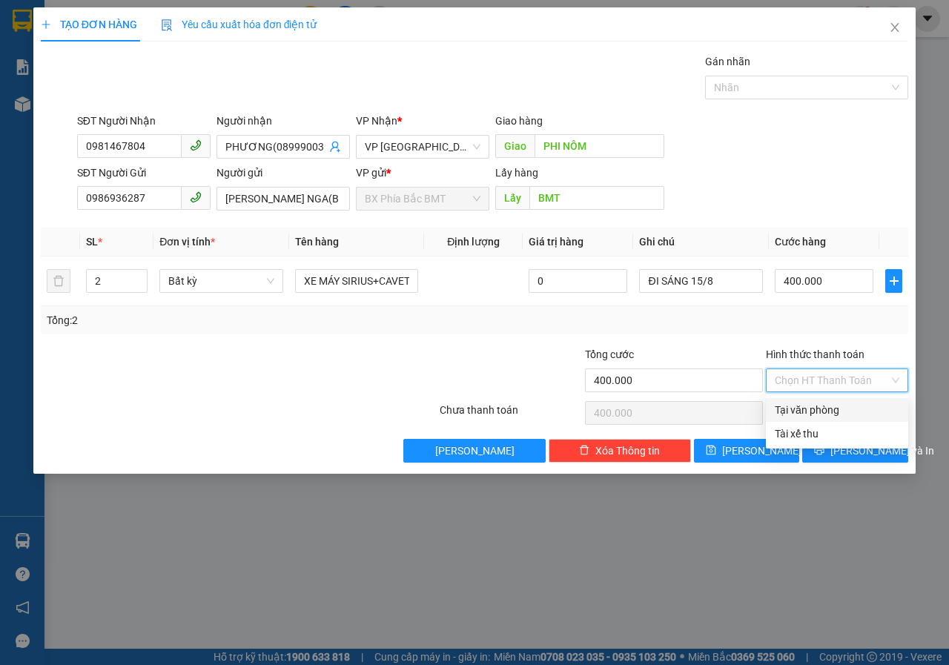
click at [831, 405] on div "Tại văn phòng" at bounding box center [837, 410] width 125 height 16
type input "0"
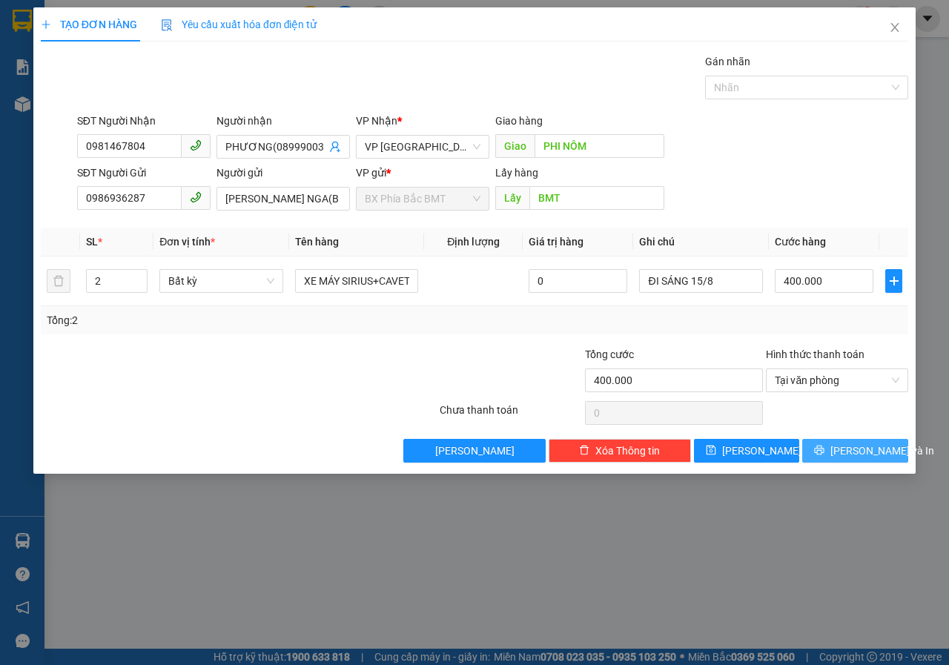
click at [849, 454] on span "[PERSON_NAME] và In" at bounding box center [882, 450] width 104 height 16
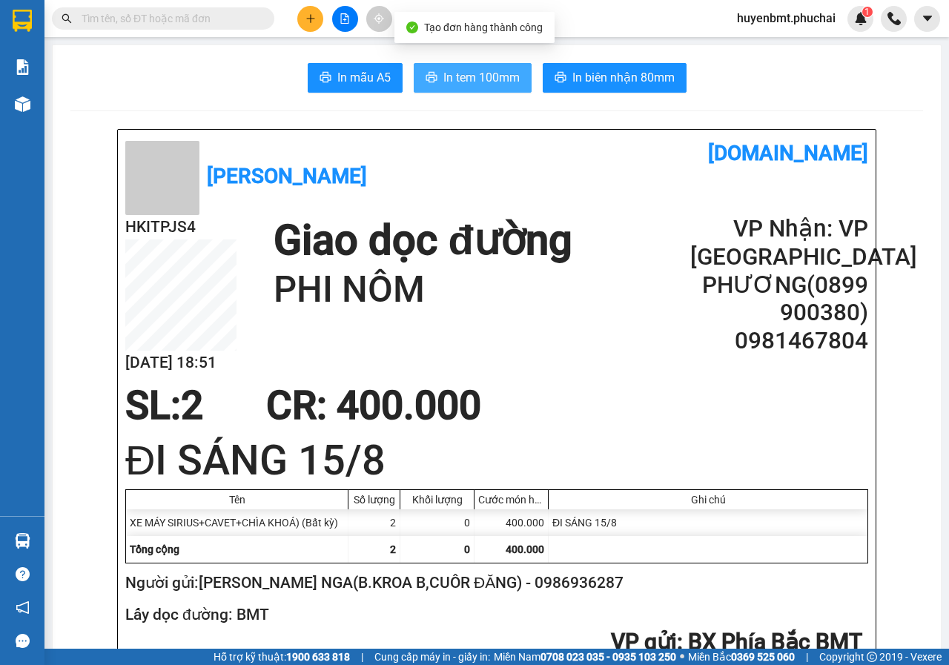
click at [483, 81] on span "In tem 100mm" at bounding box center [481, 77] width 76 height 19
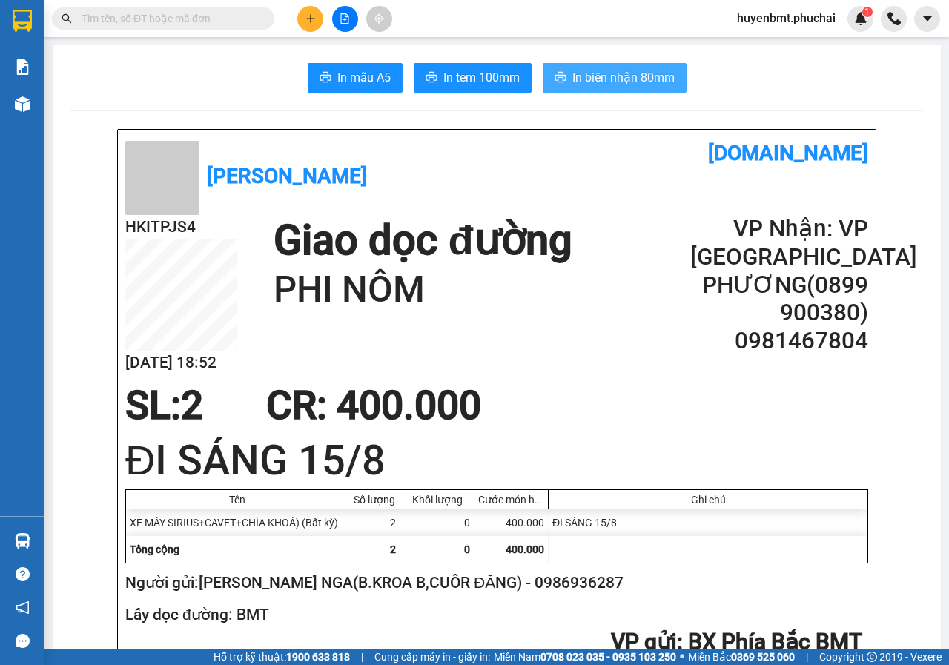
click at [594, 76] on span "In biên nhận 80mm" at bounding box center [623, 77] width 102 height 19
click at [339, 21] on icon "file-add" at bounding box center [344, 18] width 10 height 10
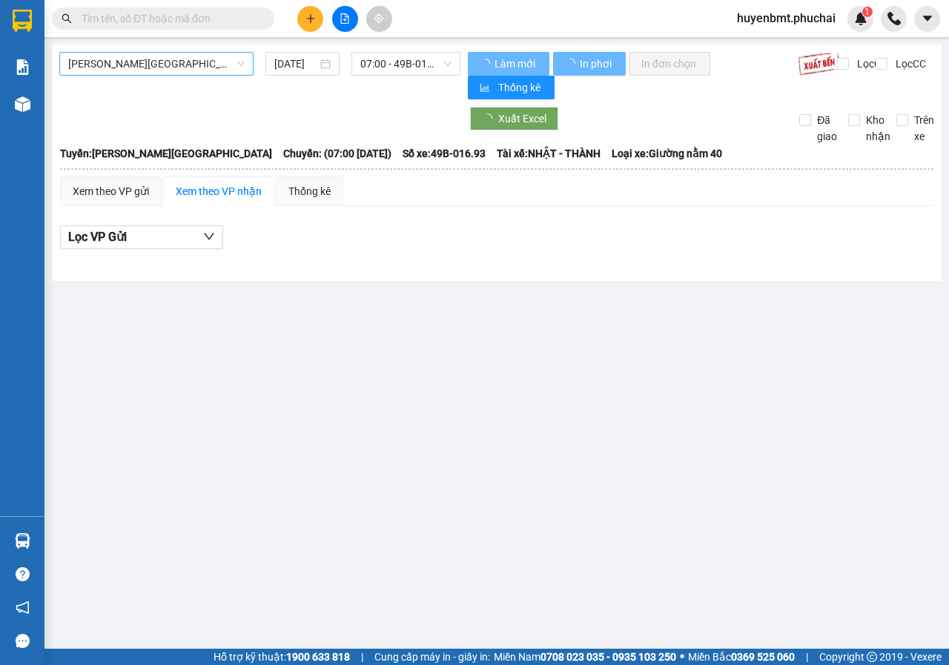
click at [110, 66] on span "[PERSON_NAME][GEOGRAPHIC_DATA]" at bounding box center [156, 64] width 176 height 22
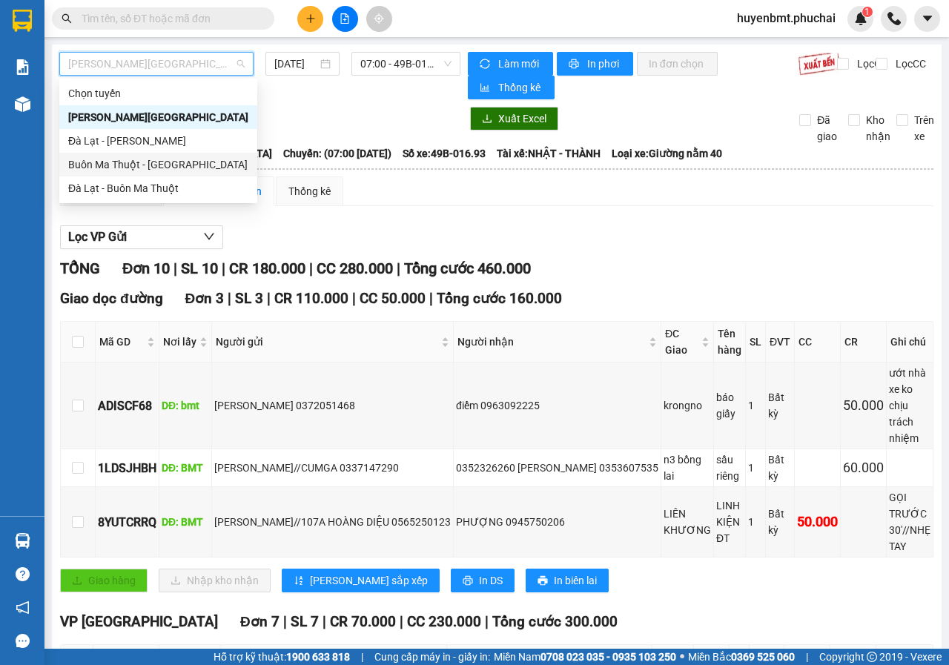
click at [114, 169] on div "Buôn Ma Thuột - [GEOGRAPHIC_DATA]" at bounding box center [158, 164] width 180 height 16
type input "[DATE]"
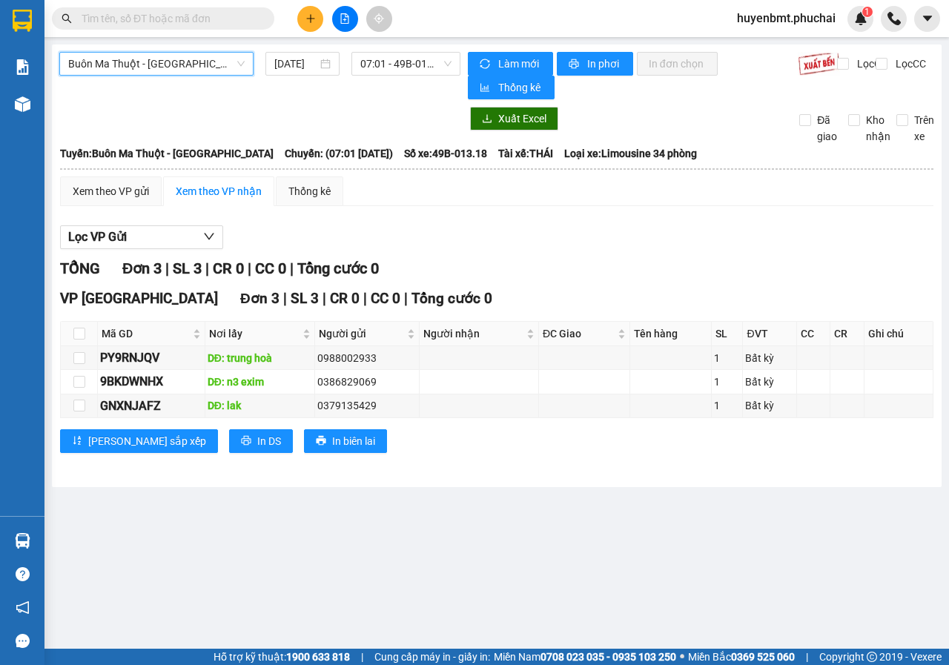
click at [191, 68] on span "Buôn Ma Thuột - [GEOGRAPHIC_DATA]" at bounding box center [156, 64] width 176 height 22
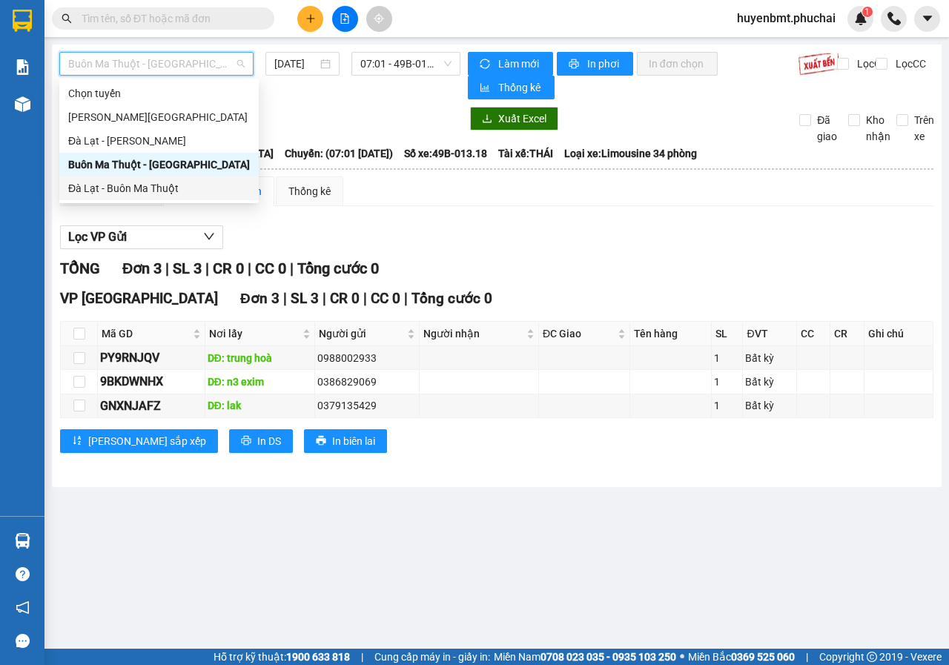
click at [107, 188] on div "Đà Lạt - Buôn Ma Thuột" at bounding box center [159, 188] width 182 height 16
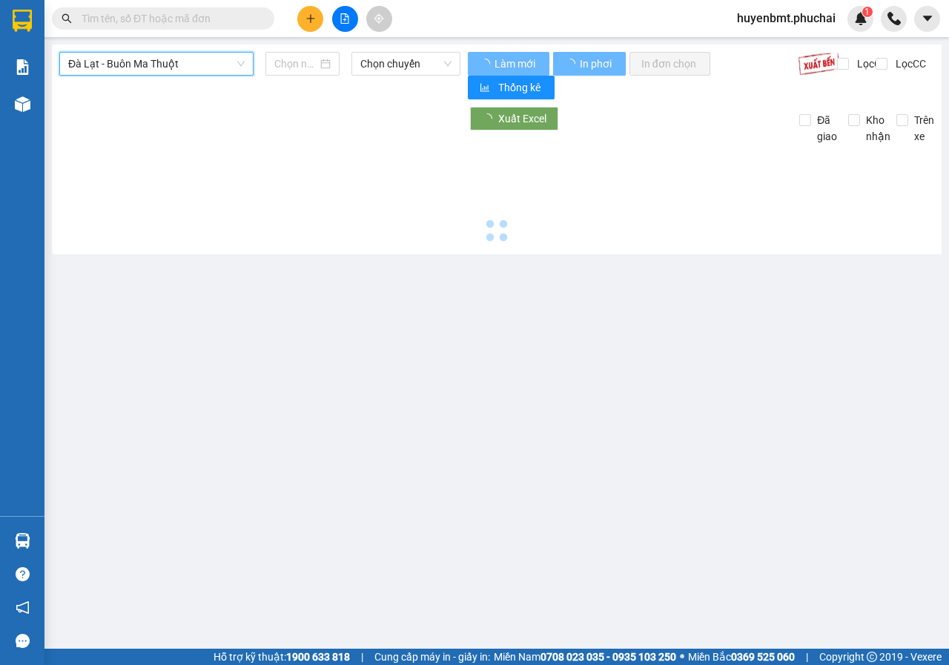
type input "[DATE]"
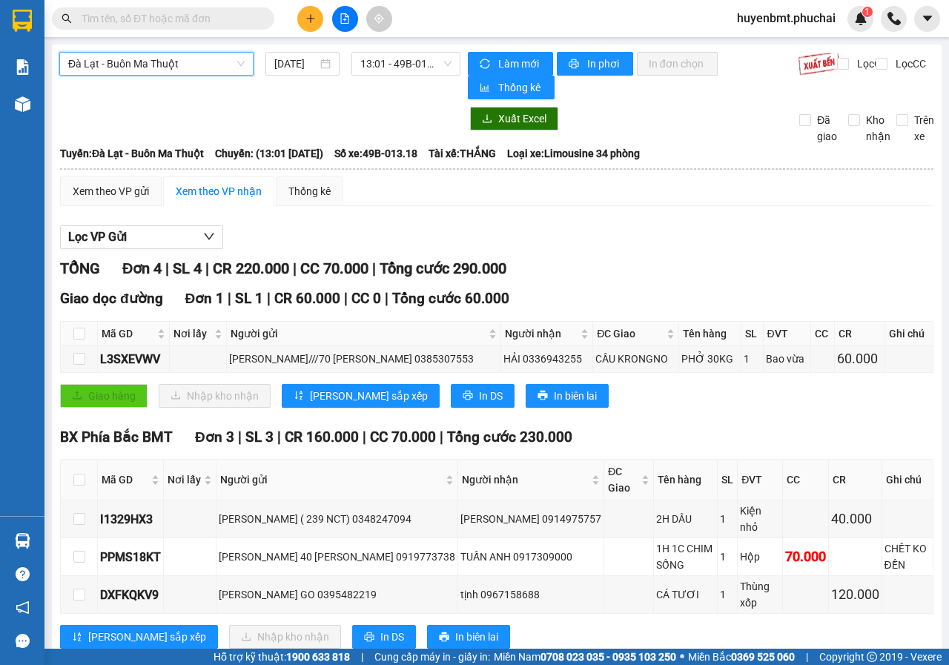
scroll to position [58, 0]
